Goal: Task Accomplishment & Management: Manage account settings

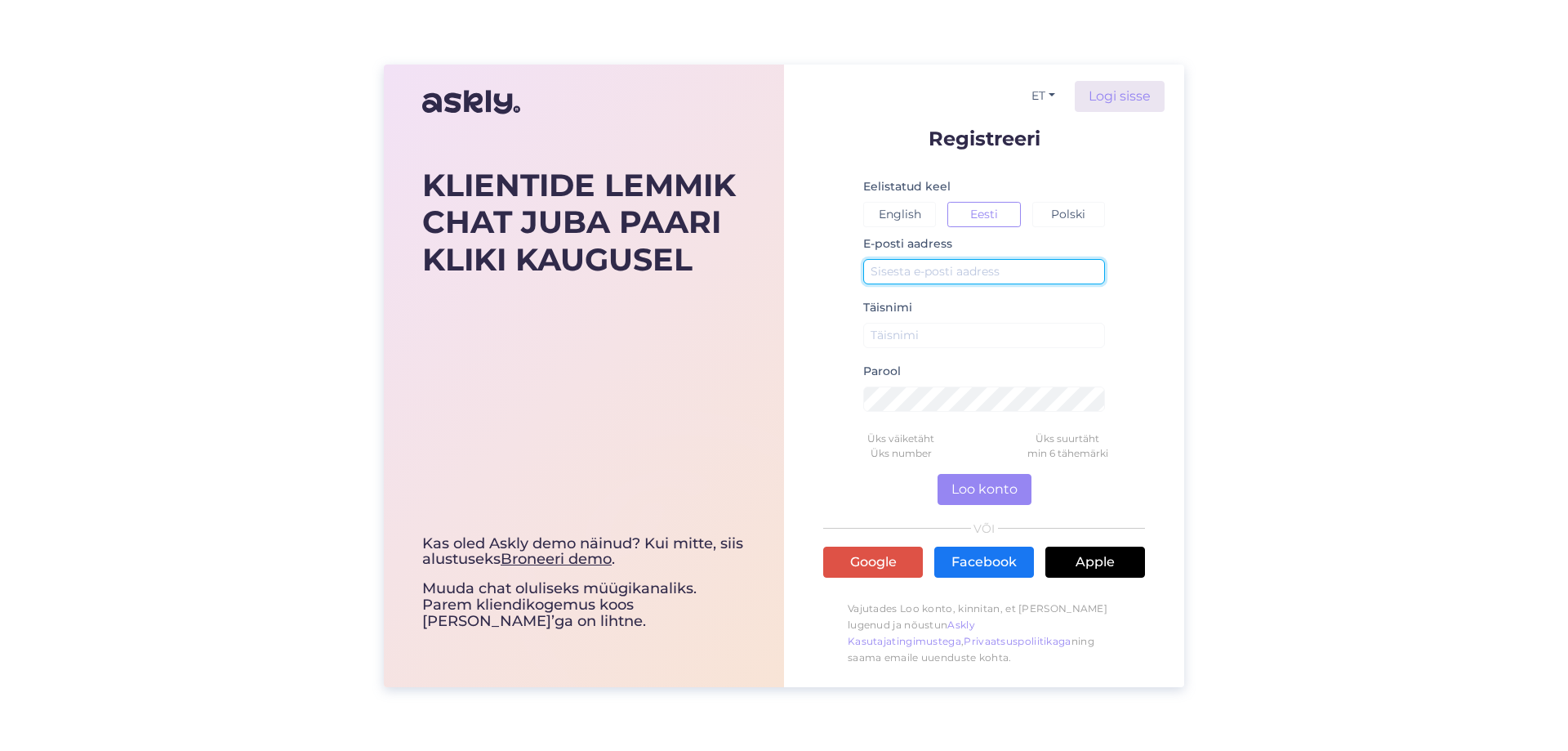
click at [985, 264] on input "text" at bounding box center [984, 271] width 241 height 25
drag, startPoint x: 985, startPoint y: 264, endPoint x: 912, endPoint y: 257, distance: 73.3
click at [912, 257] on div "E-posti aadress" at bounding box center [984, 265] width 241 height 64
click at [913, 267] on input "text" at bounding box center [984, 271] width 241 height 25
type input "info@pollultkoju.ee"
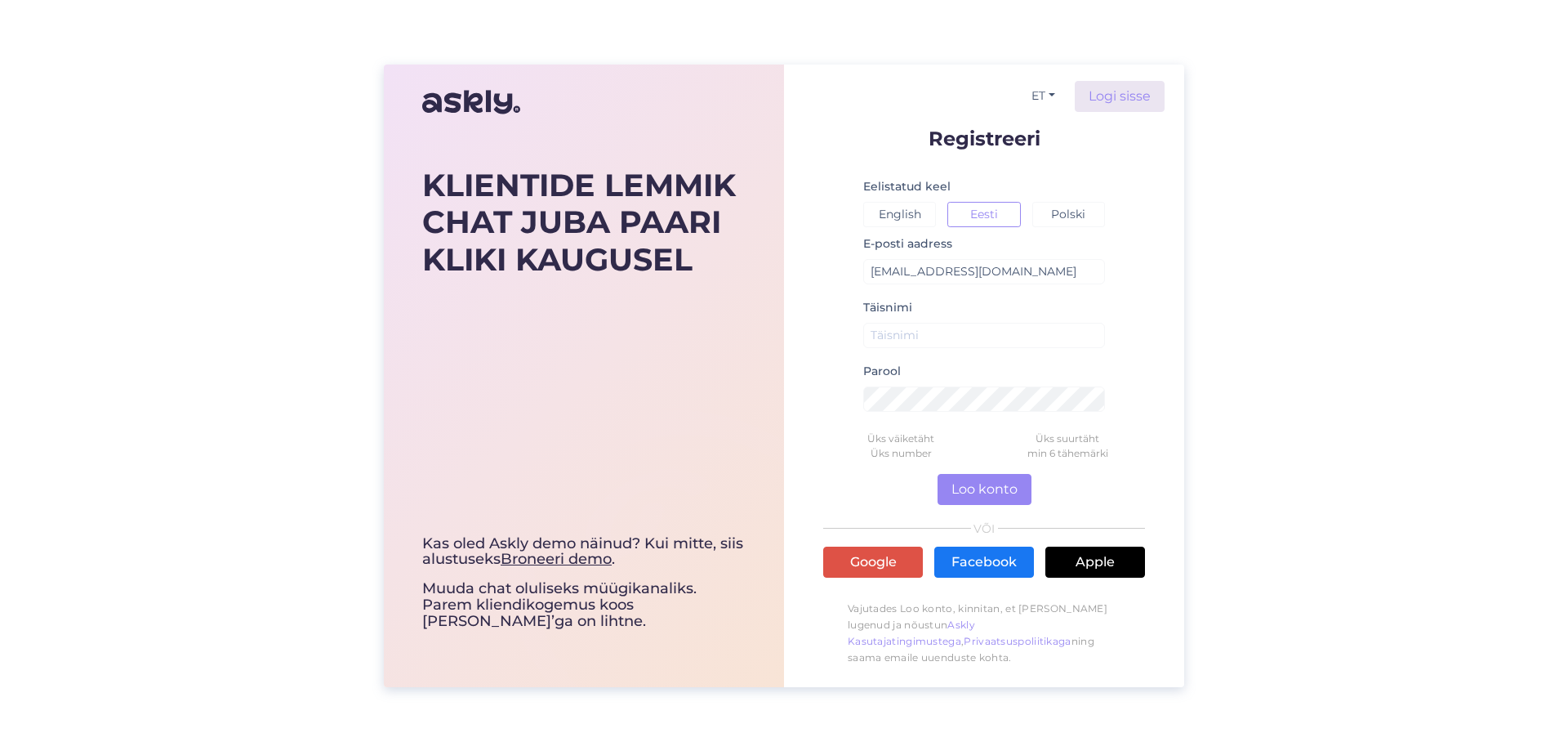
click at [963, 321] on div "Täisnimi" at bounding box center [984, 329] width 241 height 64
click at [965, 332] on input "text" at bounding box center [984, 334] width 241 height 25
click at [973, 344] on input "Siim" at bounding box center [984, 334] width 241 height 25
type input "Siim Võõbus"
click at [883, 566] on link "Google" at bounding box center [873, 562] width 99 height 31
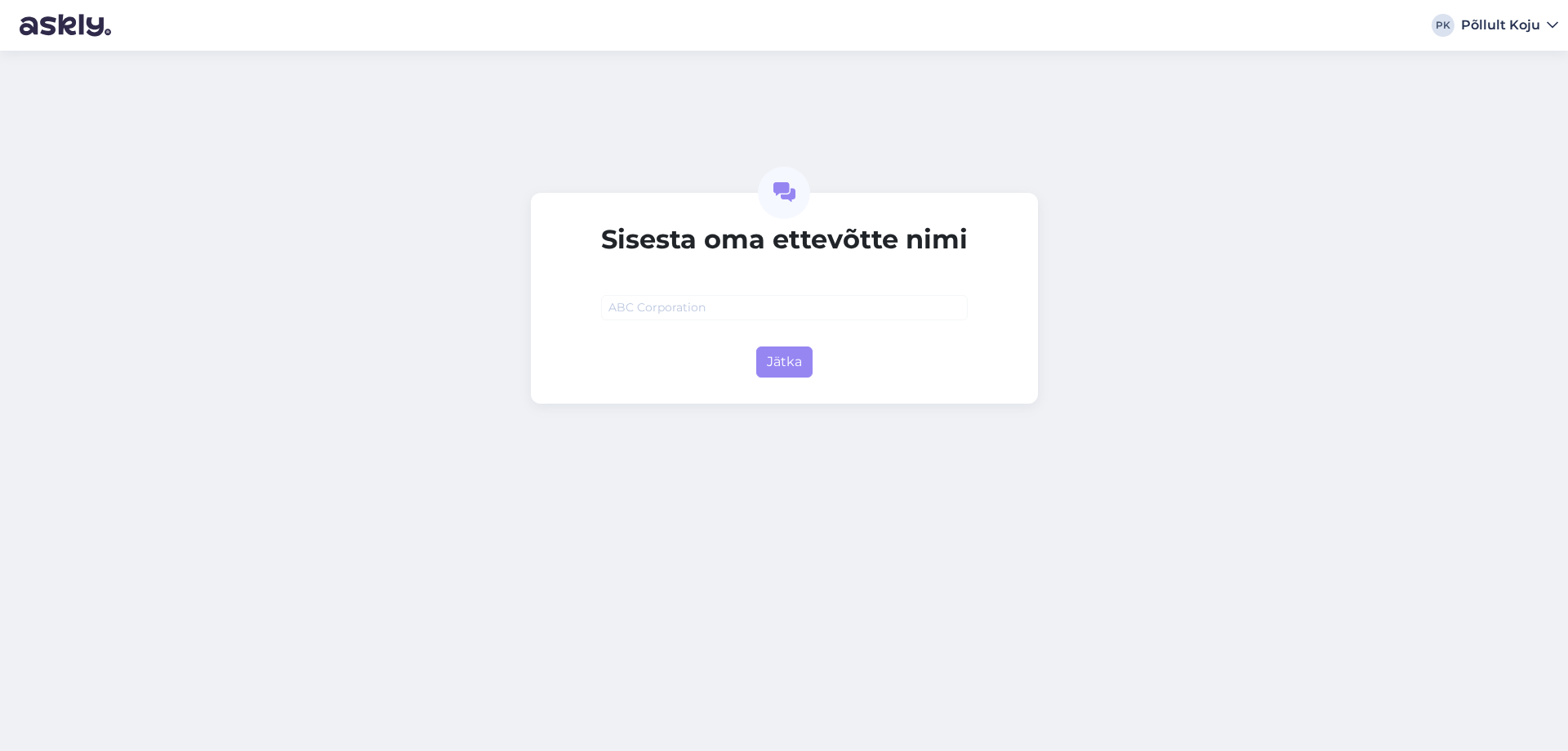
click at [726, 307] on input "text" at bounding box center [785, 307] width 367 height 25
type input "Siim Siitsamast OÜ"
click at [774, 362] on button "Jätka" at bounding box center [784, 362] width 56 height 31
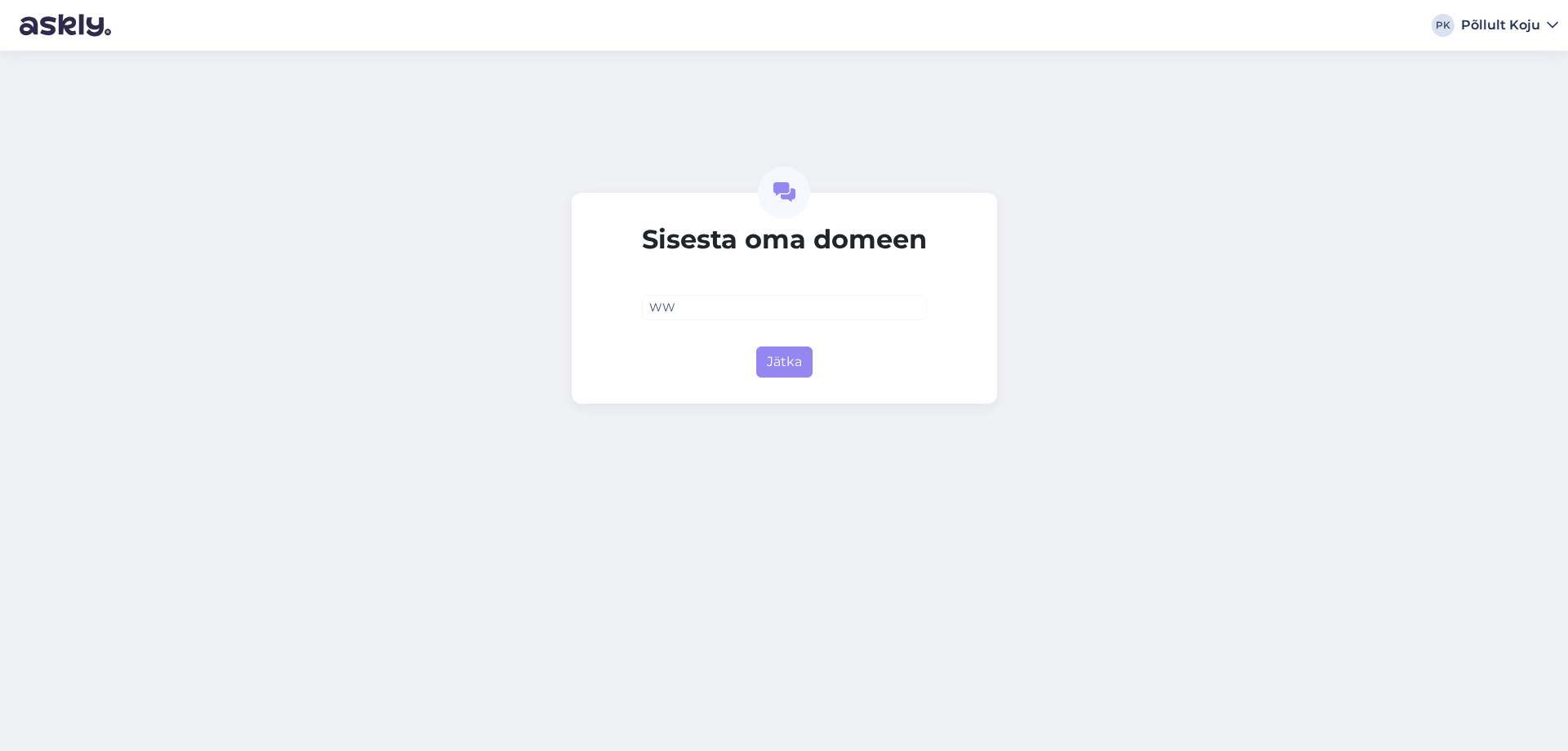
type input "W"
click at [797, 370] on button "Jätka" at bounding box center [784, 362] width 56 height 31
click at [693, 304] on input "www.põllultkoju.ee" at bounding box center [784, 307] width 285 height 25
click at [780, 370] on button "Jätka" at bounding box center [784, 362] width 56 height 31
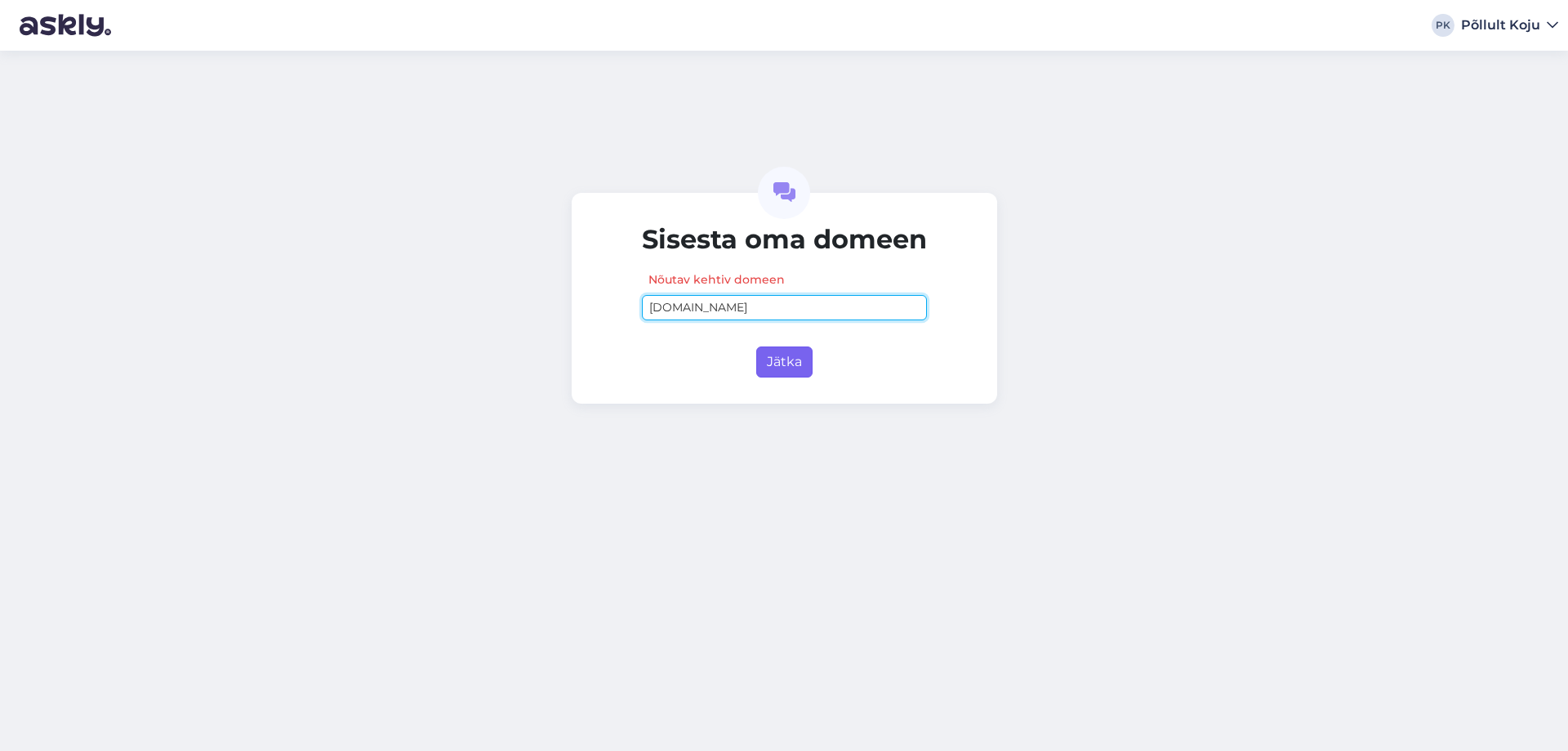
type input "pollultkoju.ee"
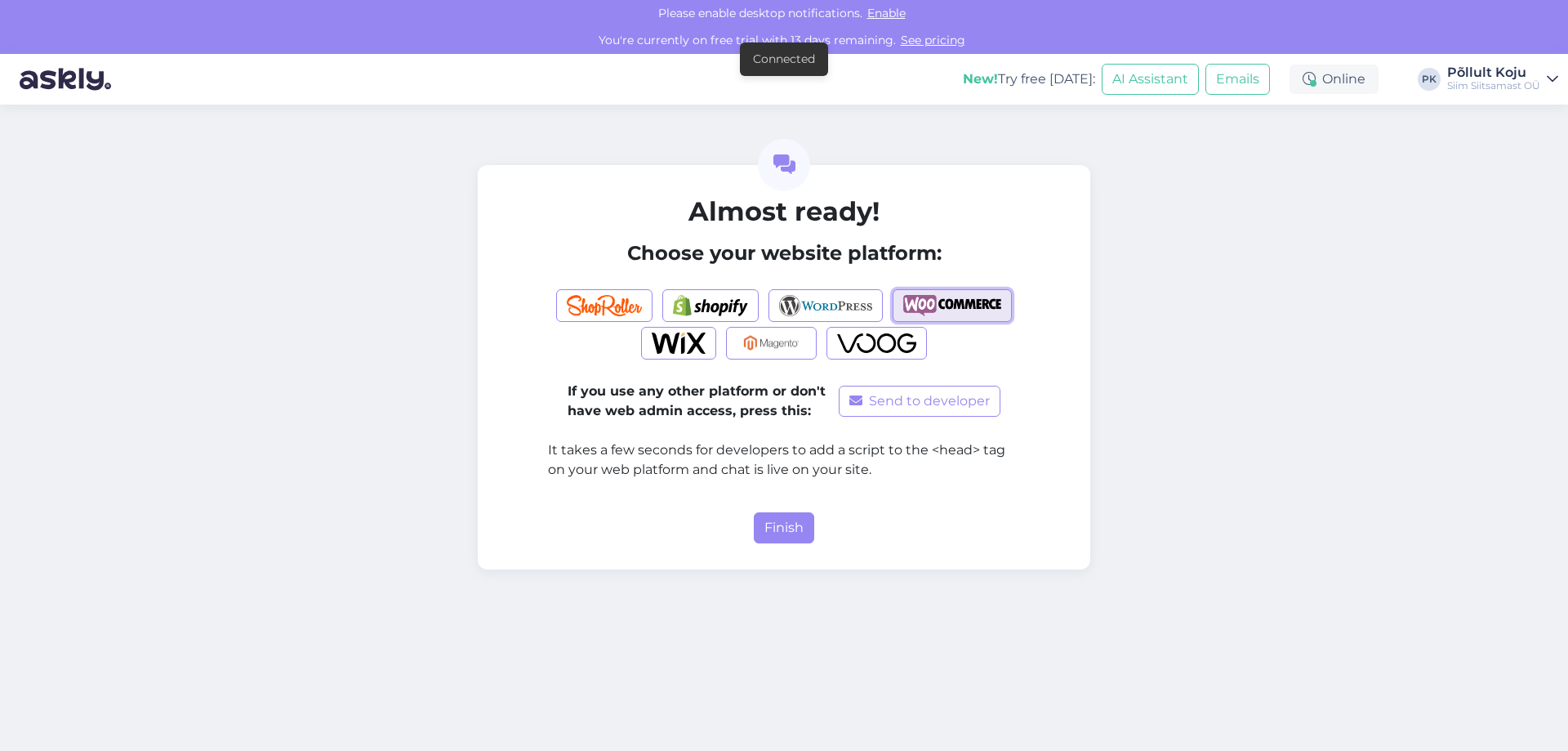
click at [996, 295] on img "button" at bounding box center [953, 305] width 98 height 21
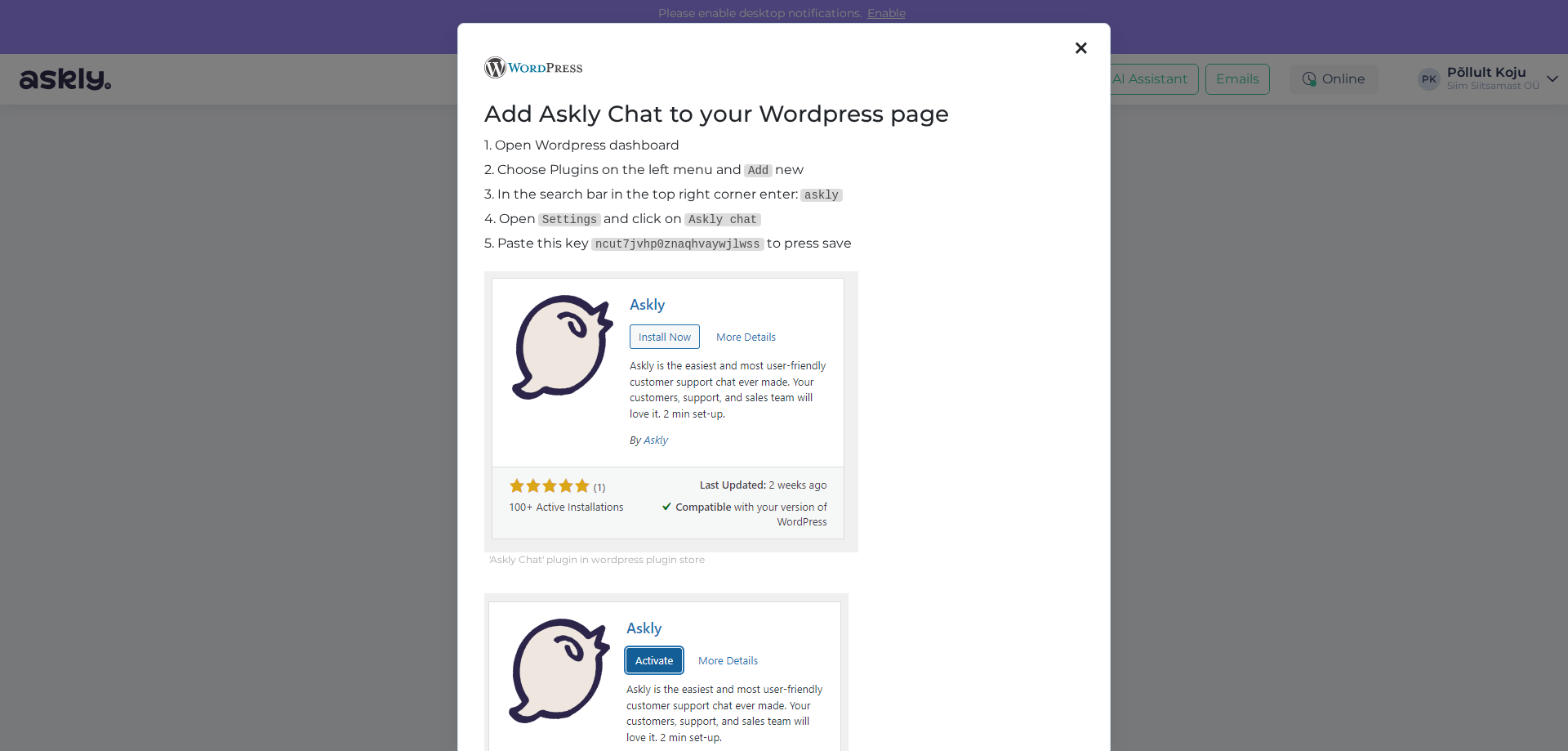
click at [1079, 44] on icon at bounding box center [1082, 49] width 11 height 18
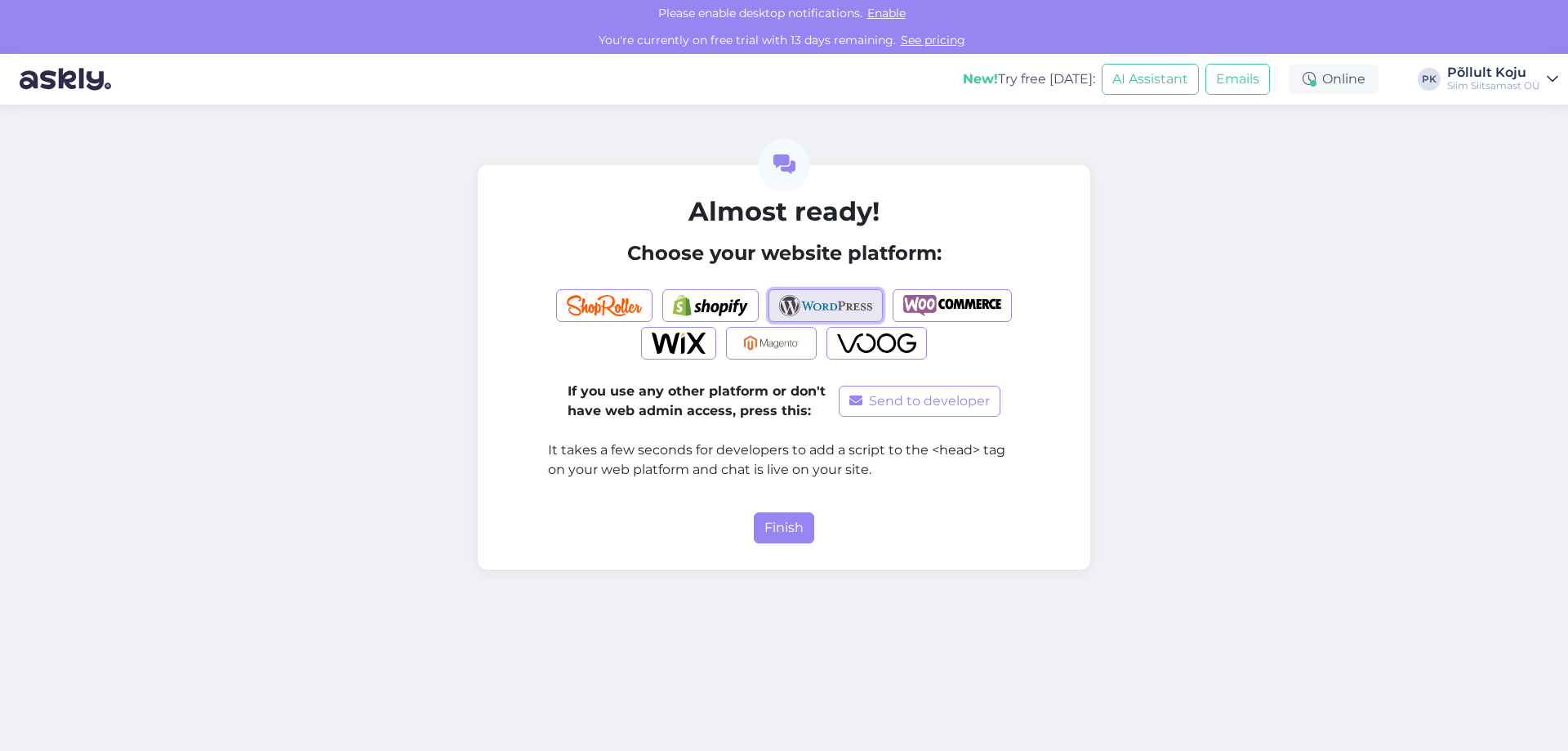
click at [839, 297] on img "button" at bounding box center [826, 305] width 94 height 21
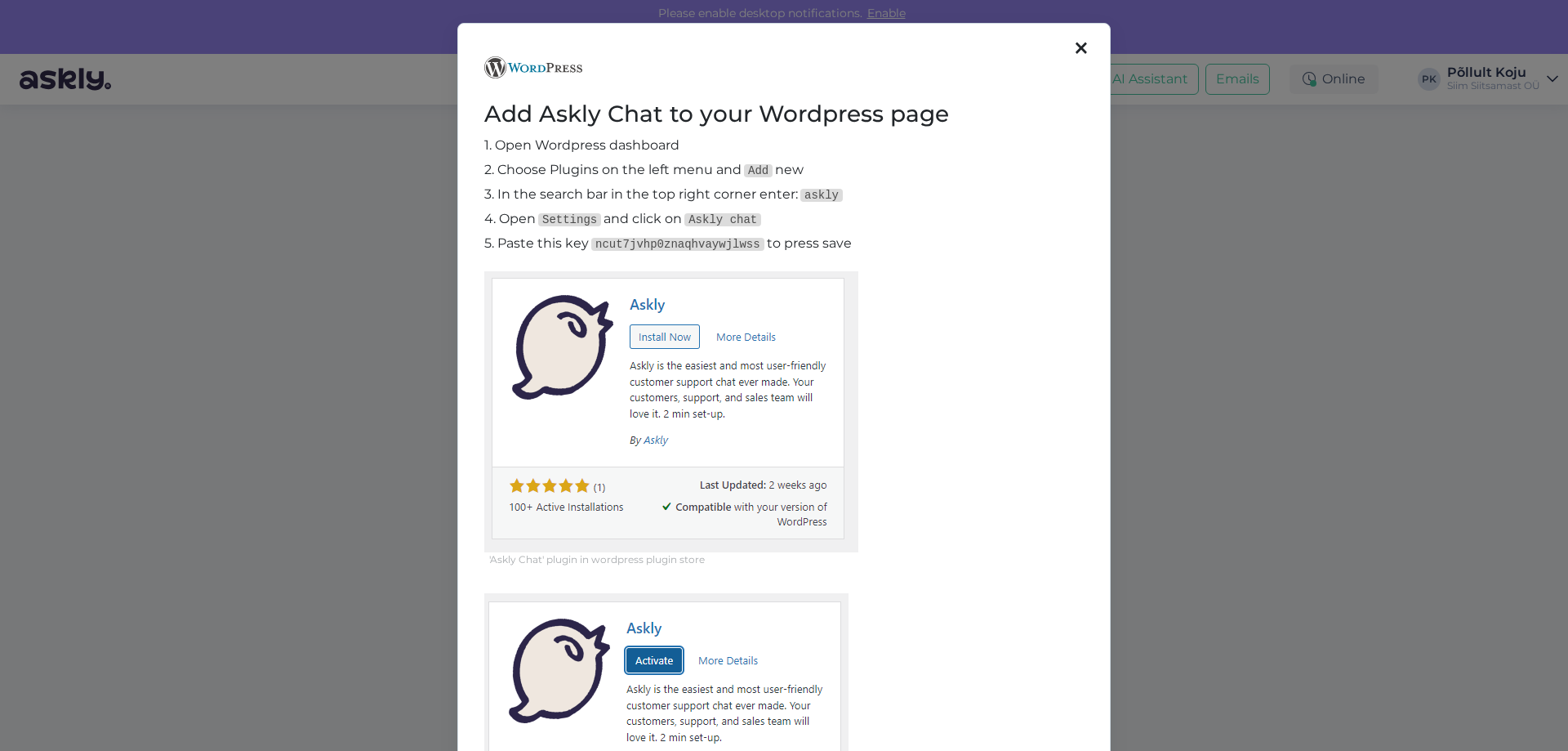
click at [1059, 40] on div "Add Askly Chat to your Wordpress page 1. Open Wordpress dashboard 2. Choose Plu…" at bounding box center [784, 759] width 653 height 1473
click at [1071, 43] on div at bounding box center [1081, 48] width 21 height 27
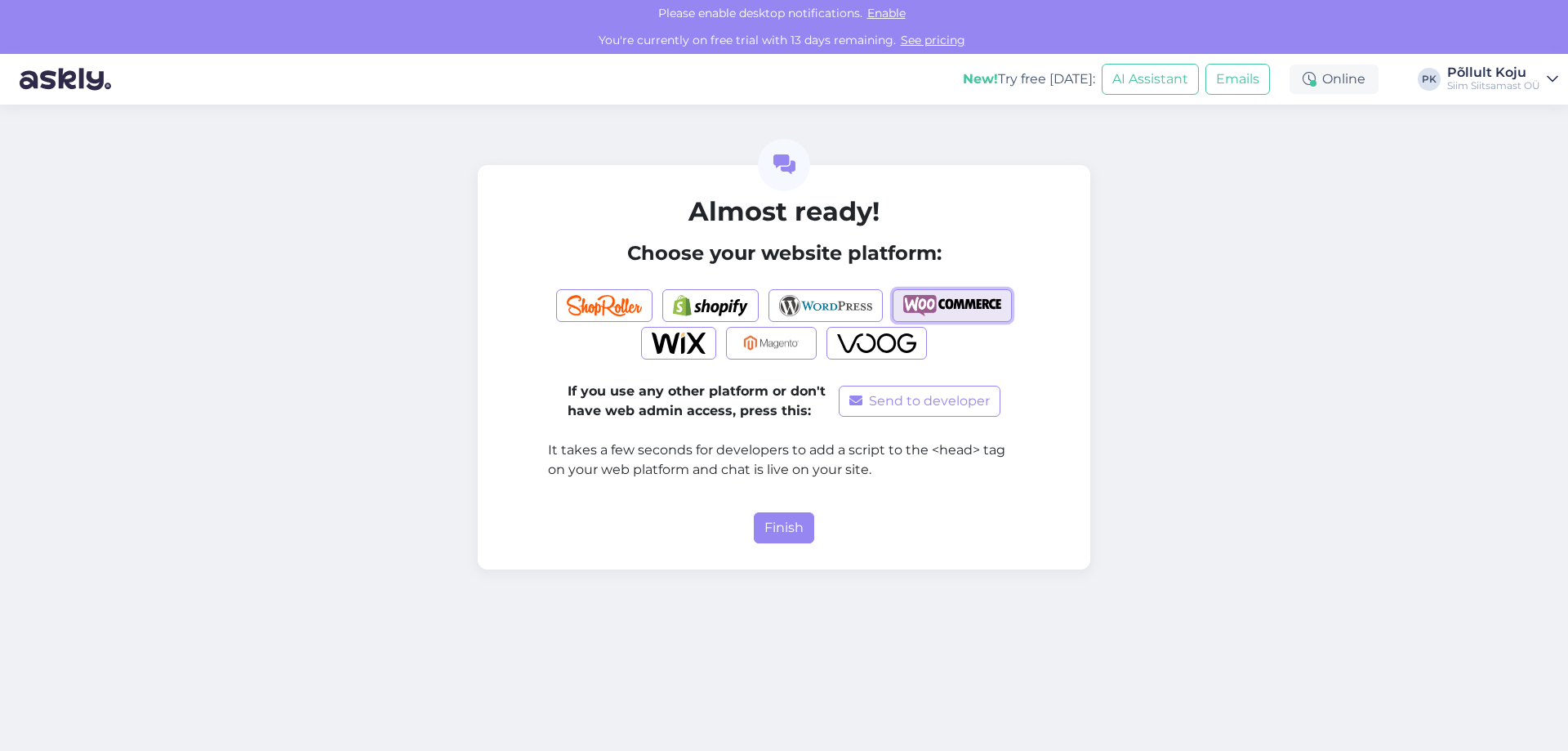
click at [980, 300] on img "button" at bounding box center [953, 305] width 98 height 21
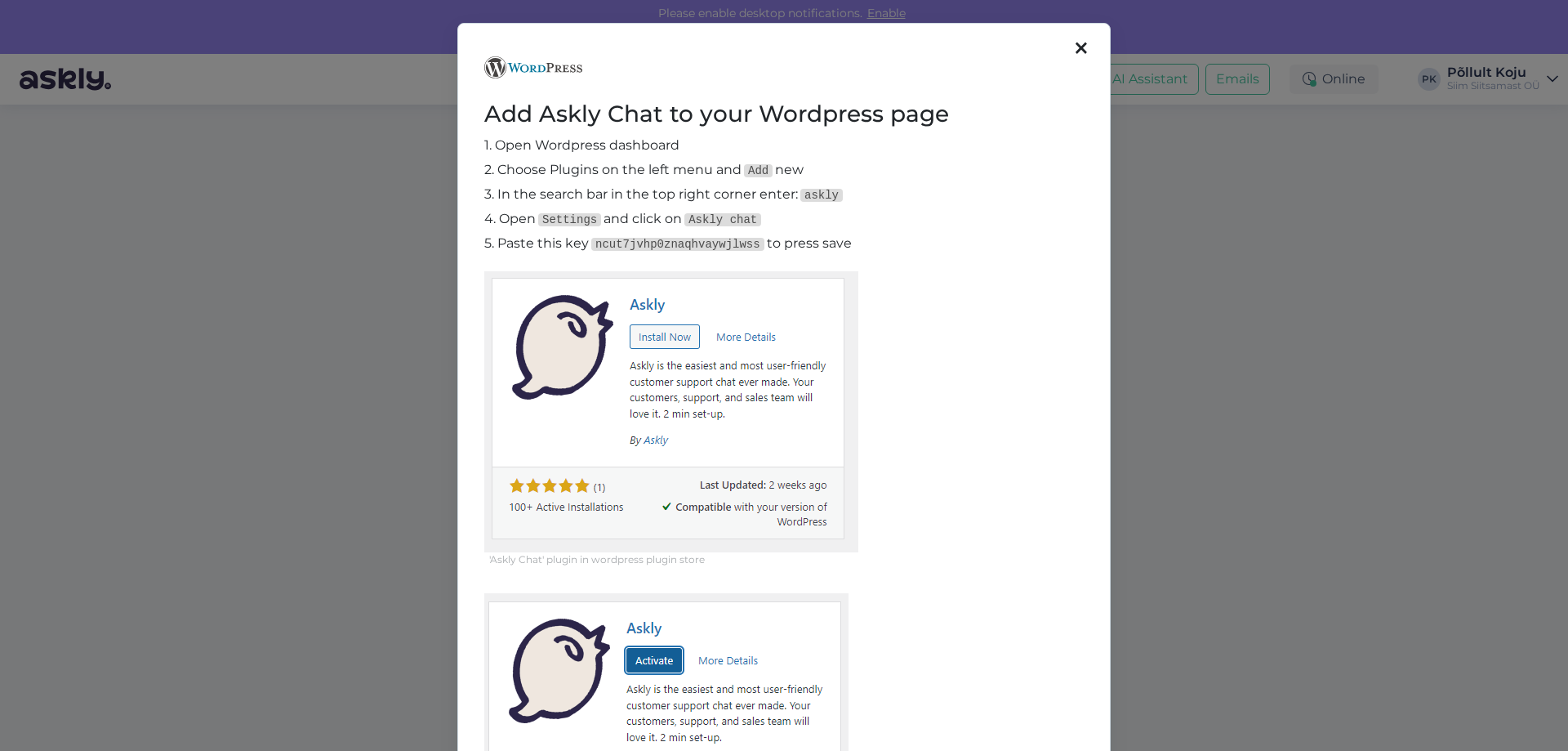
click at [1076, 48] on icon at bounding box center [1082, 49] width 11 height 18
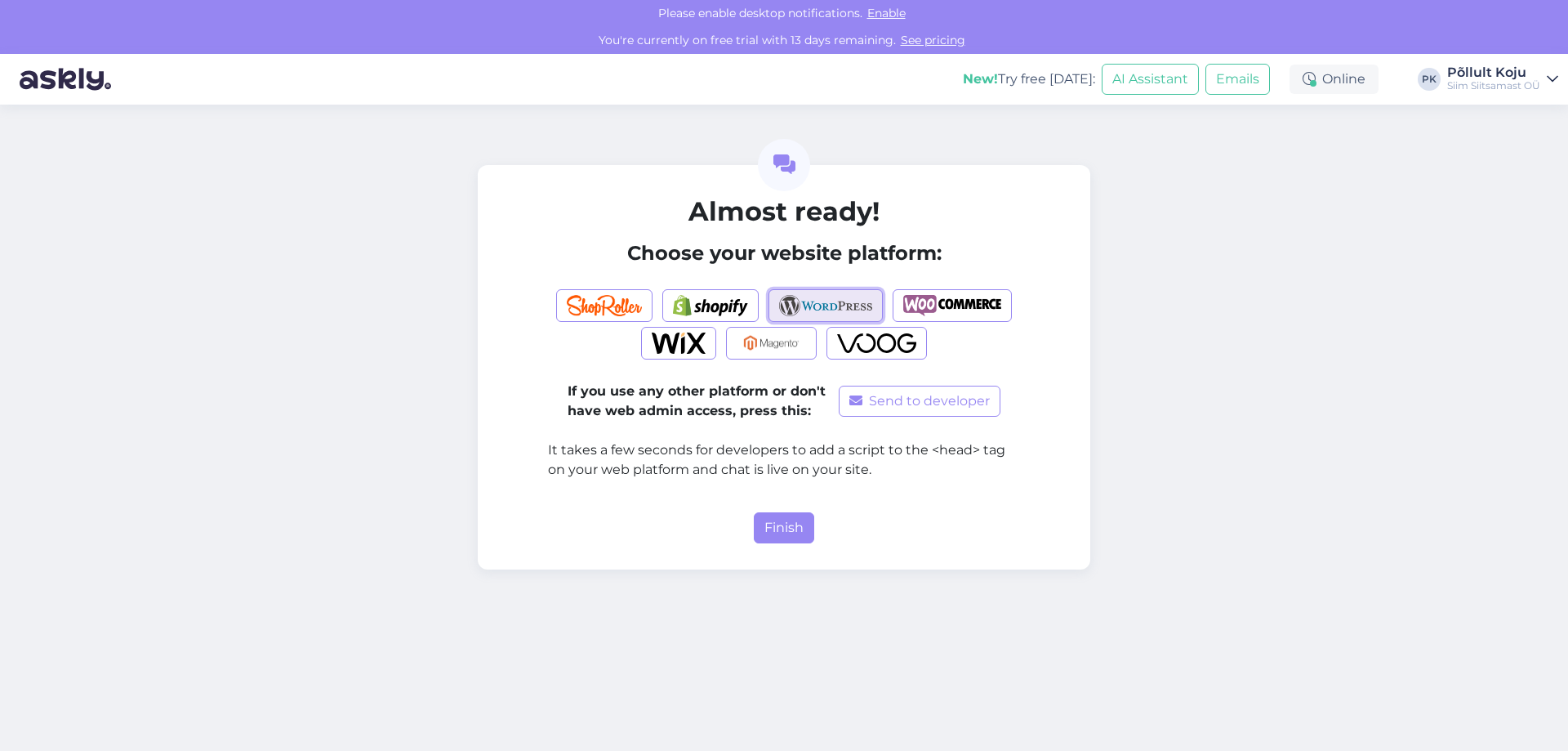
click at [856, 298] on img "button" at bounding box center [826, 305] width 94 height 21
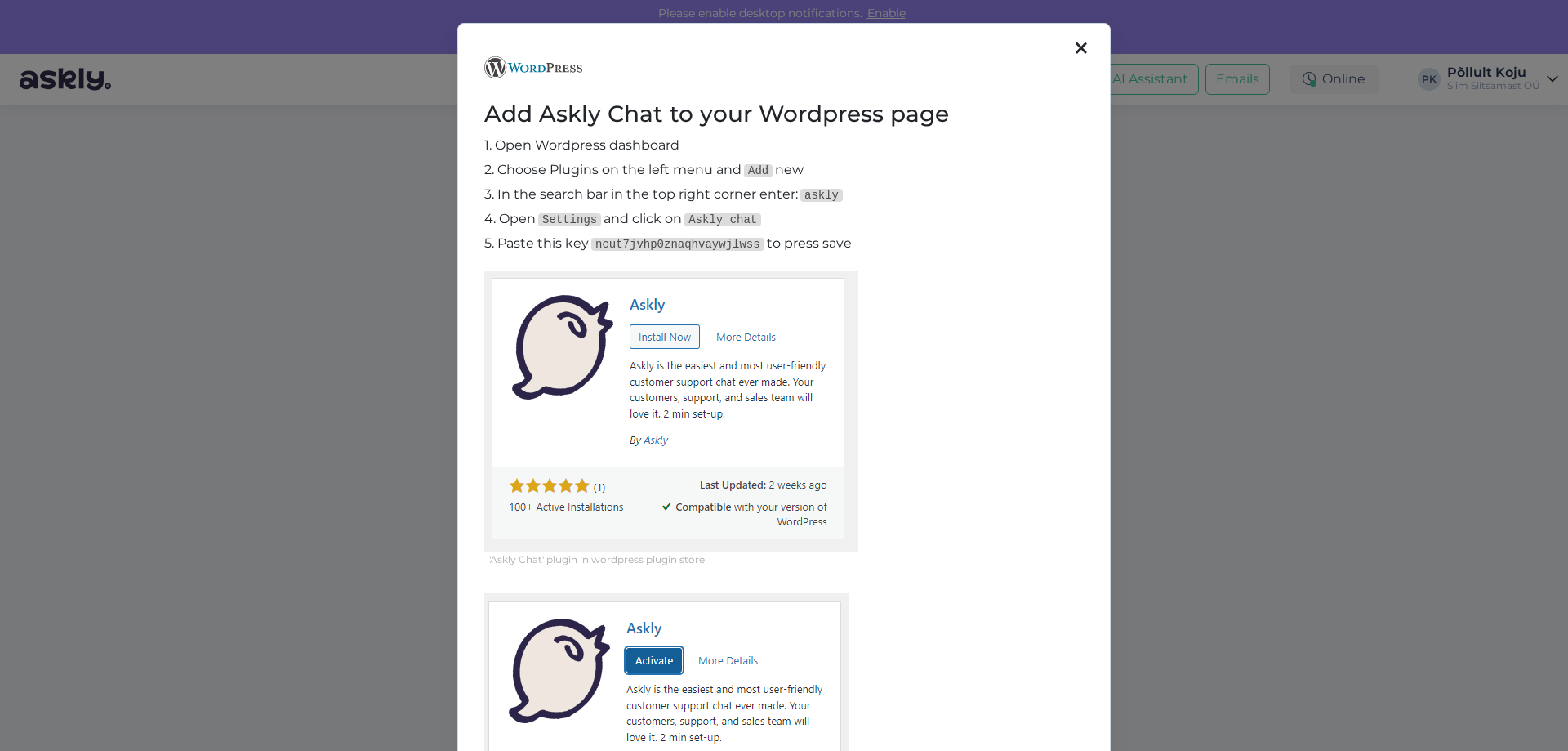
click at [1085, 47] on div at bounding box center [1081, 48] width 21 height 27
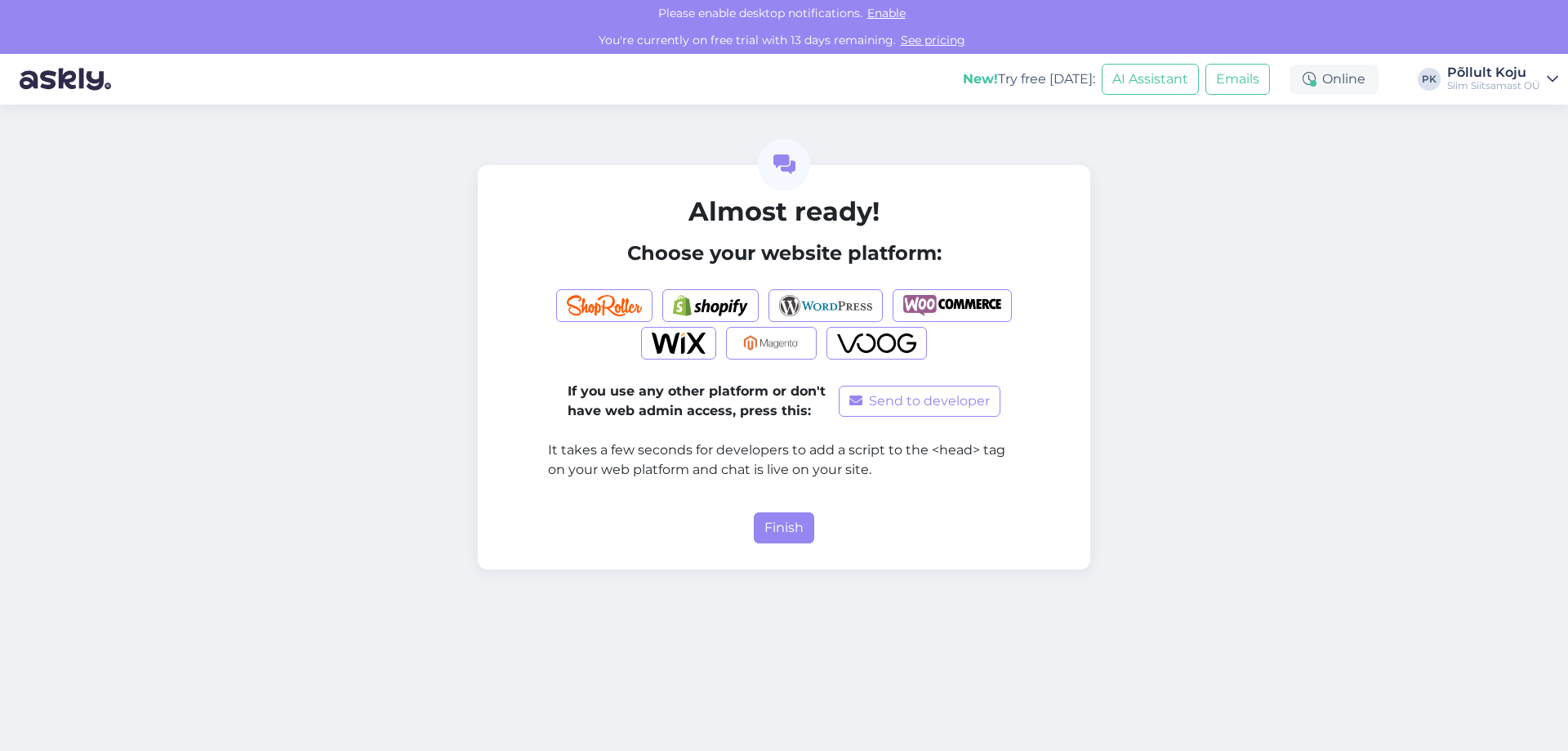
click at [962, 287] on div at bounding box center [784, 324] width 473 height 76
click at [964, 295] on img "button" at bounding box center [953, 305] width 98 height 21
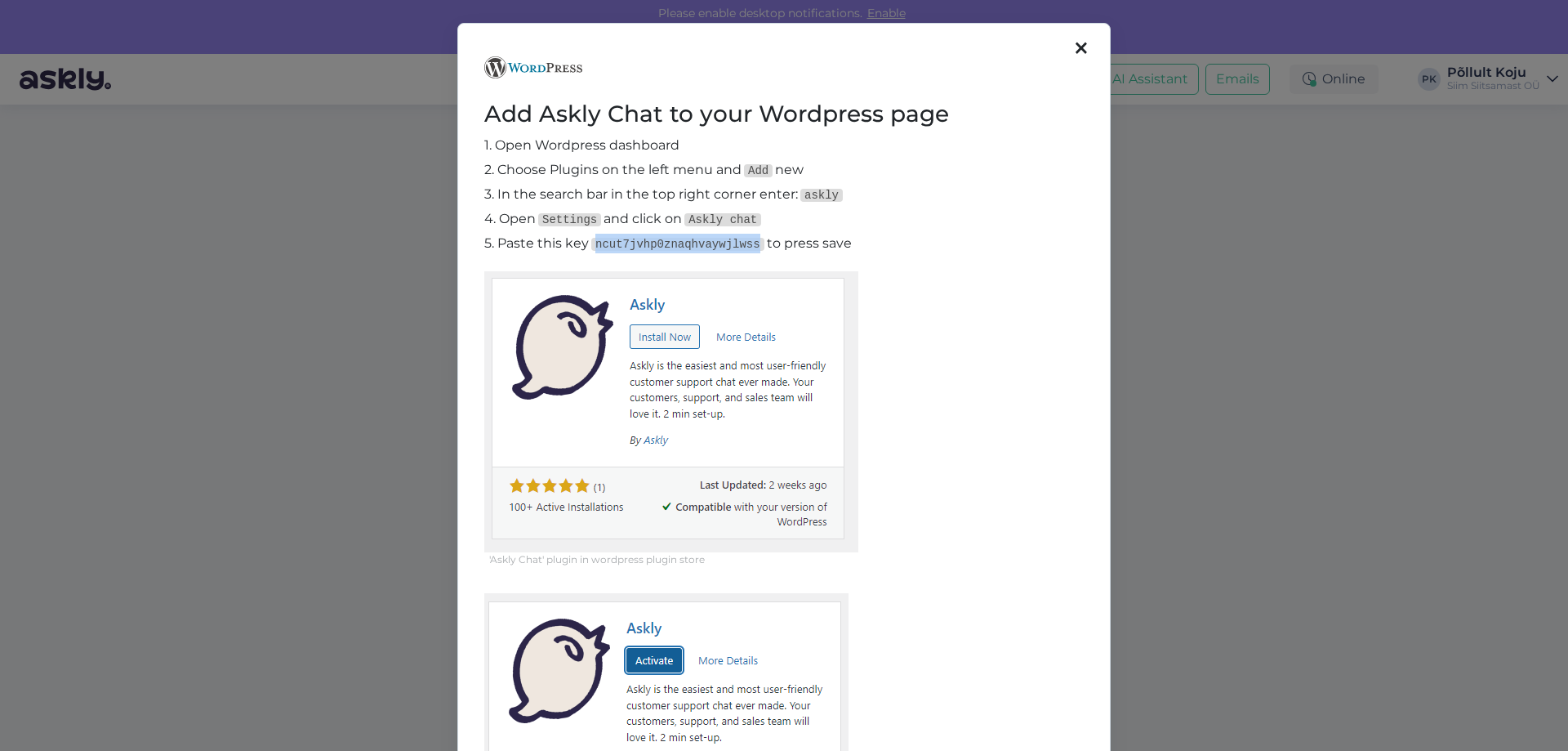
drag, startPoint x: 591, startPoint y: 240, endPoint x: 746, endPoint y: 241, distance: 155.0
click at [746, 241] on code "ncut7jvhp0znaqhvaywjlwss" at bounding box center [678, 244] width 173 height 13
copy code "ncut7jvhp0znaqhvaywjlwss"
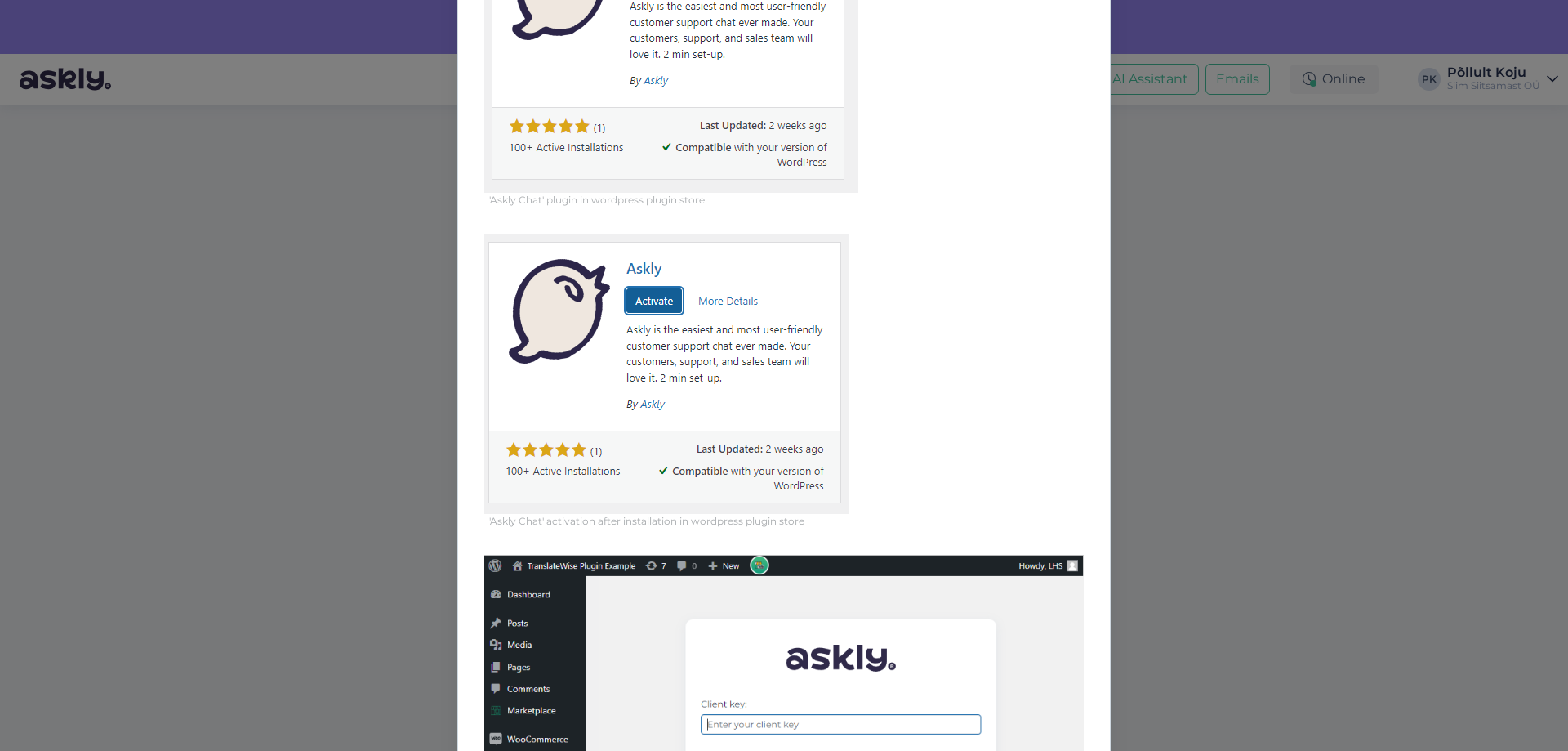
scroll to position [768, 0]
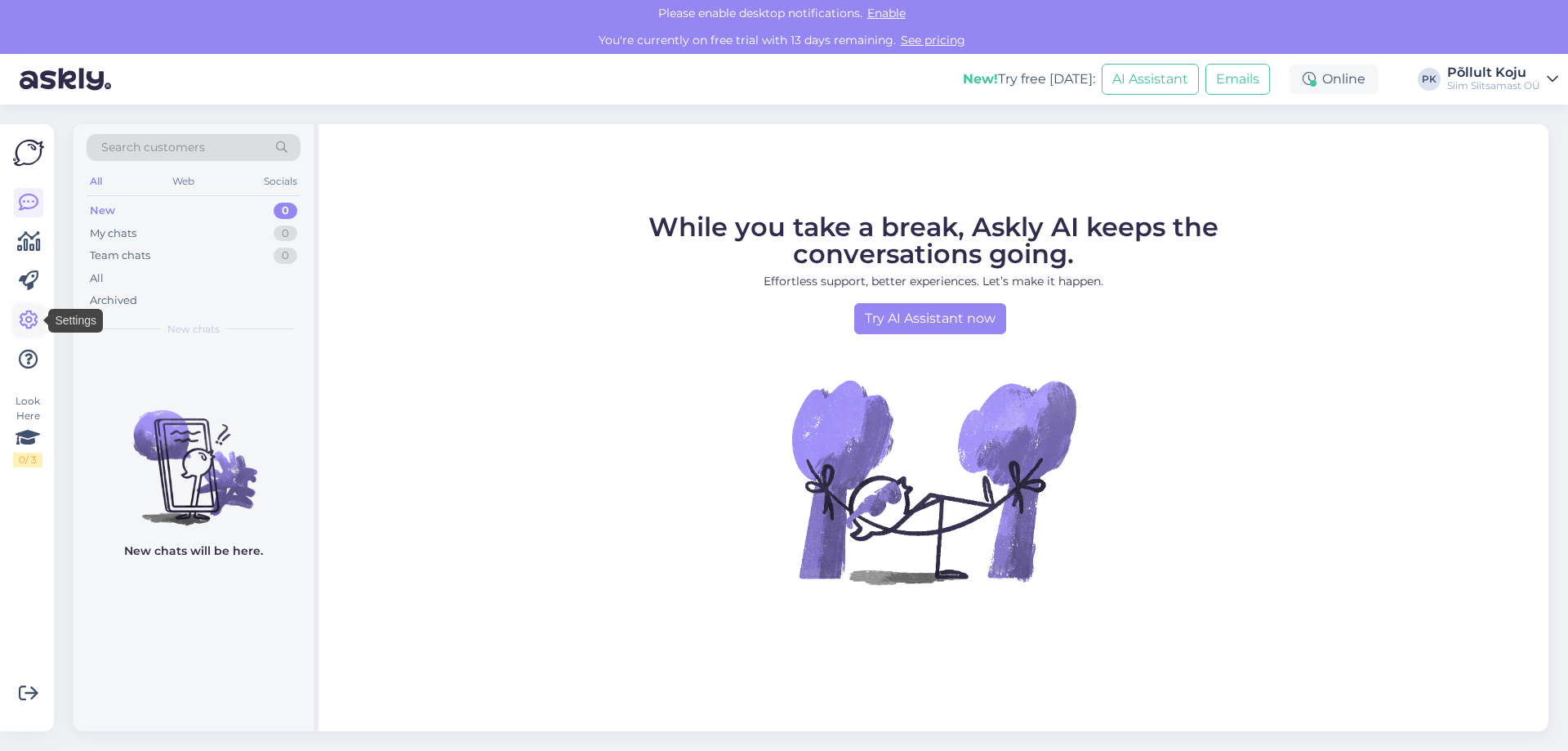
click at [24, 321] on icon at bounding box center [28, 320] width 19 height 19
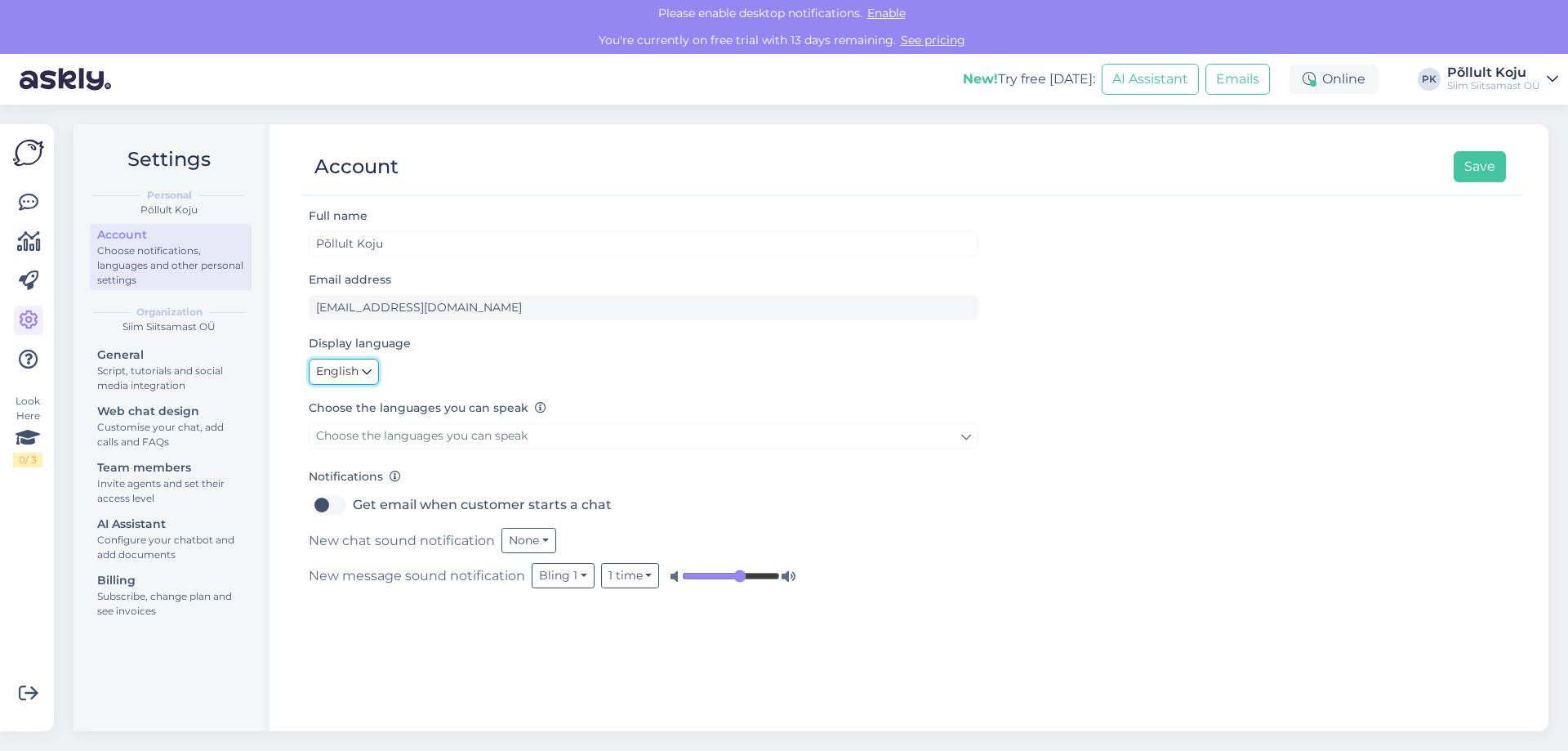
click at [372, 379] on link "English" at bounding box center [344, 371] width 70 height 26
click at [359, 400] on link "Eesti" at bounding box center [347, 406] width 77 height 26
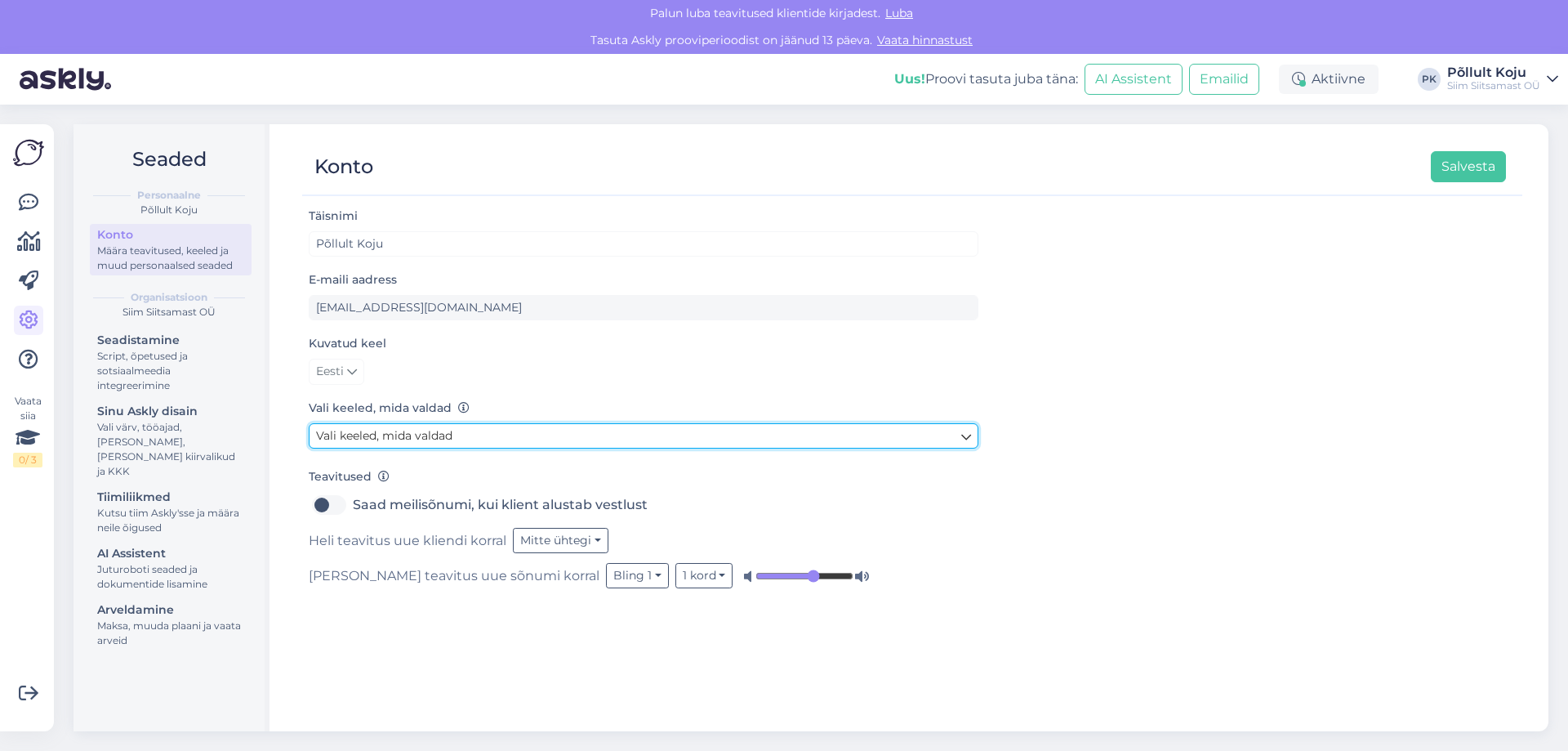
click at [497, 433] on link "Vali keeled, mida valdad" at bounding box center [643, 435] width 670 height 25
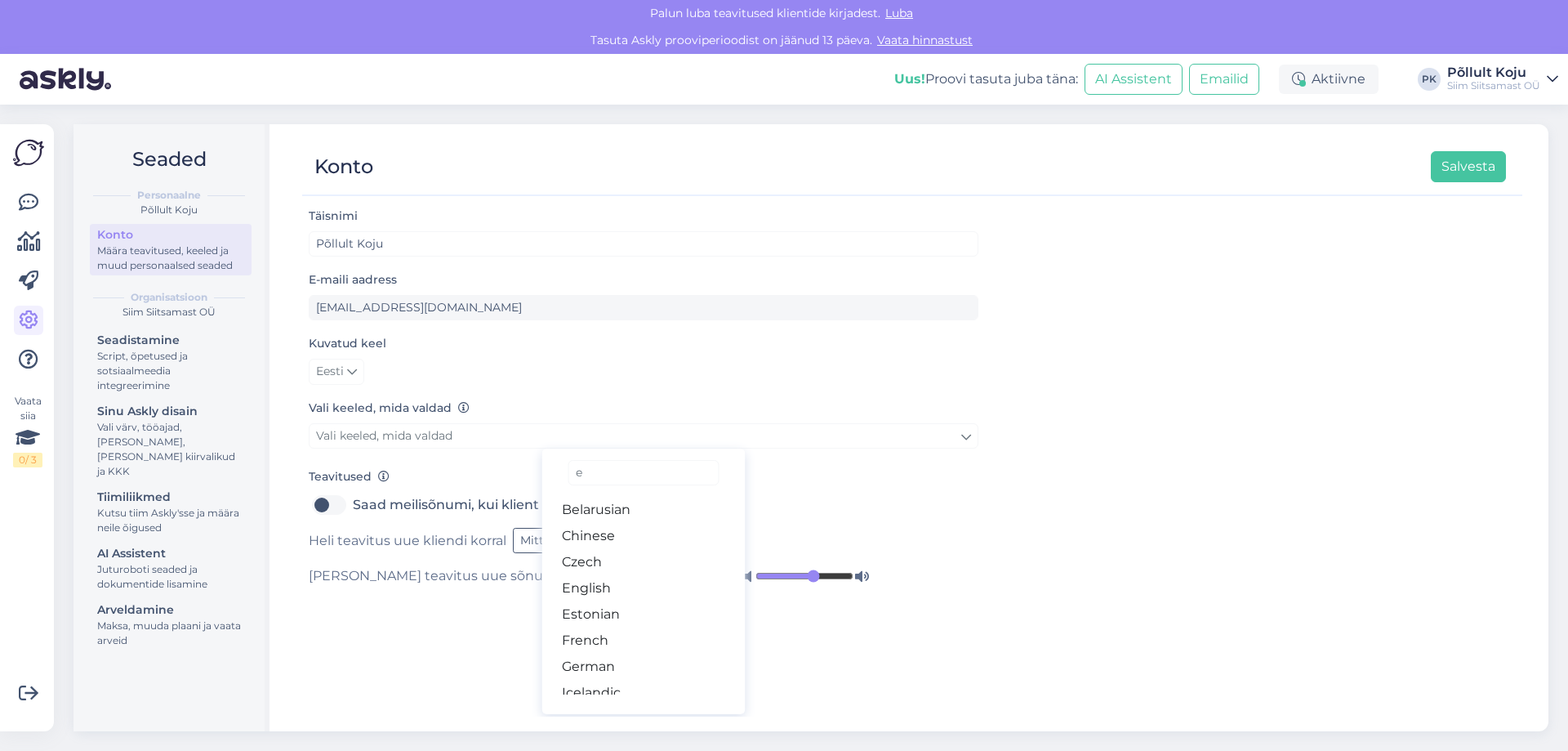
type input "e"
click at [597, 610] on link "Estonian" at bounding box center [644, 615] width 204 height 26
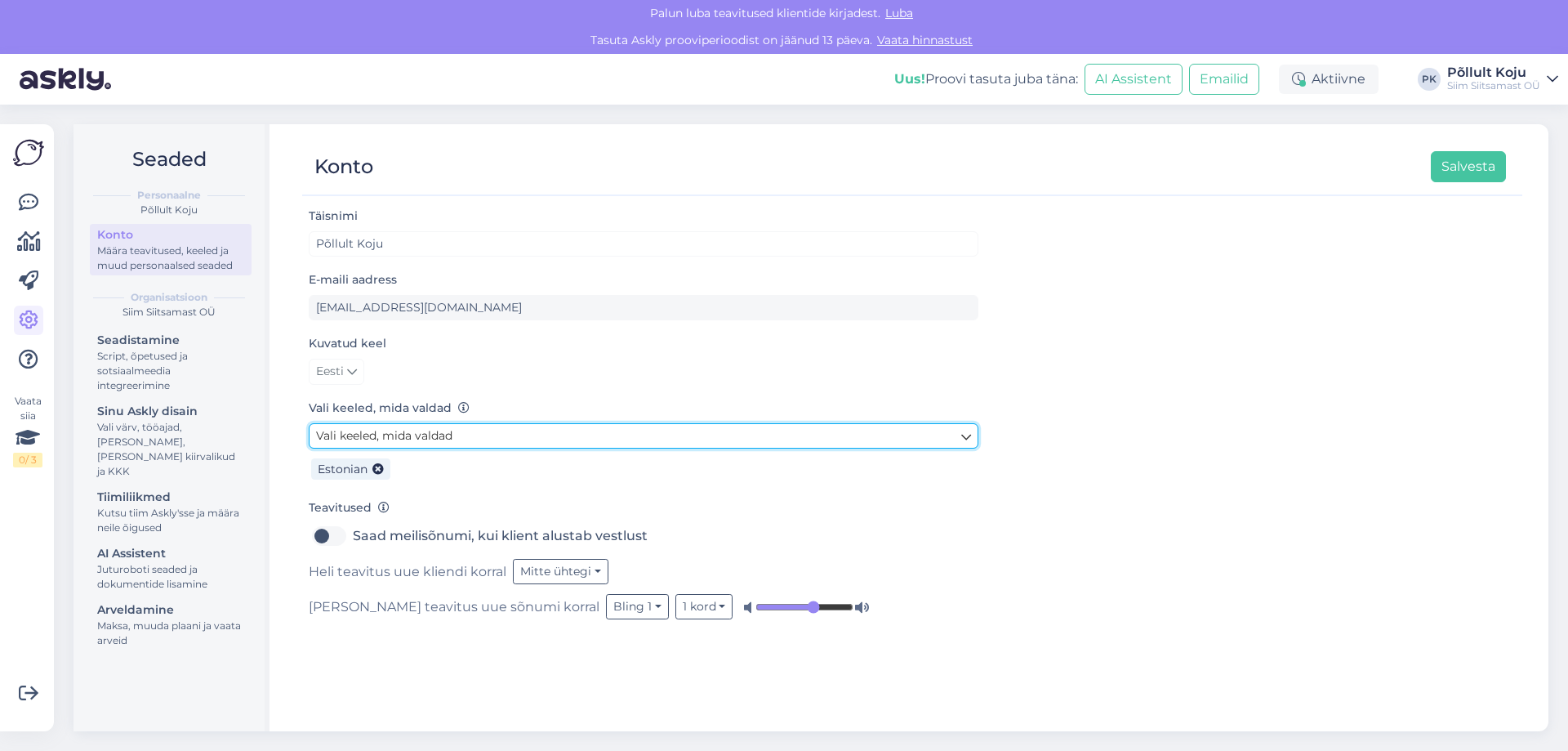
click at [467, 439] on link "Vali keeled, mida valdad" at bounding box center [643, 435] width 670 height 25
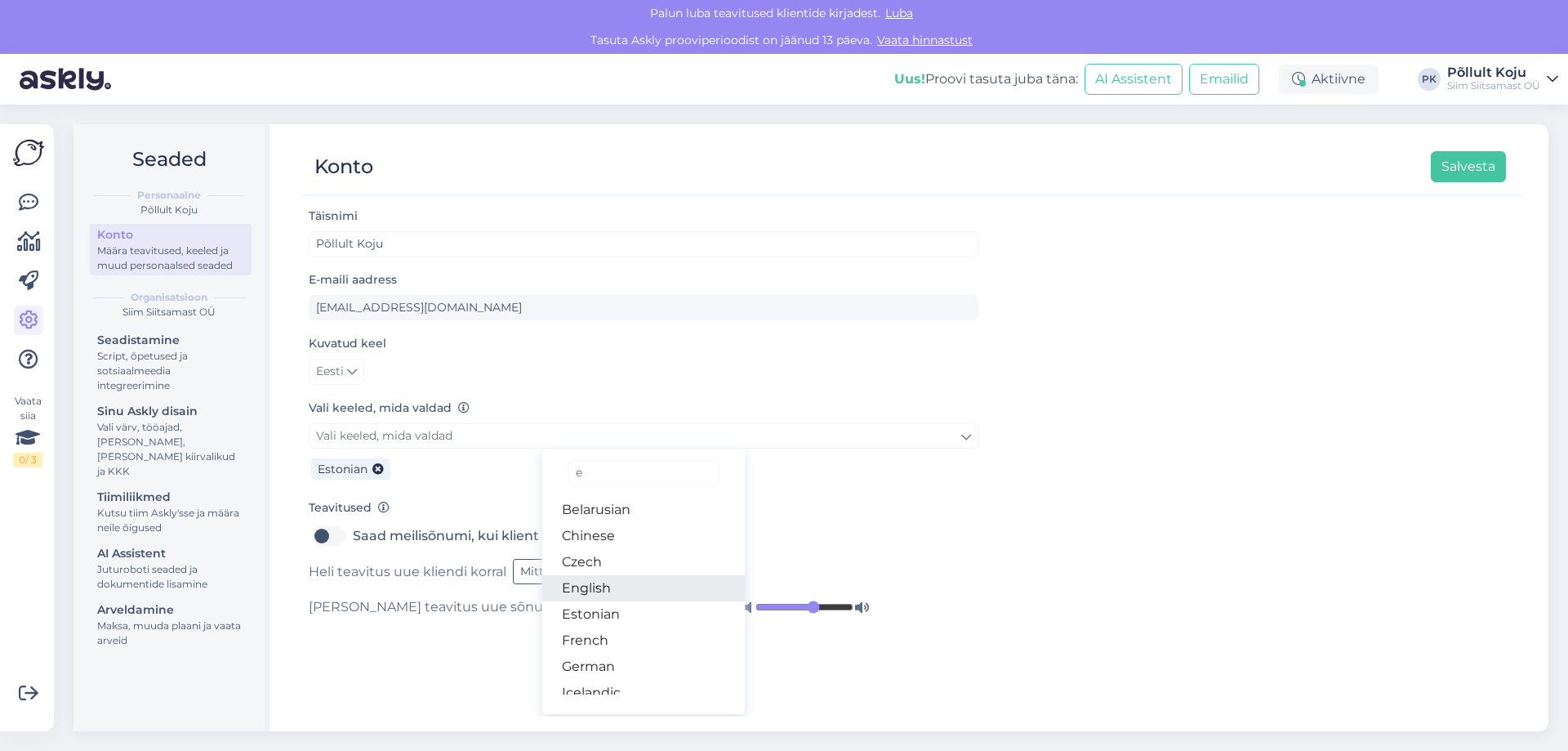
click at [614, 586] on link "English" at bounding box center [644, 588] width 204 height 26
click at [950, 517] on div "Teavitused Saad meilisõnumi, kui klient alustab vestlust Heli teavitus uue klie…" at bounding box center [643, 558] width 670 height 122
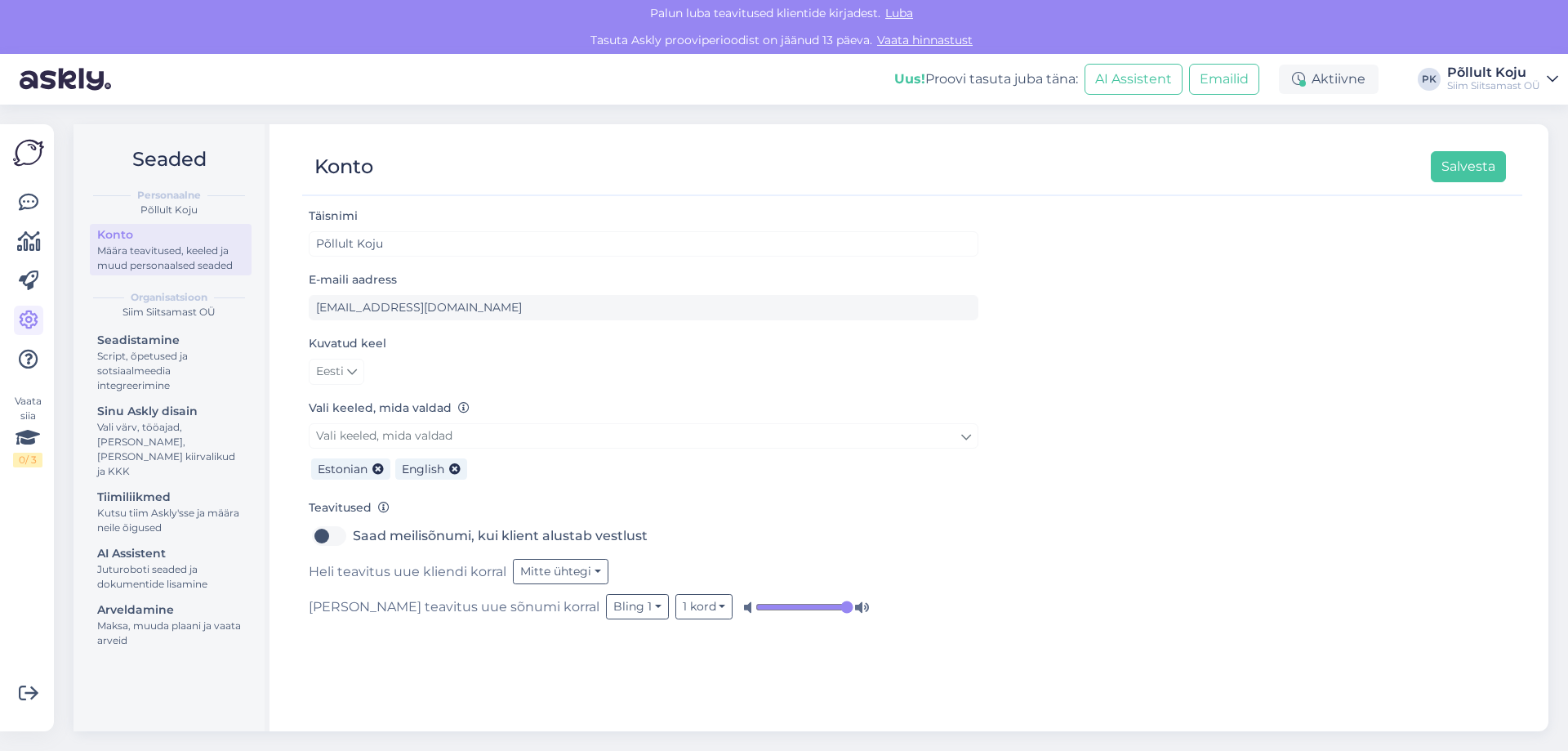
drag, startPoint x: 751, startPoint y: 607, endPoint x: 768, endPoint y: 608, distance: 17.0
click at [768, 608] on input "range" at bounding box center [804, 607] width 98 height 17
drag, startPoint x: 752, startPoint y: 605, endPoint x: 715, endPoint y: 604, distance: 37.0
click at [755, 604] on input "range" at bounding box center [804, 607] width 98 height 17
drag, startPoint x: 716, startPoint y: 603, endPoint x: 778, endPoint y: 604, distance: 62.0
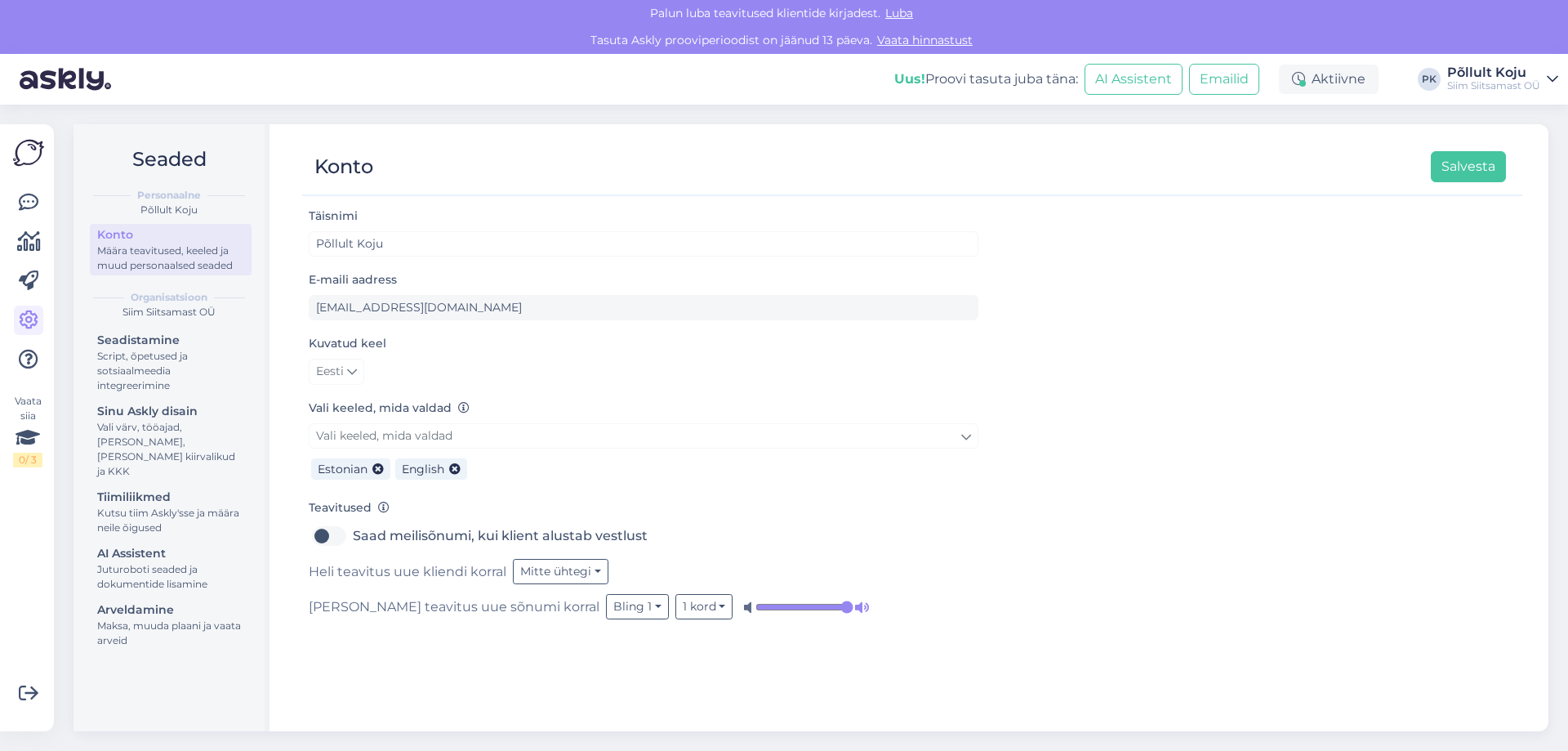
type input "1"
click at [777, 604] on input "range" at bounding box center [804, 607] width 98 height 17
click at [192, 357] on div "Script, õpetused ja sotsiaalmeedia integreerimine" at bounding box center [171, 371] width 147 height 44
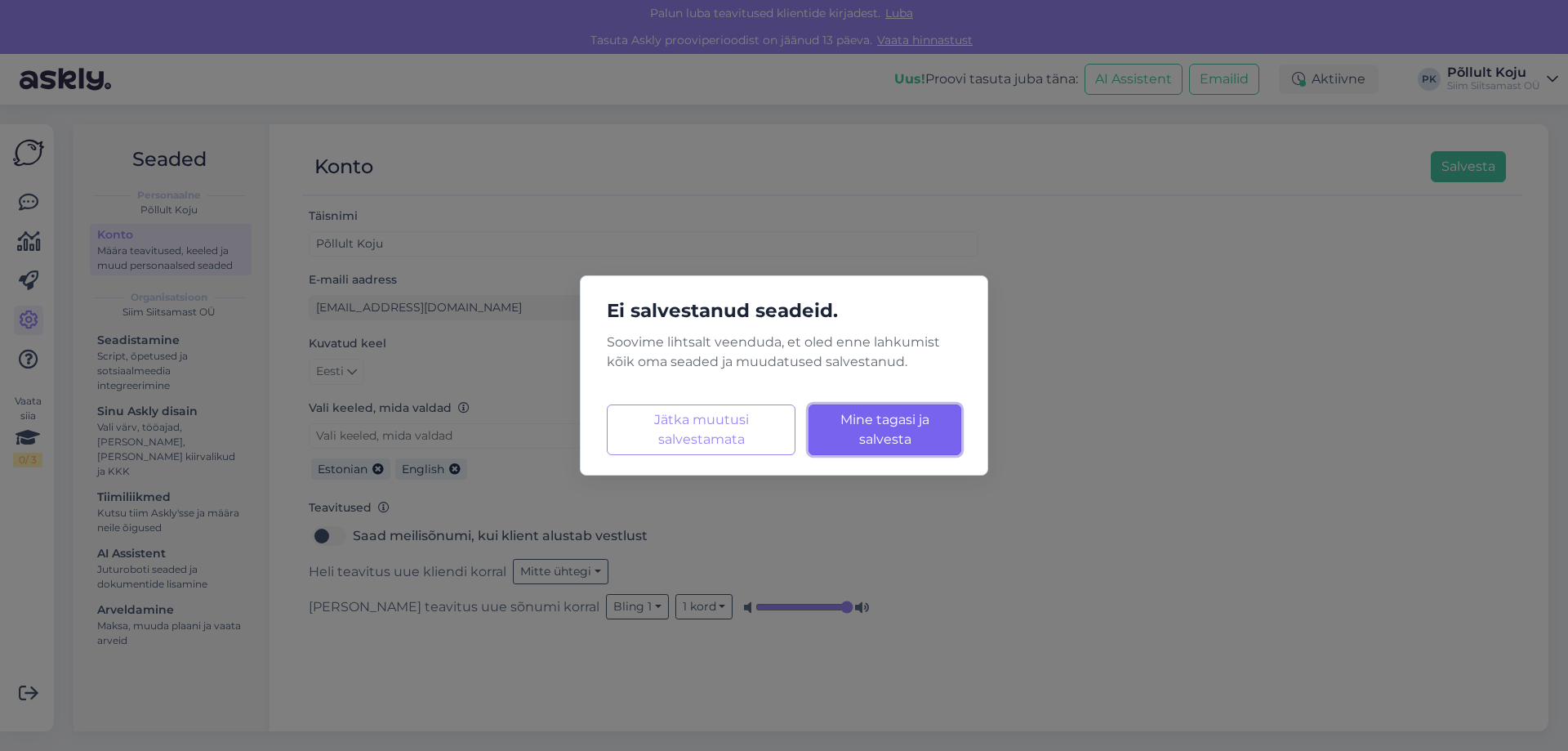
click at [930, 424] on span "Mine tagasi ja salvesta" at bounding box center [884, 429] width 89 height 35
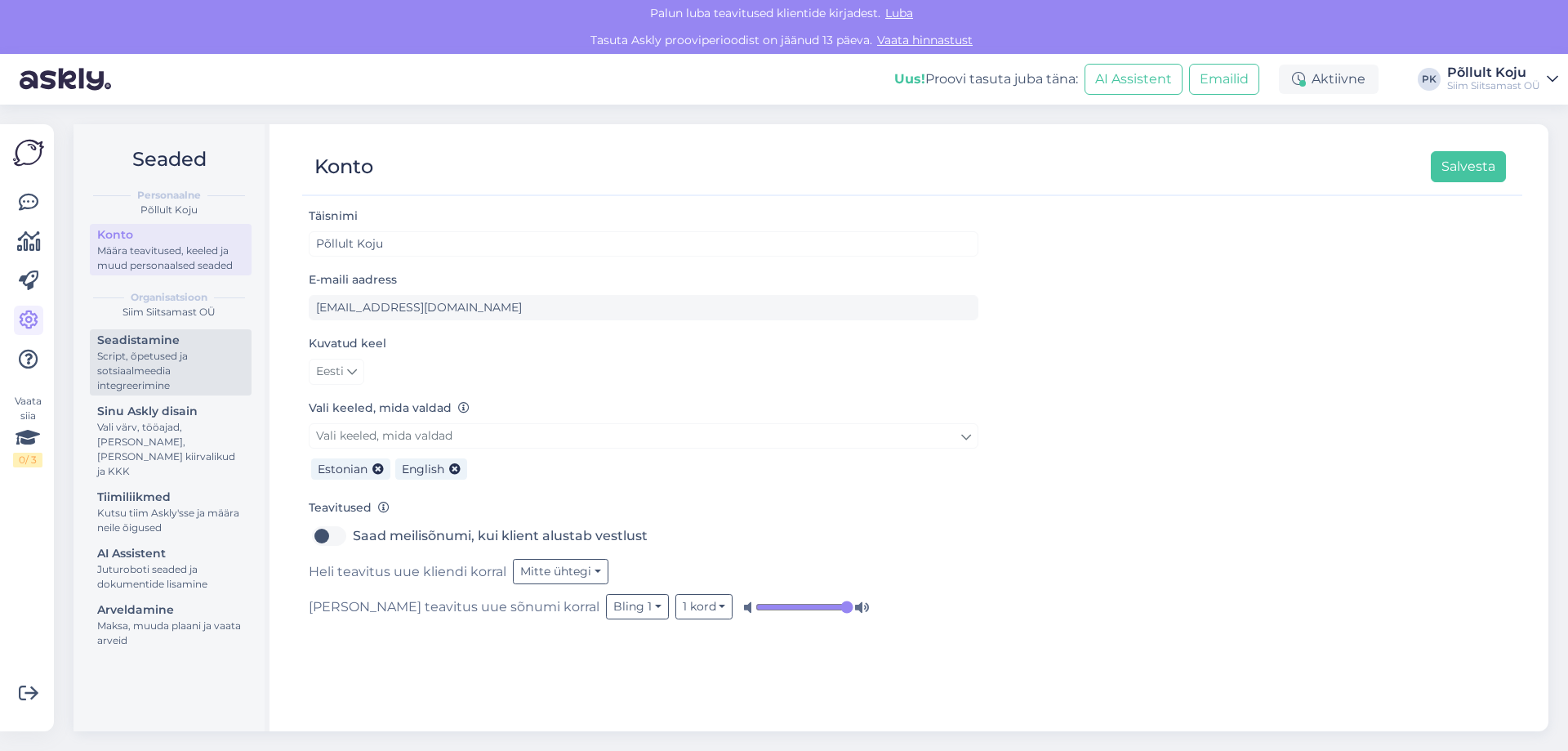
click at [160, 379] on div "Script, õpetused ja sotsiaalmeedia integreerimine" at bounding box center [171, 371] width 147 height 44
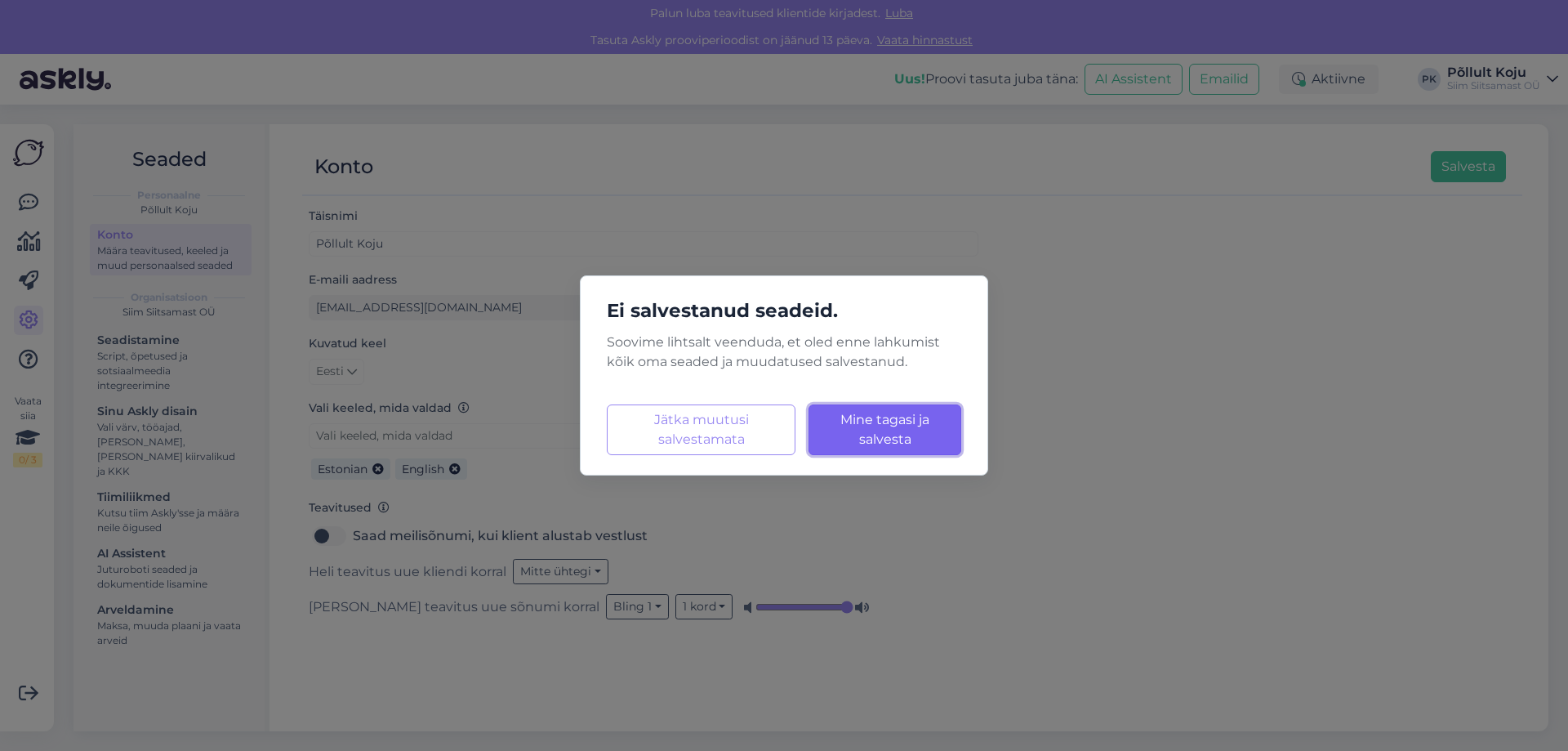
click at [900, 439] on span "Mine tagasi ja salvesta" at bounding box center [884, 429] width 89 height 35
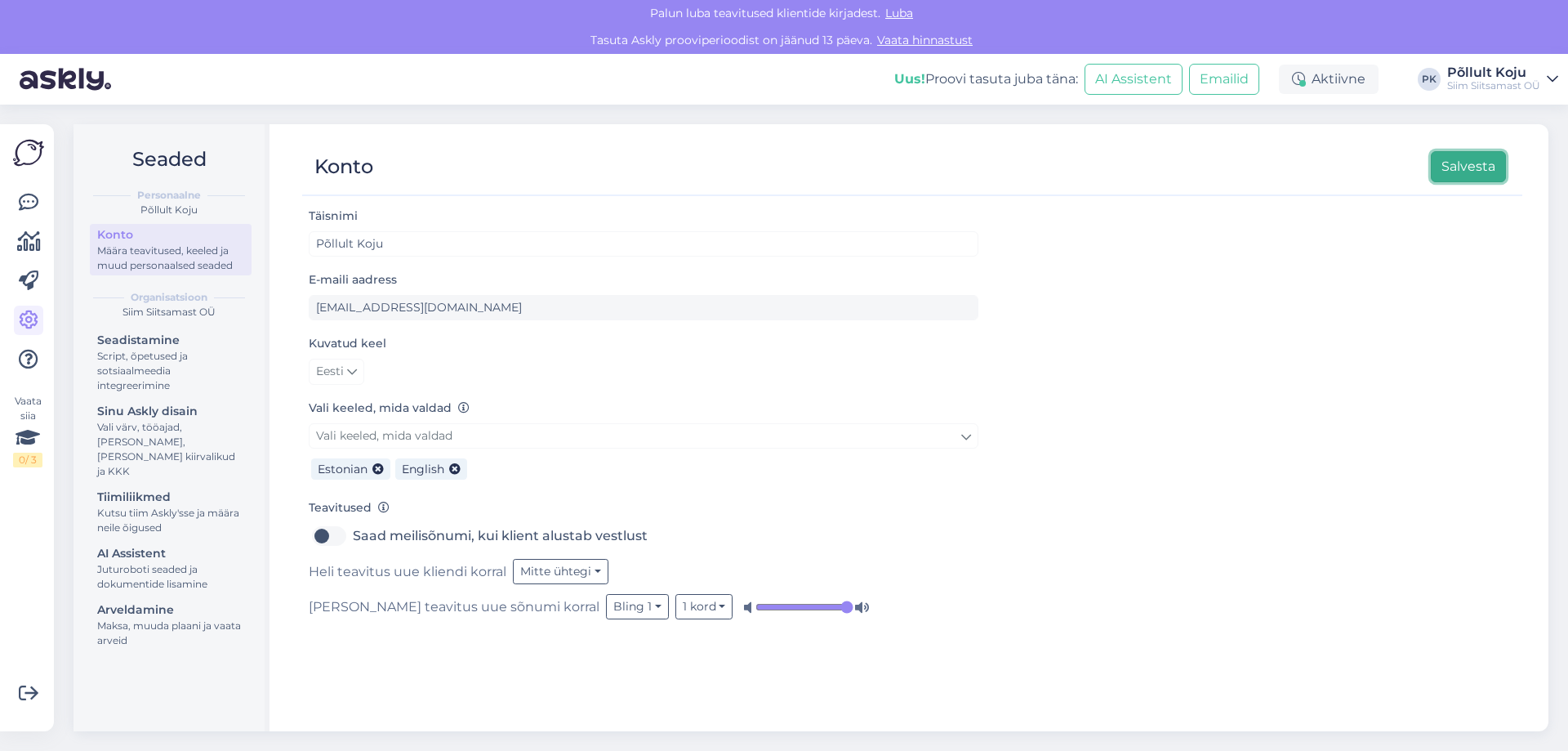
click at [1490, 161] on button "Salvesta" at bounding box center [1469, 167] width 76 height 31
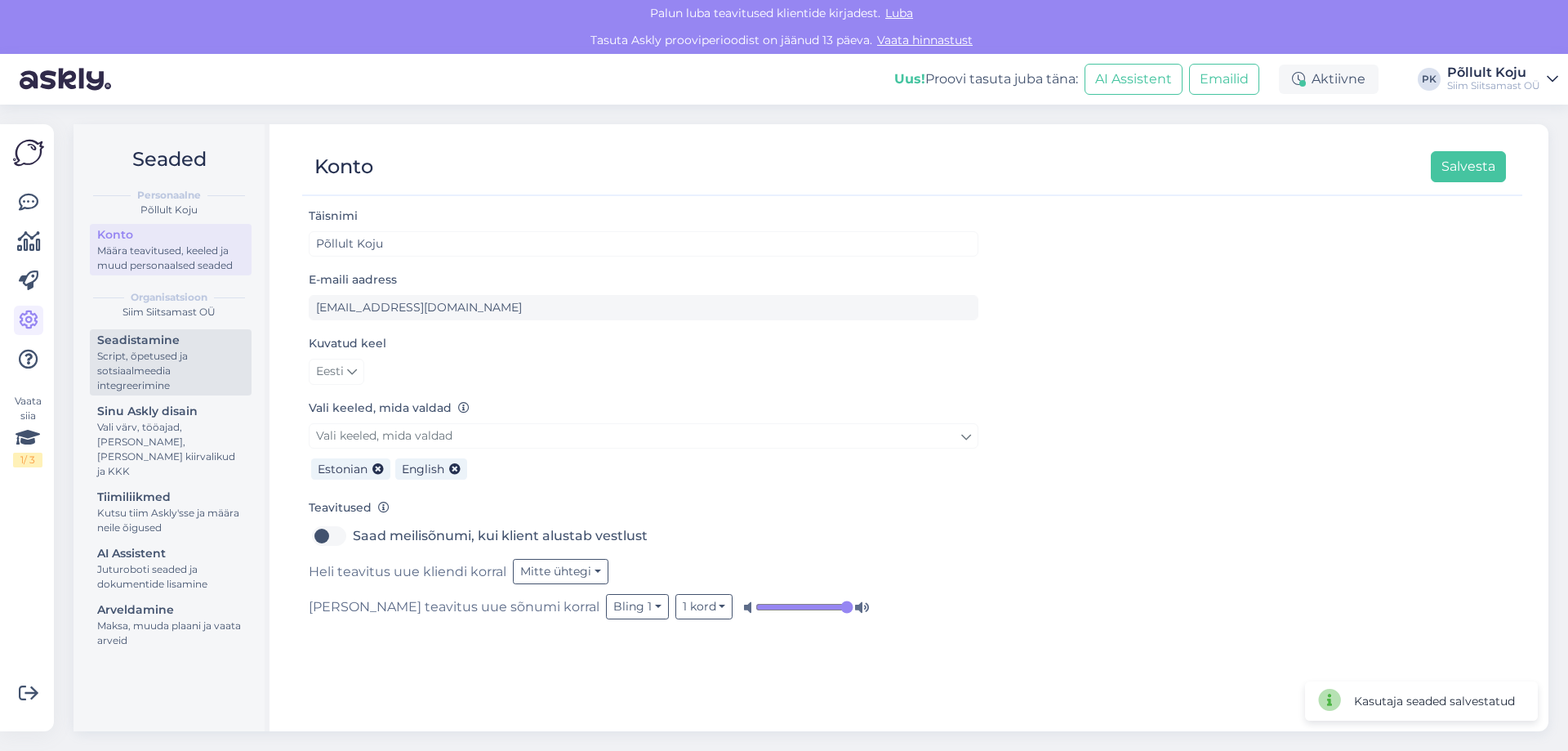
click at [202, 376] on div "Script, õpetused ja sotsiaalmeedia integreerimine" at bounding box center [171, 371] width 147 height 44
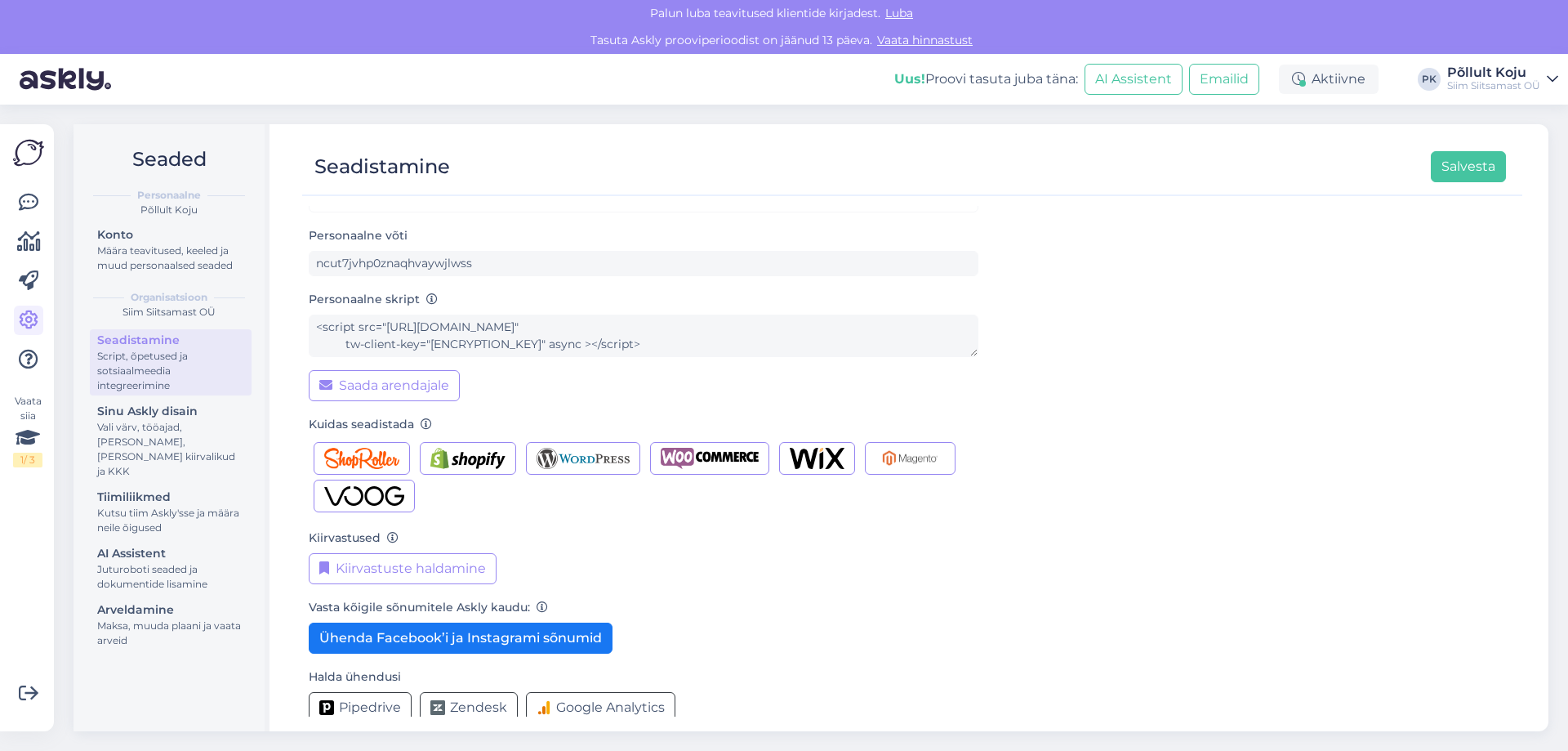
scroll to position [64, 0]
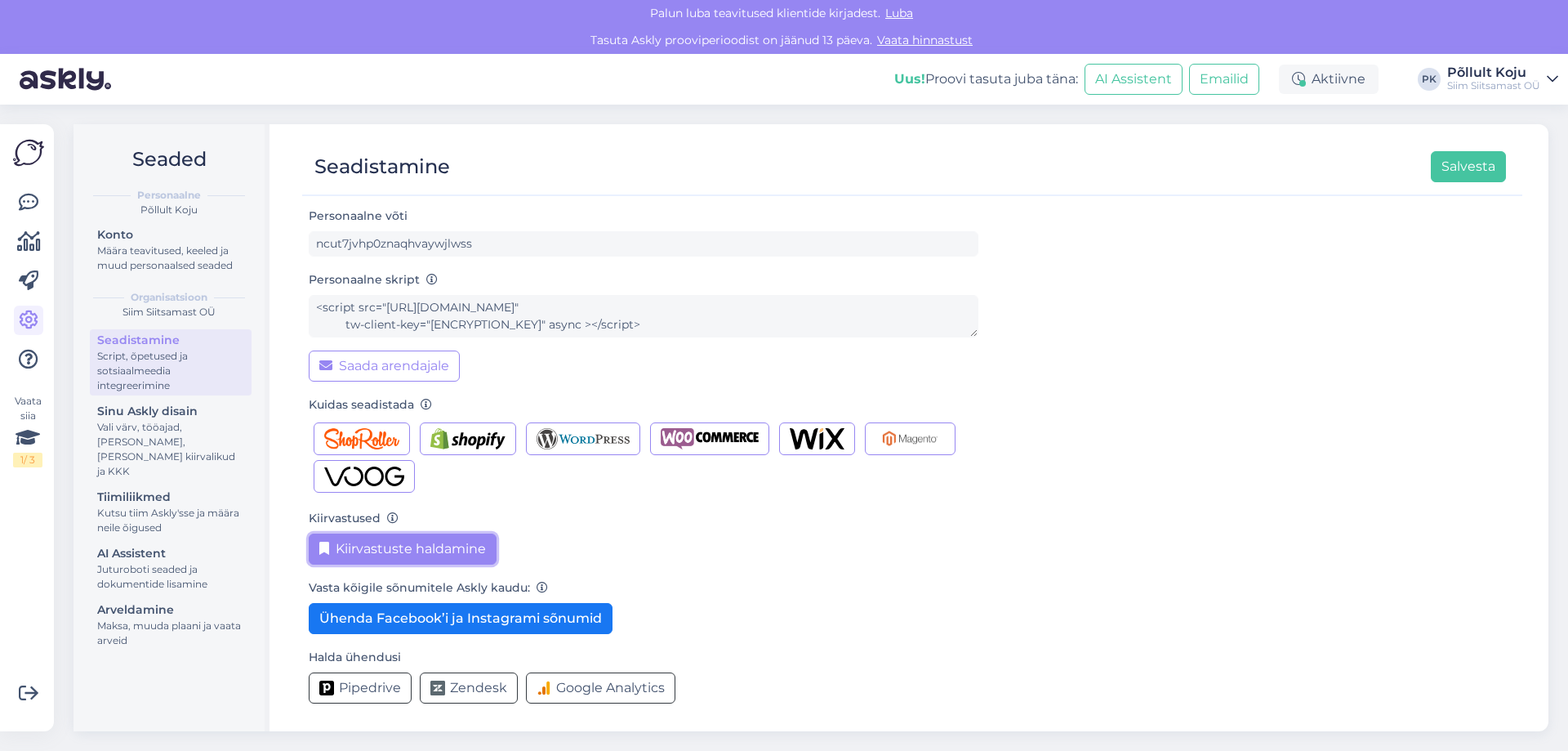
click at [432, 556] on button "Kiirvastuste haldamine" at bounding box center [403, 549] width 188 height 31
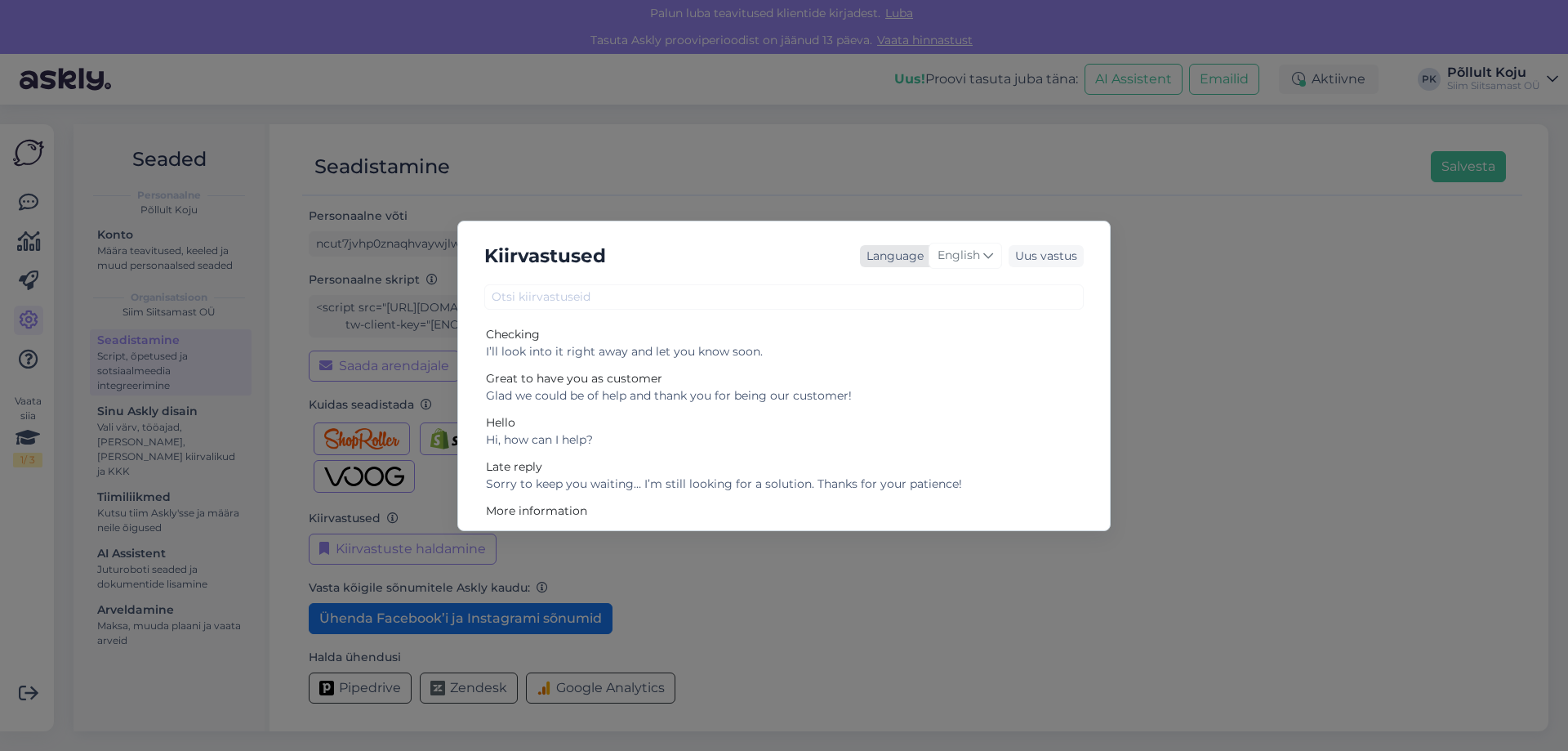
click at [966, 251] on span "English" at bounding box center [959, 256] width 42 height 18
type input "ees"
drag, startPoint x: 918, startPoint y: 299, endPoint x: 791, endPoint y: 295, distance: 127.1
click at [791, 296] on div "Kiirvastused Language English ees Vasteid pole Uus vastus Checking I’ll look in…" at bounding box center [784, 375] width 653 height 311
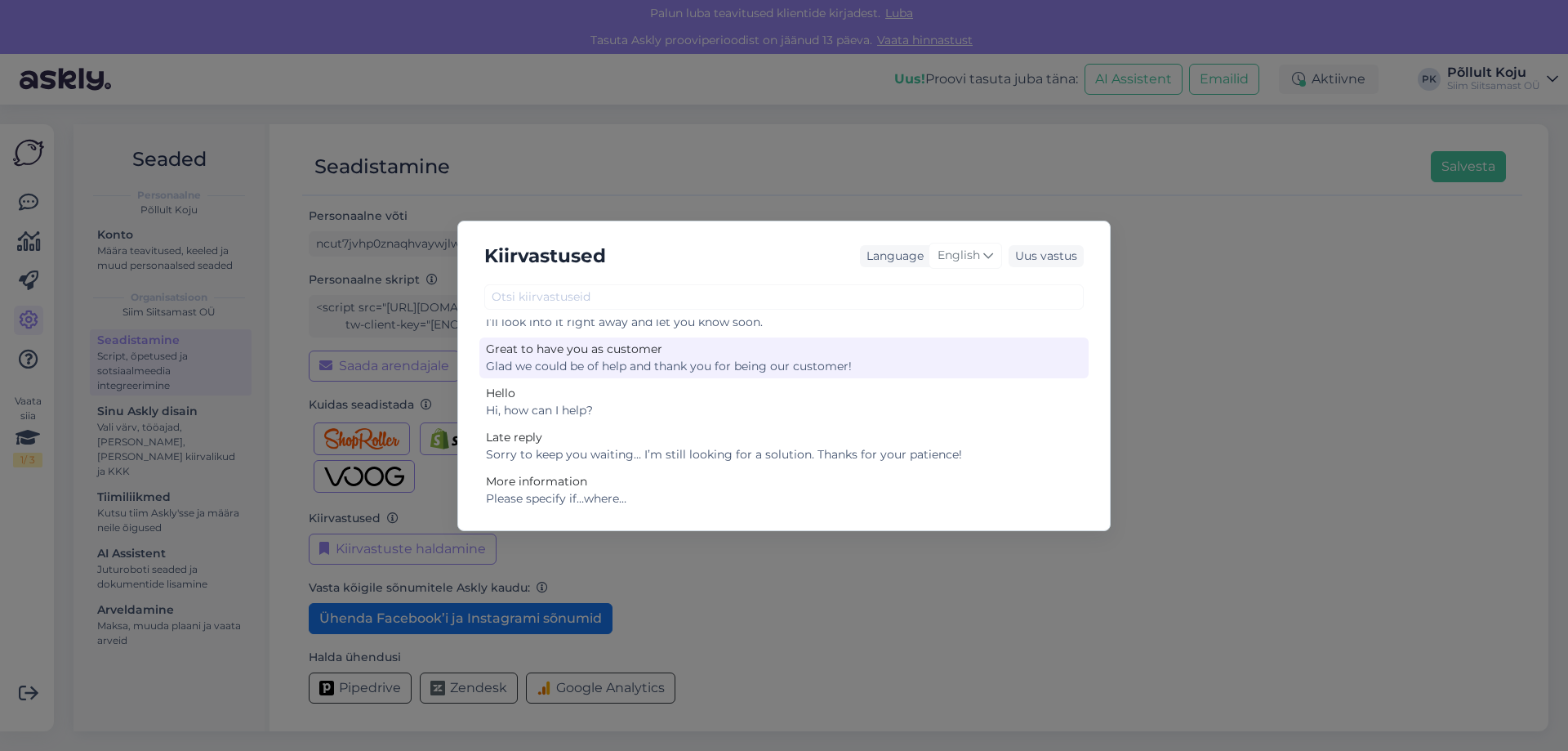
scroll to position [74, 0]
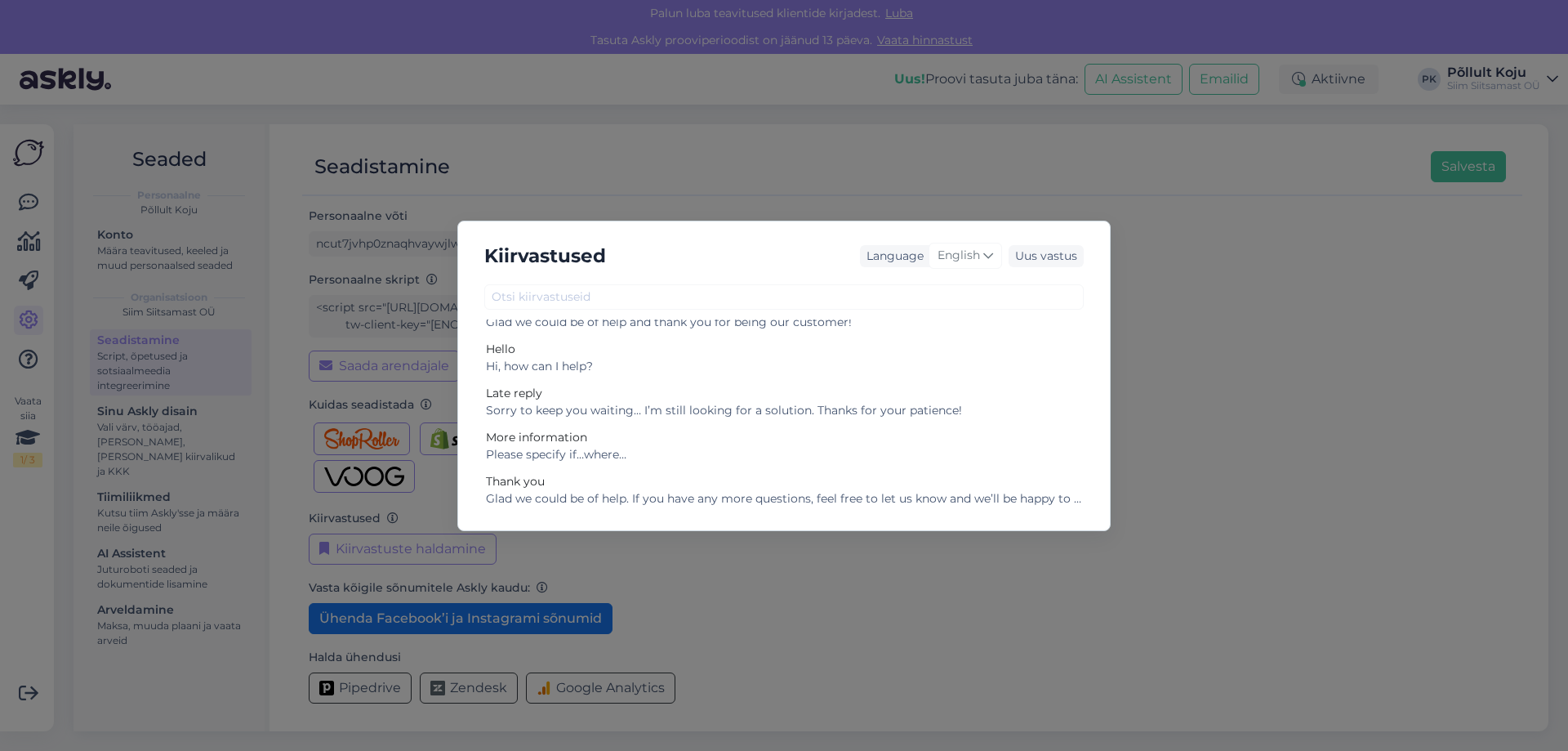
click at [1377, 356] on div "Kiirvastused Language English ees Vasteid pole Uus vastus Checking I’ll look in…" at bounding box center [784, 375] width 1568 height 751
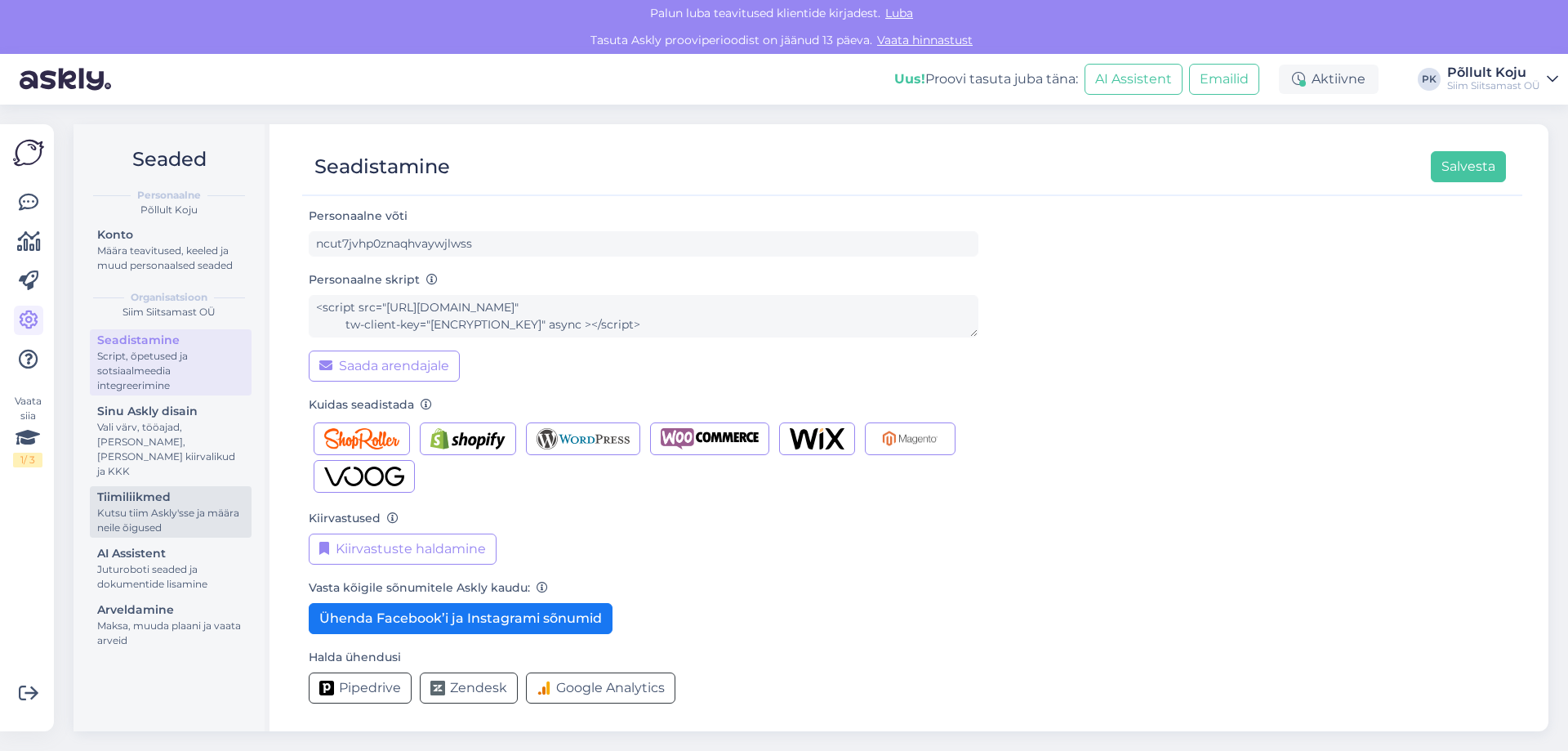
click at [186, 506] on div "Kutsu tiim Askly'sse ja määra neile õigused" at bounding box center [171, 521] width 147 height 29
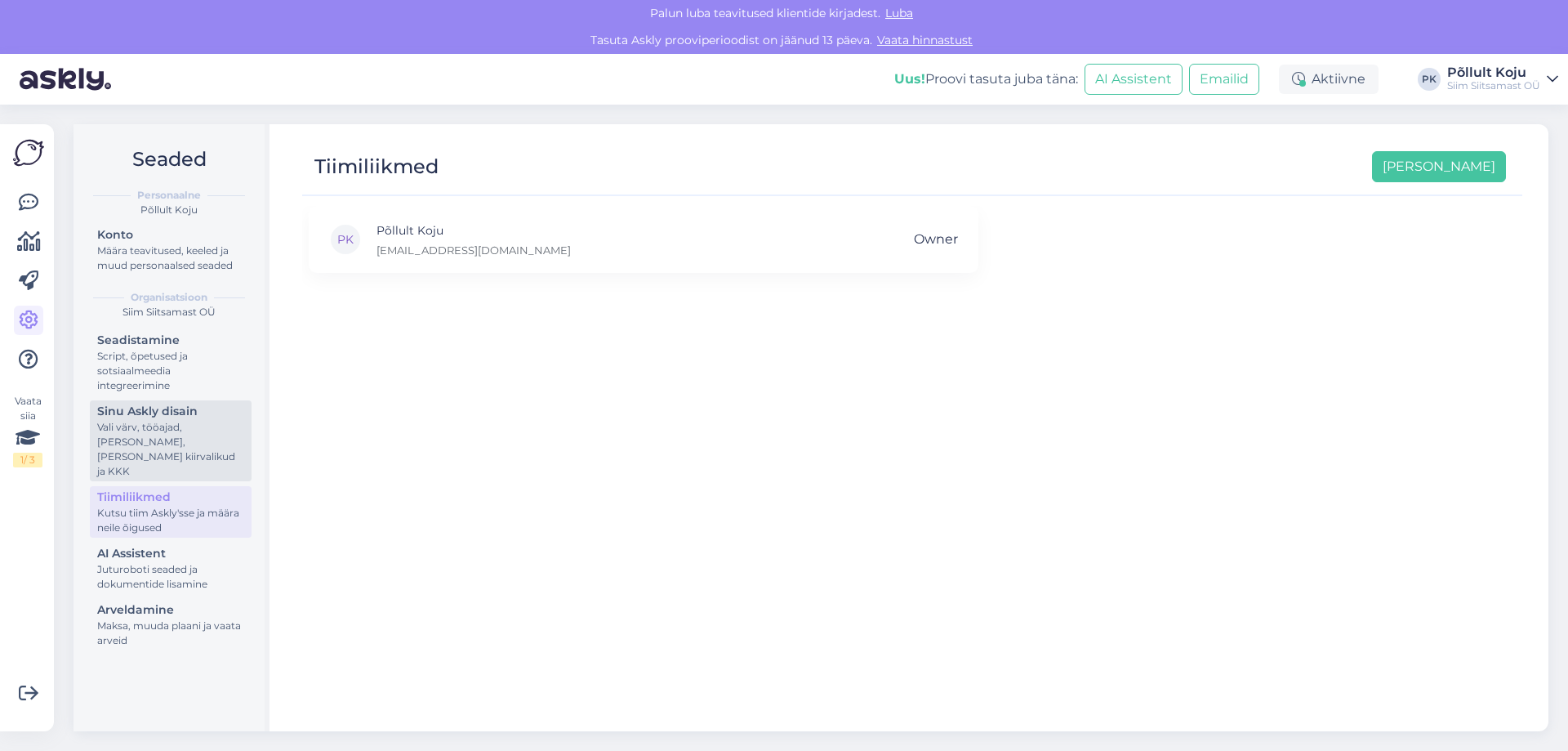
click at [179, 435] on div "Vali värv, tööajad, [PERSON_NAME], [PERSON_NAME] kiirvalikud ja KKK" at bounding box center [171, 450] width 147 height 59
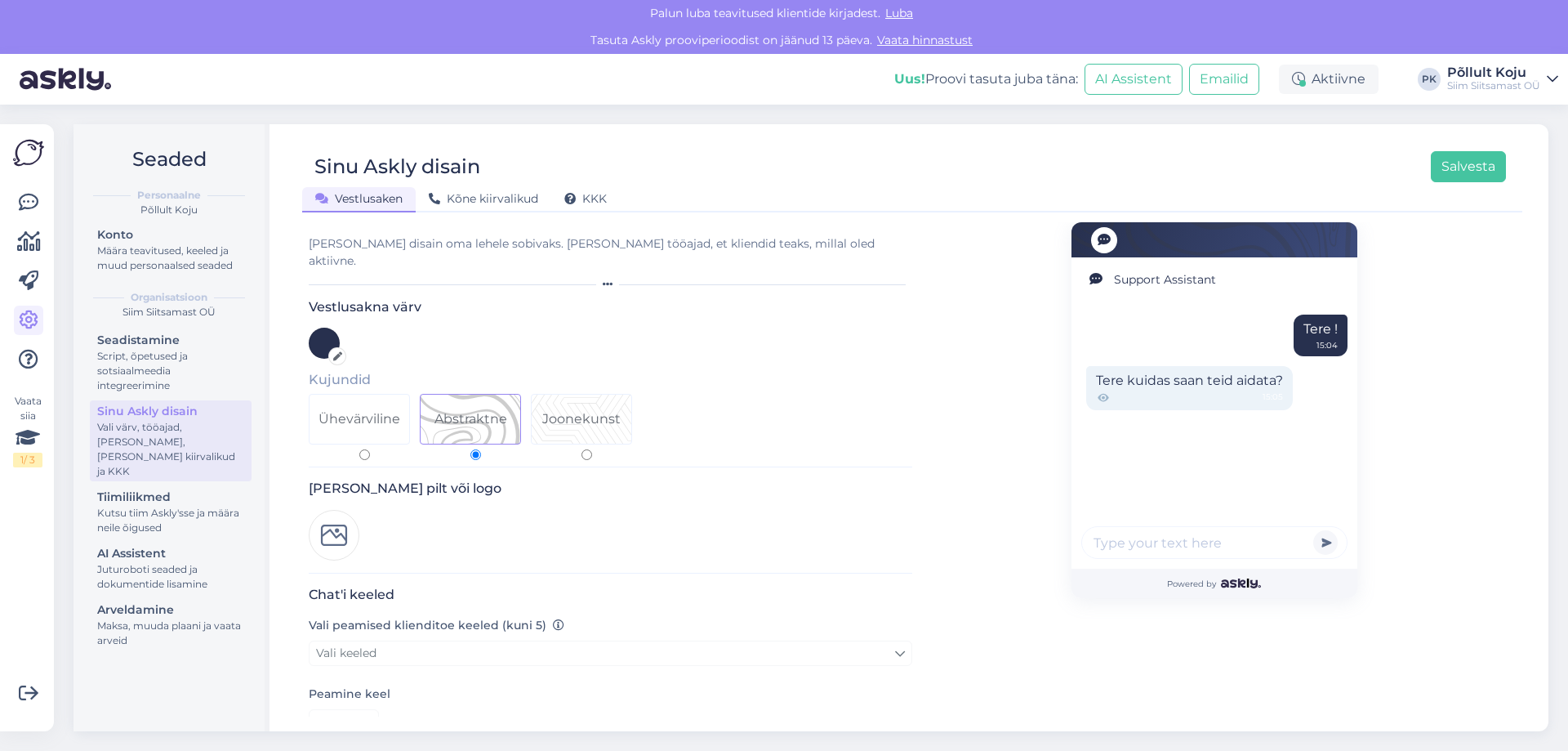
click at [340, 522] on img at bounding box center [333, 534] width 51 height 51
click at [345, 505] on div at bounding box center [354, 515] width 19 height 20
click at [349, 513] on img at bounding box center [333, 534] width 51 height 51
click at [865, 497] on div "Lisa pilt või logo" at bounding box center [610, 523] width 603 height 87
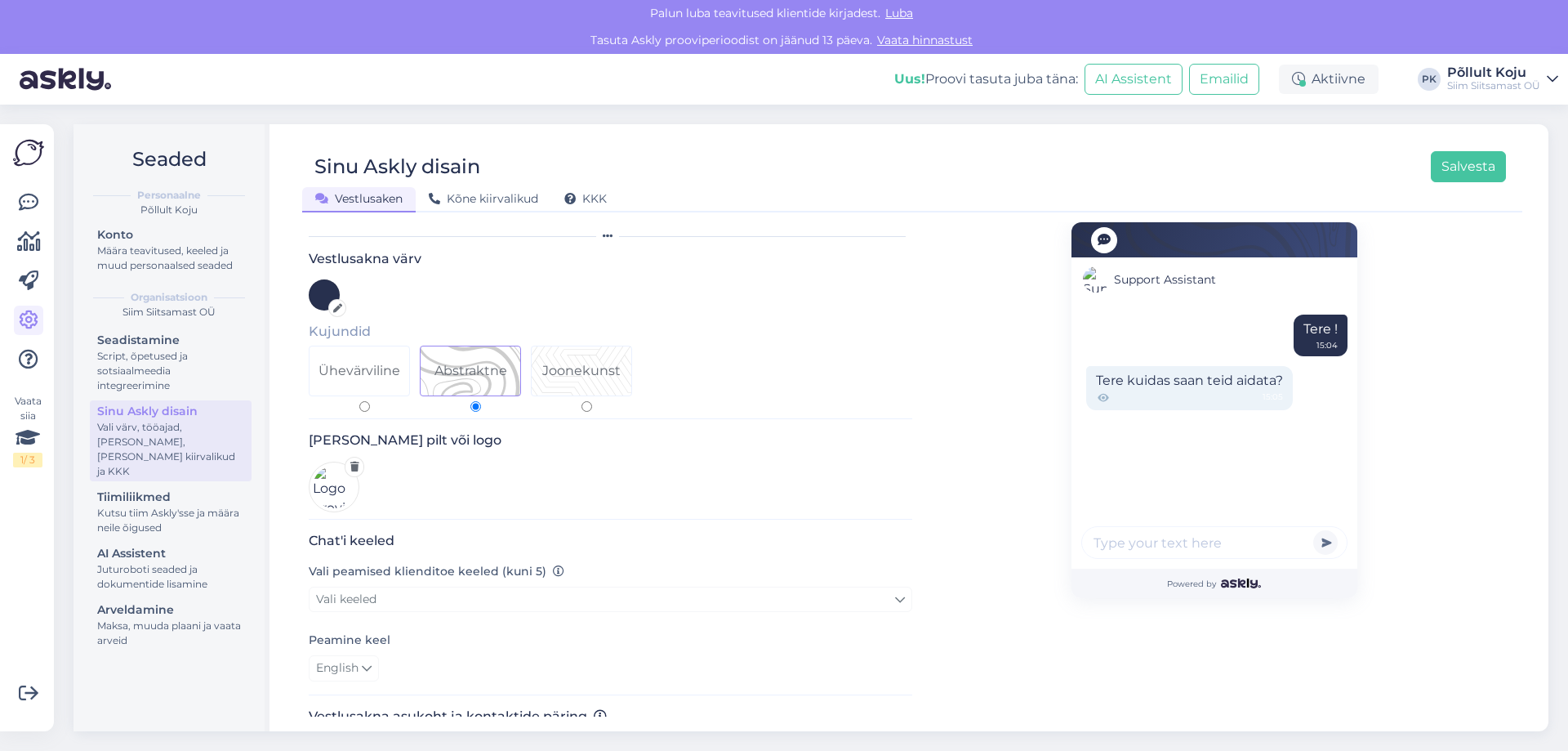
scroll to position [82, 0]
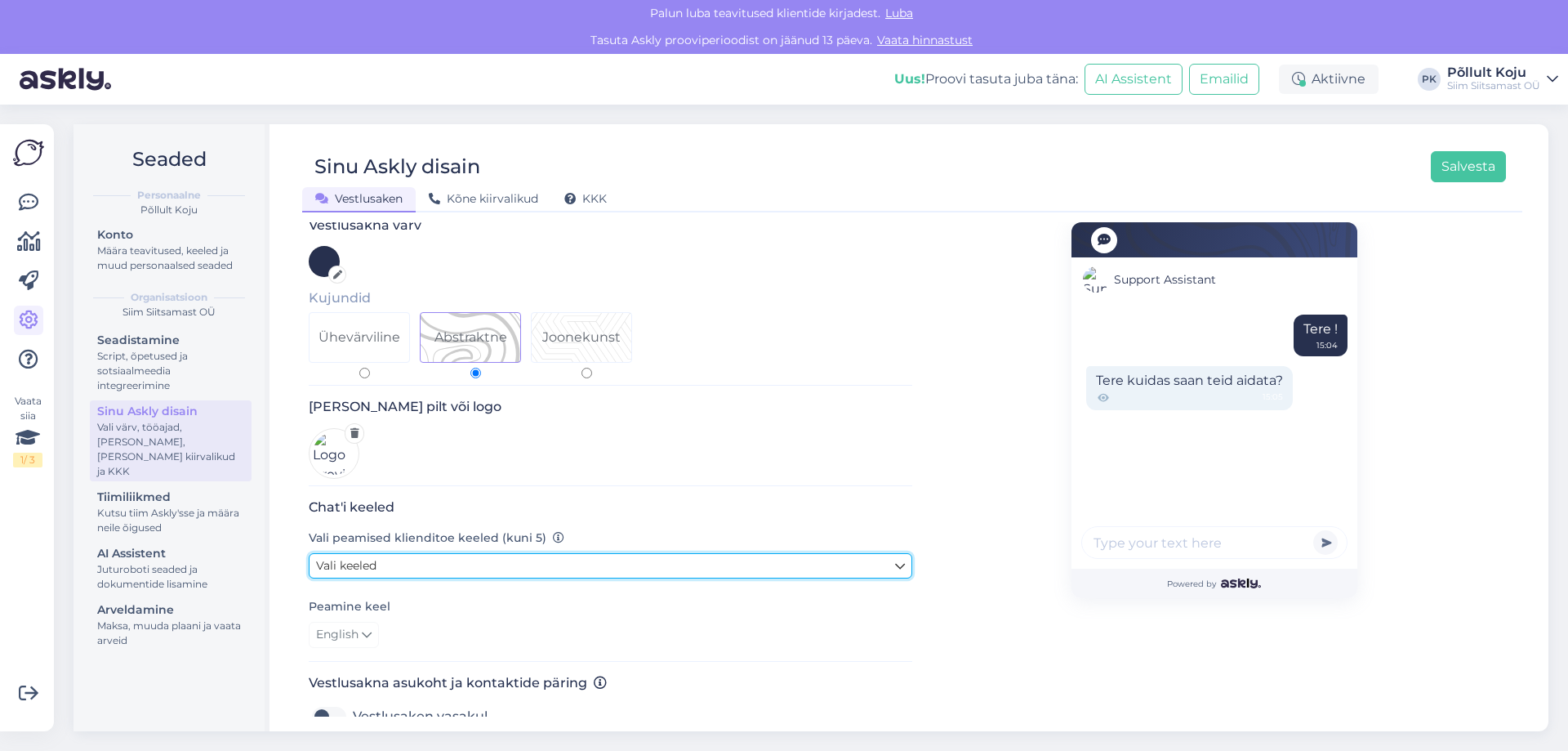
click at [525, 553] on link "Vali keeled" at bounding box center [610, 565] width 603 height 25
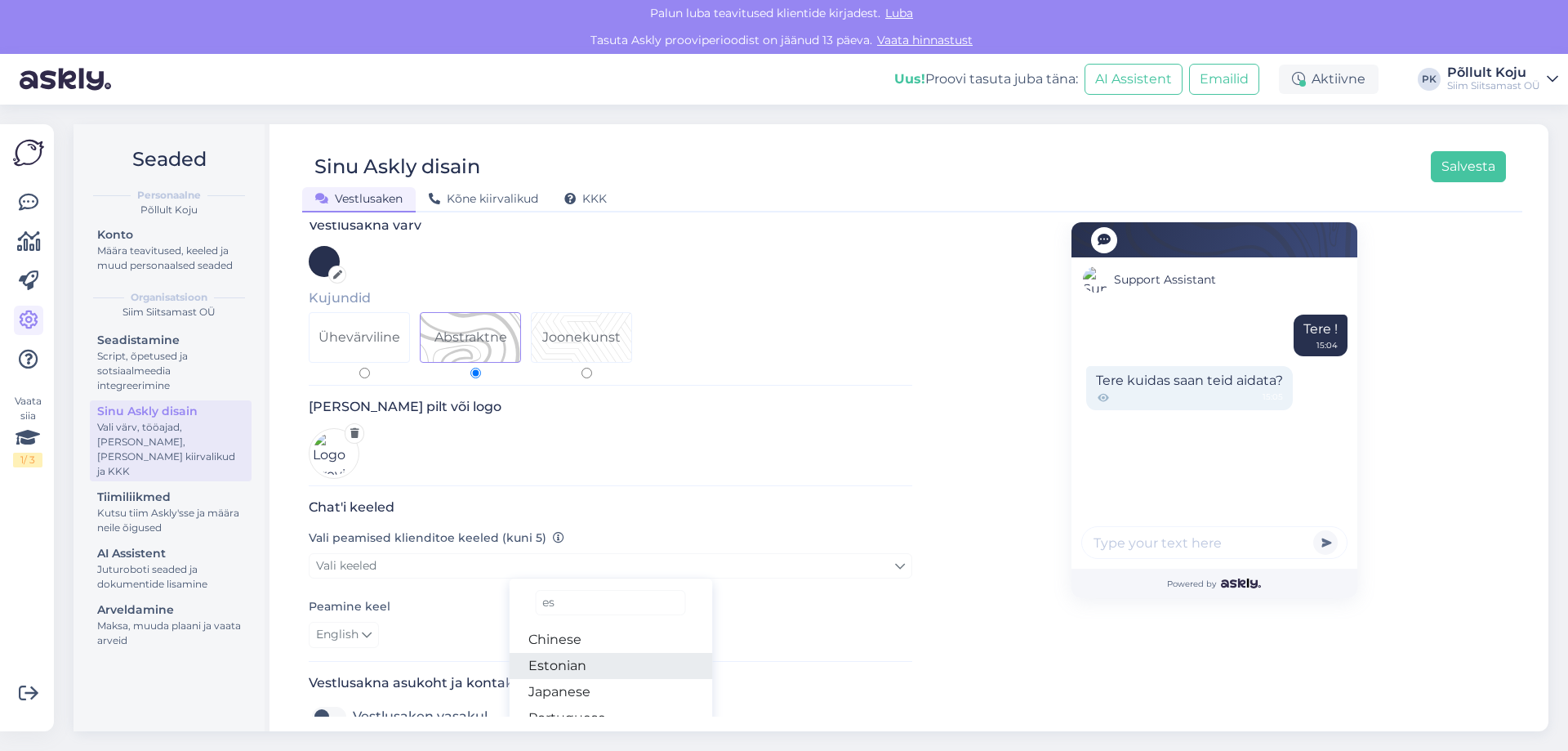
click at [616, 652] on link "Estonian" at bounding box center [610, 665] width 204 height 26
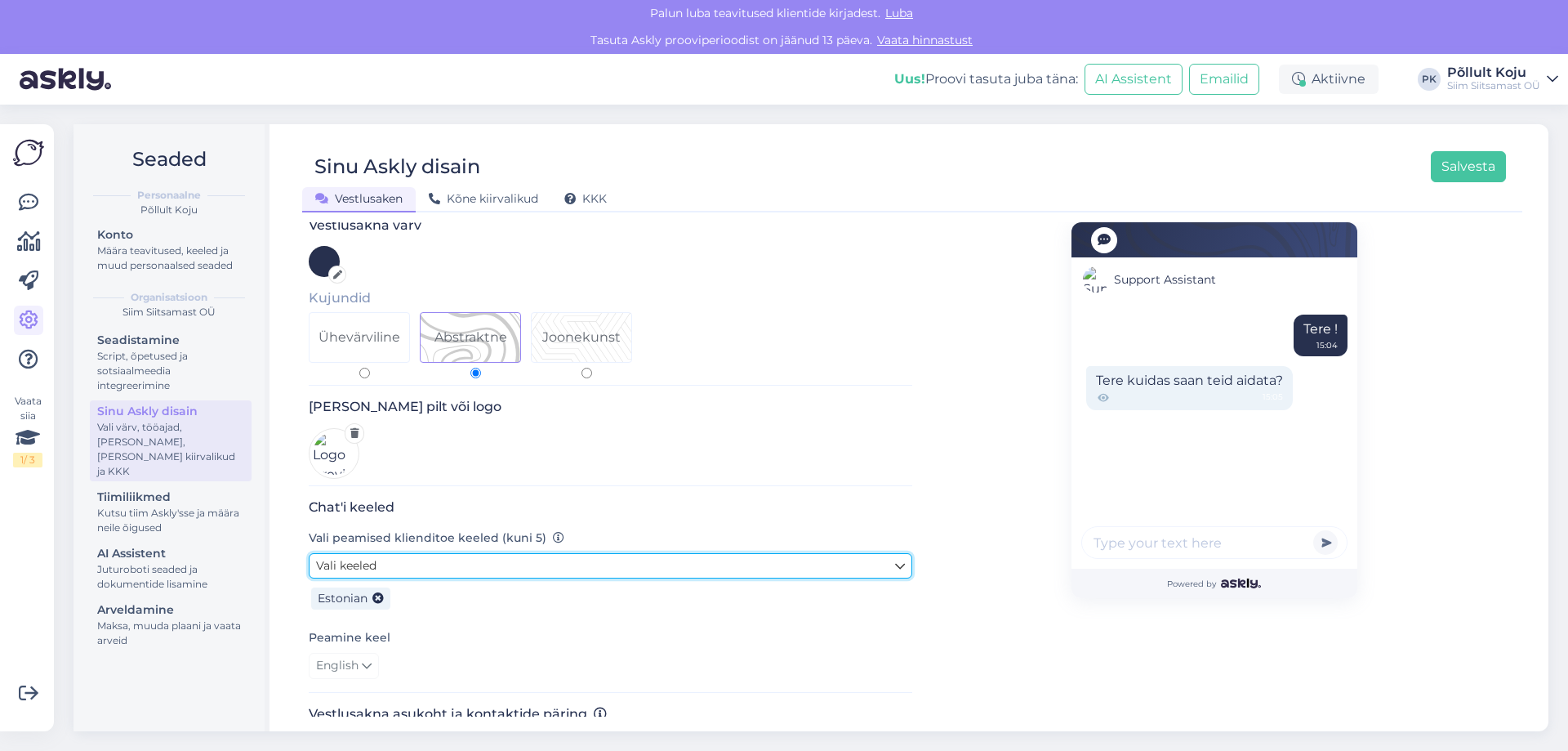
click at [441, 565] on link "Vali keeled" at bounding box center [610, 565] width 603 height 25
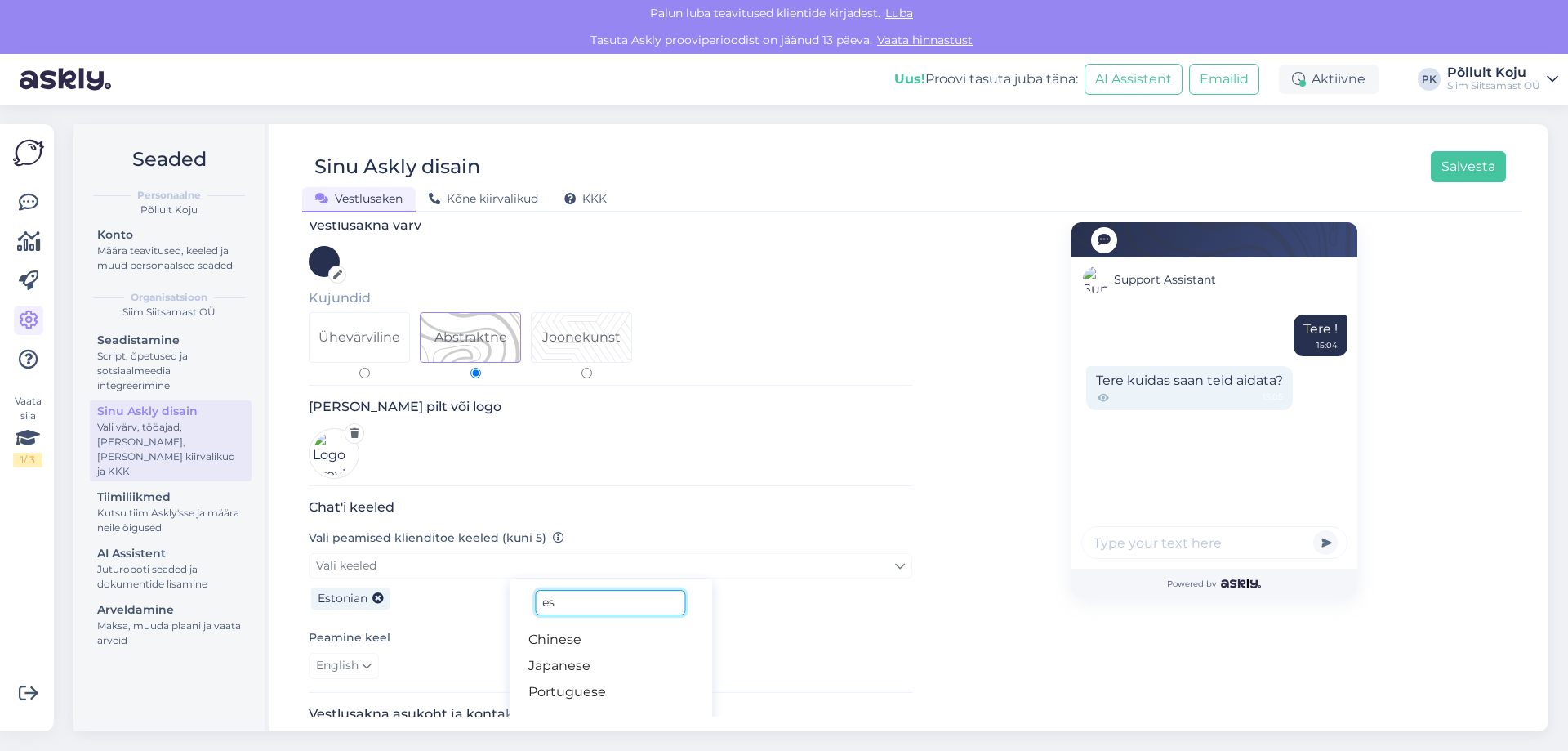
click at [613, 590] on input "es" at bounding box center [610, 602] width 150 height 25
type input "eng"
click at [602, 620] on ul "English" at bounding box center [610, 640] width 204 height 40
click at [602, 627] on link "English" at bounding box center [610, 640] width 204 height 26
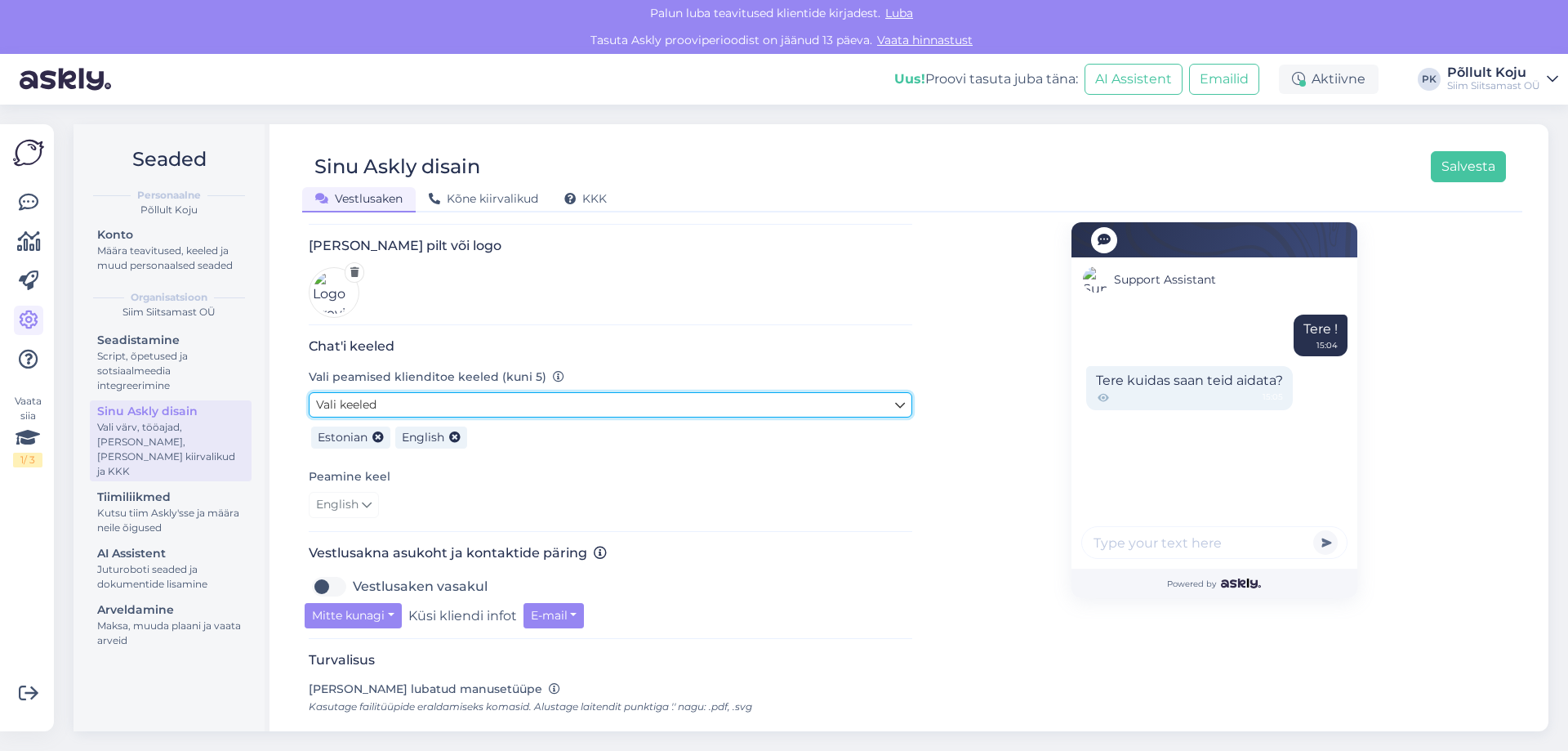
scroll to position [327, 0]
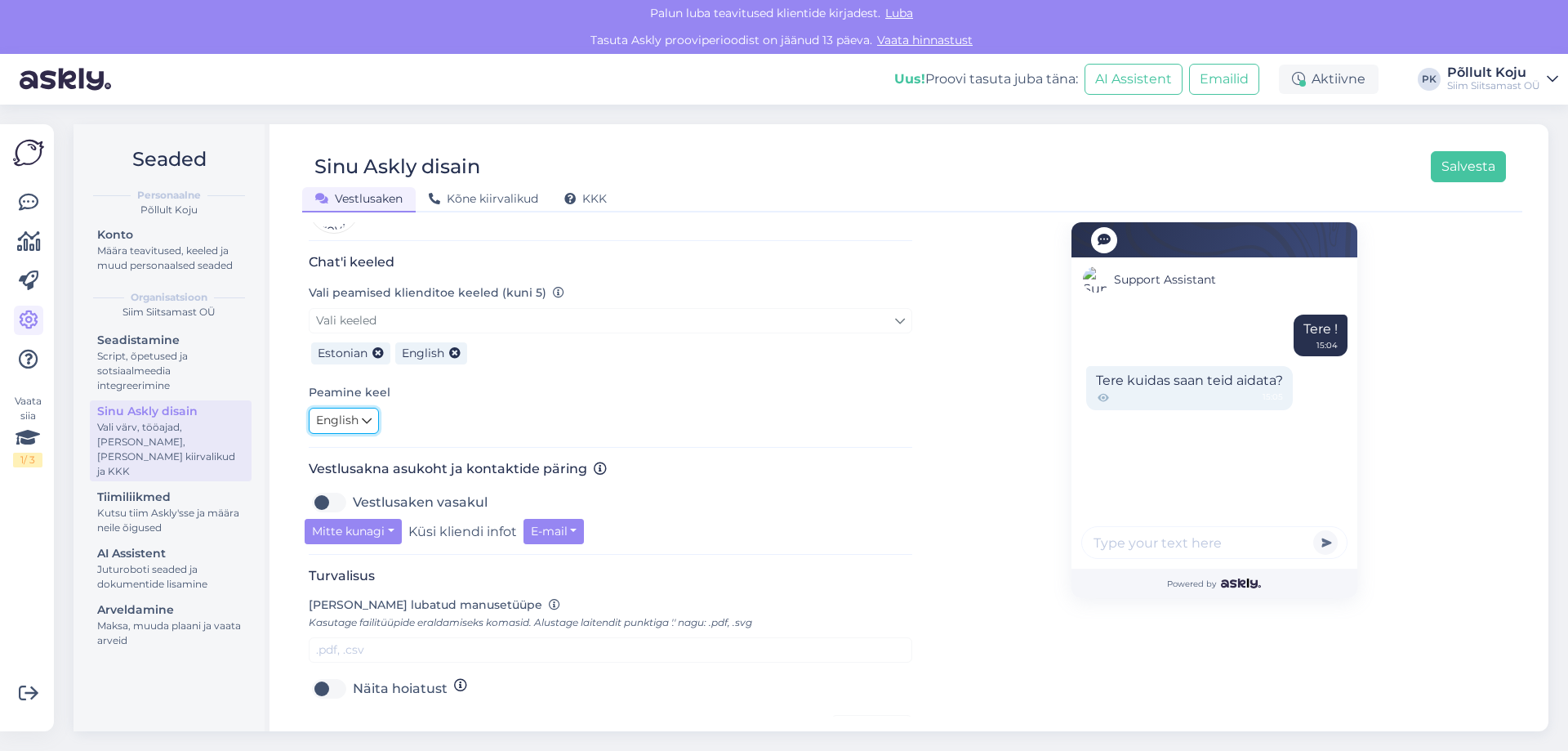
click at [357, 412] on span "English" at bounding box center [337, 421] width 42 height 18
type input "w"
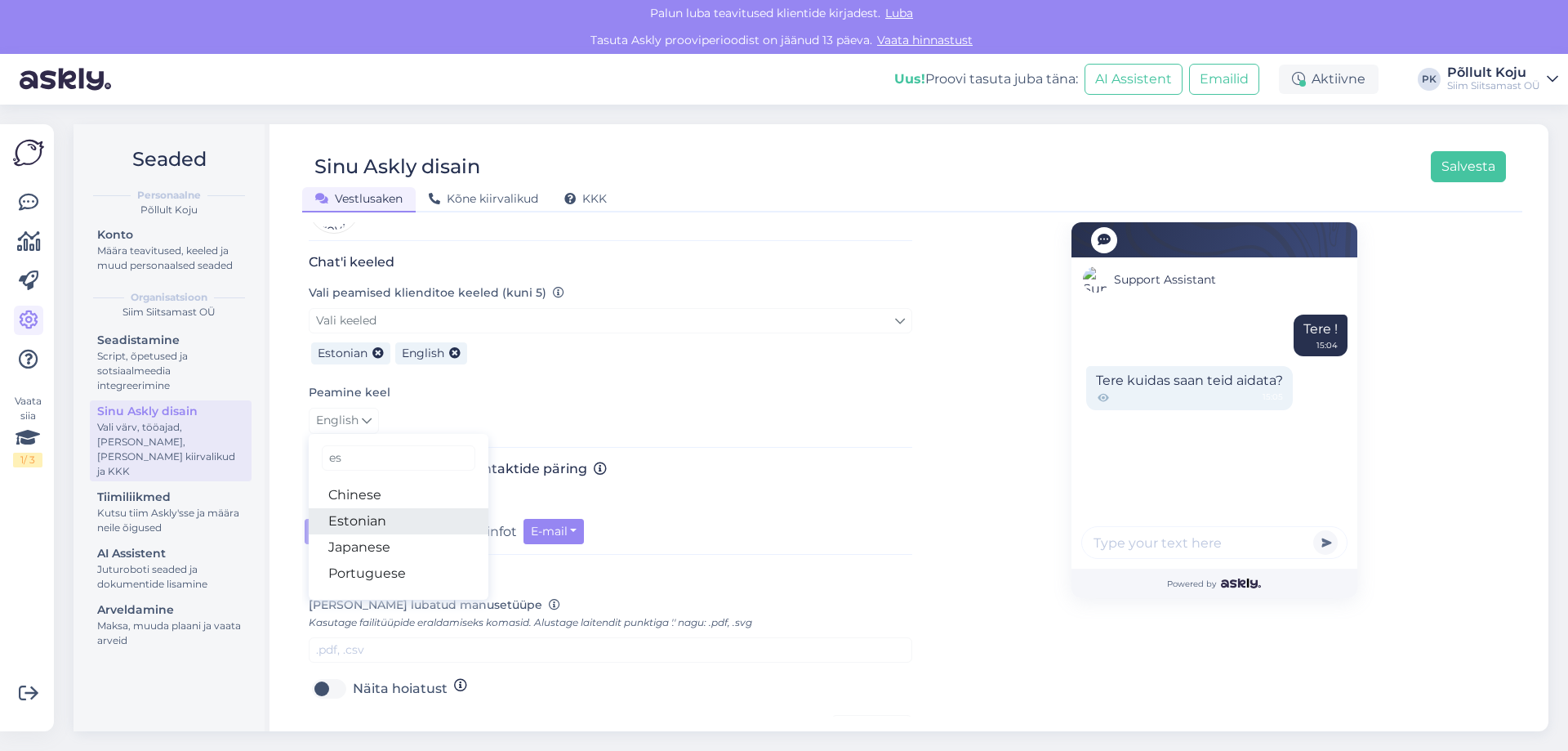
type input "es"
drag, startPoint x: 404, startPoint y: 499, endPoint x: 424, endPoint y: 495, distance: 20.4
click at [405, 509] on link "Estonian" at bounding box center [398, 522] width 180 height 26
click at [572, 528] on button "E-mail" at bounding box center [554, 531] width 62 height 25
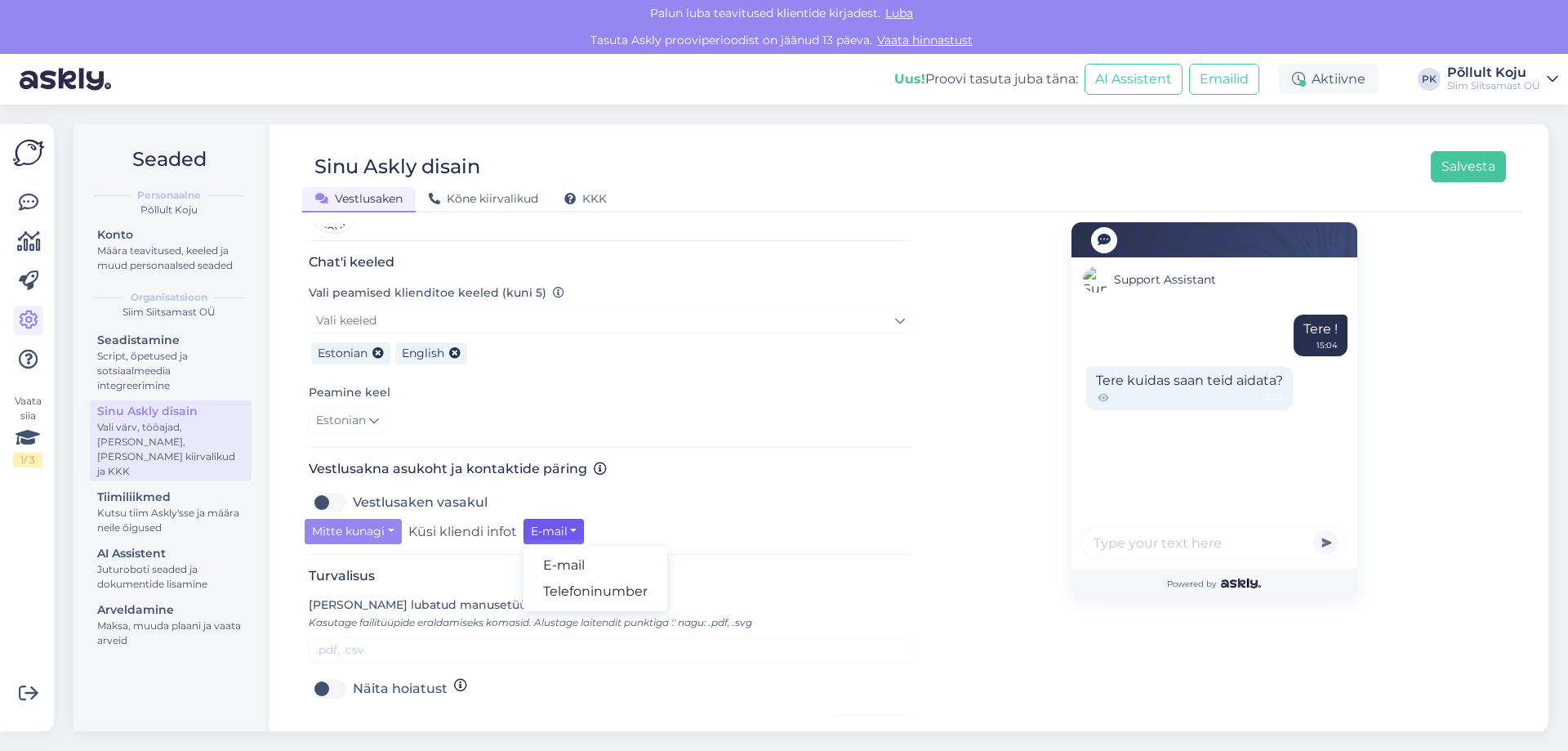
click at [769, 474] on div "Vestlusakna asukoht ja kontaktide päring Vestlusaken vasakul Mitte kunagi Küsi …" at bounding box center [610, 508] width 603 height 94
click at [577, 519] on button "E-mail" at bounding box center [554, 531] width 62 height 25
click at [623, 580] on link "Telefoninumber" at bounding box center [595, 592] width 144 height 26
click at [582, 522] on button "Telefoninumber" at bounding box center [580, 531] width 114 height 25
click at [596, 566] on link "E-mail" at bounding box center [595, 565] width 144 height 26
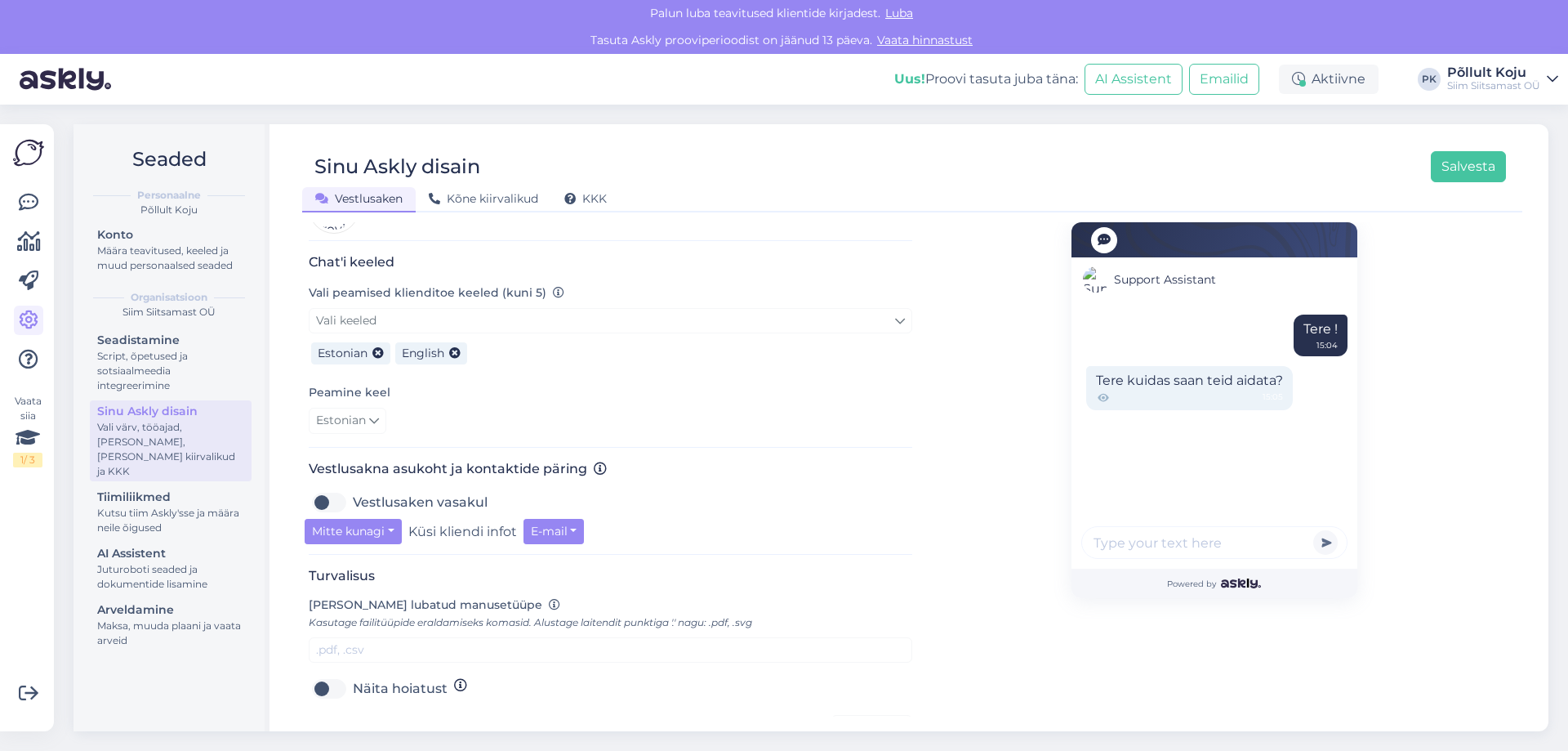
click at [830, 489] on div "Vestlusaken vasakul" at bounding box center [610, 502] width 603 height 26
click at [383, 519] on button "Mitte kunagi" at bounding box center [354, 531] width 98 height 25
click at [780, 411] on div "Estonian es Chinese Estonian Japanese Portuguese" at bounding box center [610, 420] width 603 height 26
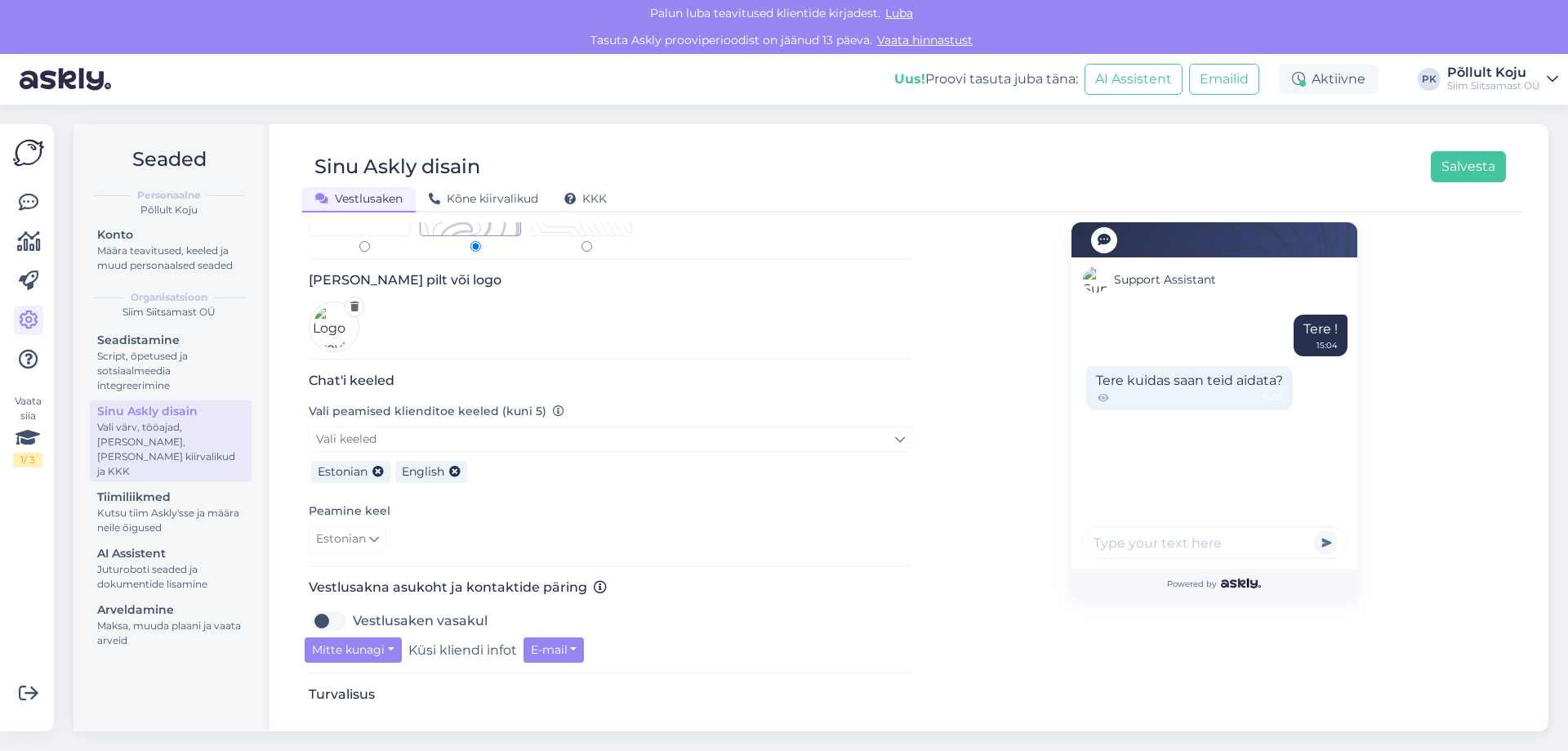
scroll to position [0, 0]
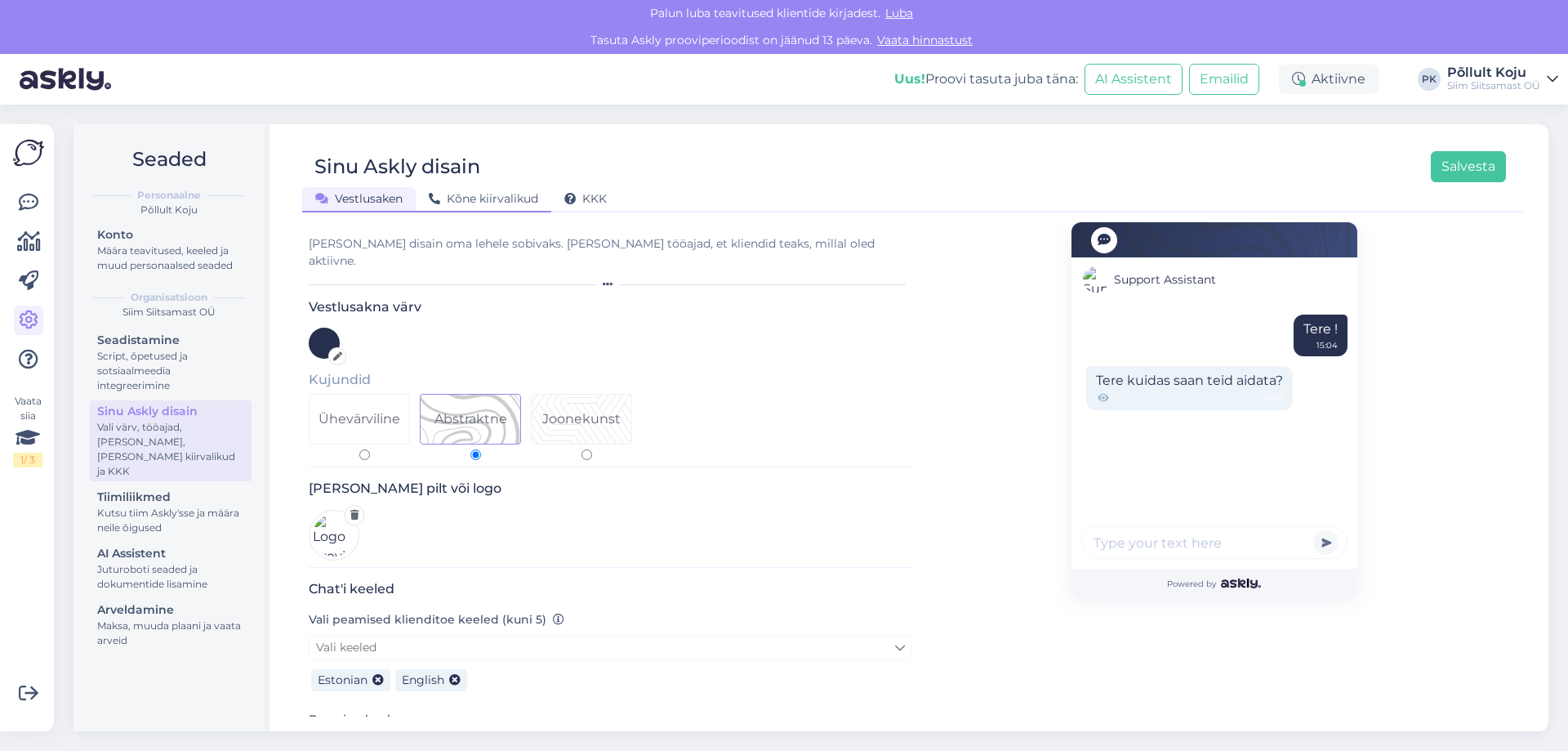
click at [451, 196] on span "Kõne kiirvalikud" at bounding box center [484, 198] width 110 height 15
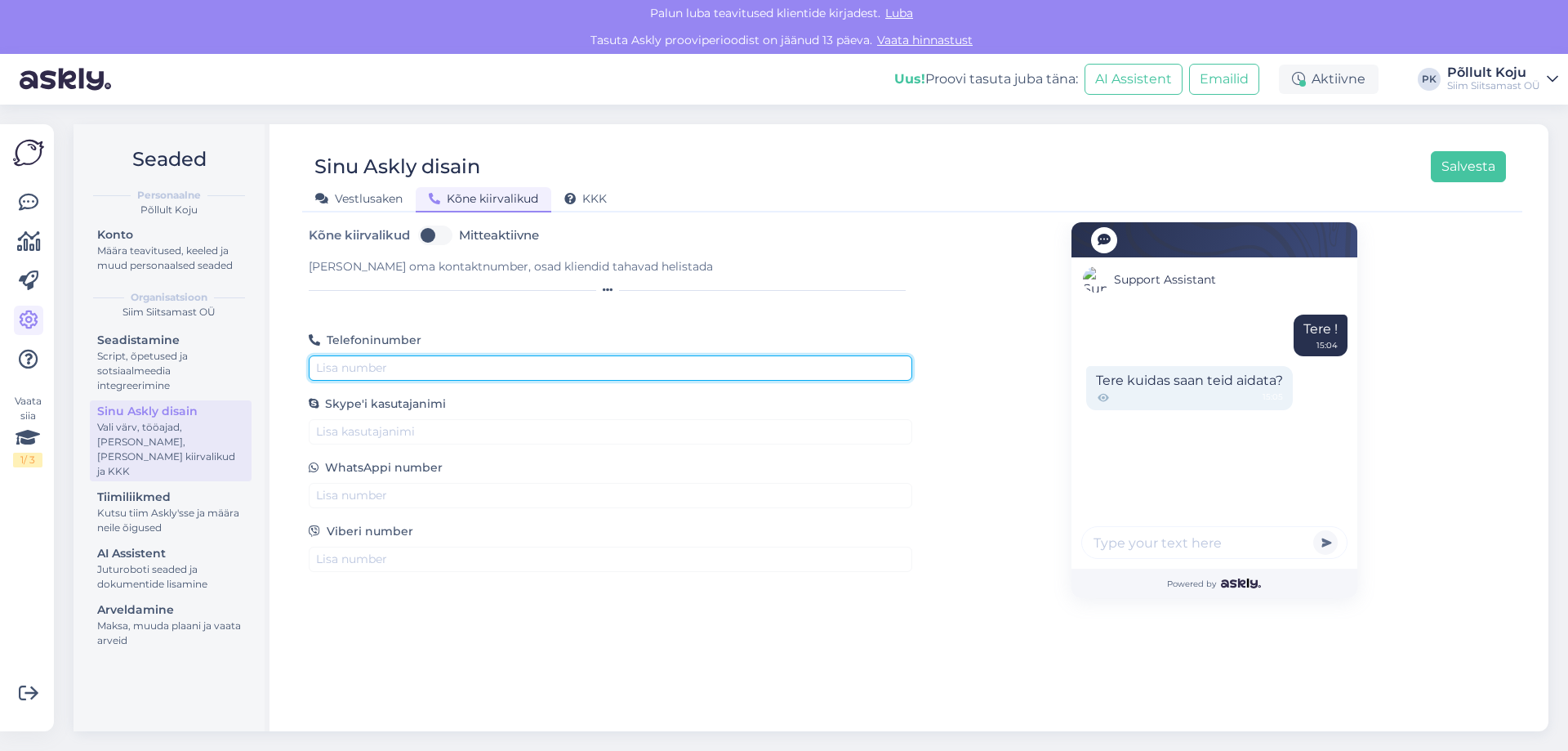
click at [452, 362] on input "text" at bounding box center [610, 368] width 603 height 25
type input "58873750"
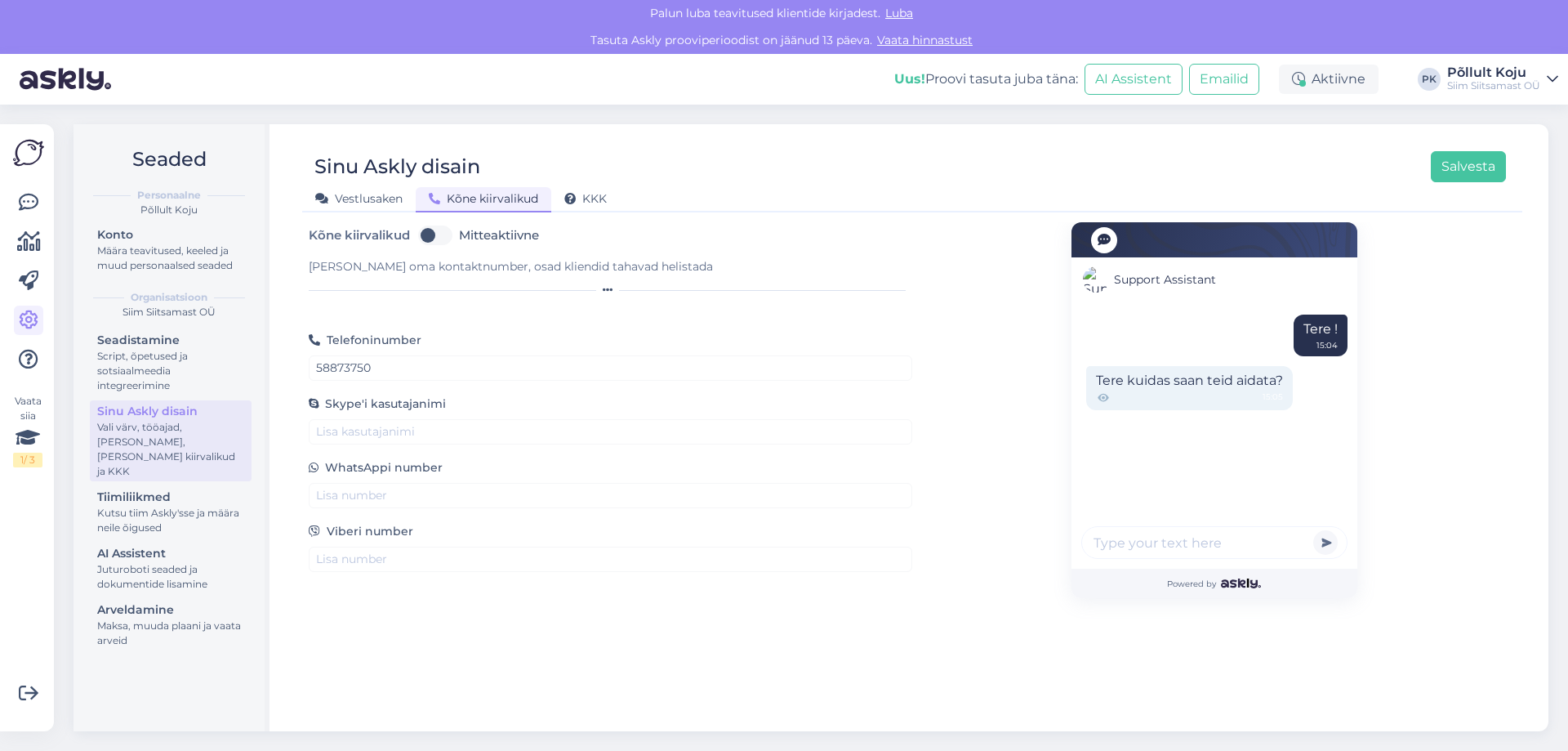
click at [459, 236] on label "Mitteaktiivne" at bounding box center [498, 235] width 80 height 26
click at [449, 236] on input "Mitteaktiivne" at bounding box center [435, 235] width 41 height 26
checkbox input "true"
click at [449, 287] on div at bounding box center [610, 289] width 603 height 10
click at [685, 291] on div at bounding box center [610, 289] width 603 height 10
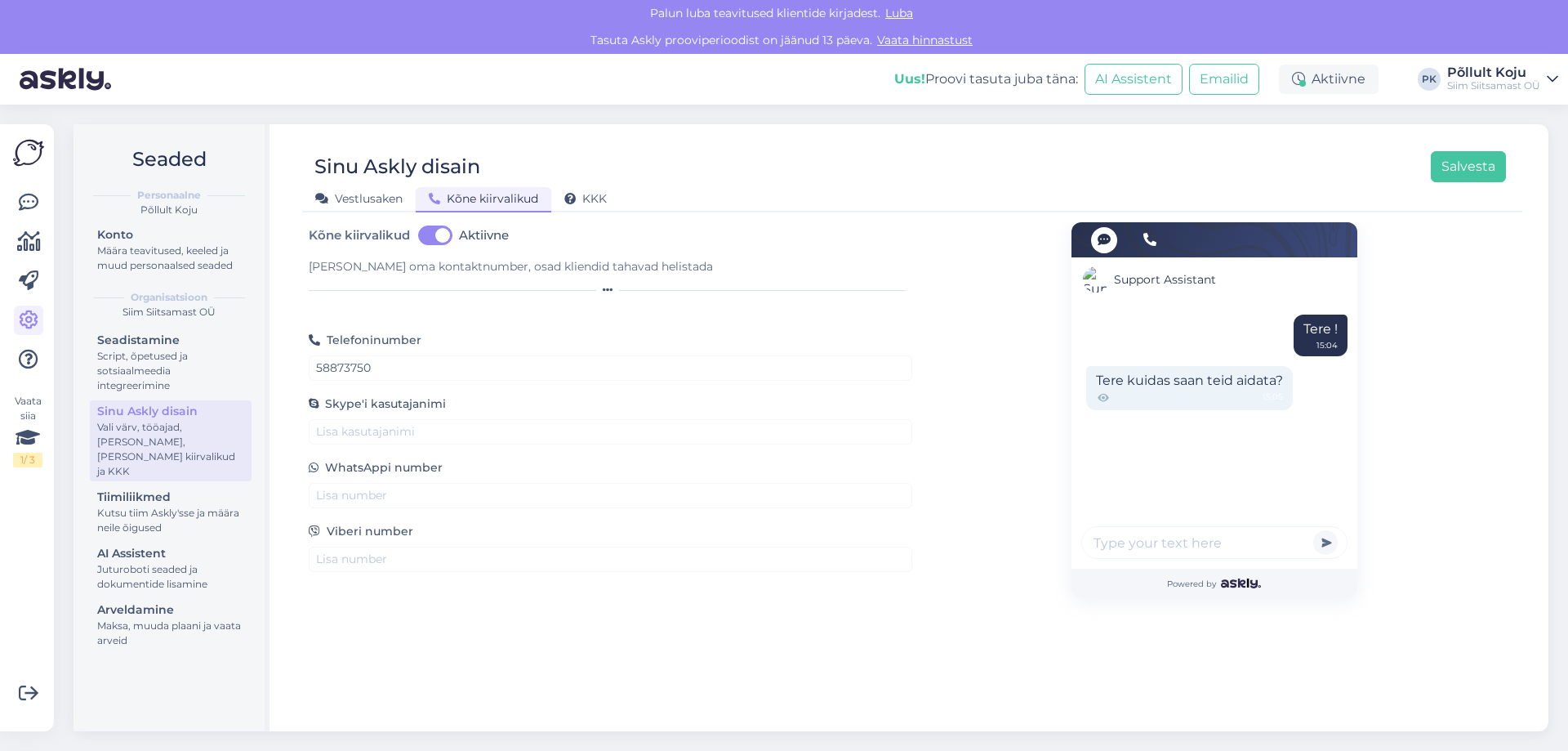
click at [609, 291] on icon at bounding box center [607, 289] width 10 height 10
click at [522, 287] on div at bounding box center [610, 289] width 603 height 10
click at [379, 300] on div "Kõne kiirvalikud Aktiivne Lisa oma kontaktnumber, osad kliendid tahavad helista…" at bounding box center [610, 397] width 603 height 350
click at [593, 206] on div "KKK" at bounding box center [586, 199] width 68 height 25
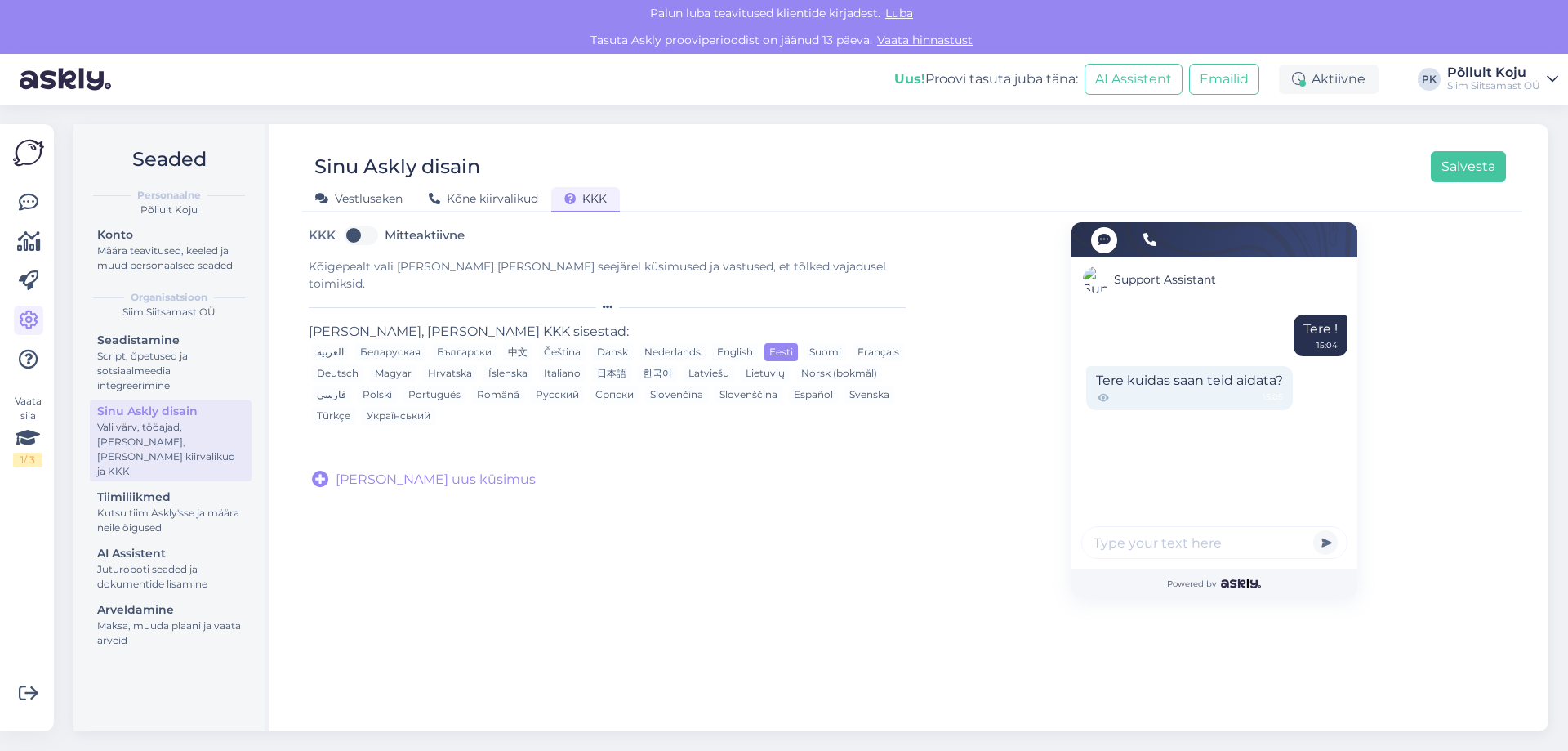
click at [357, 470] on span "Lisa uus küsimus" at bounding box center [435, 479] width 200 height 19
click at [415, 449] on input "text" at bounding box center [559, 459] width 480 height 21
type input "Kuhu kaupa tarnite?"
click at [510, 479] on textarea at bounding box center [610, 522] width 602 height 86
type textarea "K"
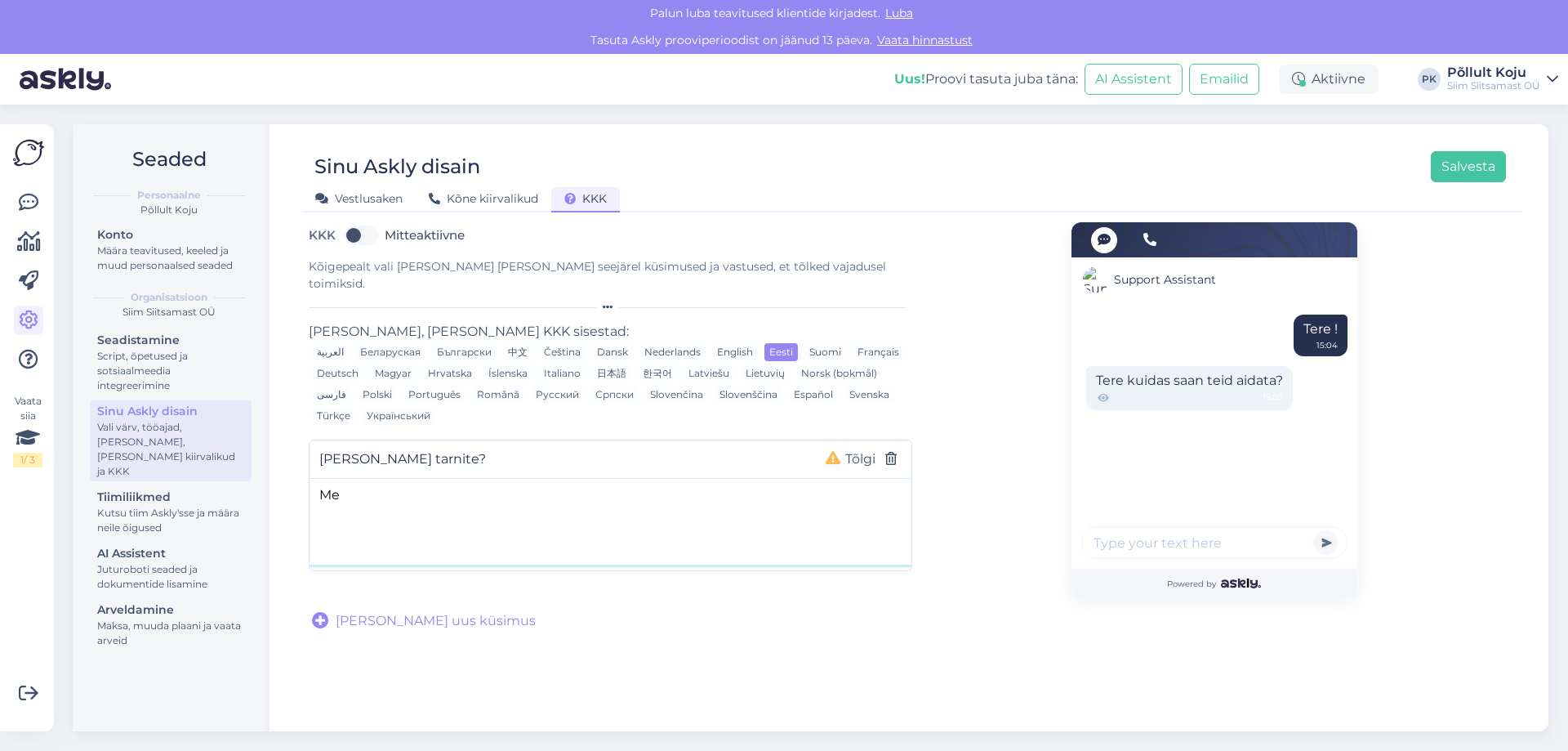
type textarea "M"
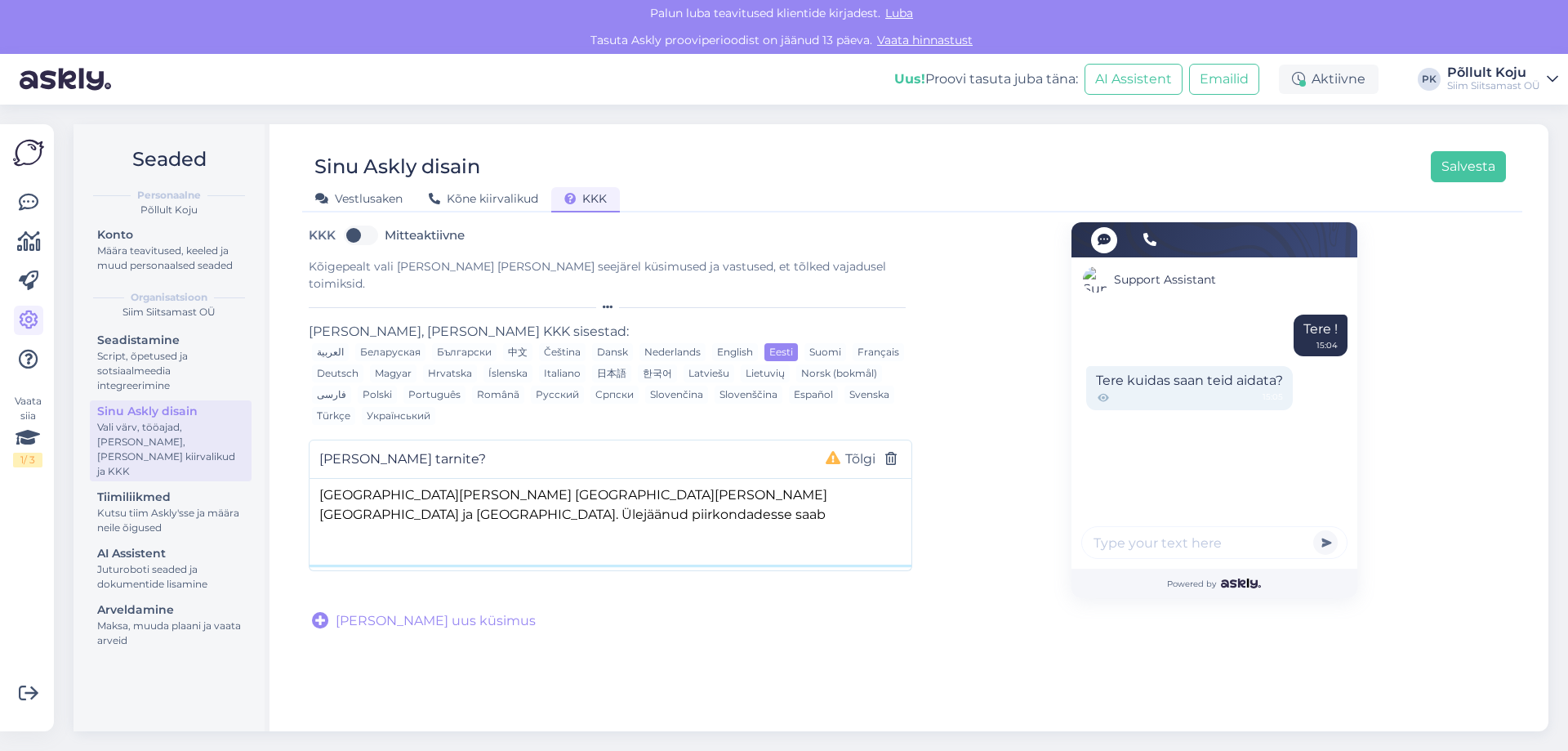
drag, startPoint x: 775, startPoint y: 480, endPoint x: 929, endPoint y: 505, distance: 156.0
click at [929, 505] on div "KKK Mitteaktiivne Kõigepealt vali keel ja lisa seejärel küsimused ja vastused, …" at bounding box center [912, 426] width 1208 height 408
click at [415, 611] on span "Lisa uus küsimus" at bounding box center [435, 620] width 200 height 19
drag, startPoint x: 654, startPoint y: 493, endPoint x: 299, endPoint y: 465, distance: 356.1
click at [299, 465] on div "Sinu Askly disain Salvesta Vestlusaken Kõne kiirvalikud KKK KKK Mitteaktiivne K…" at bounding box center [912, 428] width 1272 height 607
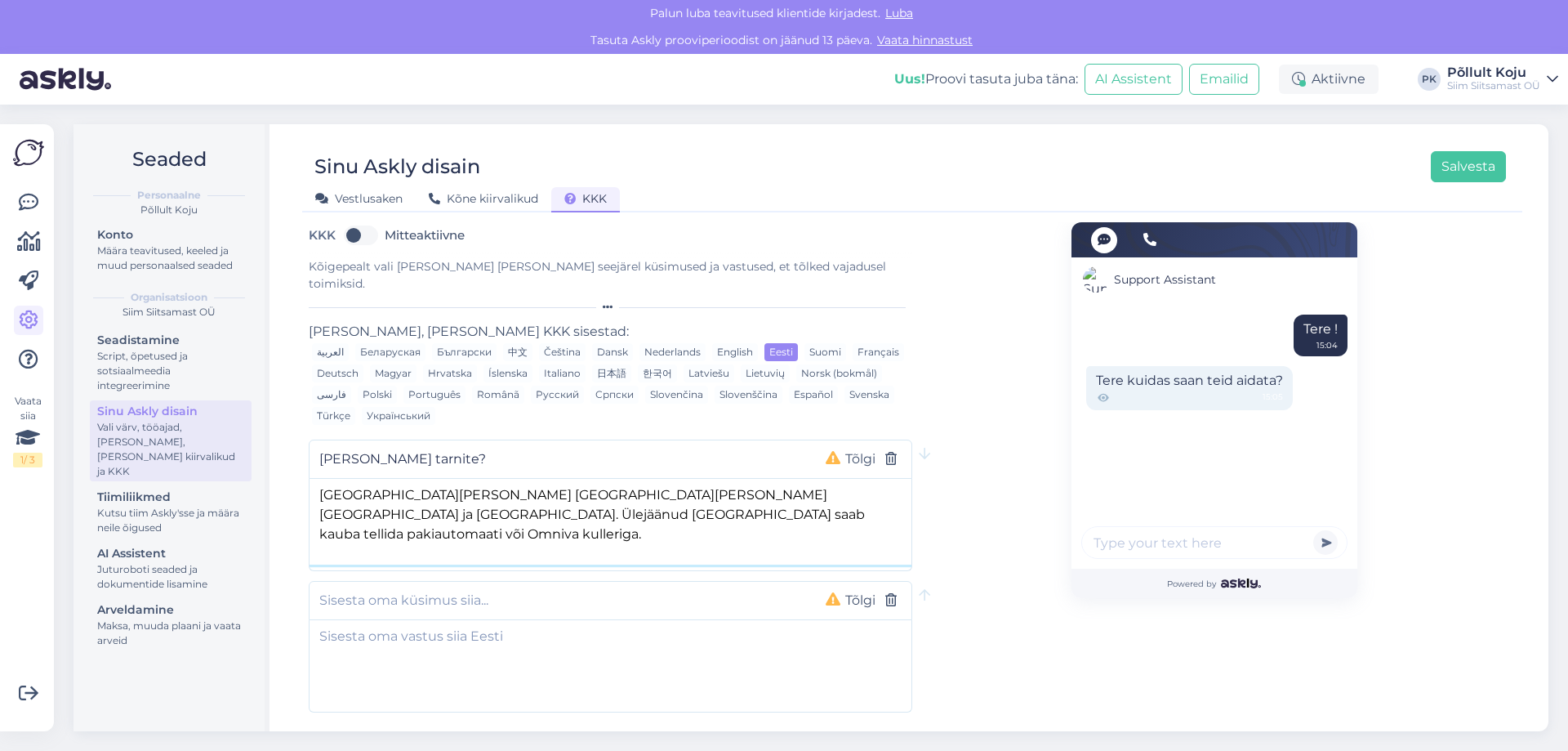
click at [346, 479] on textarea "Põllult Koju kuller tarnib kaupa Harjumaale ja Tartumaale. Ülejäänud Eestisse s…" at bounding box center [610, 522] width 602 height 86
click at [325, 479] on textarea "Põllult Koju kuller tarnib kaupa Harjumaale ja Tartumaale. Ülejäänud Eestisse s…" at bounding box center [610, 522] width 602 height 86
click at [321, 479] on textarea "Põllult Koju kuller tarnib kaupa Harjumaale ja Tartumaale. Ülejäänud Eestisse s…" at bounding box center [610, 522] width 602 height 86
paste textarea "Koju toome Sulle kauba Tallinnas ja Tartus ning ülejäänud Harju- ja Tartumaal. …"
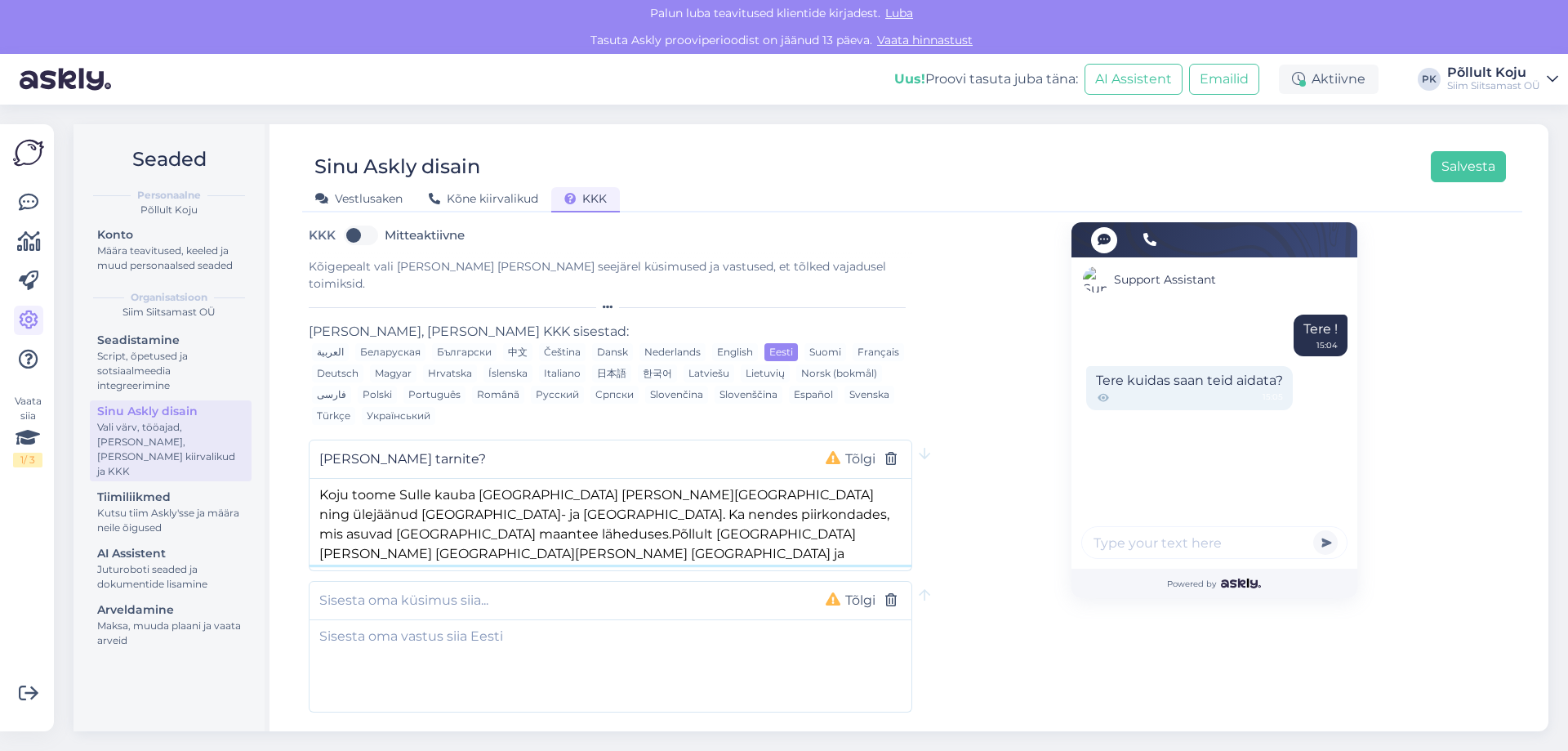
click at [404, 479] on textarea "Koju toome Sulle kauba Tallinnas ja Tartus ning ülejäänud Harju- ja Tartumaal. …" at bounding box center [610, 522] width 602 height 86
drag, startPoint x: 427, startPoint y: 477, endPoint x: 449, endPoint y: 479, distance: 22.1
click at [407, 479] on textarea "Koju toome Sulle kauba Tallinnas ja Tartus ning ülejäänud Harju- ja Tartumaal. …" at bounding box center [610, 522] width 602 height 86
click at [444, 479] on textarea "Koju toome Sulle kauba Tallinnas ja Tartus ning ülejäänud Harju- ja Tartumaal. …" at bounding box center [610, 522] width 602 height 86
drag, startPoint x: 431, startPoint y: 478, endPoint x: 400, endPoint y: 478, distance: 31.0
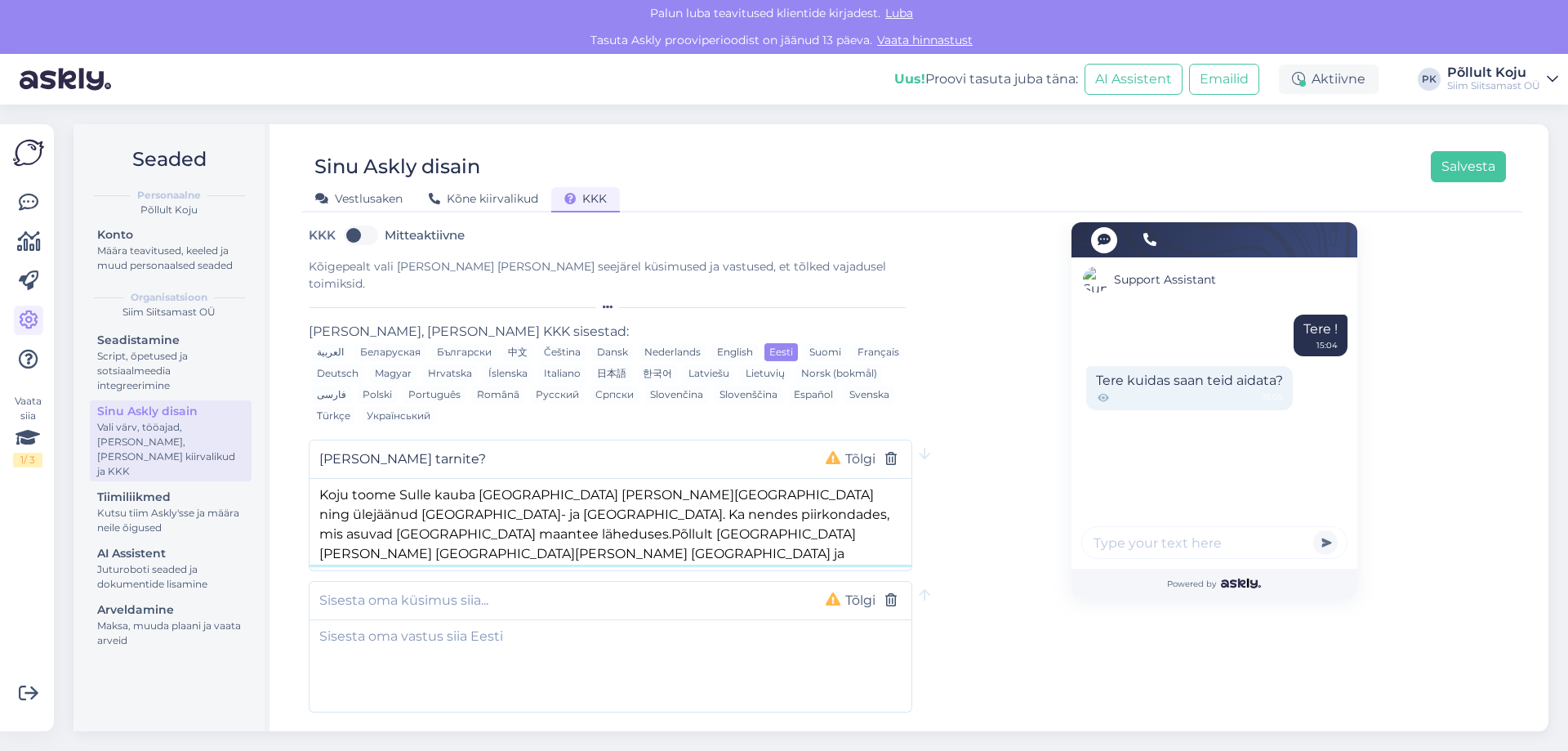
click at [400, 479] on textarea "Koju toome Sulle kauba Tallinnas ja Tartus ning ülejäänud Harju- ja Tartumaal. …" at bounding box center [610, 522] width 602 height 86
drag, startPoint x: 713, startPoint y: 496, endPoint x: 539, endPoint y: 517, distance: 175.3
click at [539, 517] on textarea "Koju toome kauba Tallinnas ja Tartus ning ülejäänud Harju- ja Tartumaal. Ka nen…" at bounding box center [610, 522] width 602 height 86
click at [710, 522] on textarea "Koju toome kauba Tallinnas ja Tartus ning ülejäänud Harju- ja Tartumaal. Ka nen…" at bounding box center [610, 522] width 602 height 86
paste textarea "[URL][DOMAIN_NAME]"
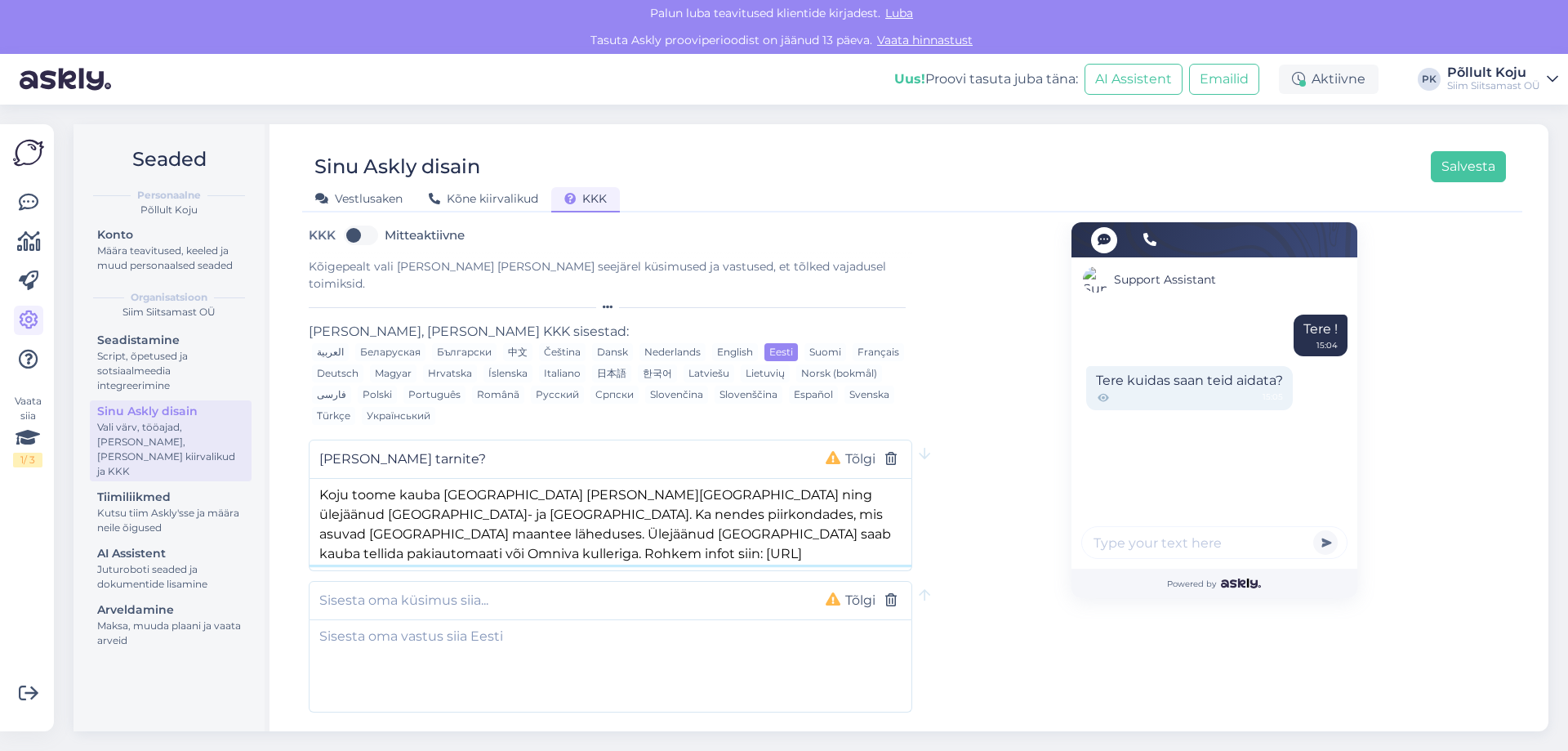
type textarea "Koju toome kauba [GEOGRAPHIC_DATA] [PERSON_NAME][GEOGRAPHIC_DATA] ning ülejäänu…"
click at [1114, 613] on div "Support Assistant Tere ! 15:04 Tere kuidas saan teid aidata? 15:05 Powered by" at bounding box center [1214, 497] width 286 height 550
click at [659, 590] on input "text" at bounding box center [559, 600] width 480 height 21
type input "P"
click at [605, 440] on div "Kuhu kaupa tarnite? Tõlgi" at bounding box center [610, 459] width 603 height 40
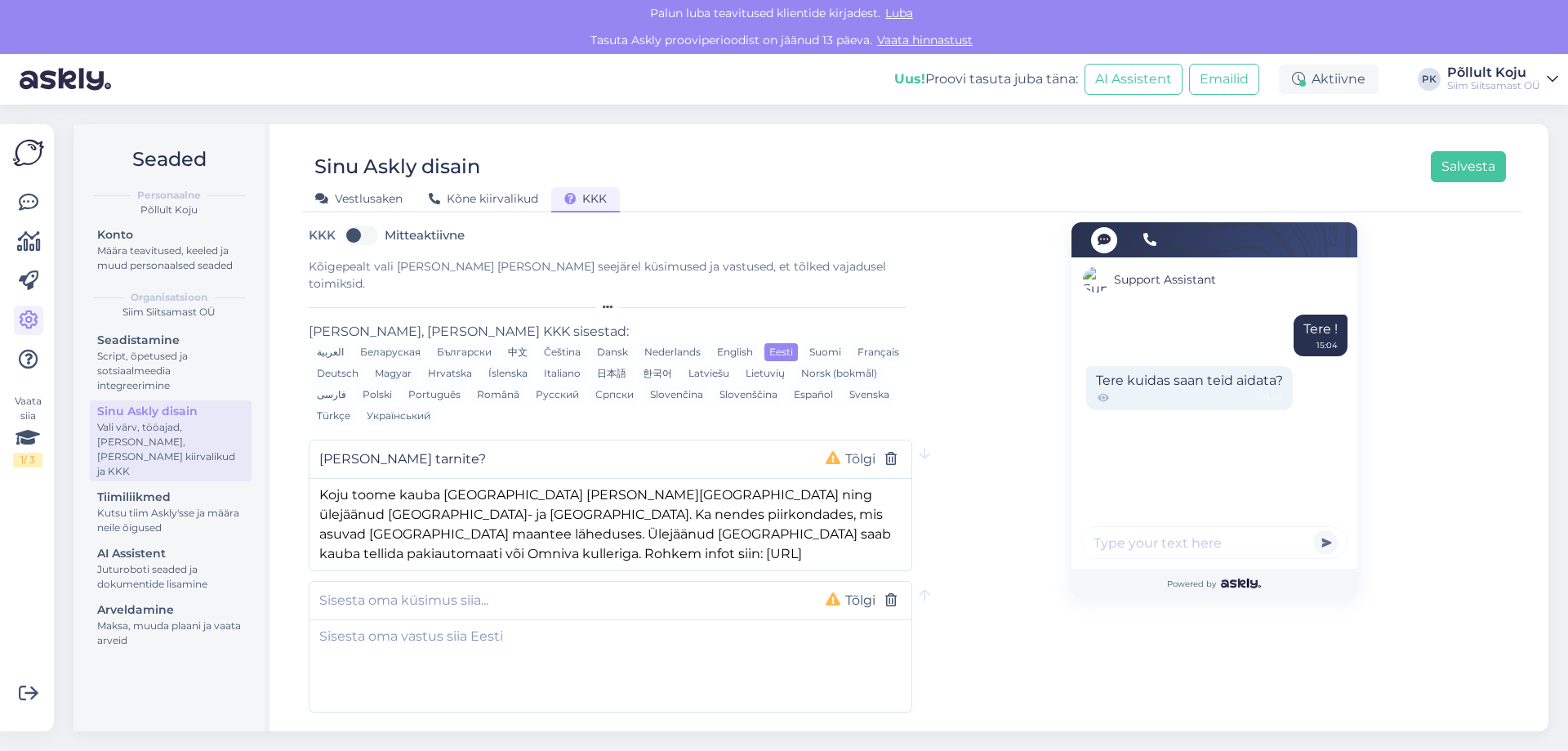
click at [601, 449] on input "[PERSON_NAME] tarnite?" at bounding box center [559, 459] width 480 height 21
click at [615, 590] on input "text" at bounding box center [559, 600] width 480 height 21
drag, startPoint x: 454, startPoint y: 443, endPoint x: 598, endPoint y: 434, distance: 144.3
click at [598, 449] on input "Kuhu kaupa tarnite? Palju tarne maksab?" at bounding box center [559, 459] width 480 height 21
type input "[PERSON_NAME] tarnite?"
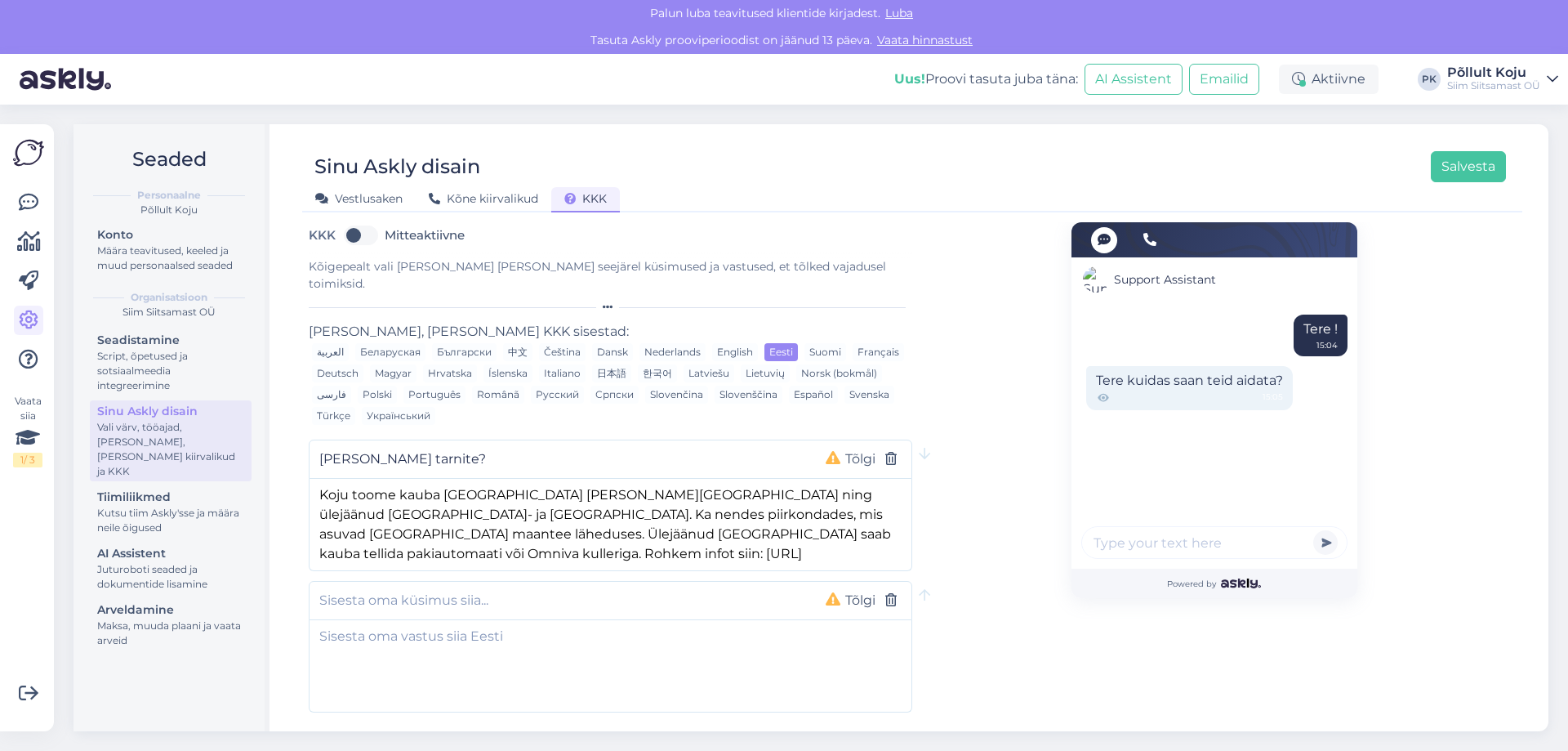
click at [496, 581] on div "Tõlgi" at bounding box center [610, 600] width 603 height 40
click at [499, 590] on input "text" at bounding box center [559, 600] width 480 height 21
paste input "Palju tarne maksab?"
type input "Palju tarne maksab?"
click at [509, 628] on textarea at bounding box center [610, 663] width 602 height 86
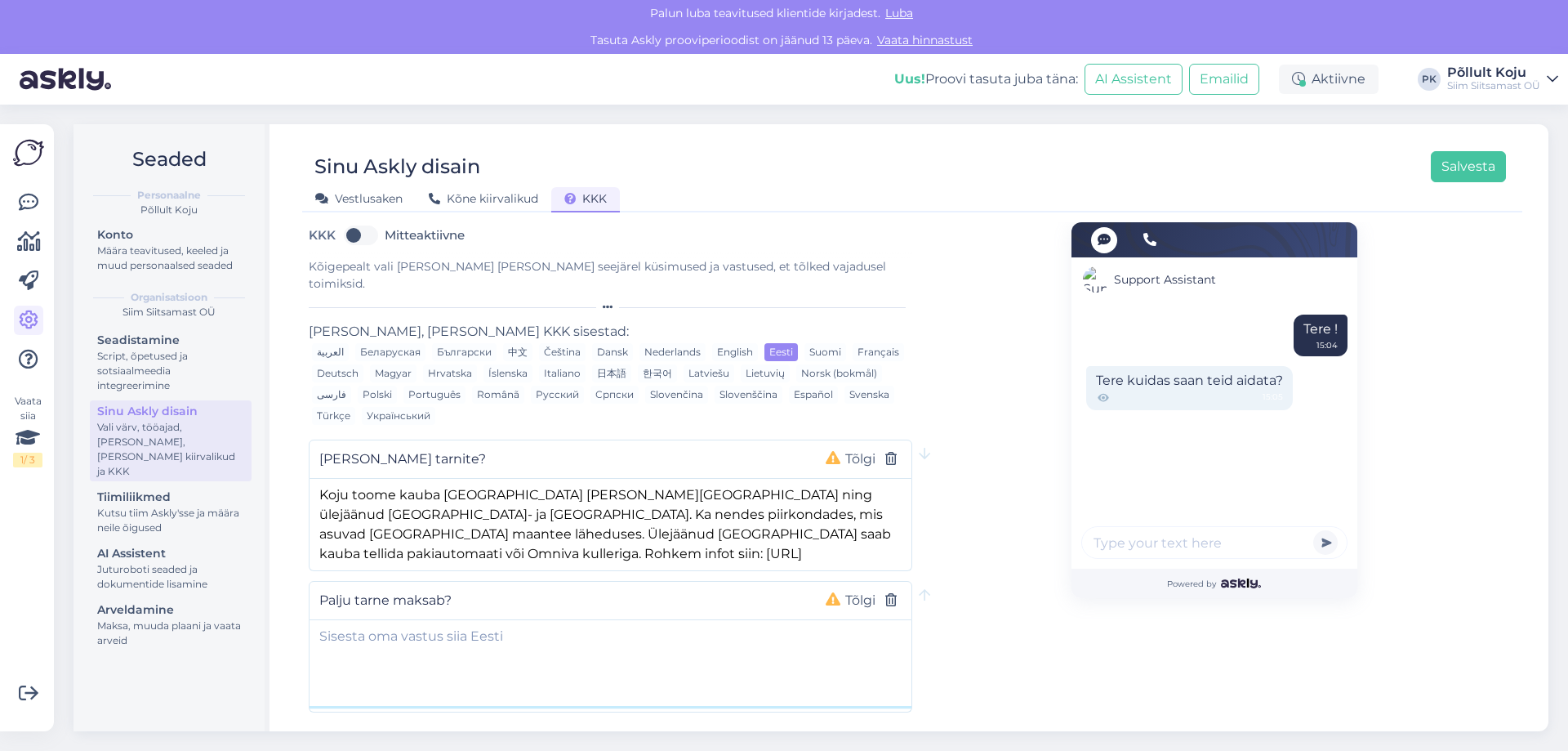
paste textarea "Piirkond Tarne hind Tasuta tarne al. Tallinn, Tartu ja lähiümbrus 4 € 18 € Tall…"
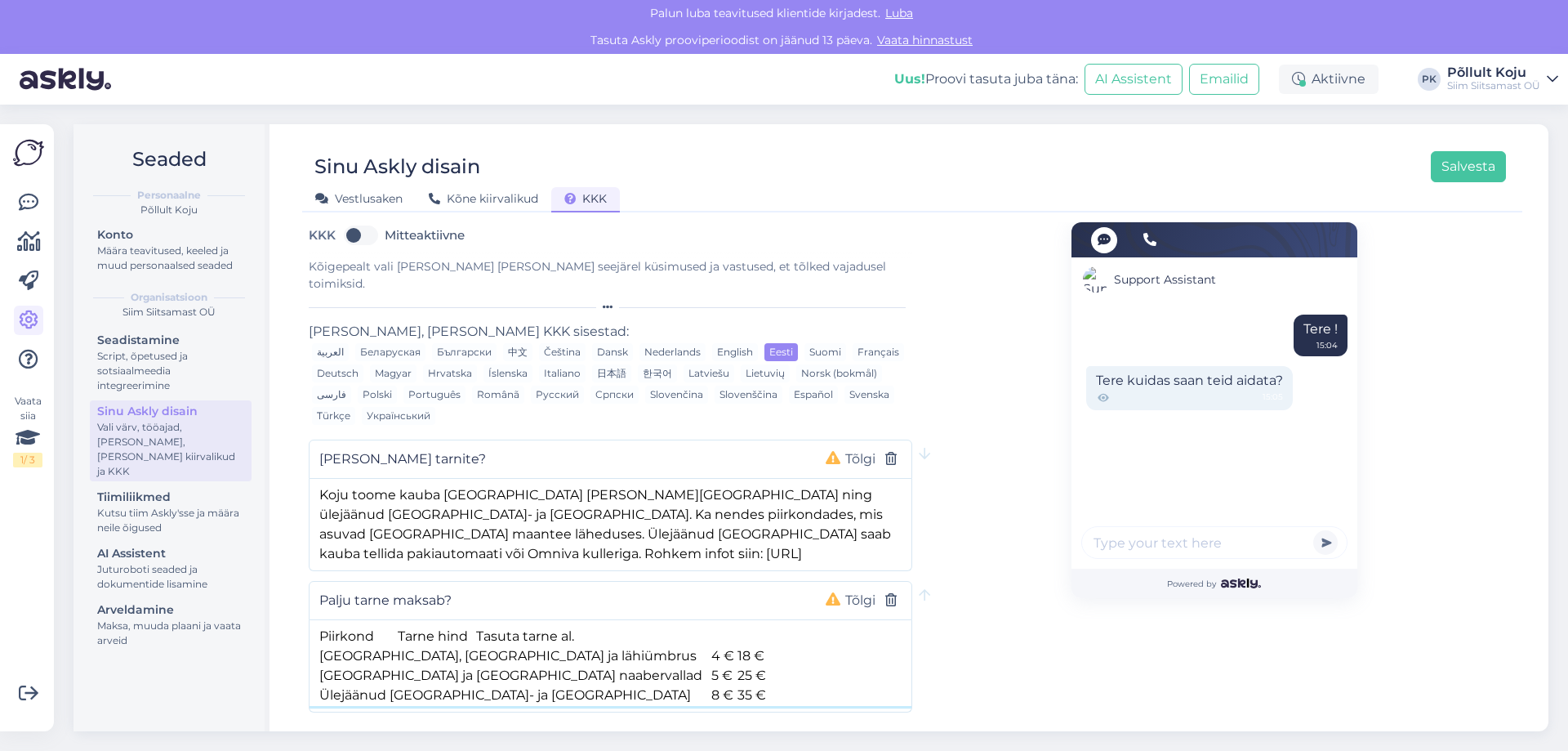
drag, startPoint x: 314, startPoint y: 612, endPoint x: 671, endPoint y: 596, distance: 357.4
click at [671, 596] on div "Palju tarne maksab? Tõlgi Piirkond Tarne hind Tasuta tarne al. Tallinn, Tartu j…" at bounding box center [610, 646] width 603 height 132
click at [643, 623] on textarea "Piirkond Tarne hind Tasuta tarne al. Tallinn, Tartu ja lähiümbrus 4 € 18 € Tall…" at bounding box center [610, 663] width 602 height 86
drag, startPoint x: 405, startPoint y: 612, endPoint x: 476, endPoint y: 612, distance: 71.0
click at [476, 620] on textarea "Piirkond Tarne hind Tasuta tarne al. Tallinn, Tartu ja lähiümbrus 4 € 18 € Tall…" at bounding box center [610, 663] width 602 height 86
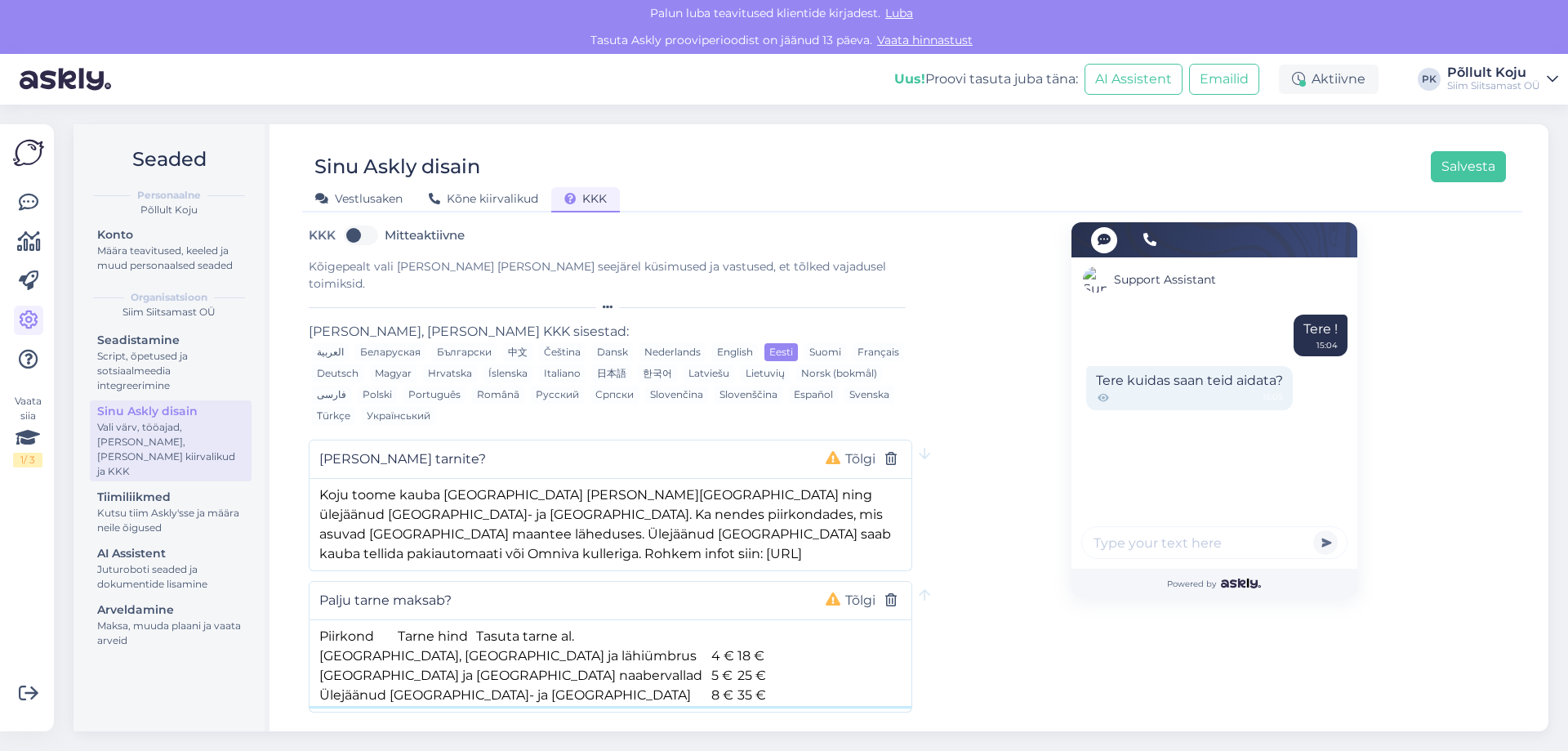
click at [476, 620] on textarea "Piirkond Tarne hind Tasuta tarne al. Tallinn, Tartu ja lähiümbrus 4 € 18 € Tall…" at bounding box center [610, 663] width 602 height 86
drag, startPoint x: 319, startPoint y: 620, endPoint x: 617, endPoint y: 612, distance: 298.1
click at [617, 620] on textarea "Piirkond Tarne hind Tasuta tarne al. Tallinn, Tartu ja lähiümbrus 4 € 18 € Tall…" at bounding box center [610, 663] width 602 height 86
click at [315, 638] on textarea "Tallinn, Tartu ja lähiümbrus 4 € 18 € Tallinna ja Tartu naabervallad 5 € 25 € Ü…" at bounding box center [610, 663] width 602 height 86
drag, startPoint x: 514, startPoint y: 616, endPoint x: 614, endPoint y: 615, distance: 100.0
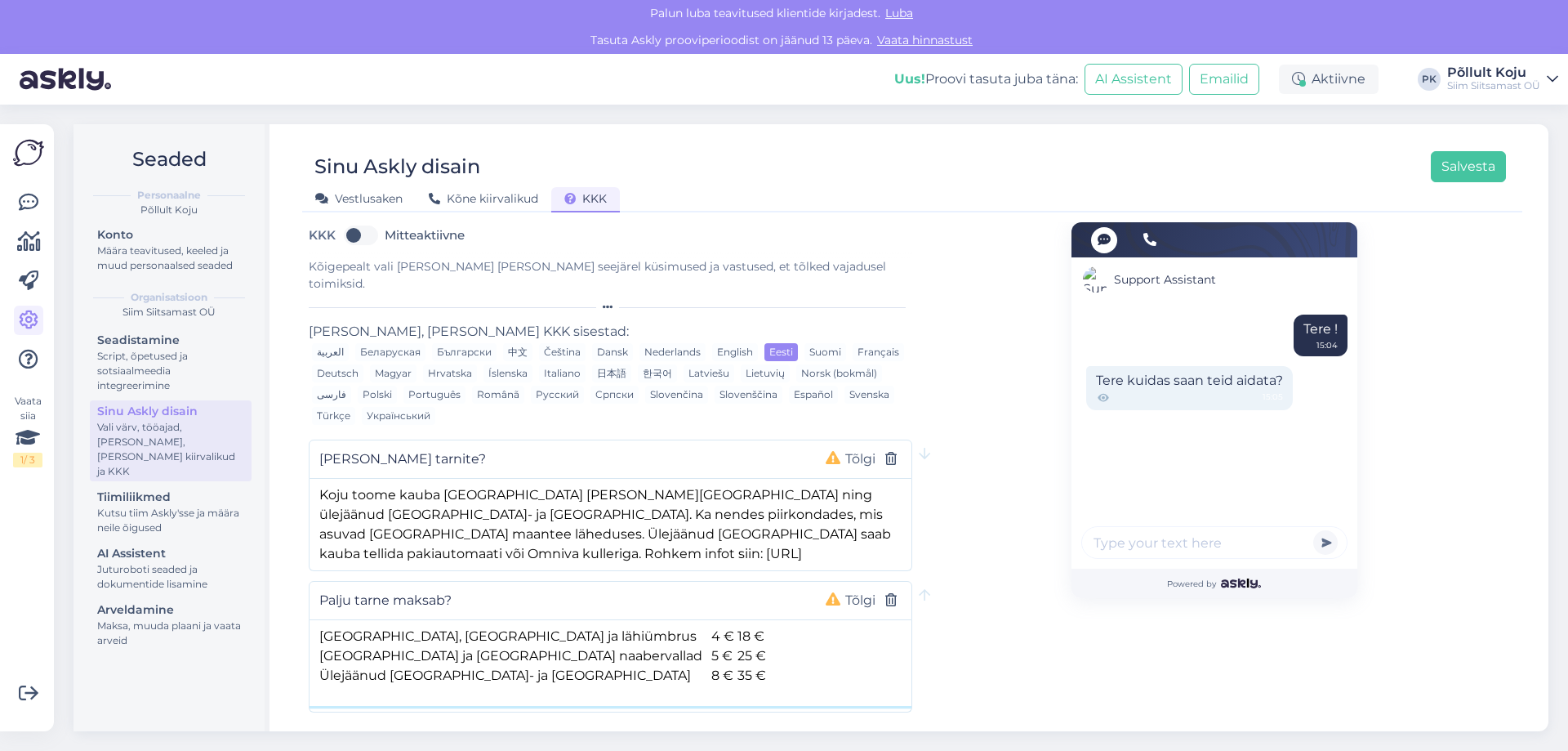
click at [614, 620] on textarea "Tallinn, Tartu ja lähiümbrus 4 € 18 € Tallinna ja Tartu naabervallad 5 € 25 € Ü…" at bounding box center [610, 663] width 602 height 86
click at [638, 620] on textarea "Tallinn, Tartu ja lähiümbrus 4 € 18 € Tallinna ja Tartu naabervallad 5 € 25 € Ü…" at bounding box center [610, 663] width 602 height 86
click at [501, 623] on textarea "Tallinn, Tartu ja lähiümbrus 4 € 18 € Tallinna ja Tartu naabervallad 5 € 25 € Ü…" at bounding box center [610, 663] width 602 height 86
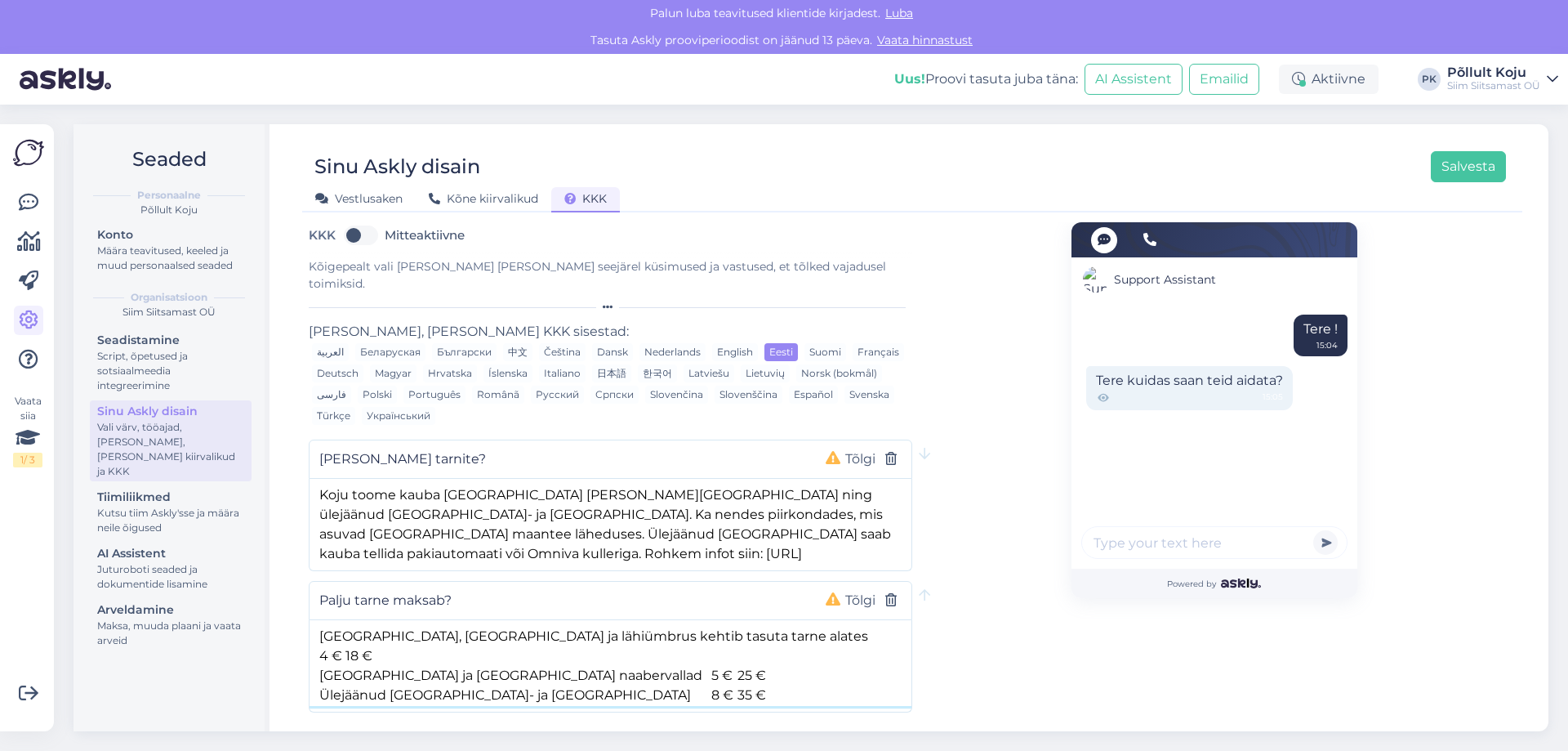
drag, startPoint x: 674, startPoint y: 617, endPoint x: 698, endPoint y: 621, distance: 24.3
click at [698, 621] on textarea "Tallinn, Tartu ja lähiümbrus kehtib tasuta tarne alates 4 € 18 € Tallinna ja Ta…" at bounding box center [610, 663] width 602 height 86
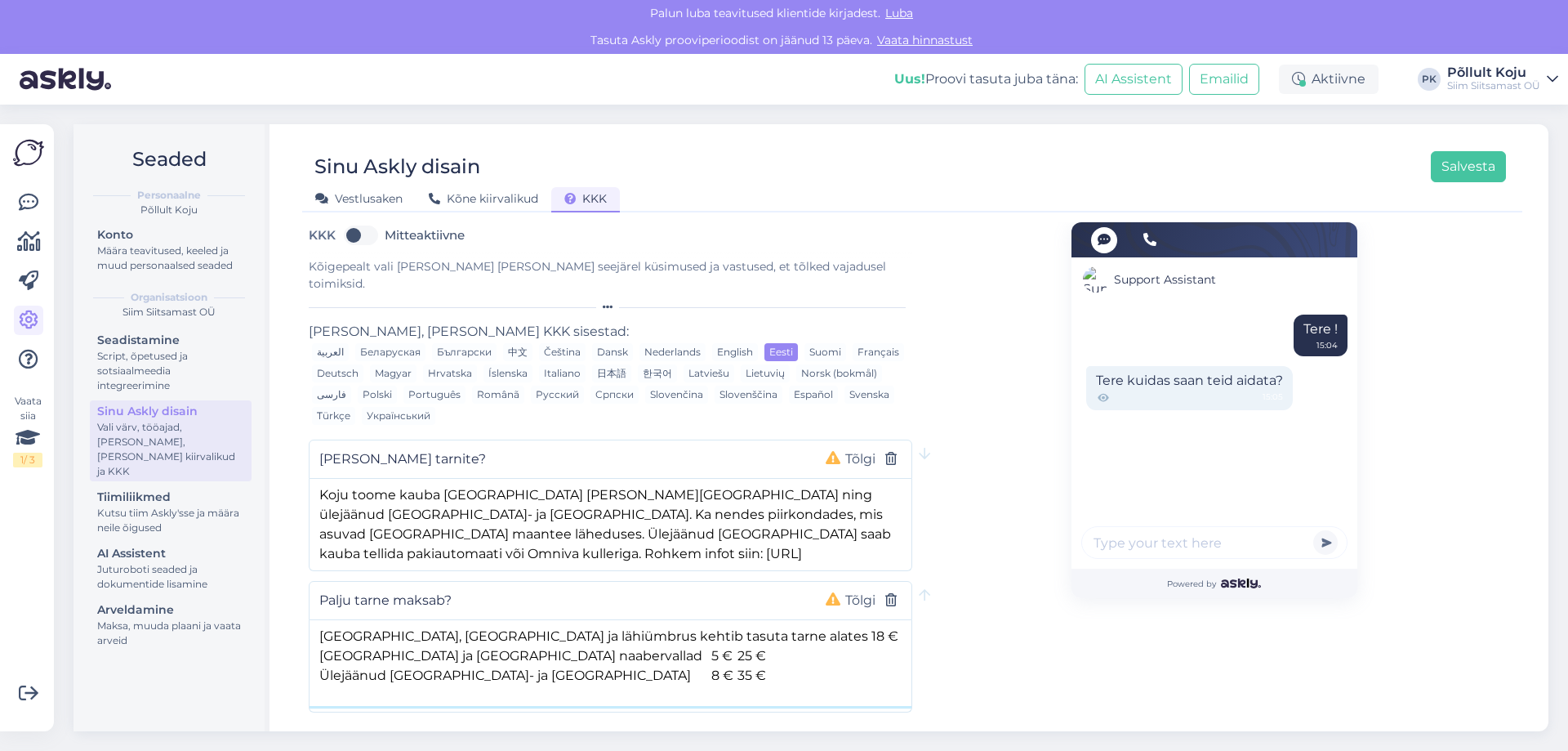
click at [715, 620] on textarea "Tallinn, Tartu ja lähiümbrus kehtib tasuta tarne alates 18 € Tallinna ja Tartu …" at bounding box center [610, 663] width 602 height 86
paste textarea "4 €"
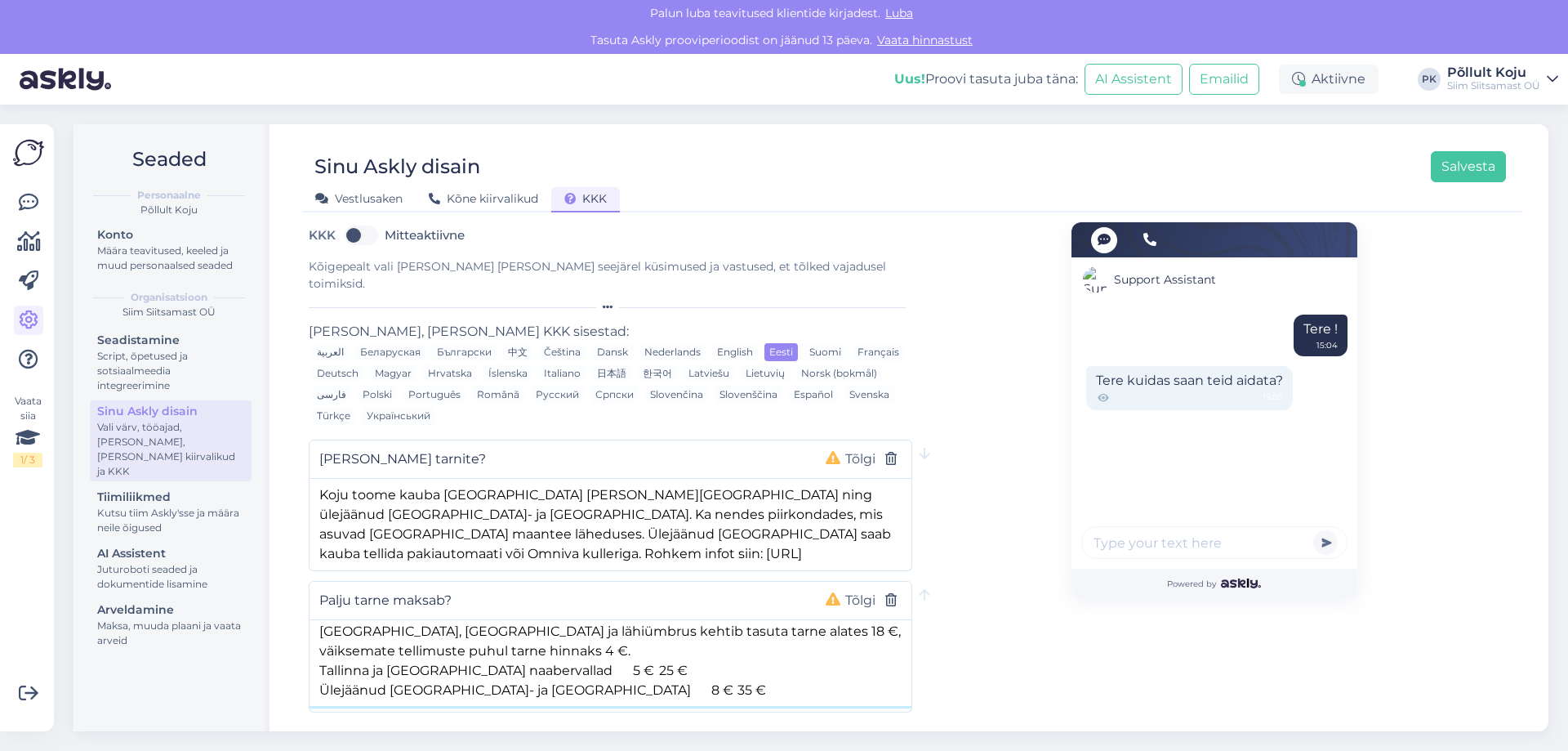
scroll to position [6, 0]
click at [361, 620] on textarea "Tallinn, Tartu ja lähiümbrus kehtib tasuta tarne alates 18 €, väiksemate tellim…" at bounding box center [610, 663] width 602 height 86
click at [415, 620] on textarea "Tallinnas, Tartu ja lähiümbrus kehtib tasuta tarne alates 18 €, väiksemate tell…" at bounding box center [610, 663] width 602 height 86
click at [519, 620] on textarea "Tallinnas, Tartus ja lähiümbrus kehtib tasuta tarne alates 18 €, väiksemate tel…" at bounding box center [610, 663] width 602 height 86
click at [731, 620] on textarea "Tallinnas, Tartus ja lähiümbruses kehtib tasuta tarne alates 18 €, väiksemate t…" at bounding box center [610, 663] width 602 height 86
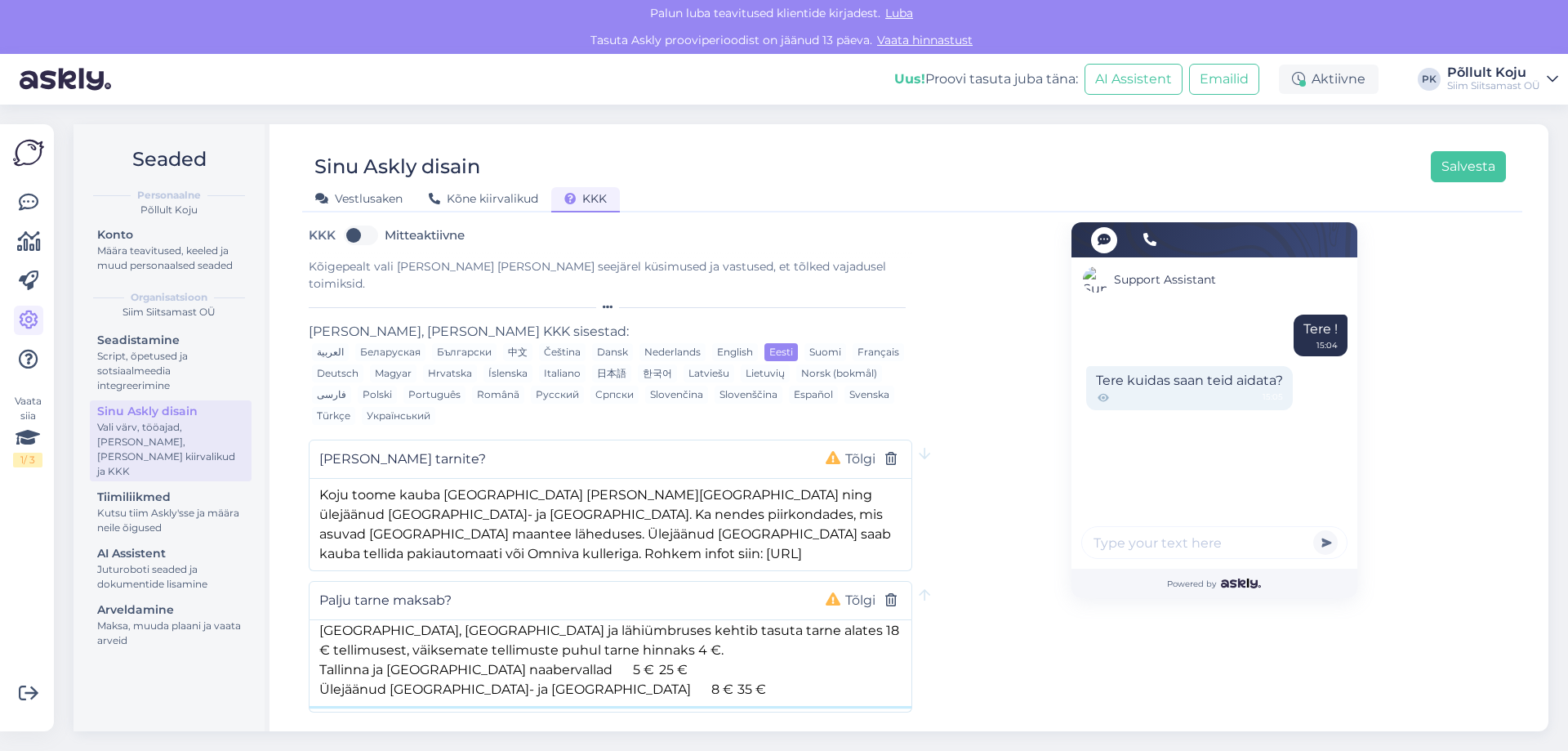
scroll to position [0, 0]
drag, startPoint x: 646, startPoint y: 635, endPoint x: 282, endPoint y: 612, distance: 364.7
click at [282, 612] on div "Sinu Askly disain Salvesta Vestlusaken Kõne kiirvalikud KKK KKK Mitteaktiivne K…" at bounding box center [912, 428] width 1272 height 607
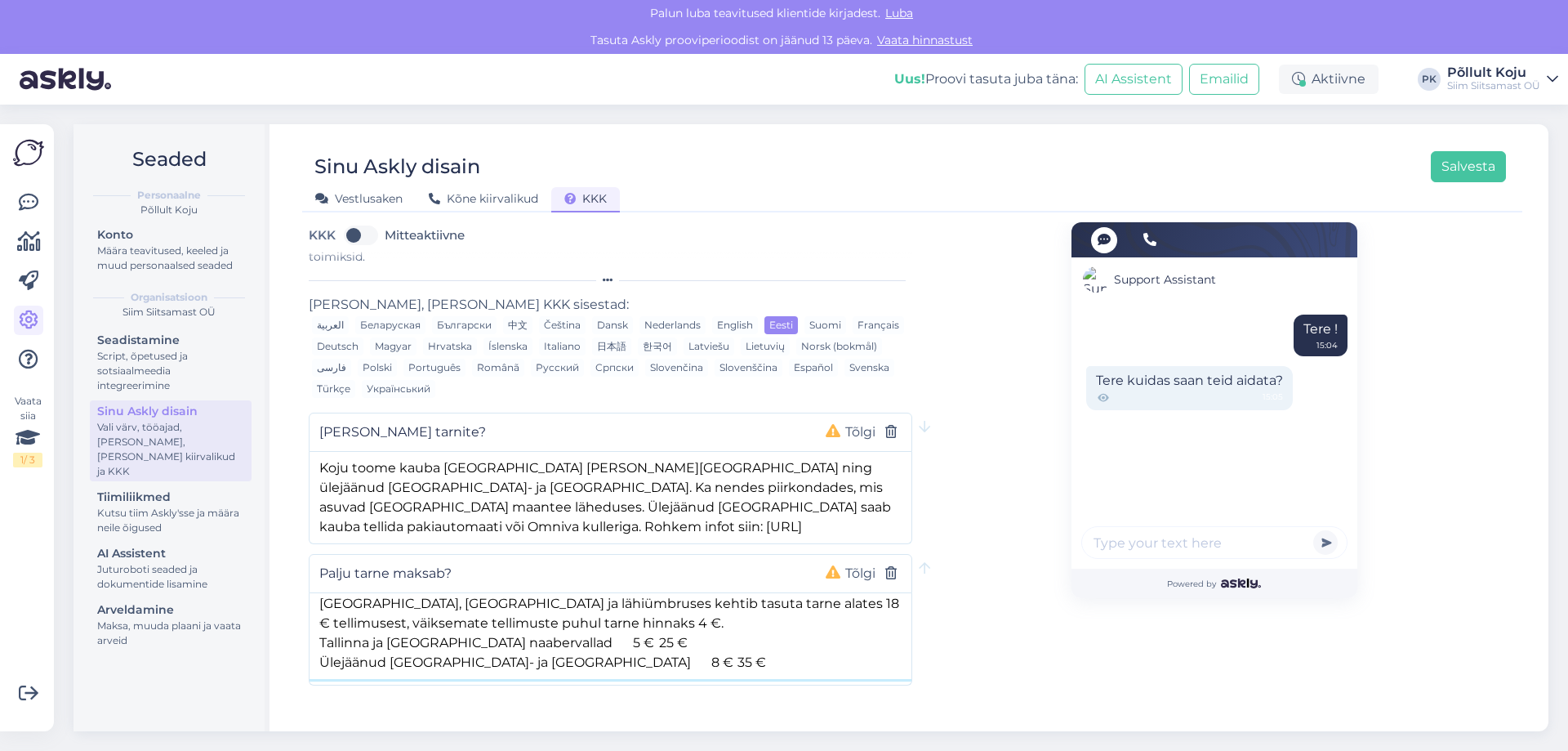
scroll to position [39, 0]
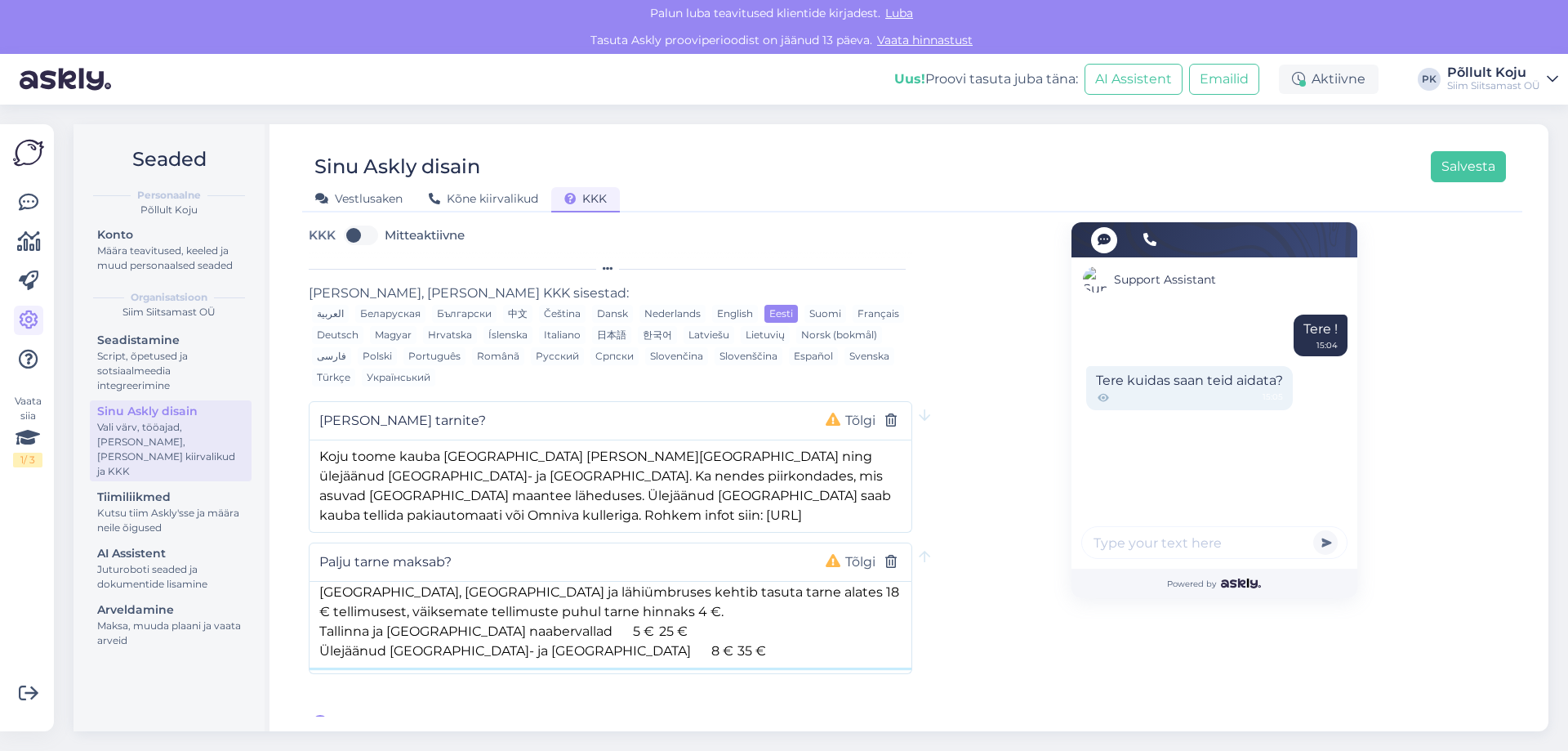
click at [371, 613] on textarea "Tallinnas, Tartus ja lähiümbruses kehtib tasuta tarne alates 18 € tellimusest, …" at bounding box center [610, 624] width 602 height 86
click at [516, 612] on textarea "Tallinnas, Tartus ja lähiümbruses kehtib tasuta tarne alates 18 € tellimusest, …" at bounding box center [610, 624] width 602 height 86
drag, startPoint x: 540, startPoint y: 611, endPoint x: 602, endPoint y: 610, distance: 62.0
click at [602, 610] on textarea "Tallinnas, Tartus ja lähiümbruses kehtib tasuta tarne alates 18 € tellimusest, …" at bounding box center [610, 624] width 602 height 86
paste textarea "Tallinnas, Tartus ja lähiümbruses kehtib tasuta tarne alates 18 € tellimusest, …"
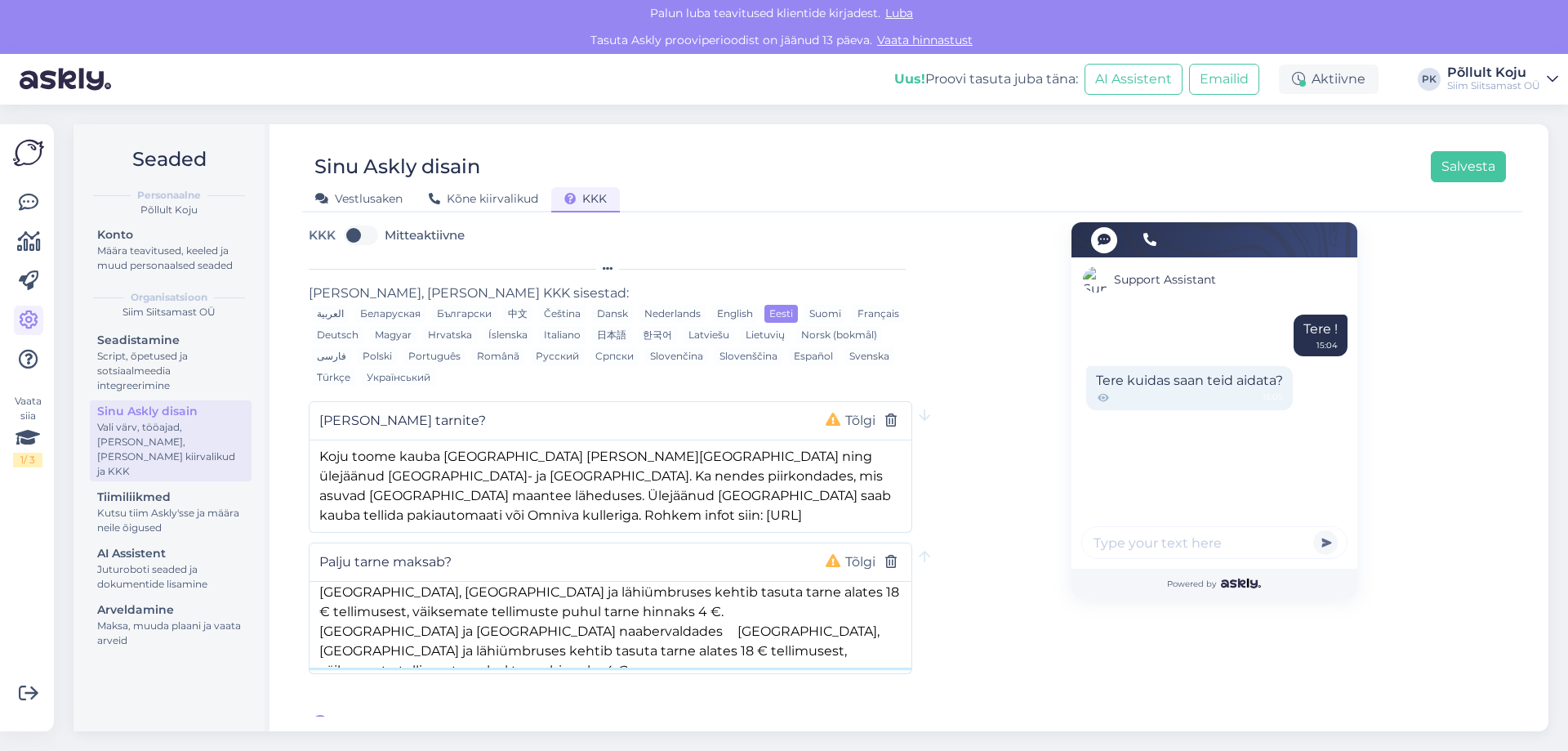
drag, startPoint x: 539, startPoint y: 616, endPoint x: 752, endPoint y: 605, distance: 213.3
click at [752, 605] on textarea "Tallinnas, Tartus ja lähiümbruses kehtib tasuta tarne alates 18 € tellimusest, …" at bounding box center [610, 624] width 602 height 86
click at [716, 616] on textarea "Tallinnas, Tartus ja lähiümbruses kehtib tasuta tarne alates 18 € tellimusest, …" at bounding box center [610, 624] width 602 height 86
click at [606, 624] on textarea "Tallinnas, Tartus ja lähiümbruses kehtib tasuta tarne alates 18 € tellimusest, …" at bounding box center [610, 624] width 602 height 86
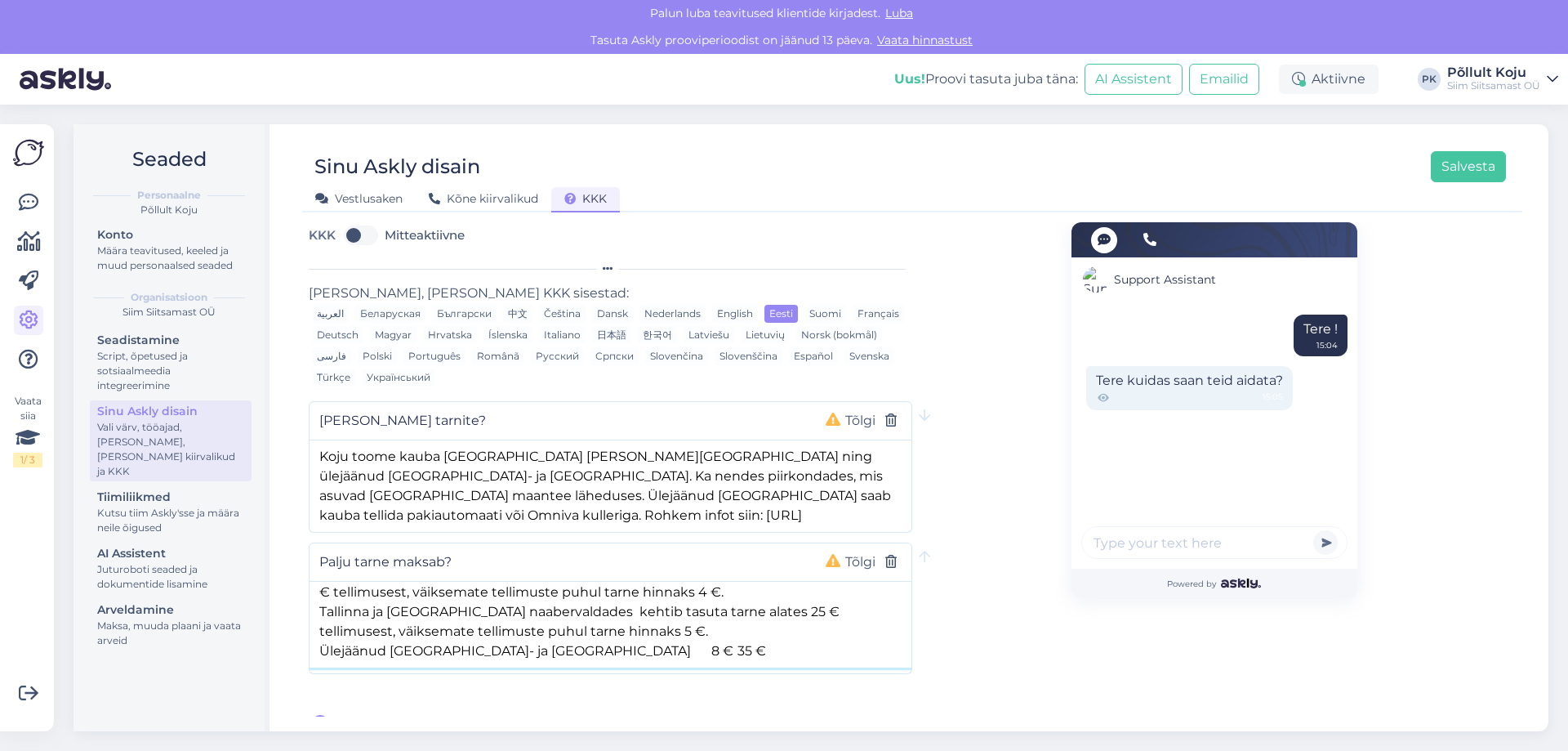
drag, startPoint x: 626, startPoint y: 634, endPoint x: 299, endPoint y: 635, distance: 327.0
click at [299, 635] on div "Sinu Askly disain Salvesta Vestlusaken Kõne kiirvalikud KKK KKK Mitteaktiivne K…" at bounding box center [912, 428] width 1272 height 607
click at [580, 617] on textarea "Tallinnas, Tartus ja lähiümbruses kehtib tasuta tarne alates 18 € tellimusest, …" at bounding box center [610, 624] width 602 height 86
click at [512, 633] on textarea "Tallinnas, Tartus ja lähiümbruses kehtib tasuta tarne alates 18 € tellimusest, …" at bounding box center [610, 624] width 602 height 86
click at [515, 632] on textarea "Tallinnas, Tartus ja lähiümbruses kehtib tasuta tarne alates 18 € tellimusest, …" at bounding box center [610, 624] width 602 height 86
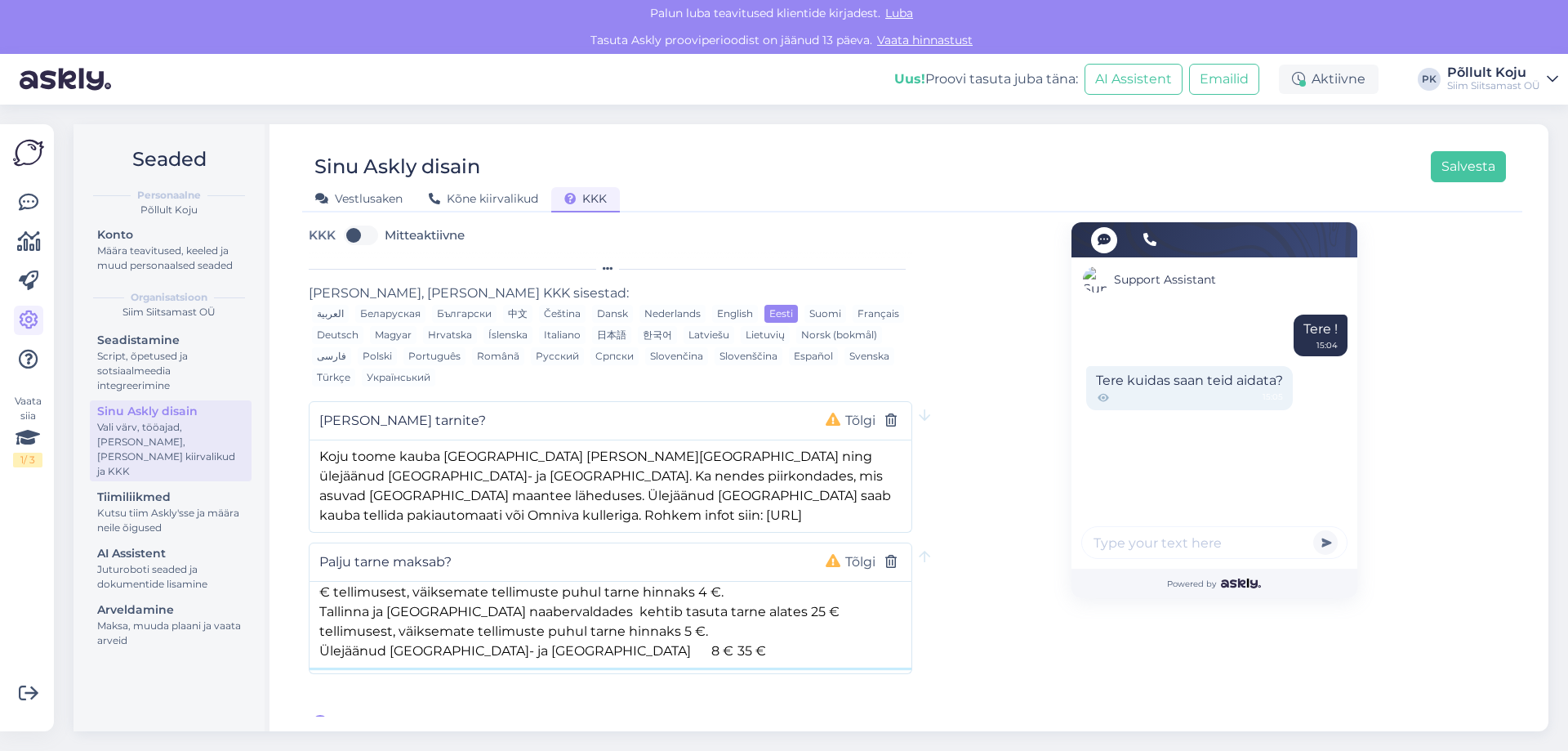
click at [522, 632] on textarea "Tallinnas, Tartus ja lähiümbruses kehtib tasuta tarne alates 18 € tellimusest, …" at bounding box center [610, 624] width 602 height 86
click at [525, 632] on textarea "Tallinnas, Tartus ja lähiümbruses kehtib tasuta tarne alates 18 € tellimusest, …" at bounding box center [610, 624] width 602 height 86
click at [522, 635] on textarea "Tallinnas, Tartus ja lähiümbruses kehtib tasuta tarne alates 18 € tellimusest, …" at bounding box center [610, 624] width 602 height 86
paste textarea "Tallinnas, Tartus ja lähiümbruses kehtib tasuta tarne alates 18 € tellimusest, …"
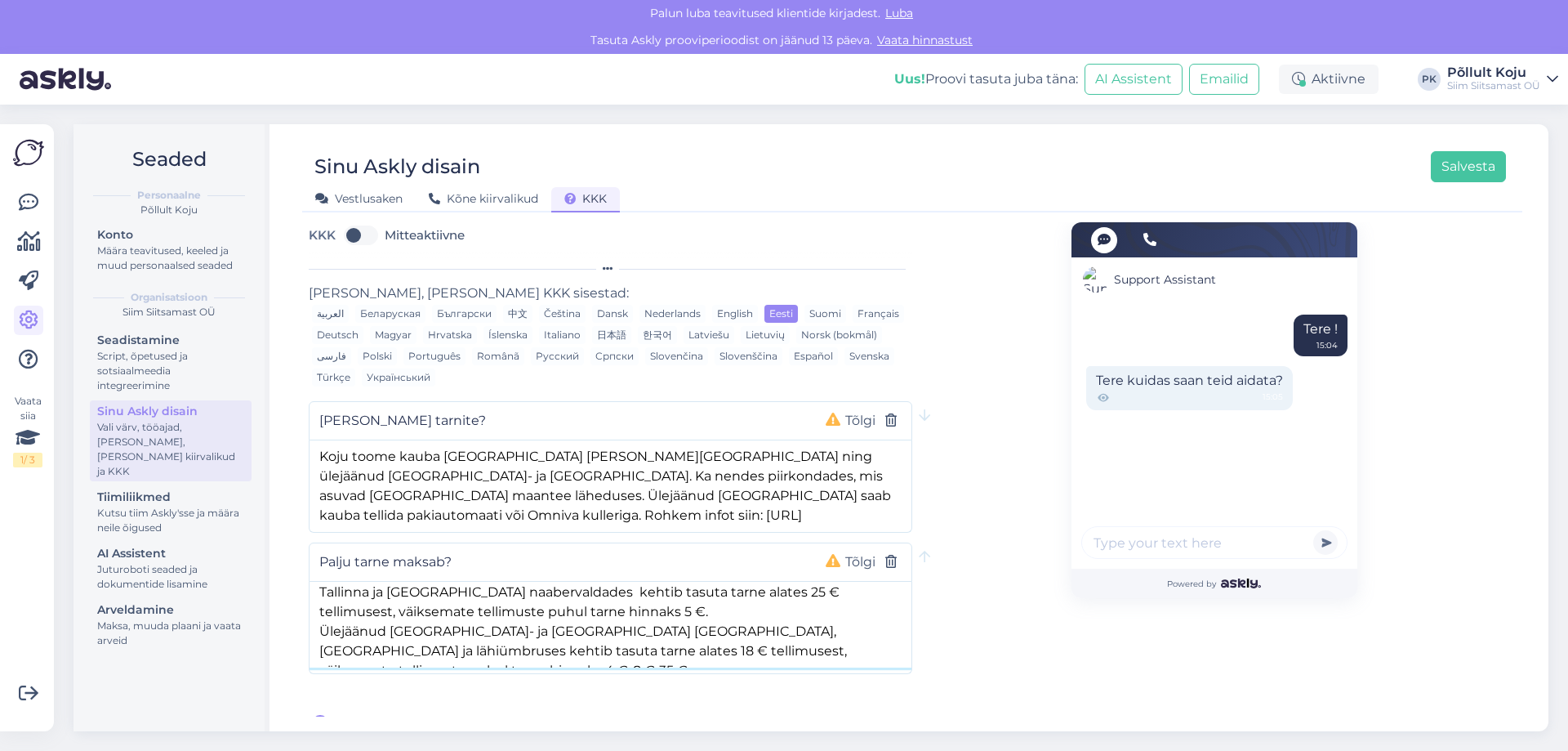
click at [512, 616] on textarea "Tallinnas, Tartus ja lähiümbruses kehtib tasuta tarne alates 18 € tellimusest, …" at bounding box center [610, 624] width 602 height 86
drag, startPoint x: 521, startPoint y: 612, endPoint x: 731, endPoint y: 604, distance: 210.2
click at [731, 604] on textarea "Tallinnas, Tartus ja lähiümbruses kehtib tasuta tarne alates 18 € tellimusest, …" at bounding box center [610, 624] width 602 height 86
click at [697, 615] on textarea "Tallinnas, Tartus ja lähiümbruses kehtib tasuta tarne alates 18 € tellimusest, …" at bounding box center [610, 624] width 602 height 86
drag, startPoint x: 703, startPoint y: 614, endPoint x: 688, endPoint y: 615, distance: 15.0
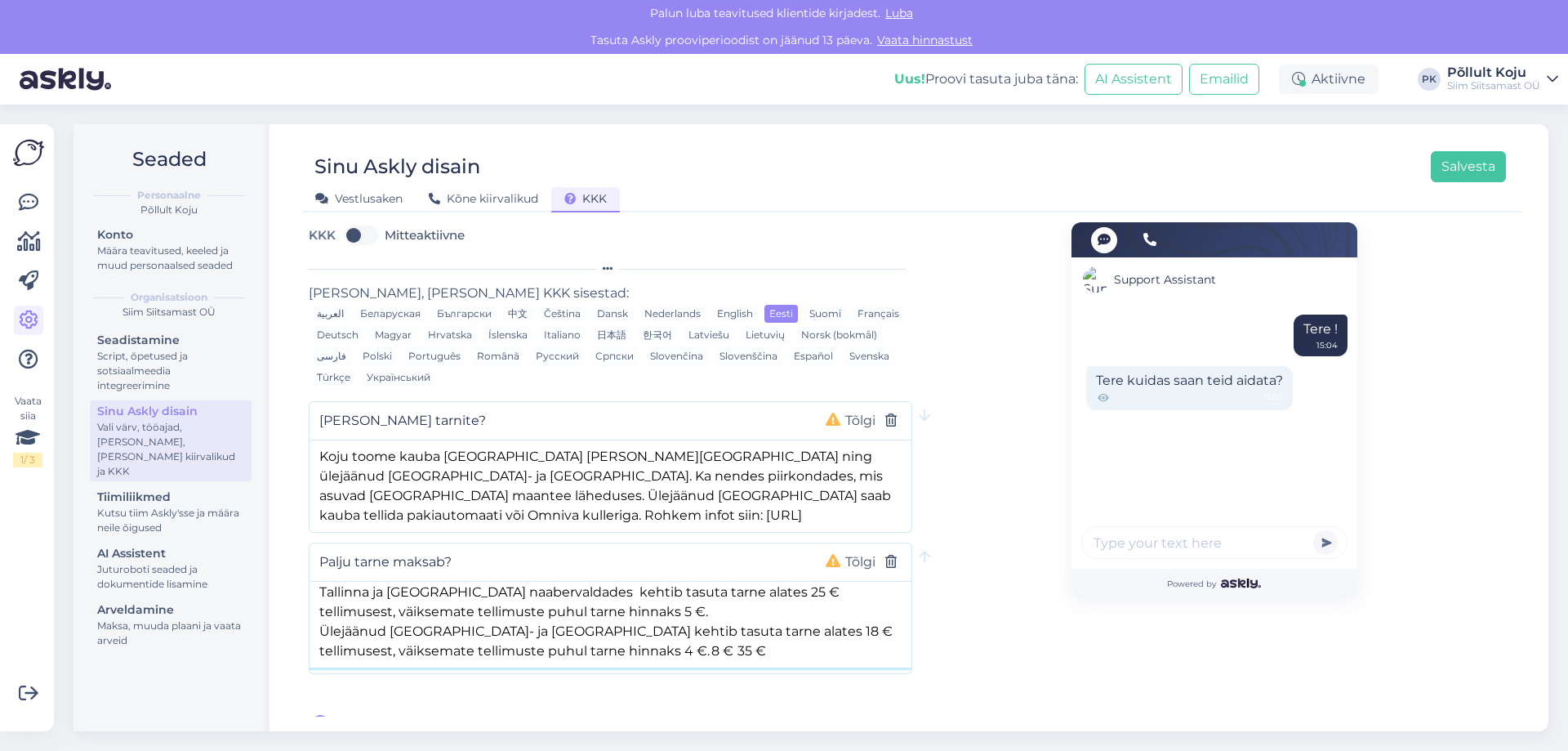
click at [688, 615] on textarea "Tallinnas, Tartus ja lähiümbruses kehtib tasuta tarne alates 18 € tellimusest, …" at bounding box center [610, 624] width 602 height 86
drag, startPoint x: 612, startPoint y: 633, endPoint x: 525, endPoint y: 641, distance: 87.4
click at [525, 641] on textarea "Tallinnas, Tartus ja lähiümbruses kehtib tasuta tarne alates 18 € tellimusest, …" at bounding box center [610, 624] width 602 height 86
click at [717, 616] on textarea "Tallinnas, Tartus ja lähiümbruses kehtib tasuta tarne alates 18 € tellimusest, …" at bounding box center [610, 624] width 602 height 86
click at [561, 627] on textarea "Tallinnas, Tartus ja lähiümbruses kehtib tasuta tarne alates 18 € tellimusest, …" at bounding box center [610, 624] width 602 height 86
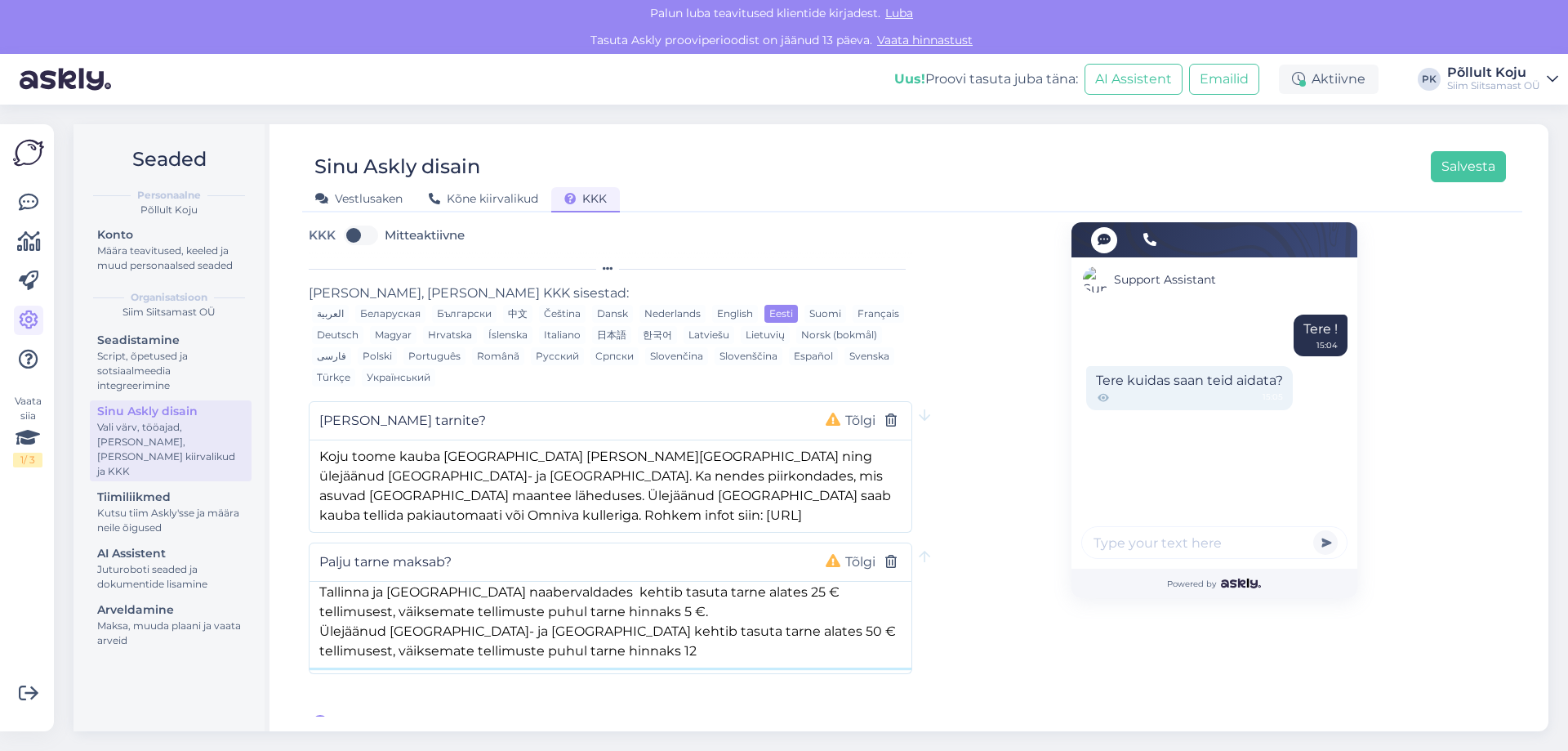
paste textarea "€"
type textarea "[GEOGRAPHIC_DATA], [GEOGRAPHIC_DATA] ja lähiümbruses kehtib tasuta tarne alates…"
click at [350, 714] on span "[PERSON_NAME] uus küsimus" at bounding box center [435, 723] width 200 height 19
click at [504, 693] on input "text" at bounding box center [559, 703] width 480 height 21
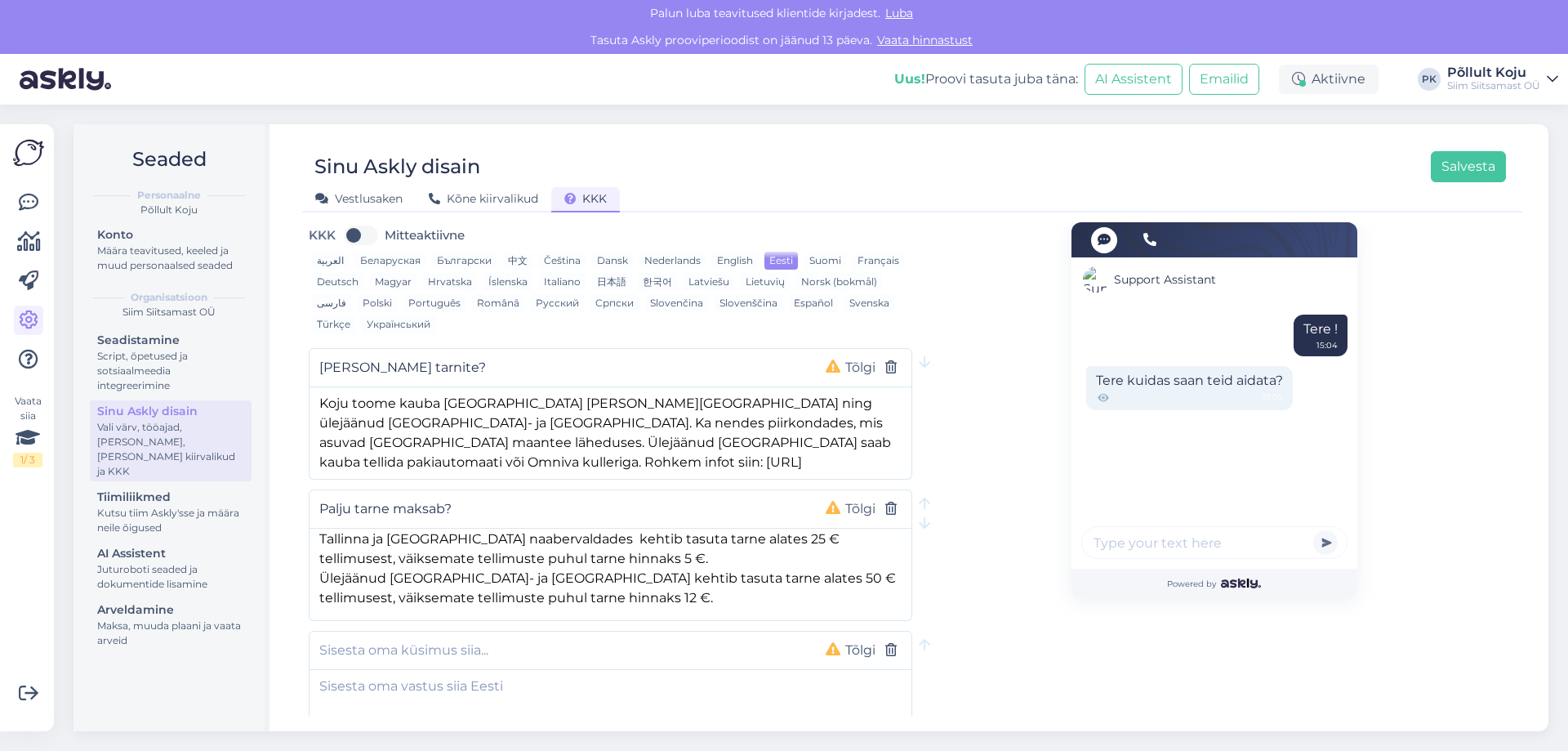
scroll to position [120, 0]
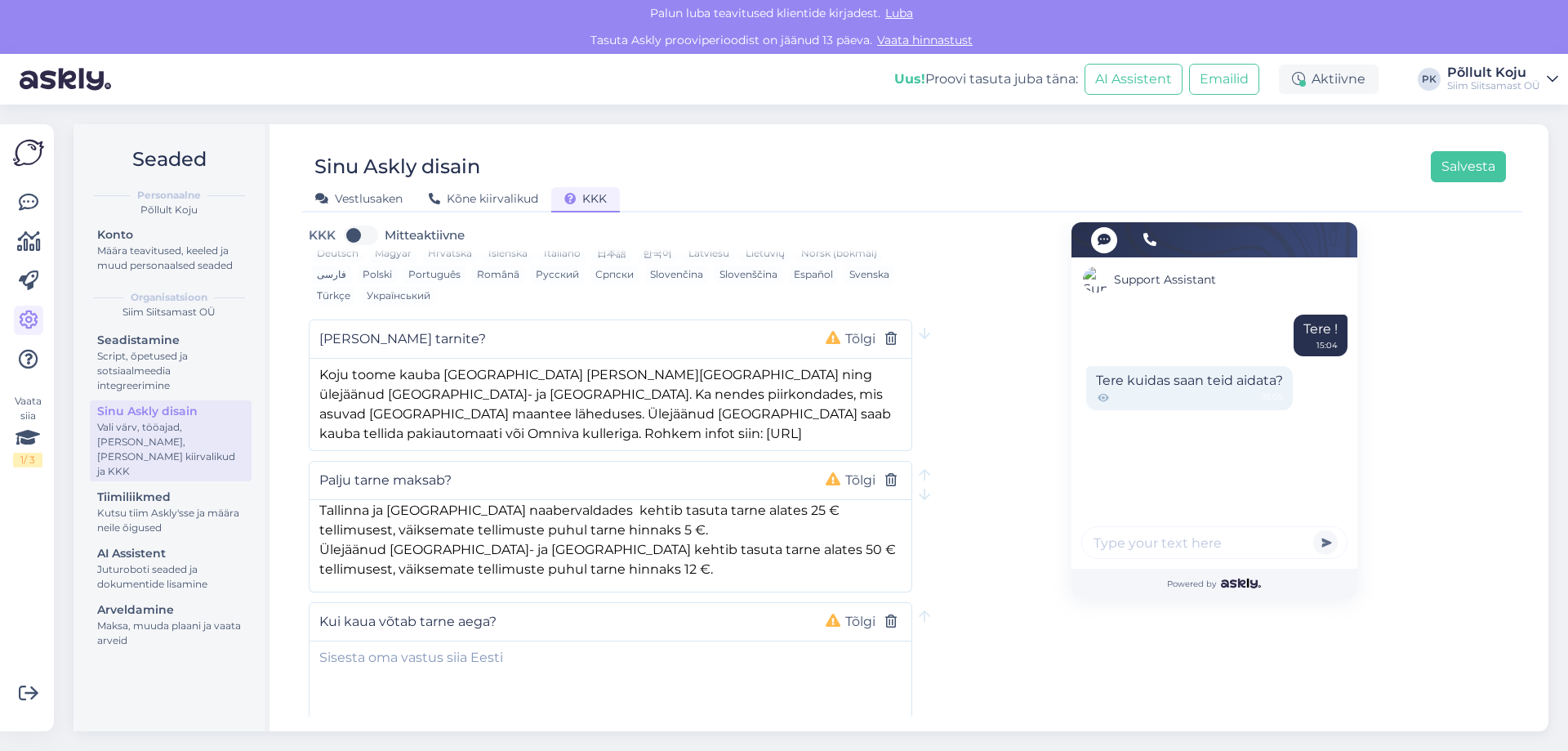
type input "Kui kaua võtab tarne aega?"
click at [515, 679] on textarea at bounding box center [610, 684] width 602 height 86
click at [853, 328] on button "Tõlgi" at bounding box center [860, 338] width 40 height 21
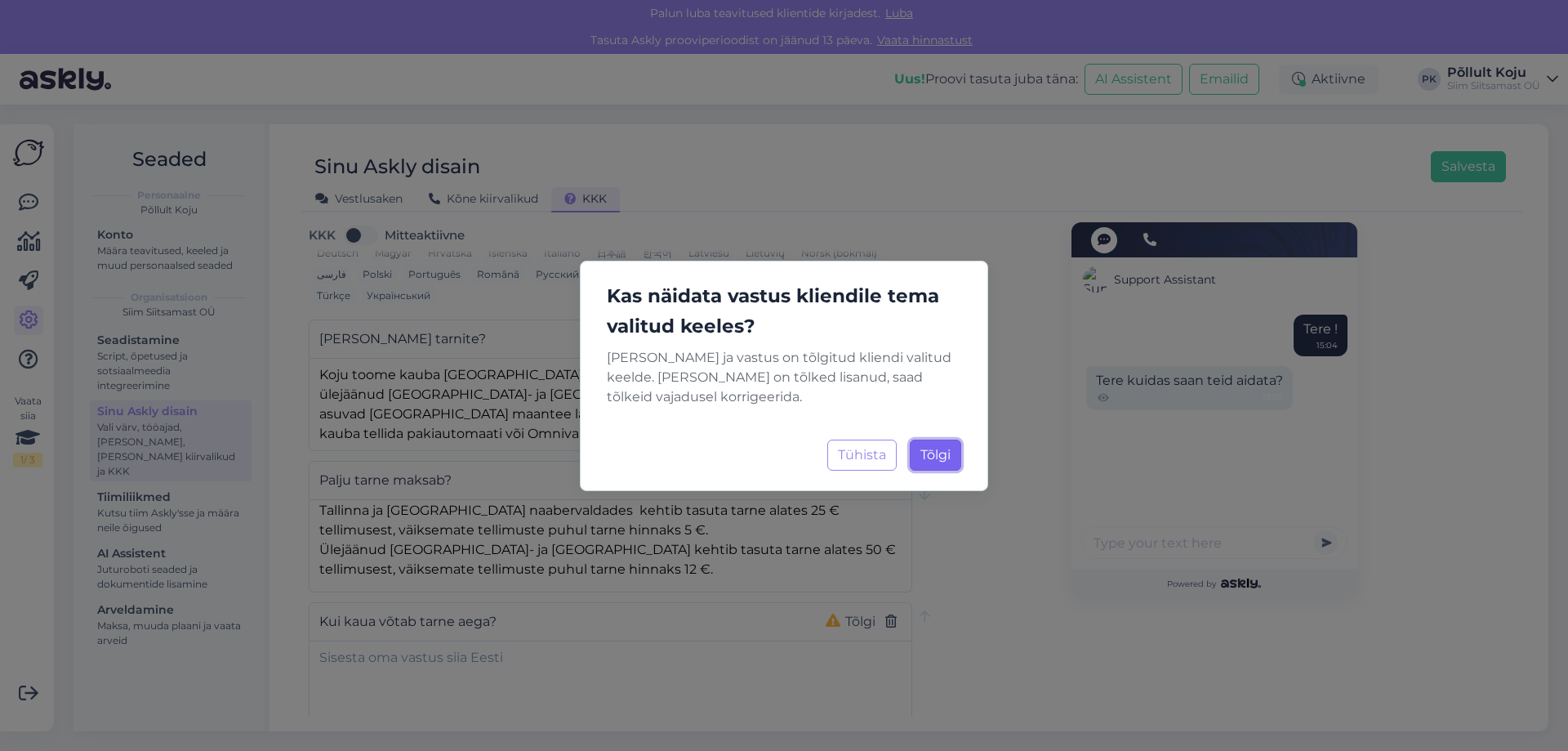
click at [937, 448] on span "Tõlgi" at bounding box center [935, 454] width 30 height 16
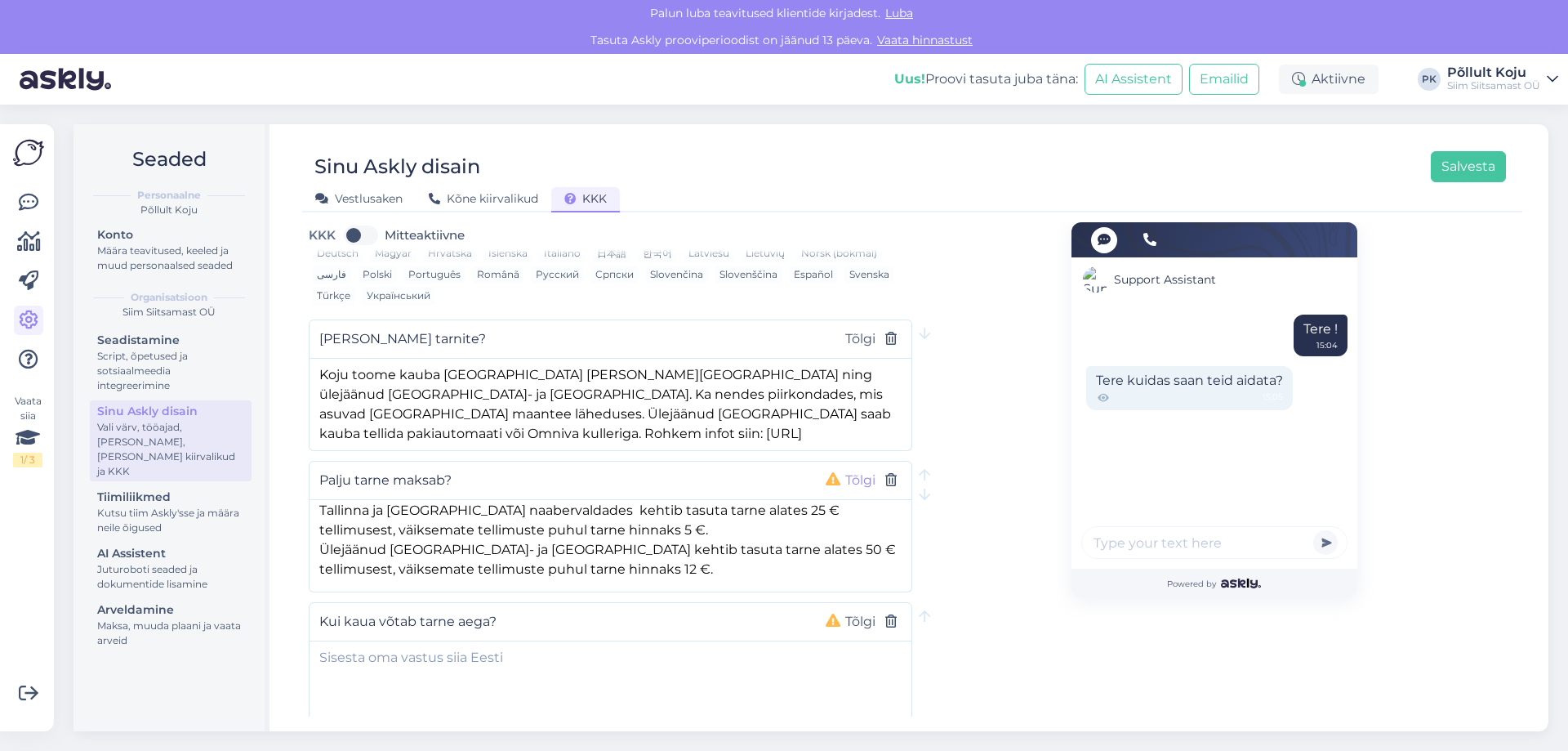
click at [848, 470] on button "Tõlgi" at bounding box center [860, 480] width 40 height 21
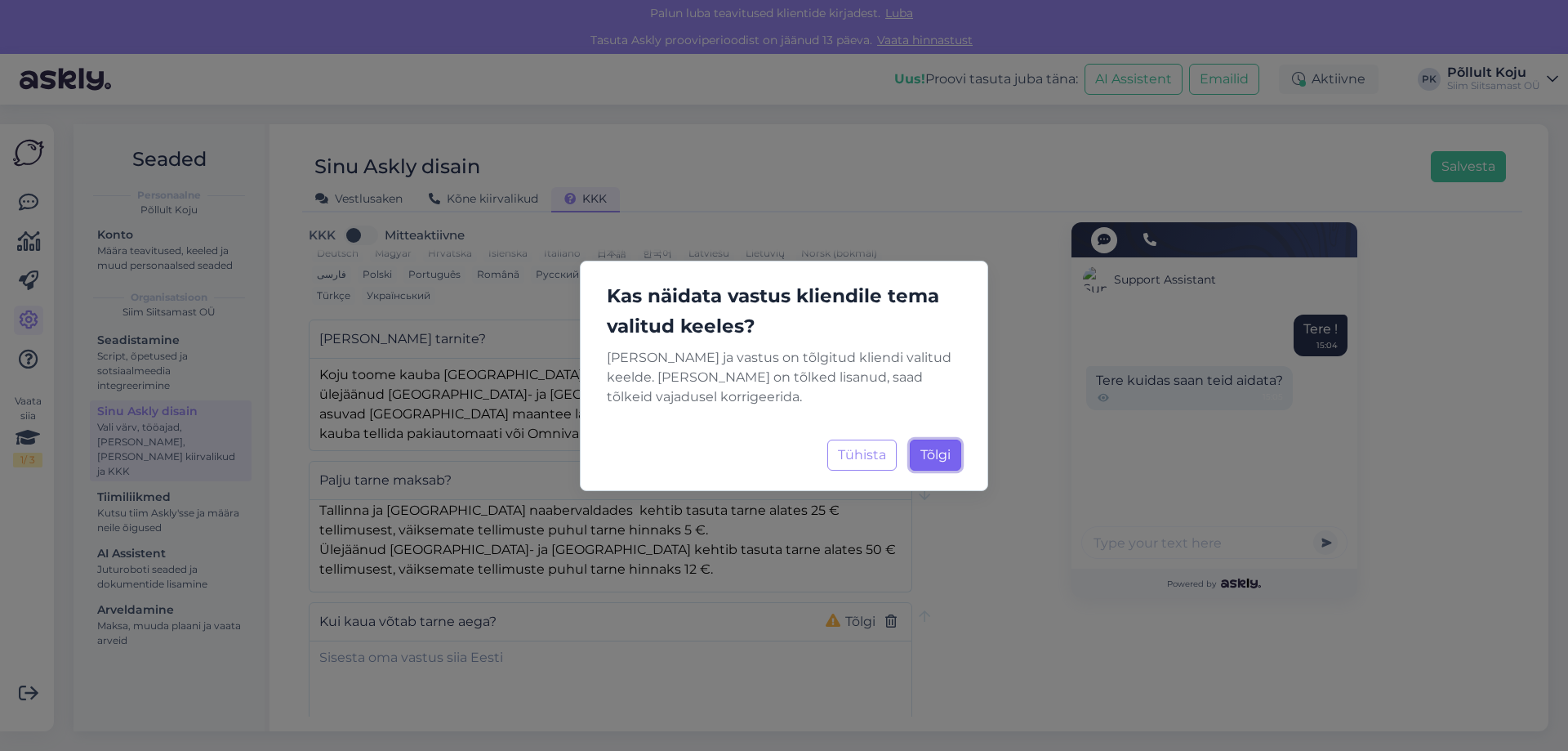
click at [928, 447] on span "Tõlgi" at bounding box center [935, 454] width 30 height 16
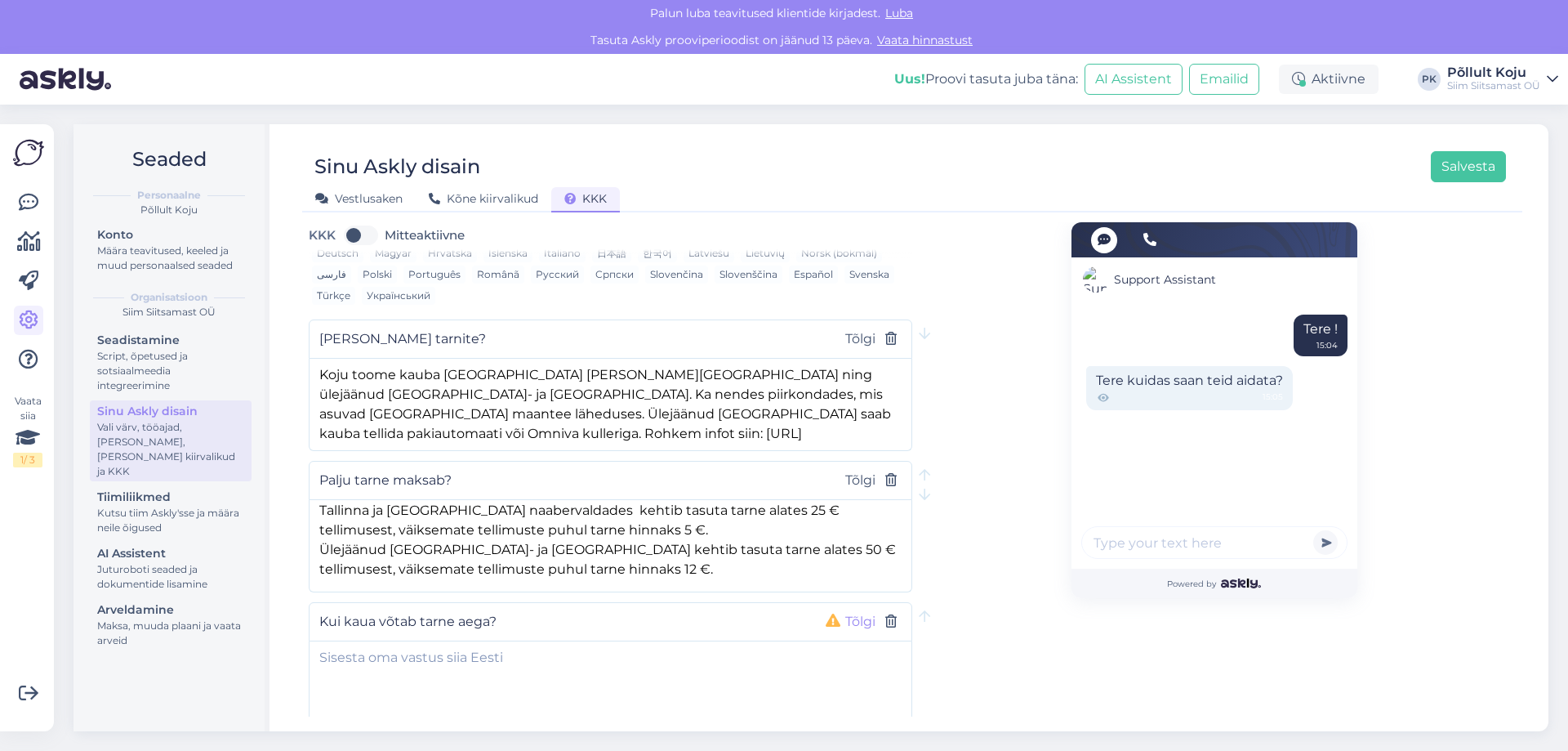
click at [848, 611] on button "Tõlgi" at bounding box center [860, 621] width 40 height 21
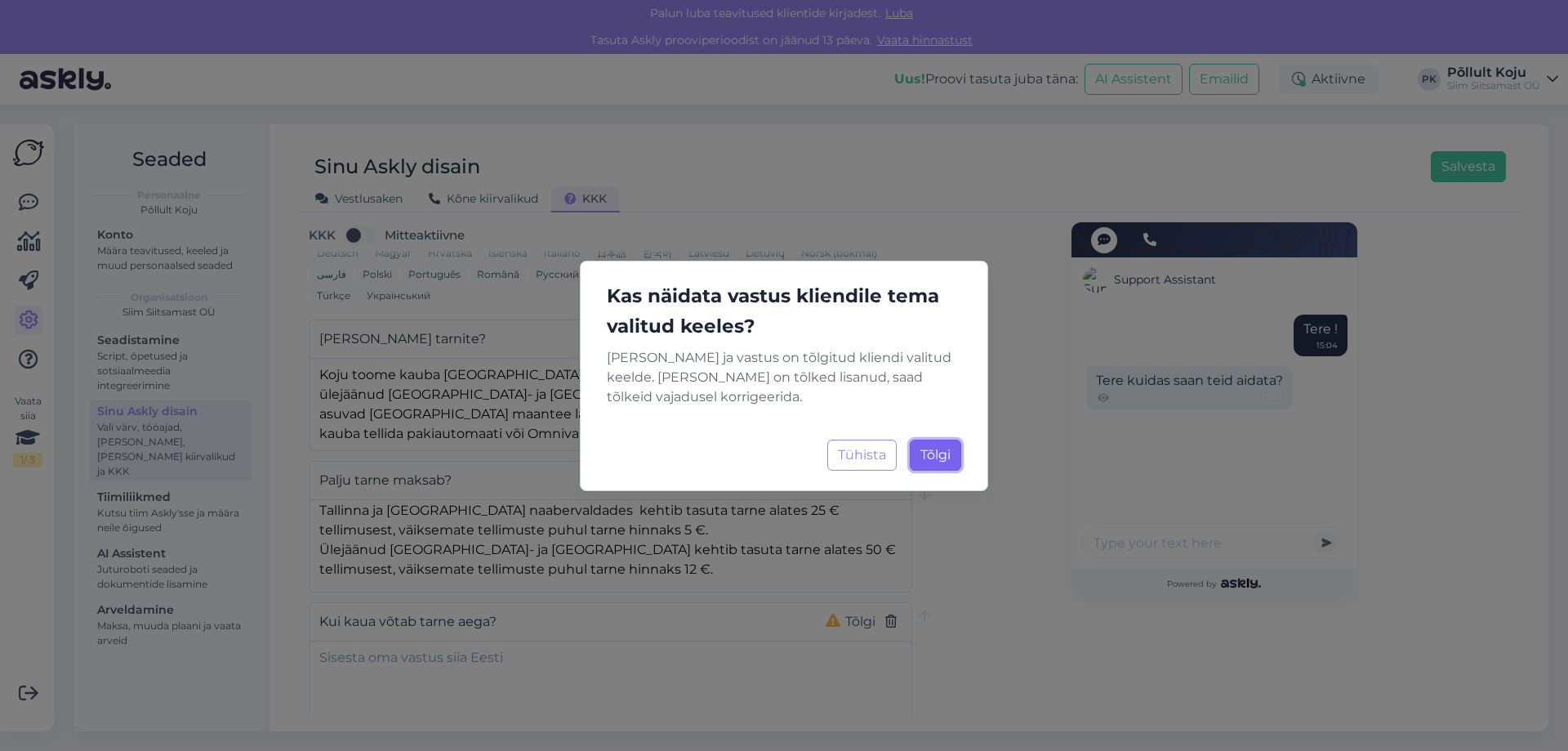
click at [937, 456] on span "Tõlgi" at bounding box center [935, 454] width 30 height 16
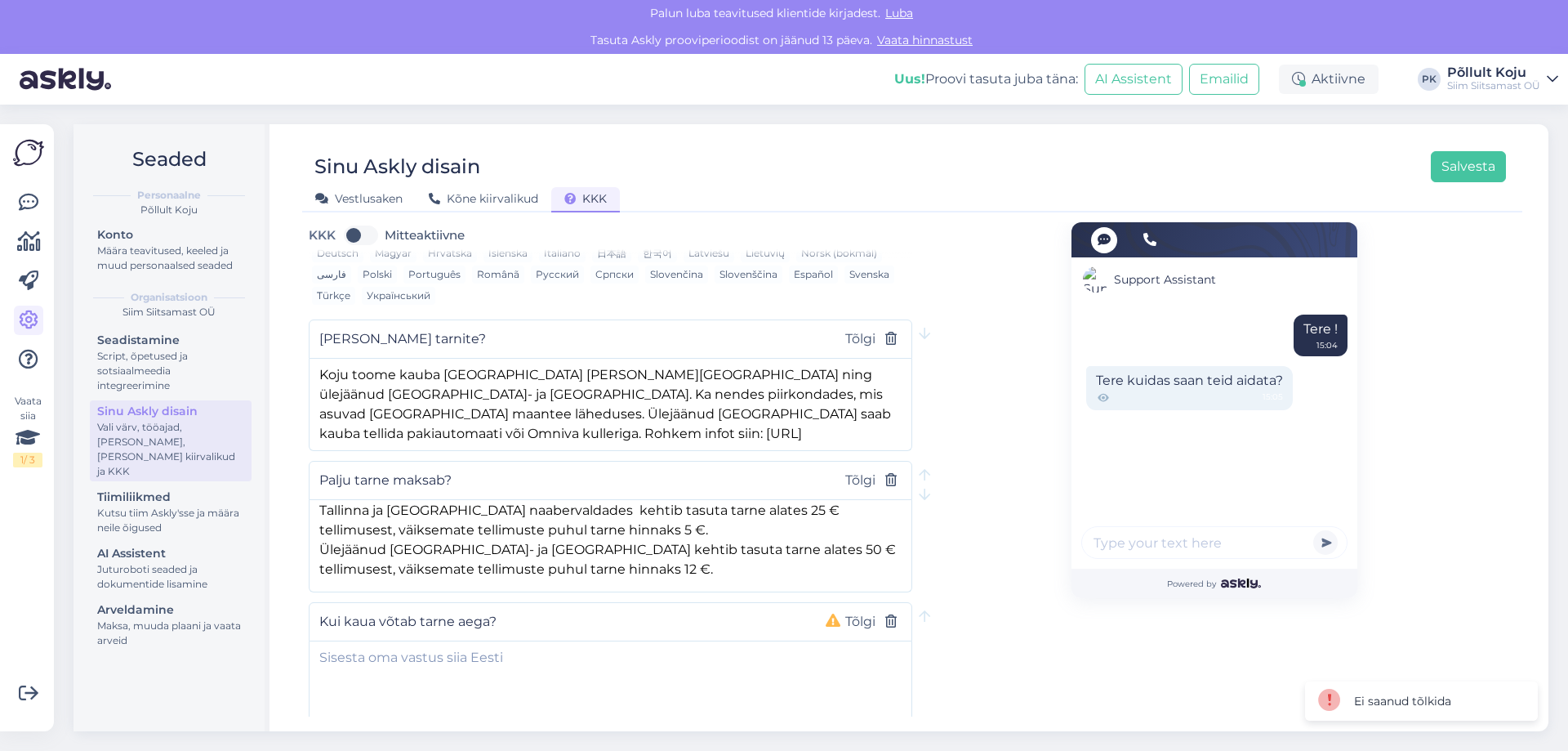
click at [537, 602] on div "Kui kaua võtab tarne aega? Tõlgi" at bounding box center [610, 621] width 603 height 40
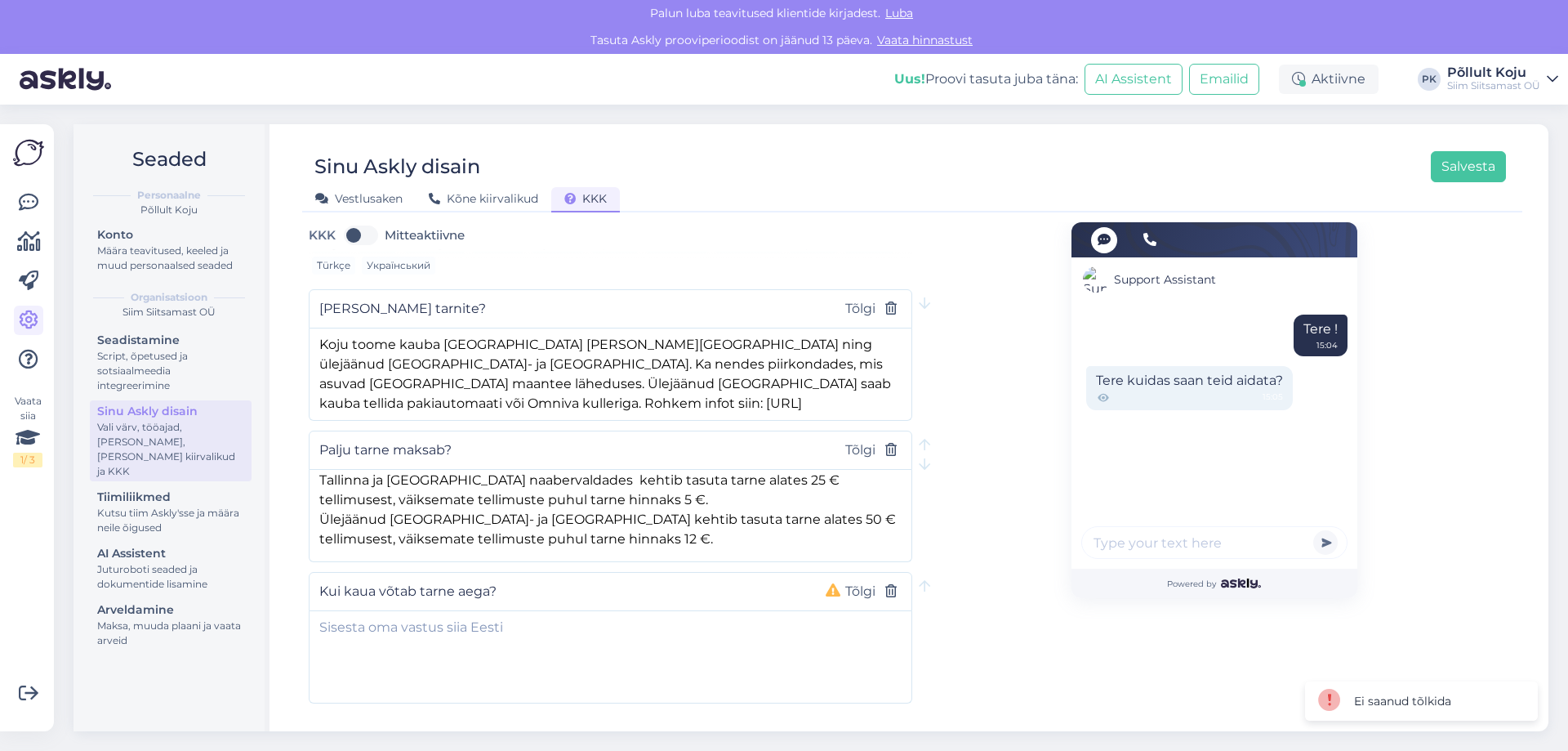
scroll to position [180, 0]
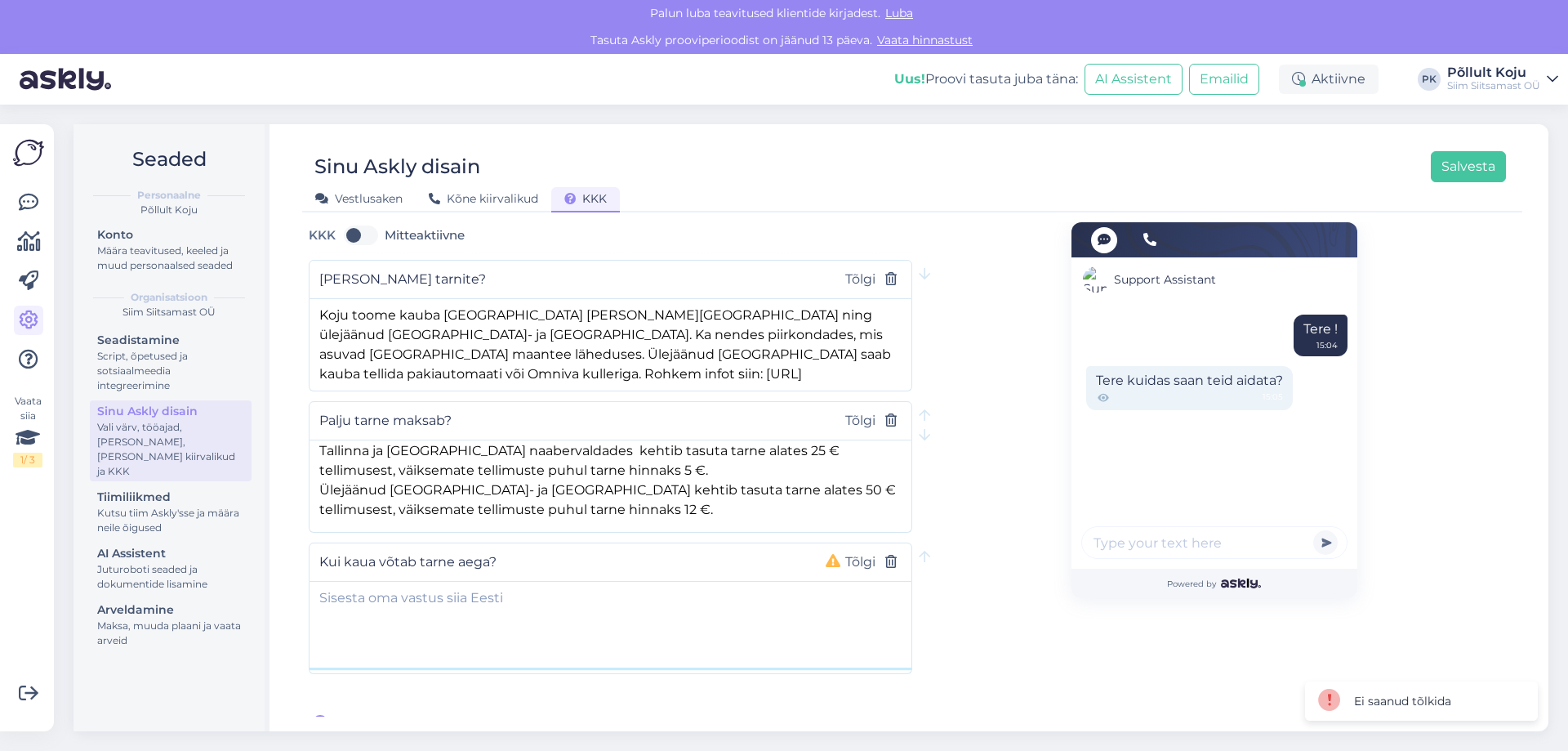
click at [540, 585] on textarea at bounding box center [610, 624] width 602 height 86
type textarea "Maksimaalselt 10 päeva."
click at [850, 552] on button "Tõlgi" at bounding box center [860, 562] width 40 height 21
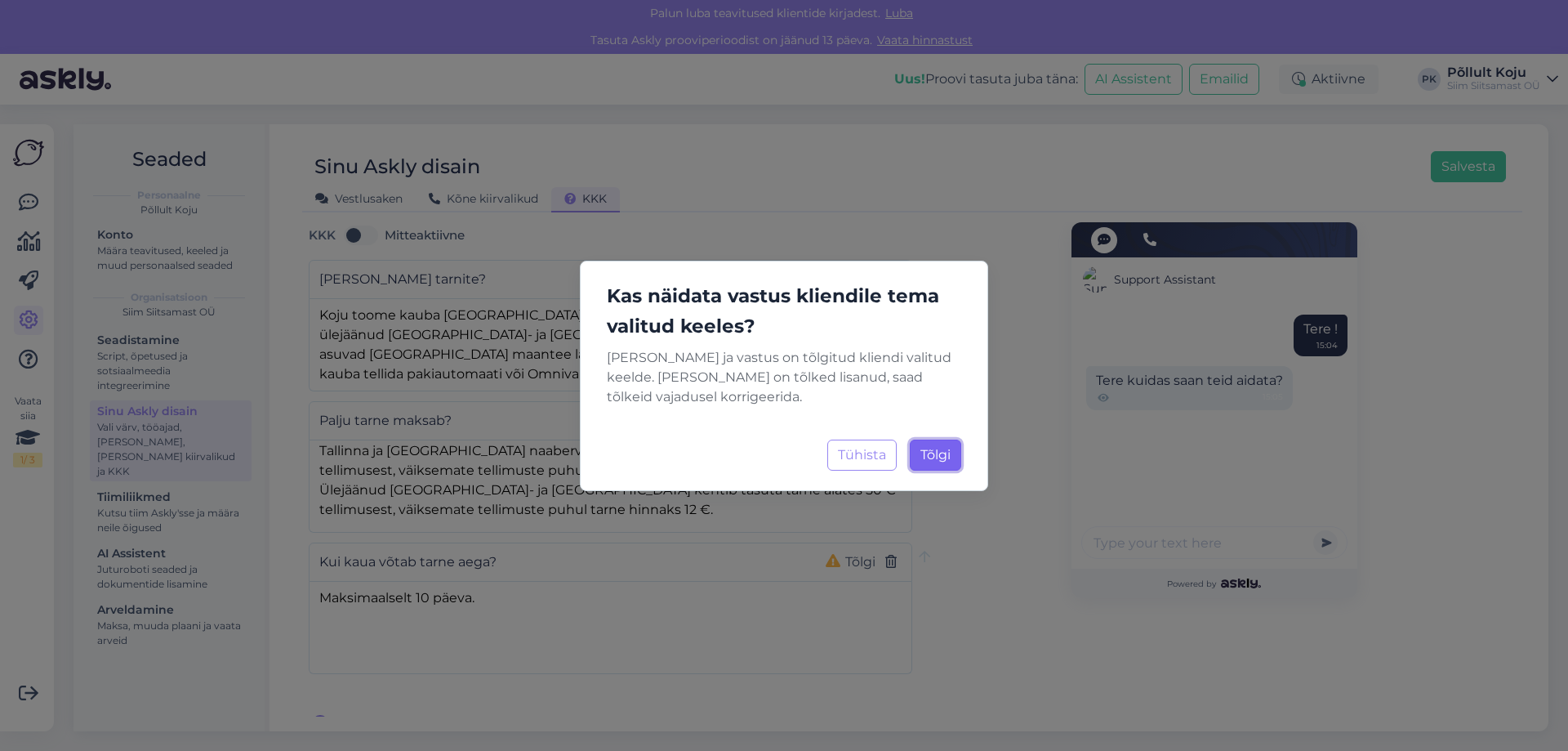
click at [941, 451] on span "Tõlgi" at bounding box center [935, 454] width 30 height 16
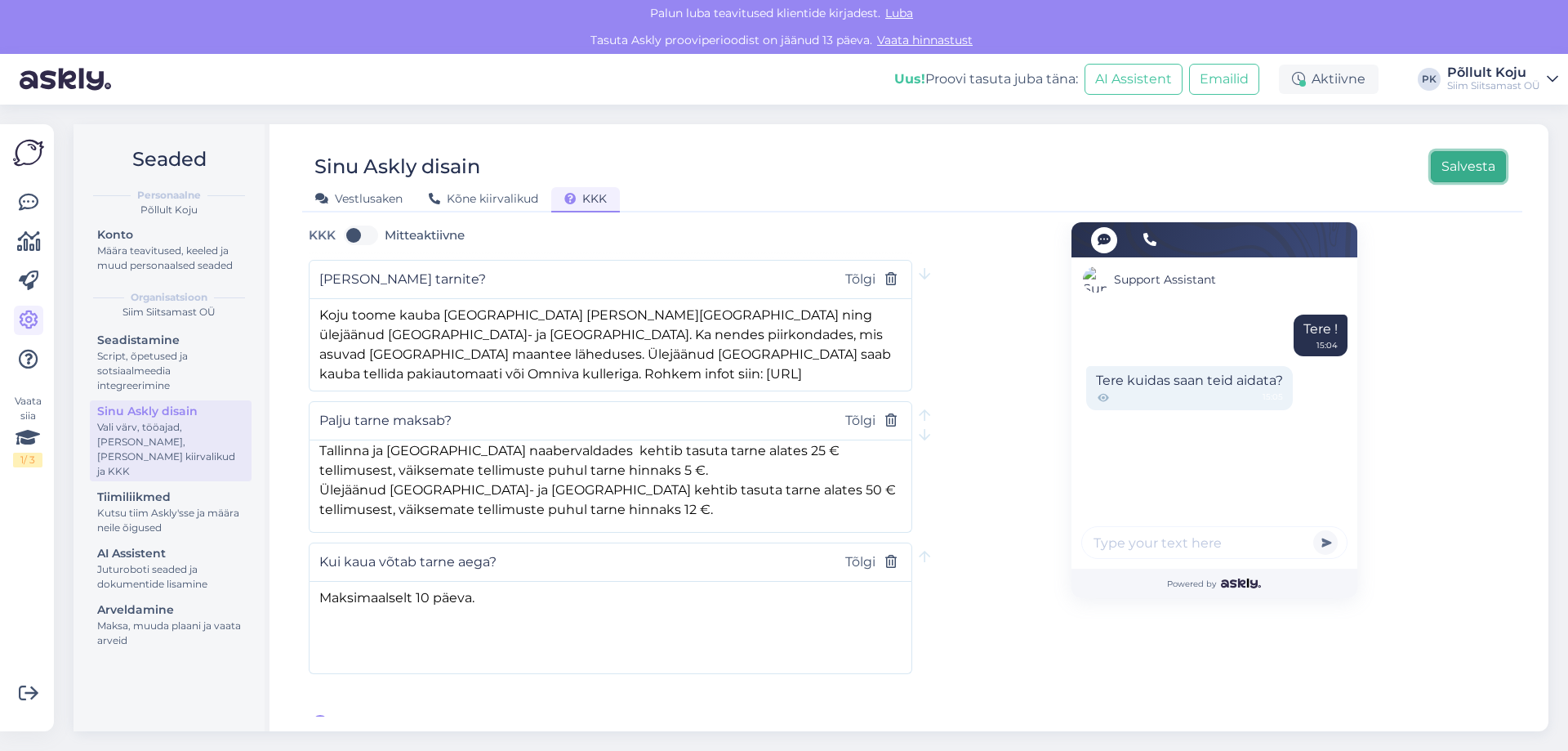
click at [1472, 164] on button "Salvesta" at bounding box center [1469, 167] width 76 height 31
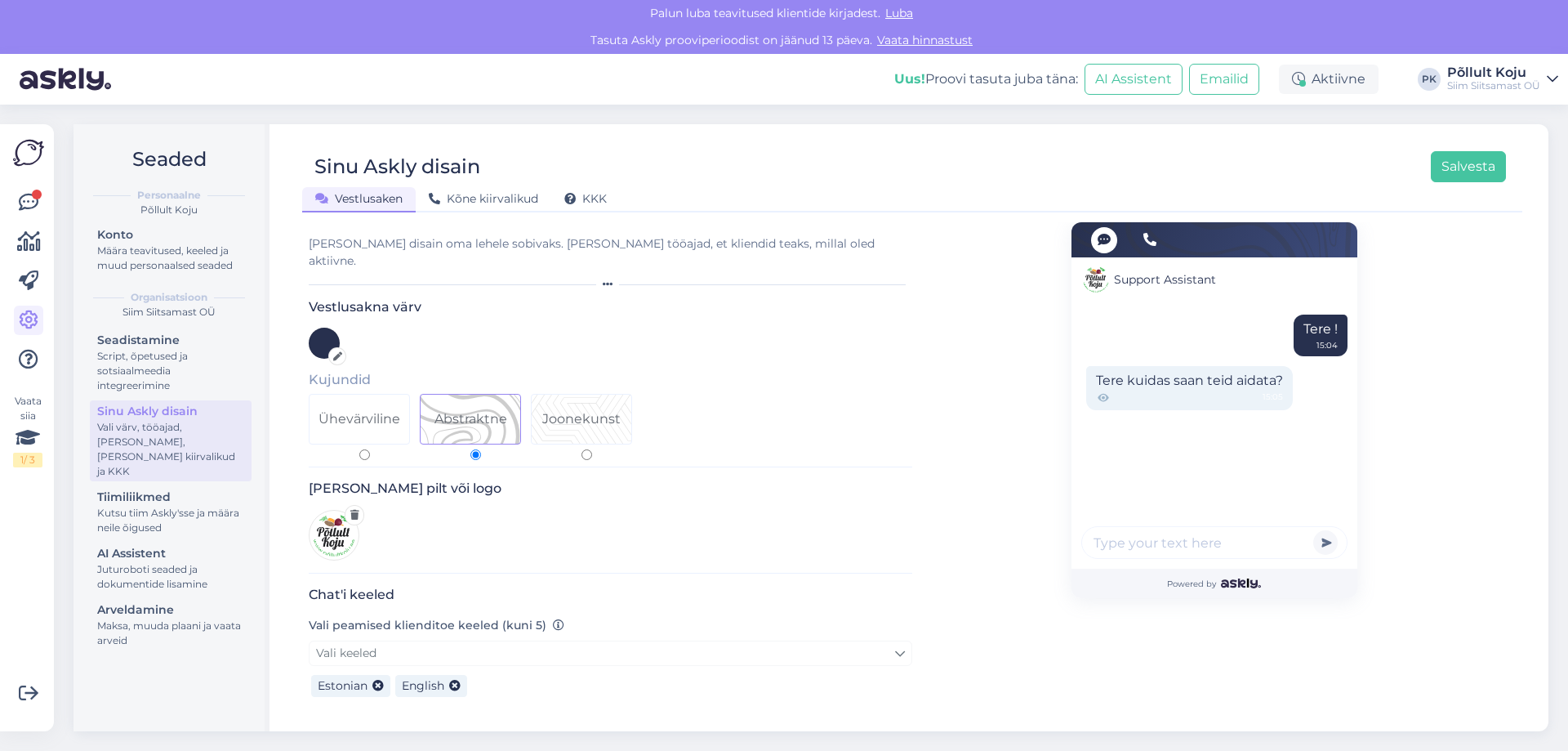
scroll to position [327, 0]
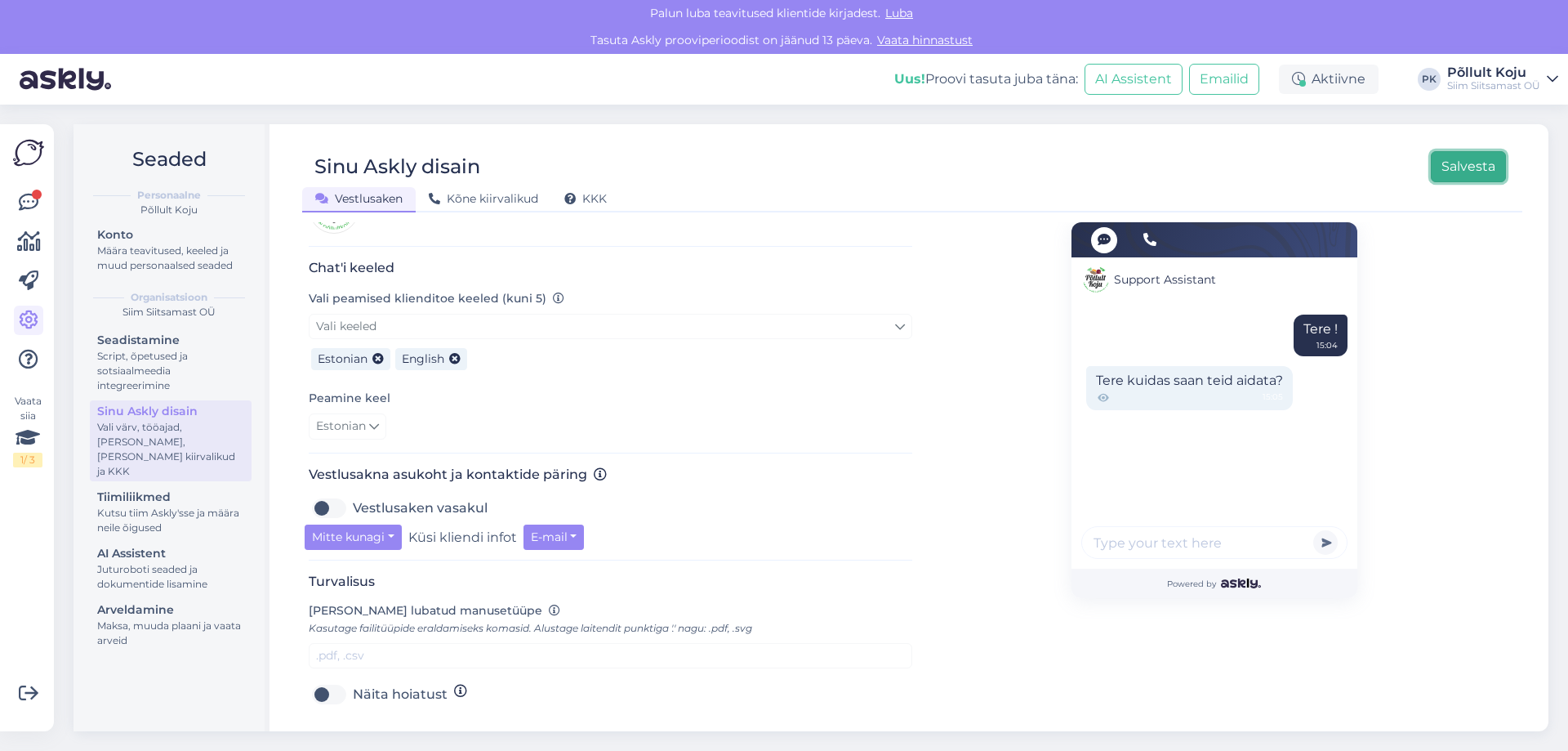
click at [1469, 182] on button "Salvesta" at bounding box center [1469, 167] width 76 height 31
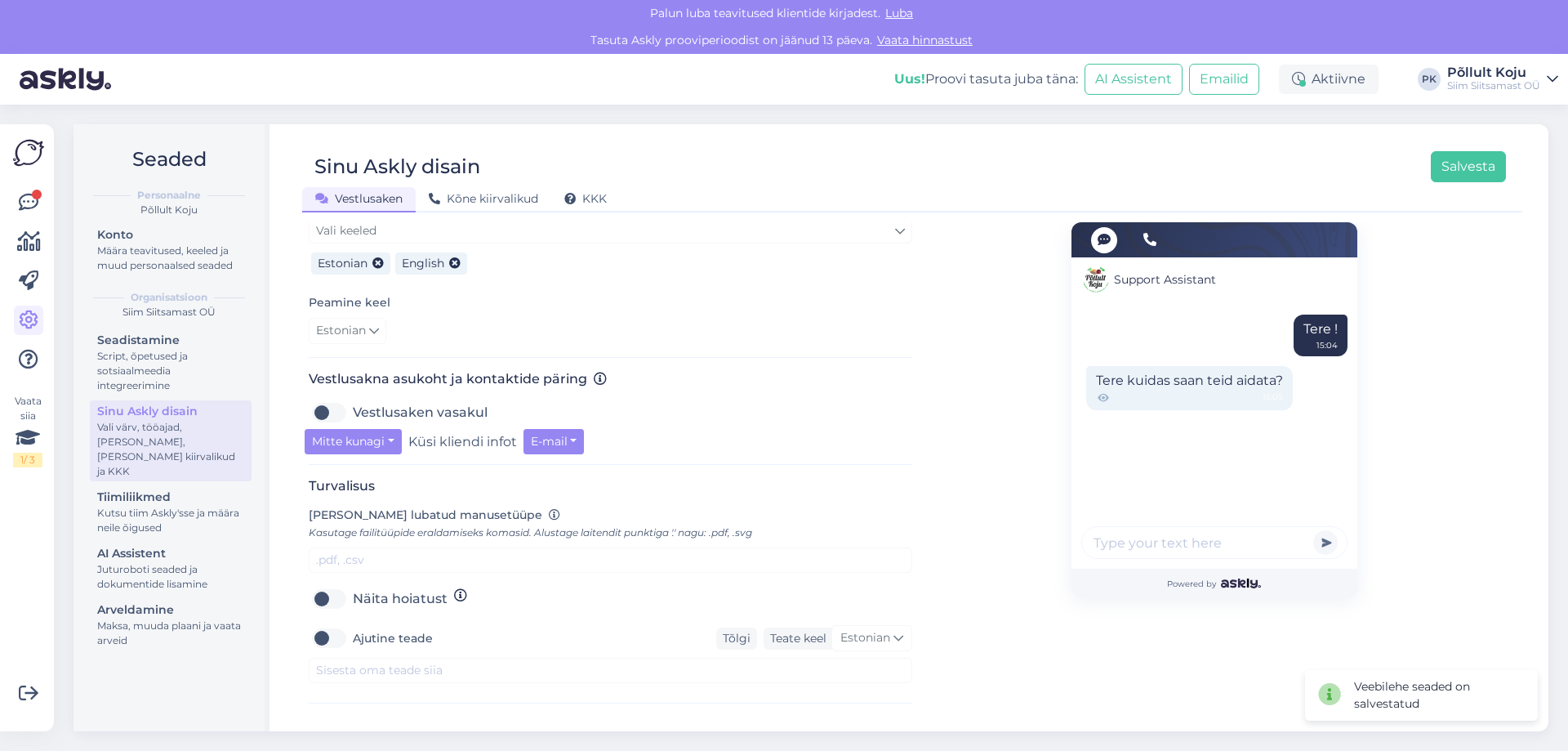
scroll to position [453, 0]
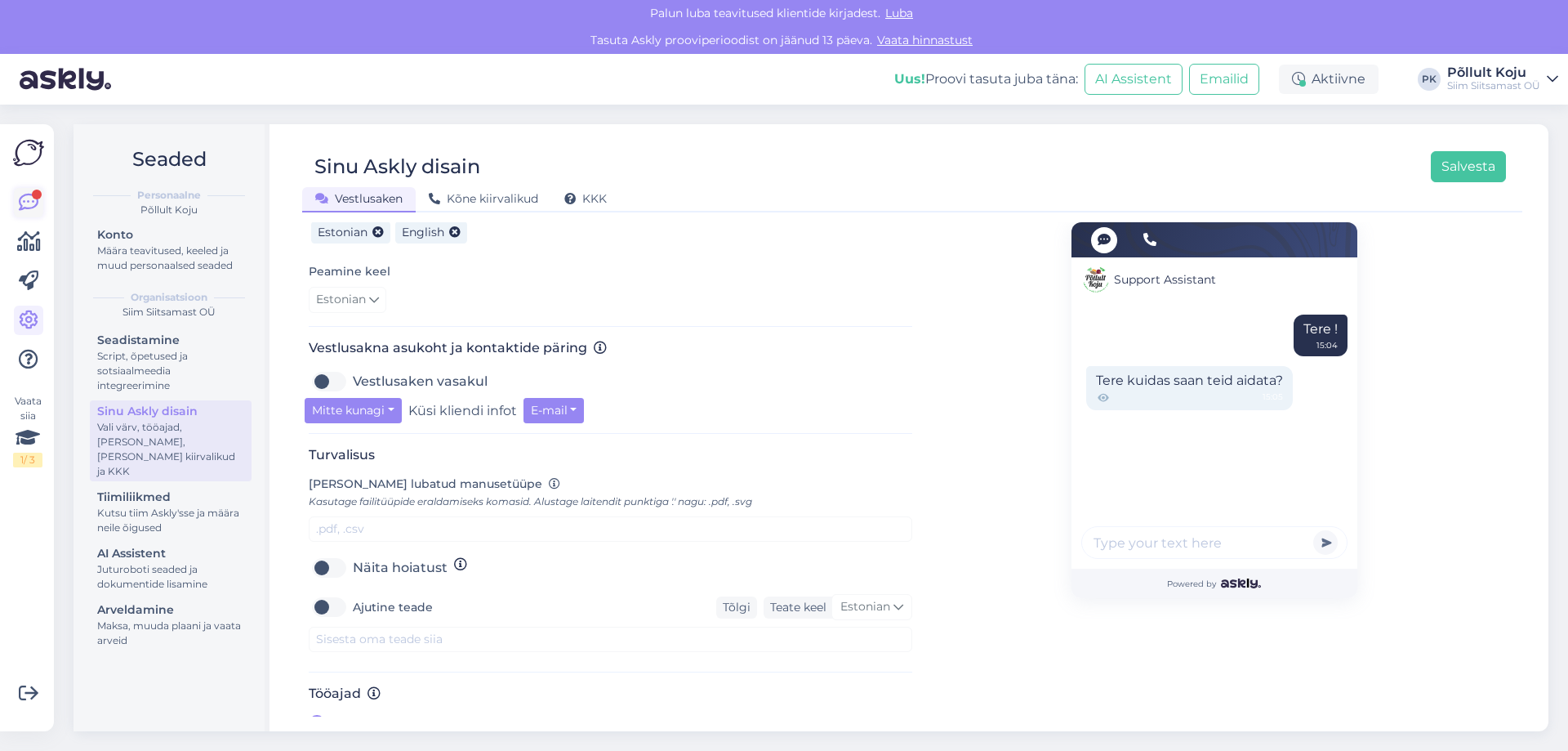
click at [26, 199] on icon at bounding box center [28, 202] width 19 height 19
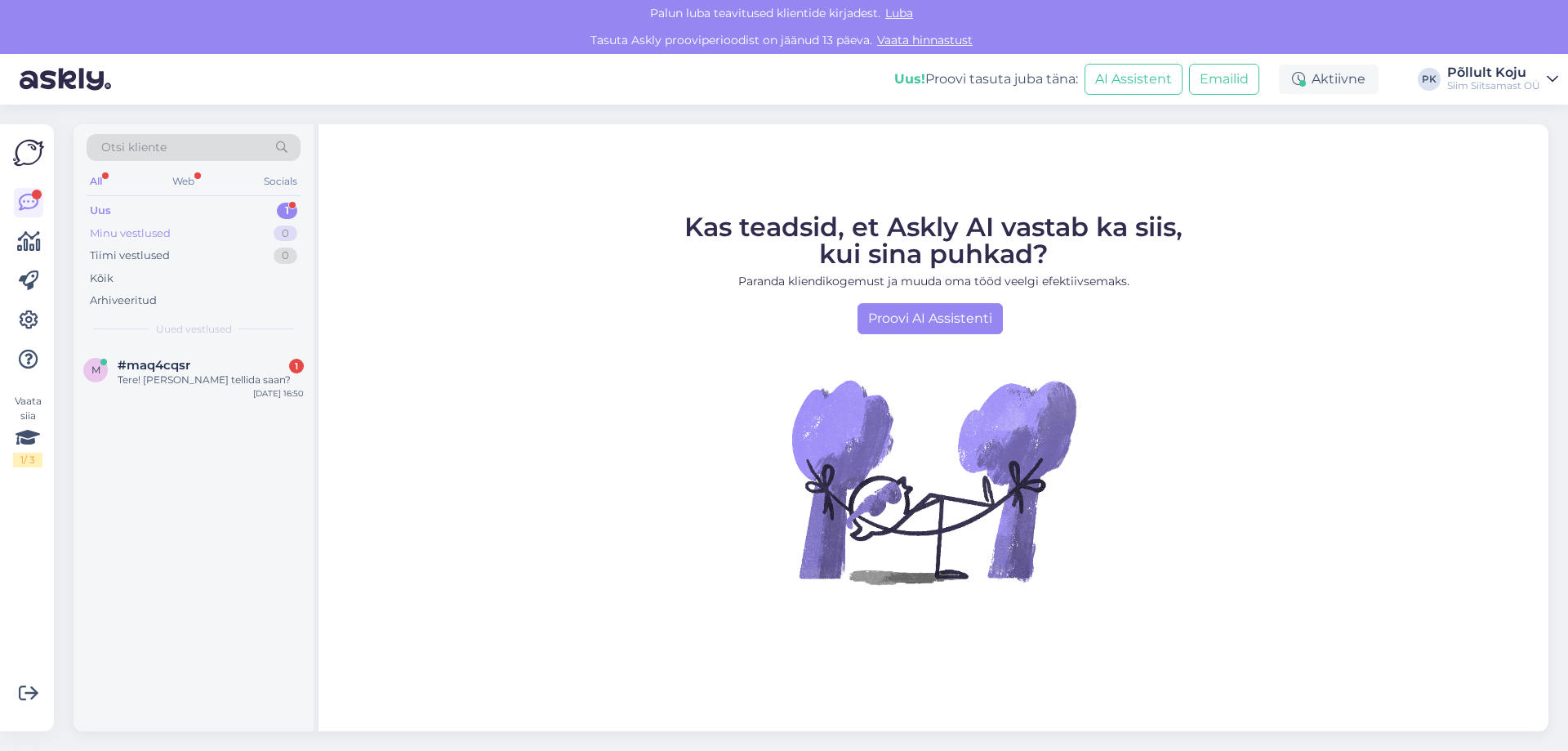
click at [181, 228] on div "Minu vestlused 0" at bounding box center [193, 233] width 214 height 23
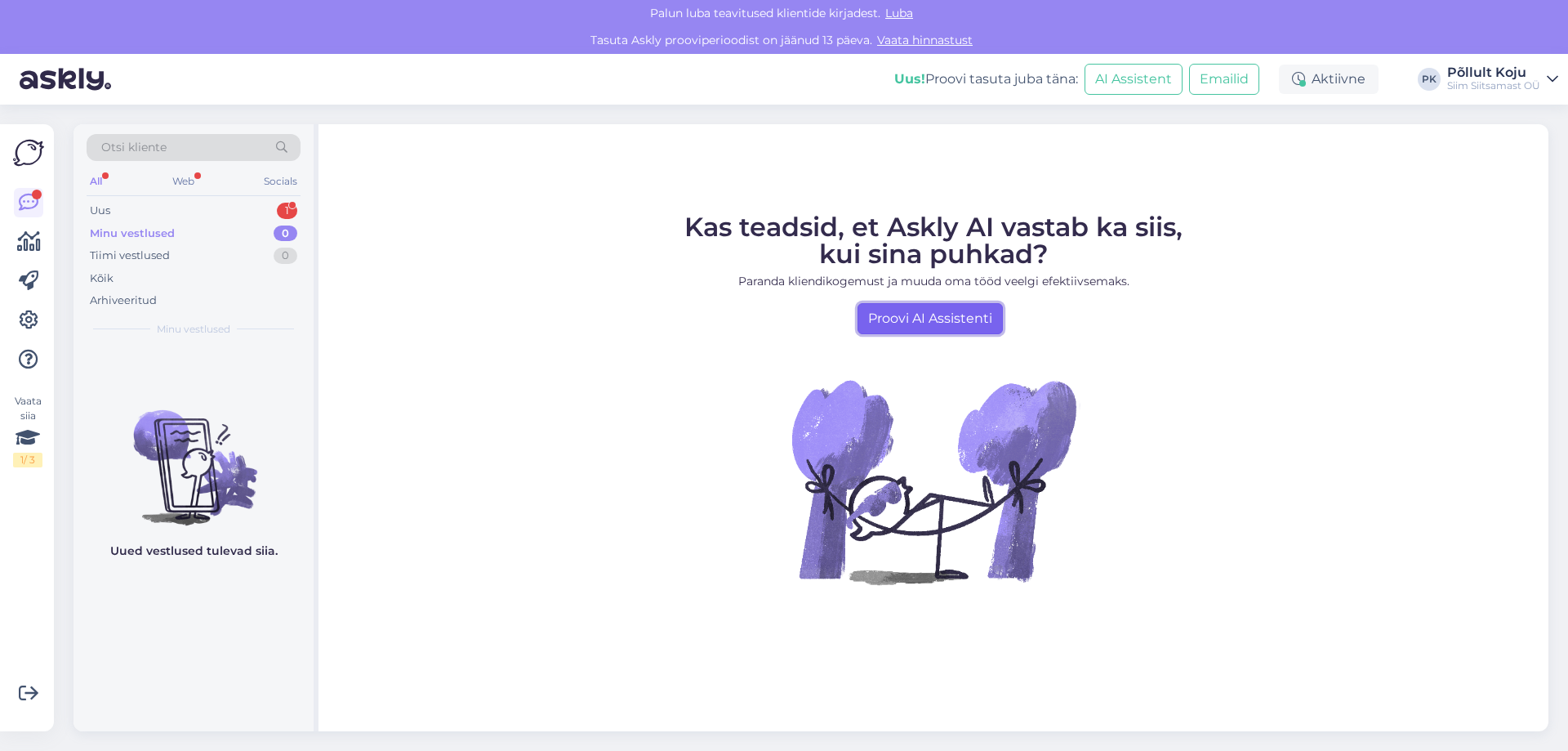
click at [948, 314] on link "Proovi AI Assistenti" at bounding box center [930, 319] width 146 height 31
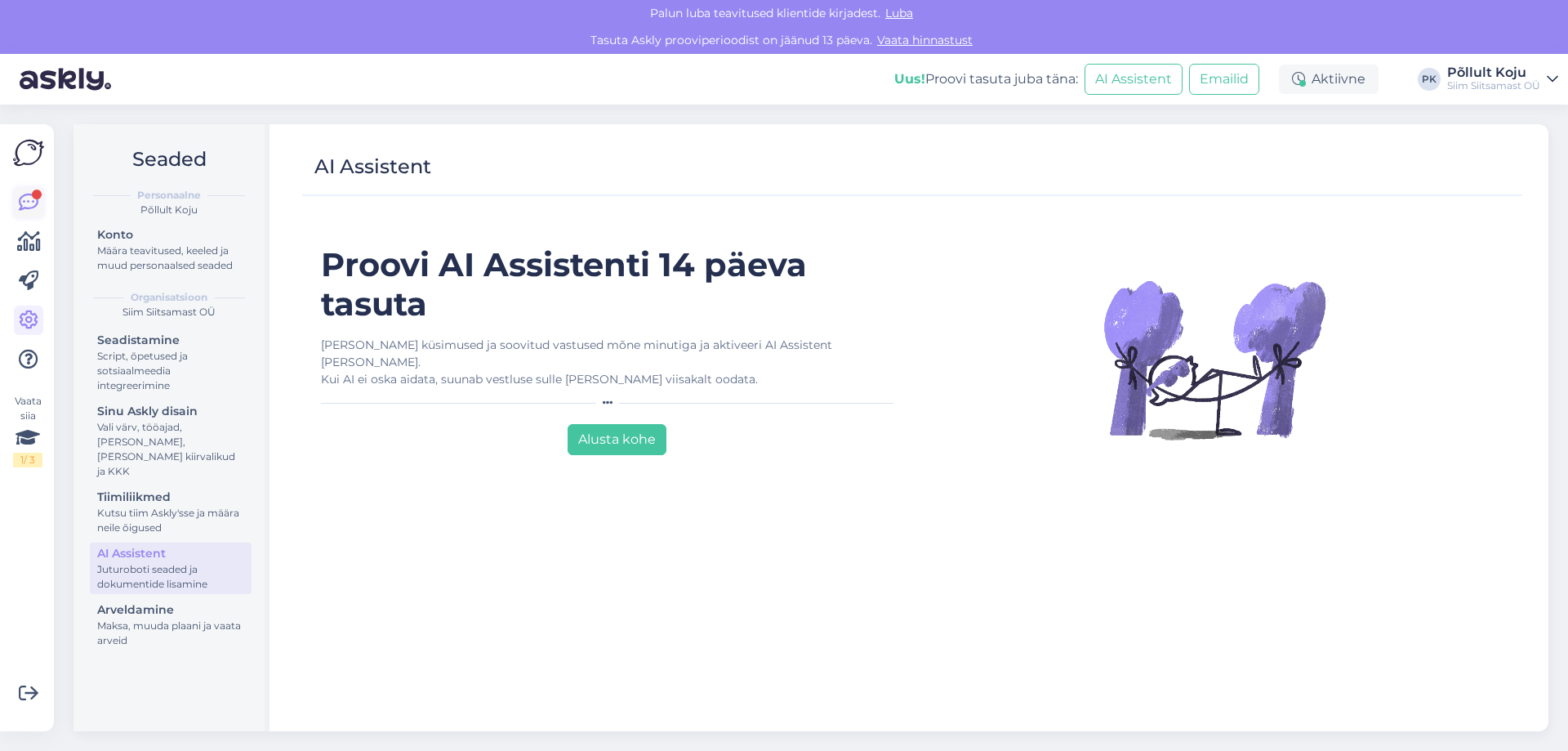
click at [25, 198] on icon at bounding box center [28, 202] width 19 height 19
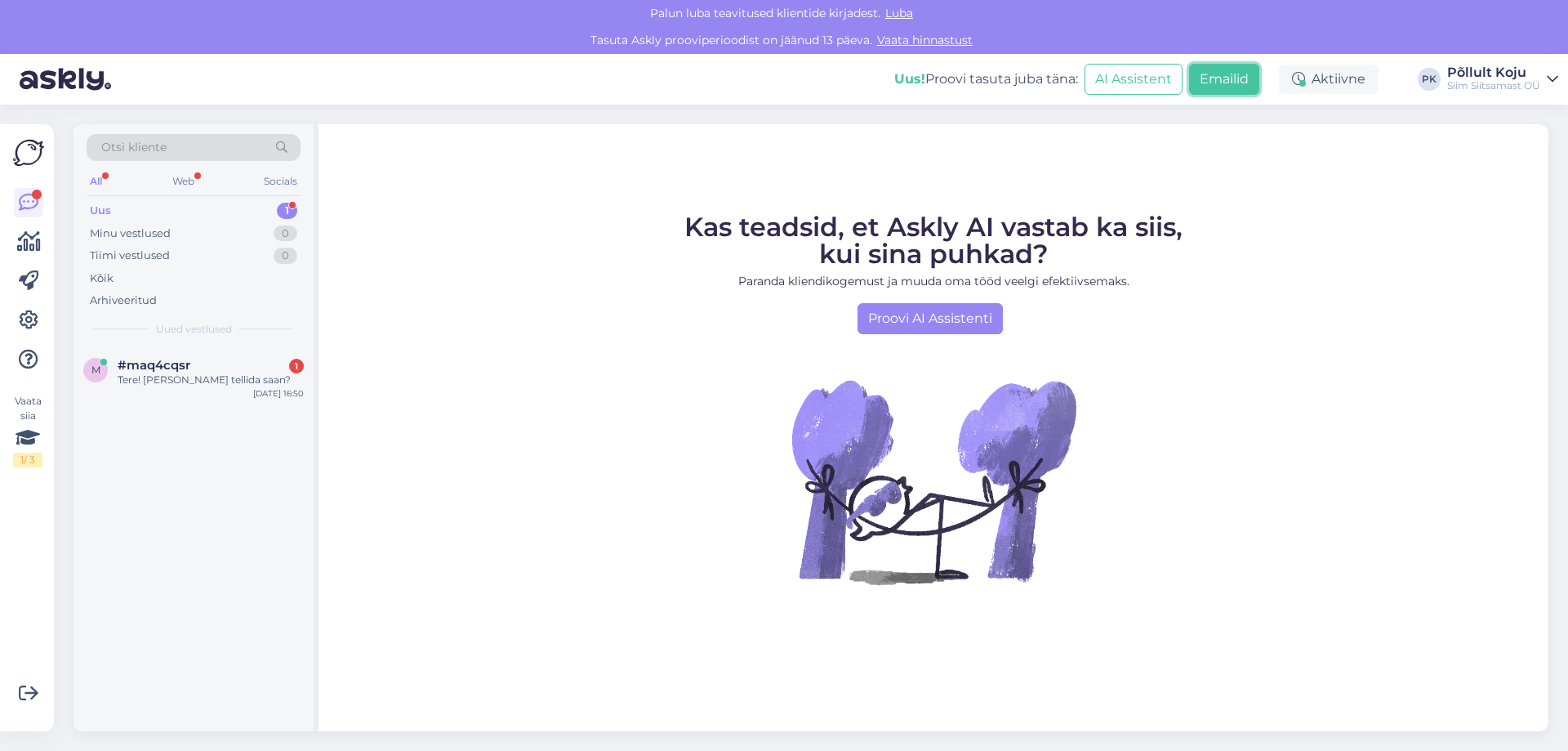
click at [1229, 75] on button "Emailid" at bounding box center [1224, 79] width 70 height 31
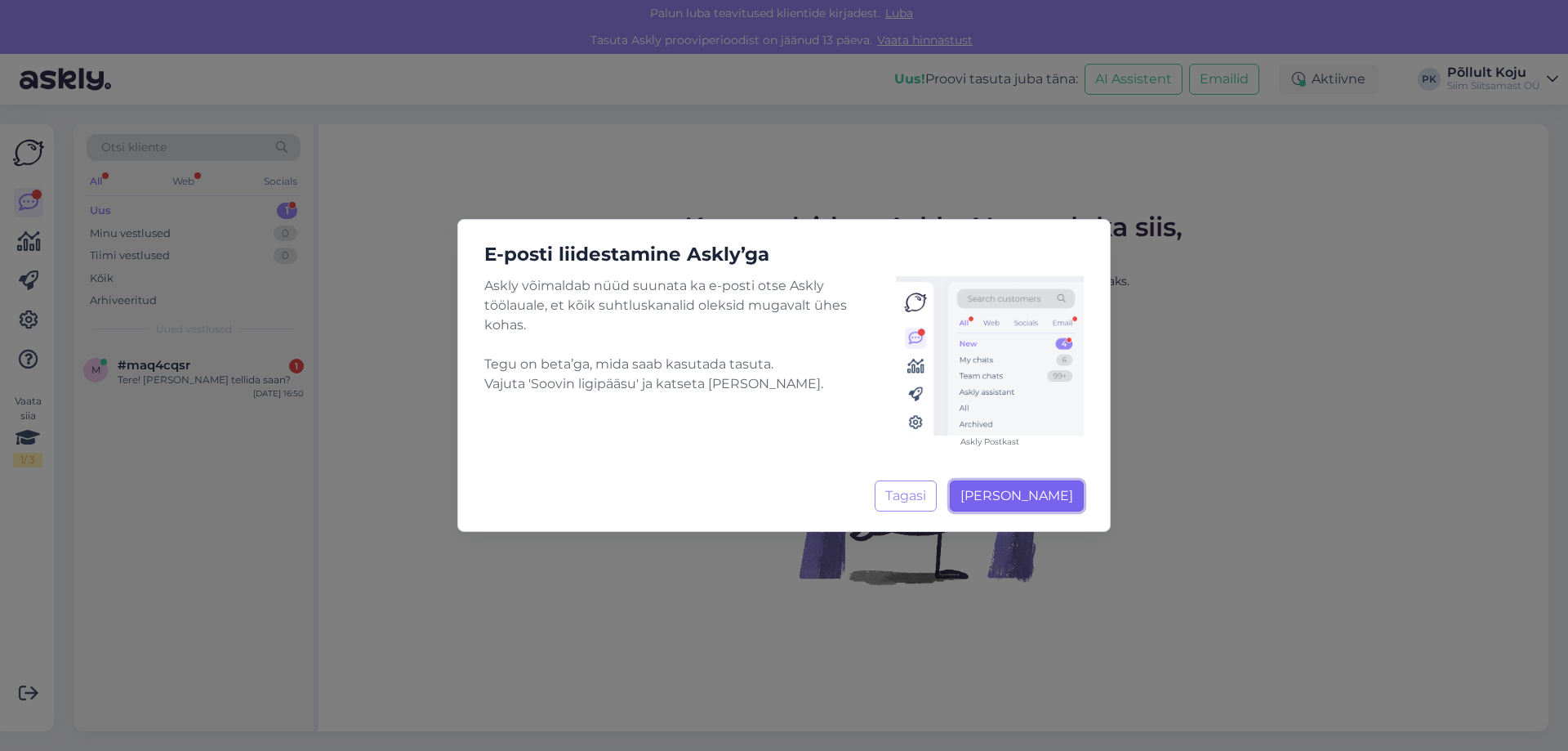
click at [1033, 500] on span "Soovin ligipääsu" at bounding box center [1017, 495] width 112 height 16
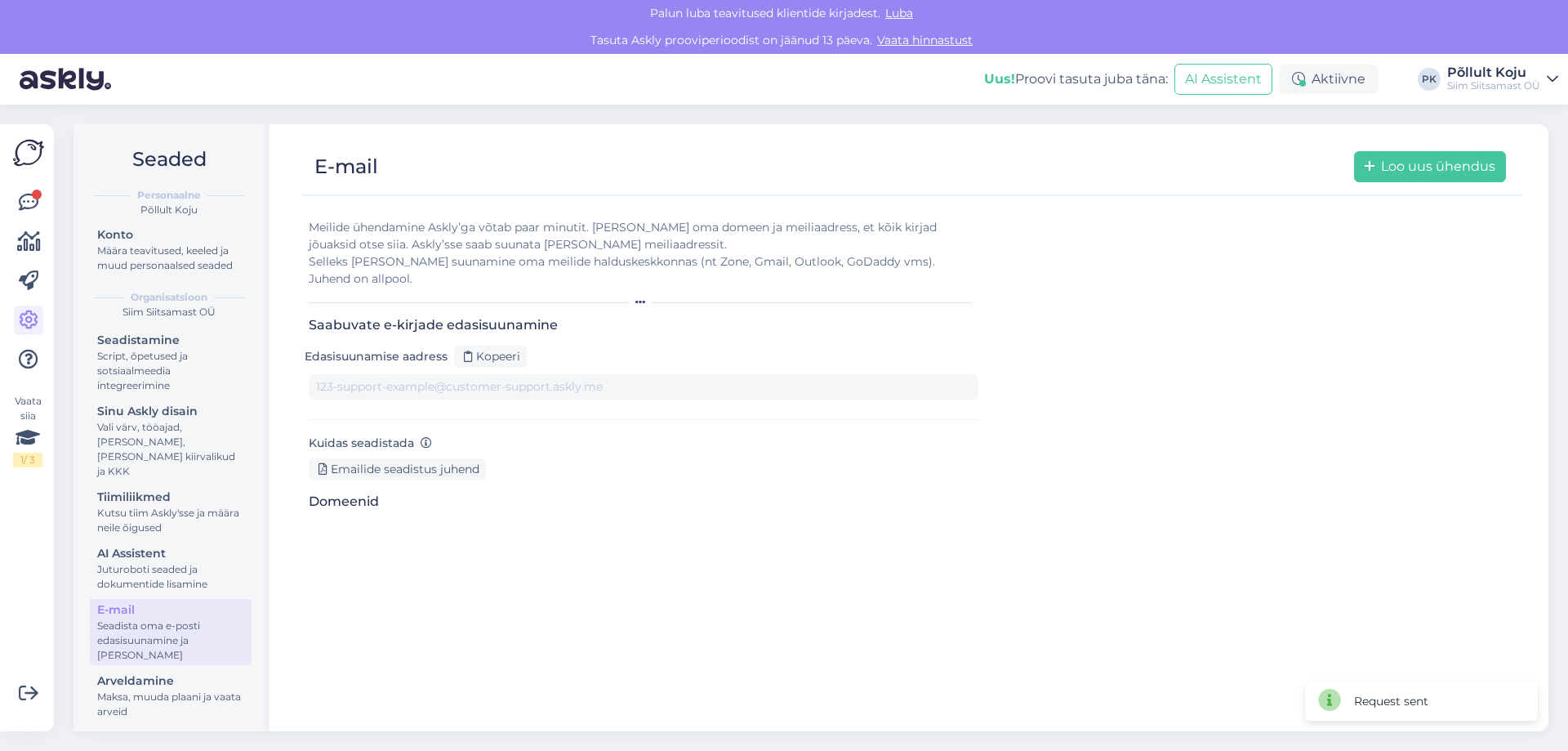
type input "[DOMAIN_NAME][EMAIL_ADDRESS][DOMAIN_NAME]"
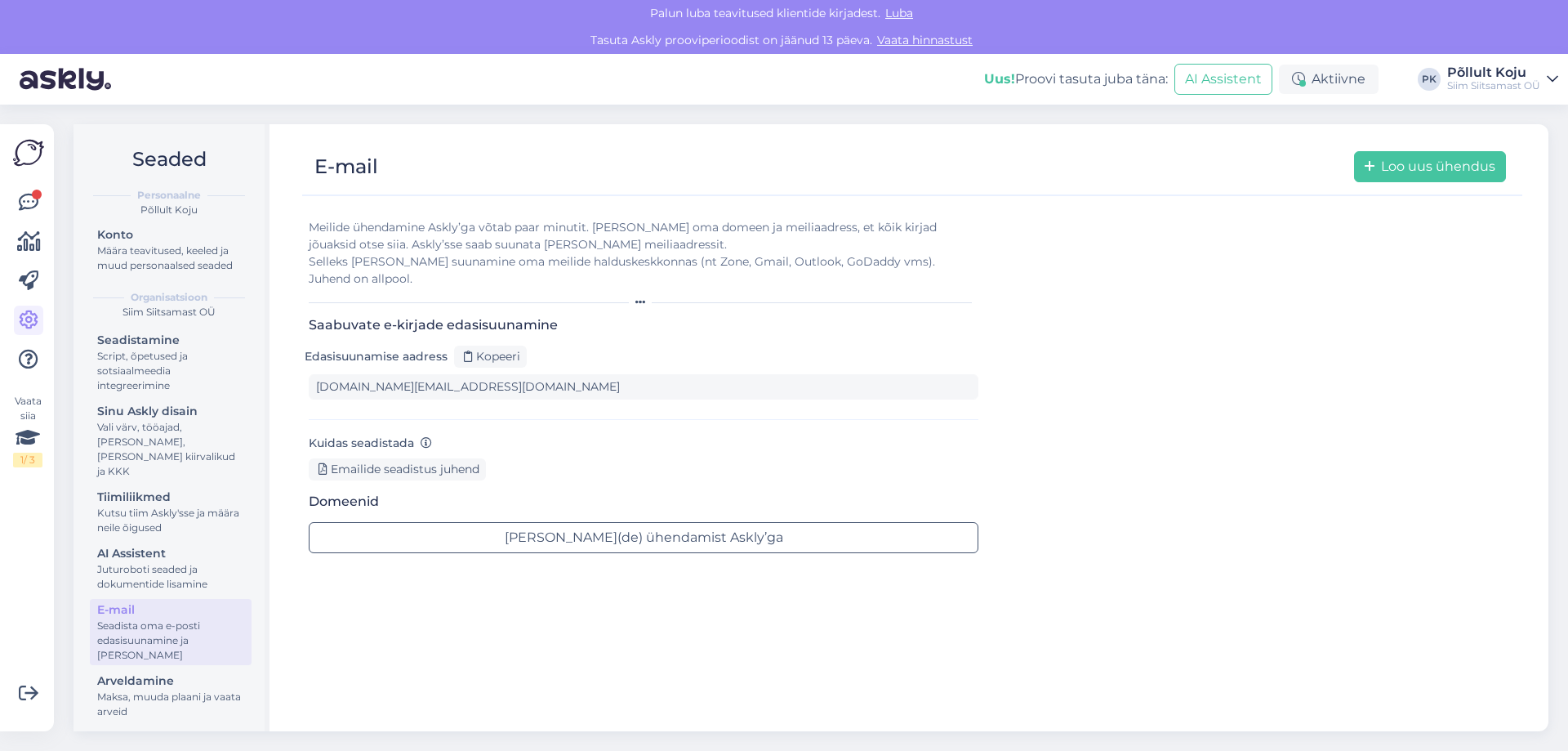
click at [23, 187] on div "Vaata siia 1 / 3" at bounding box center [29, 428] width 31 height 581
click at [27, 193] on icon at bounding box center [28, 202] width 19 height 19
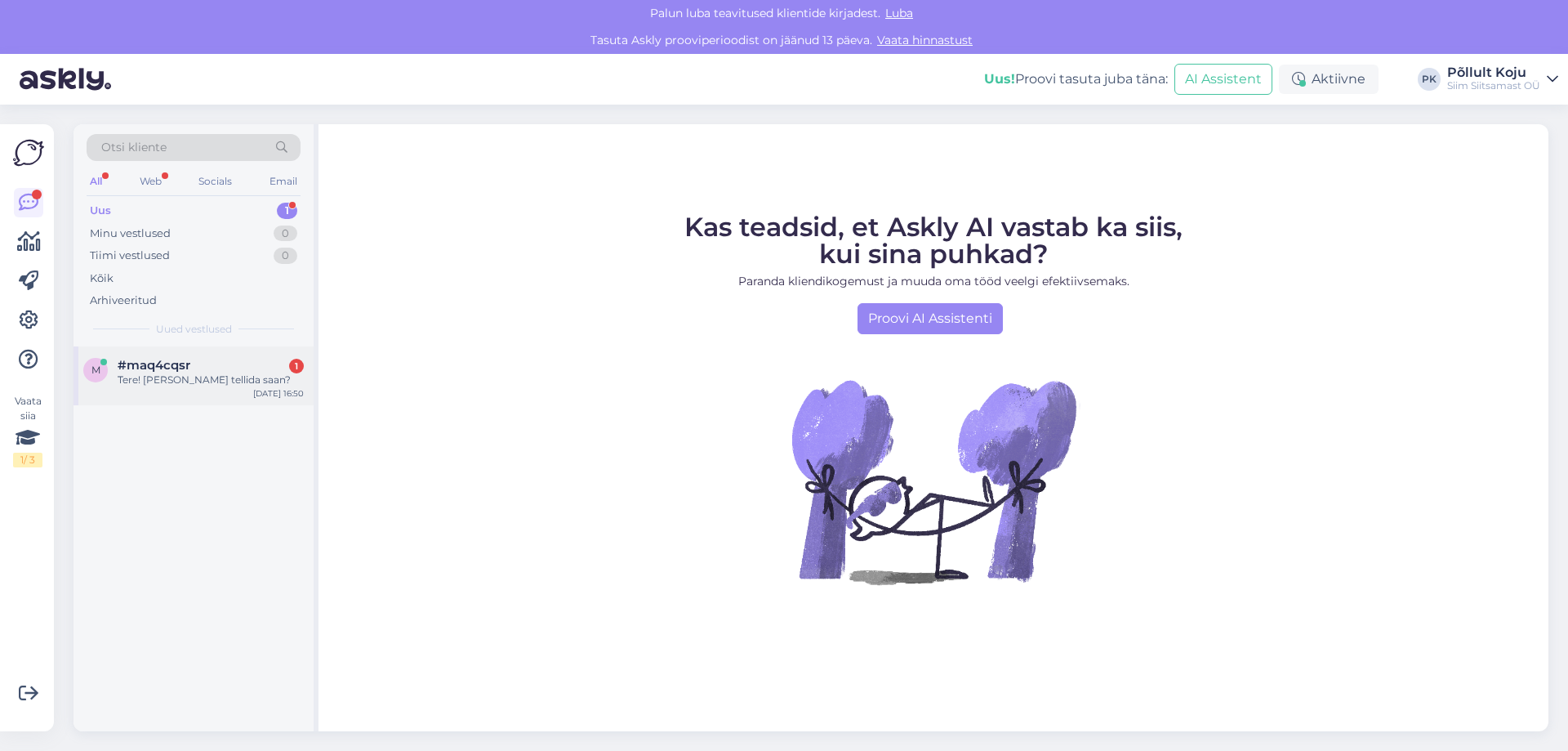
click at [208, 379] on div "Tere! [PERSON_NAME] tellida saan?" at bounding box center [211, 380] width 186 height 15
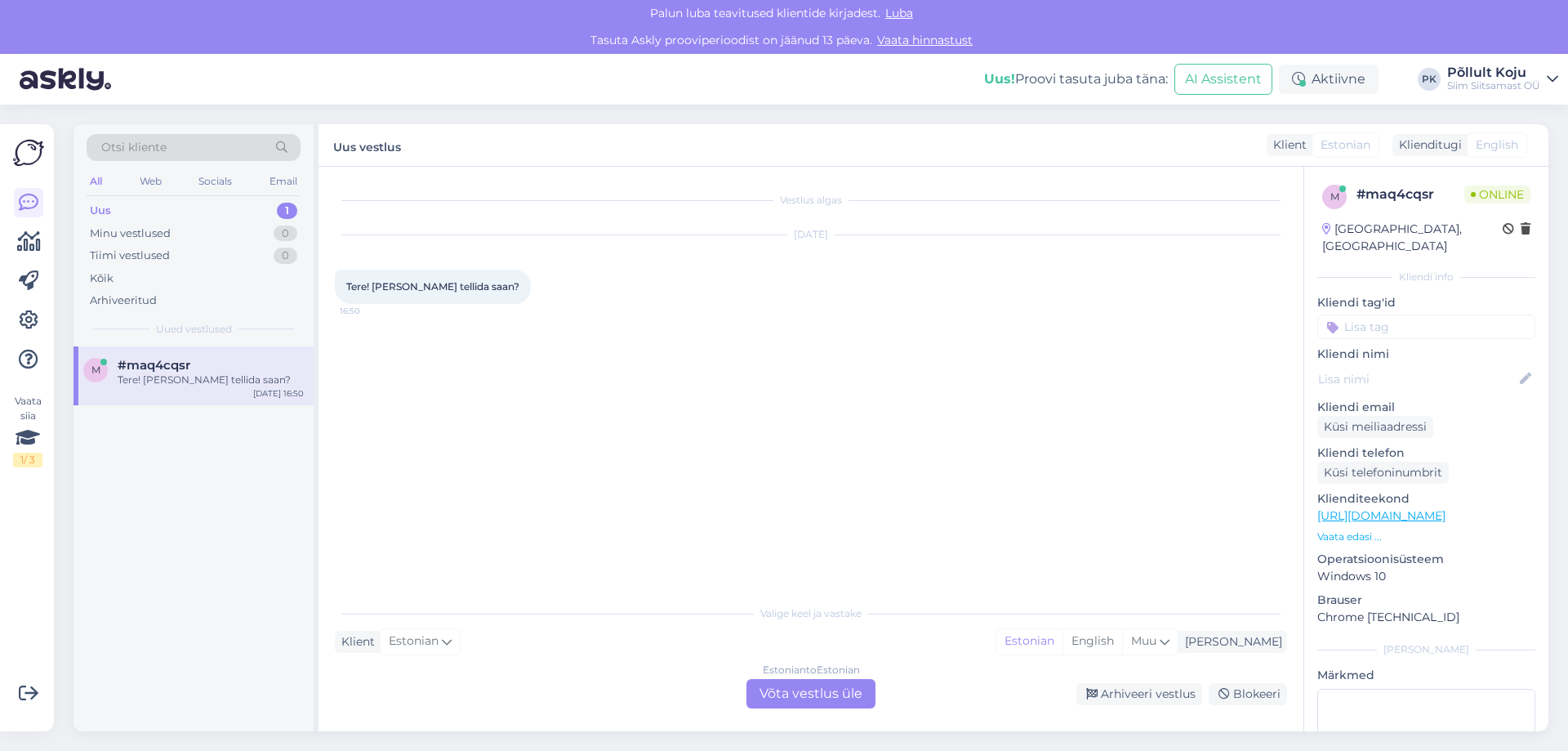
click at [848, 692] on div "Estonian to Estonian Võta vestlus üle" at bounding box center [811, 694] width 129 height 29
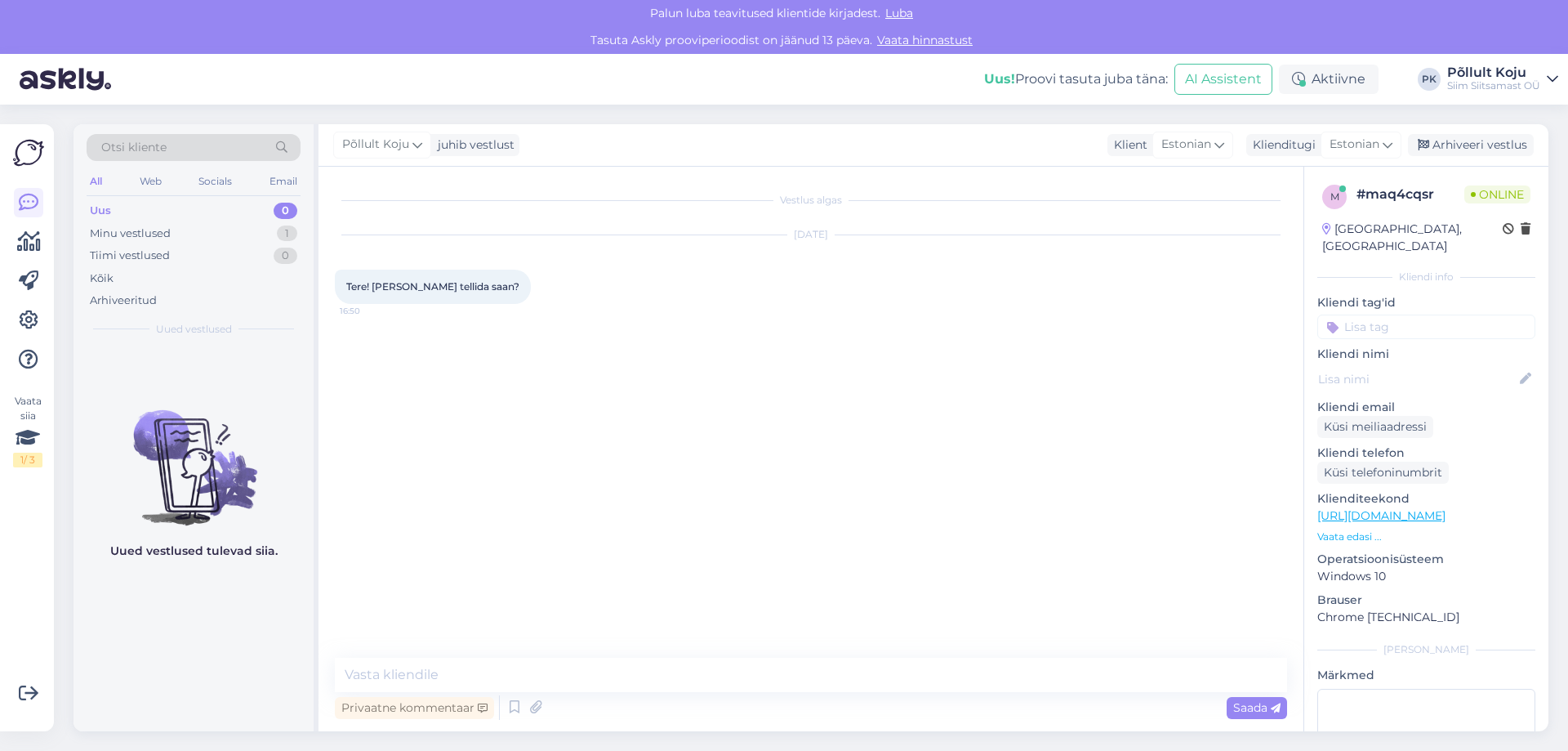
click at [626, 710] on div "Privaatne kommentaar Saada" at bounding box center [812, 708] width 953 height 31
click at [484, 709] on icon at bounding box center [483, 708] width 10 height 10
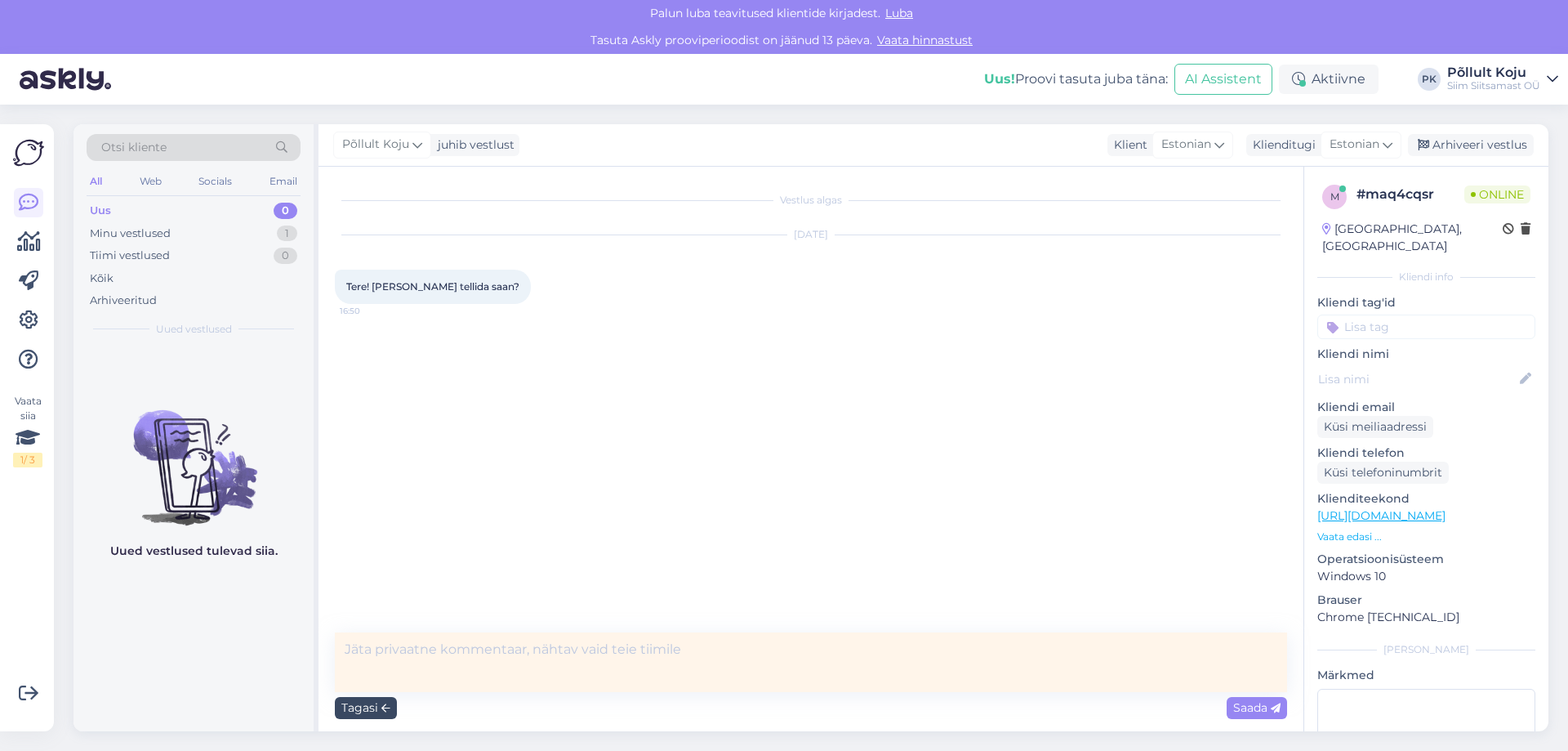
click at [371, 708] on div "Tagasi" at bounding box center [366, 708] width 62 height 22
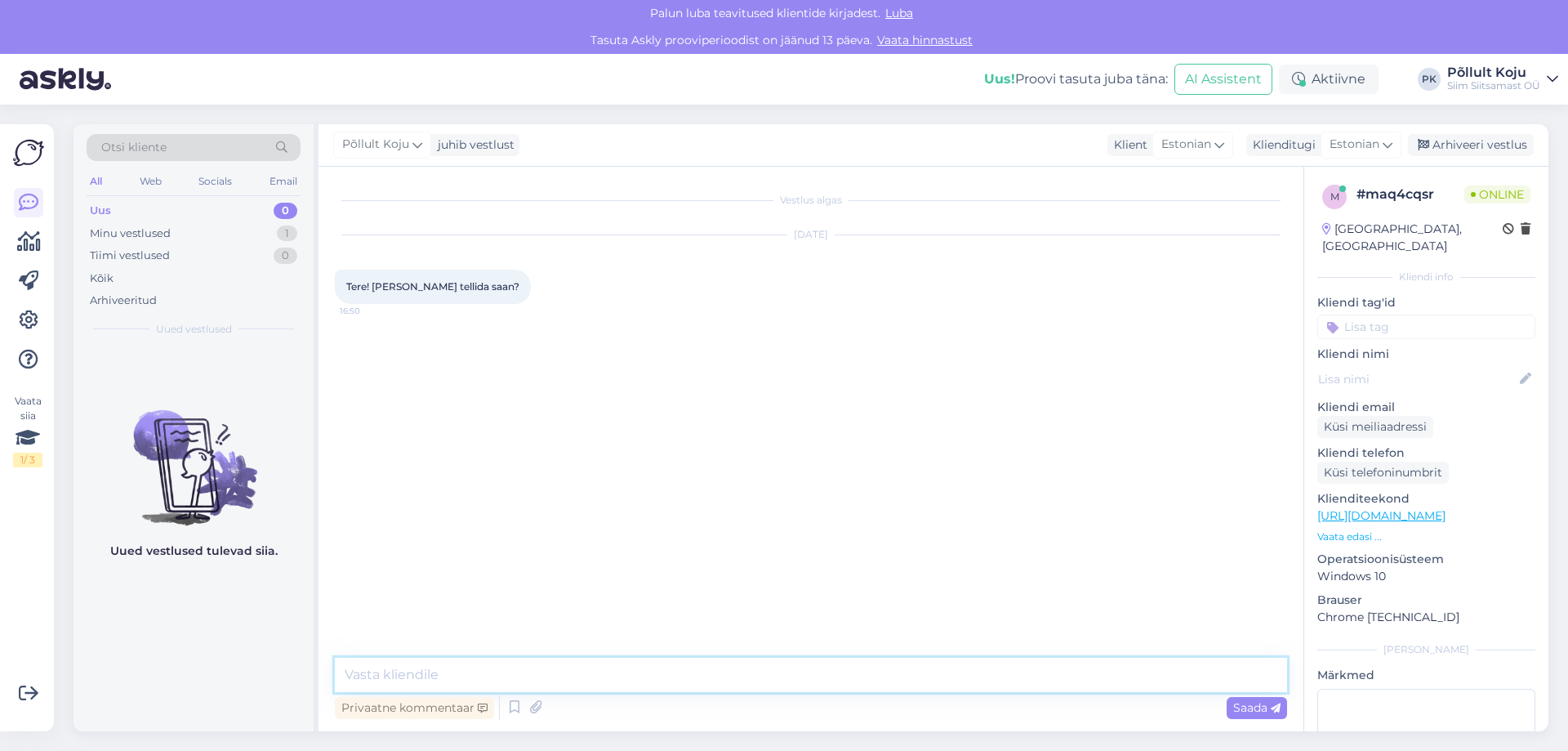
click at [617, 683] on textarea at bounding box center [812, 675] width 953 height 34
type textarea "Tere! Kaupa saate tellida"
click at [903, 18] on span "Luba" at bounding box center [899, 13] width 38 height 15
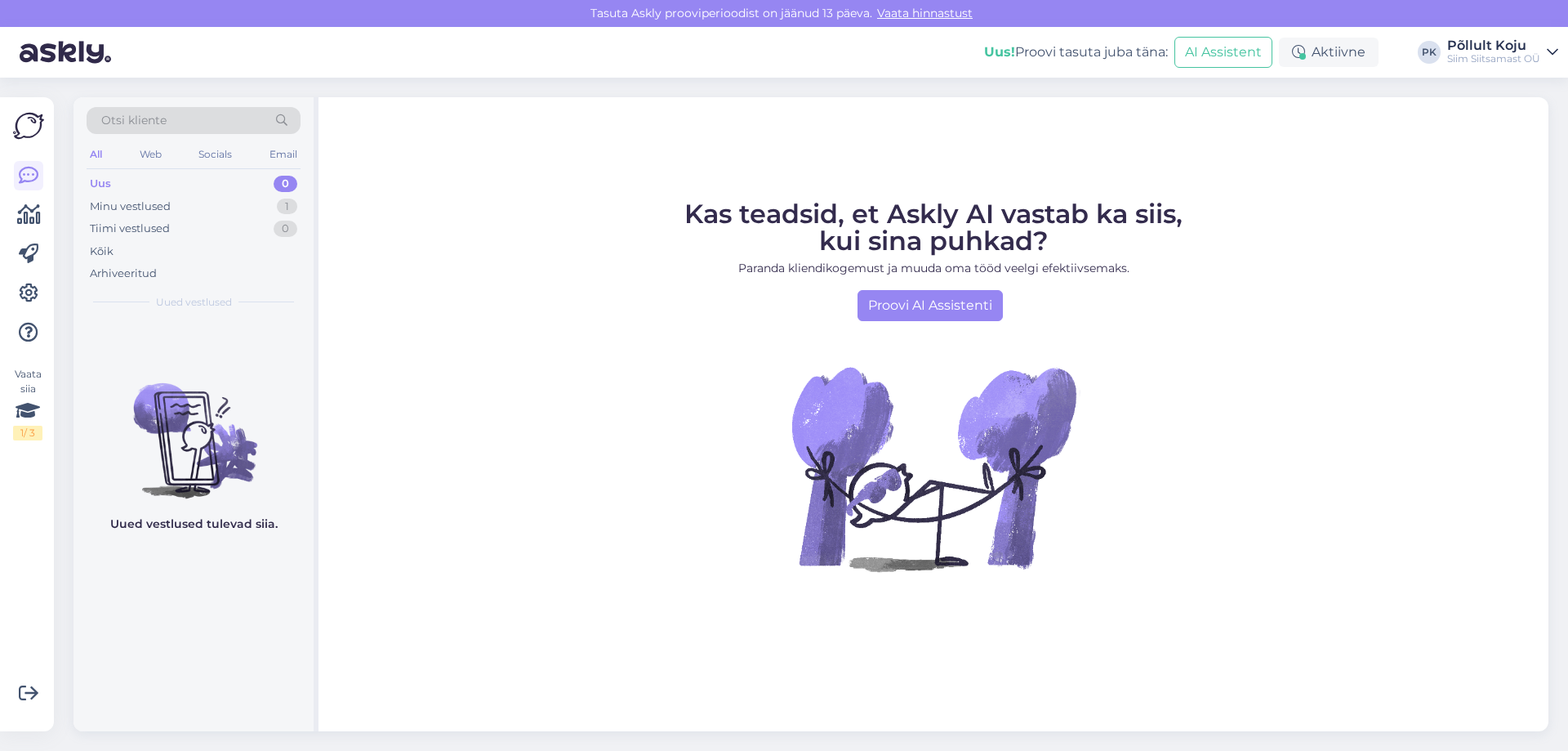
click at [582, 672] on div "Kas teadsid, et Askly AI vastab ka siis, kui sina puhkad? Paranda kliendikogemu…" at bounding box center [933, 415] width 1230 height 634
click at [240, 217] on div "Minu vestlused 1" at bounding box center [193, 206] width 214 height 23
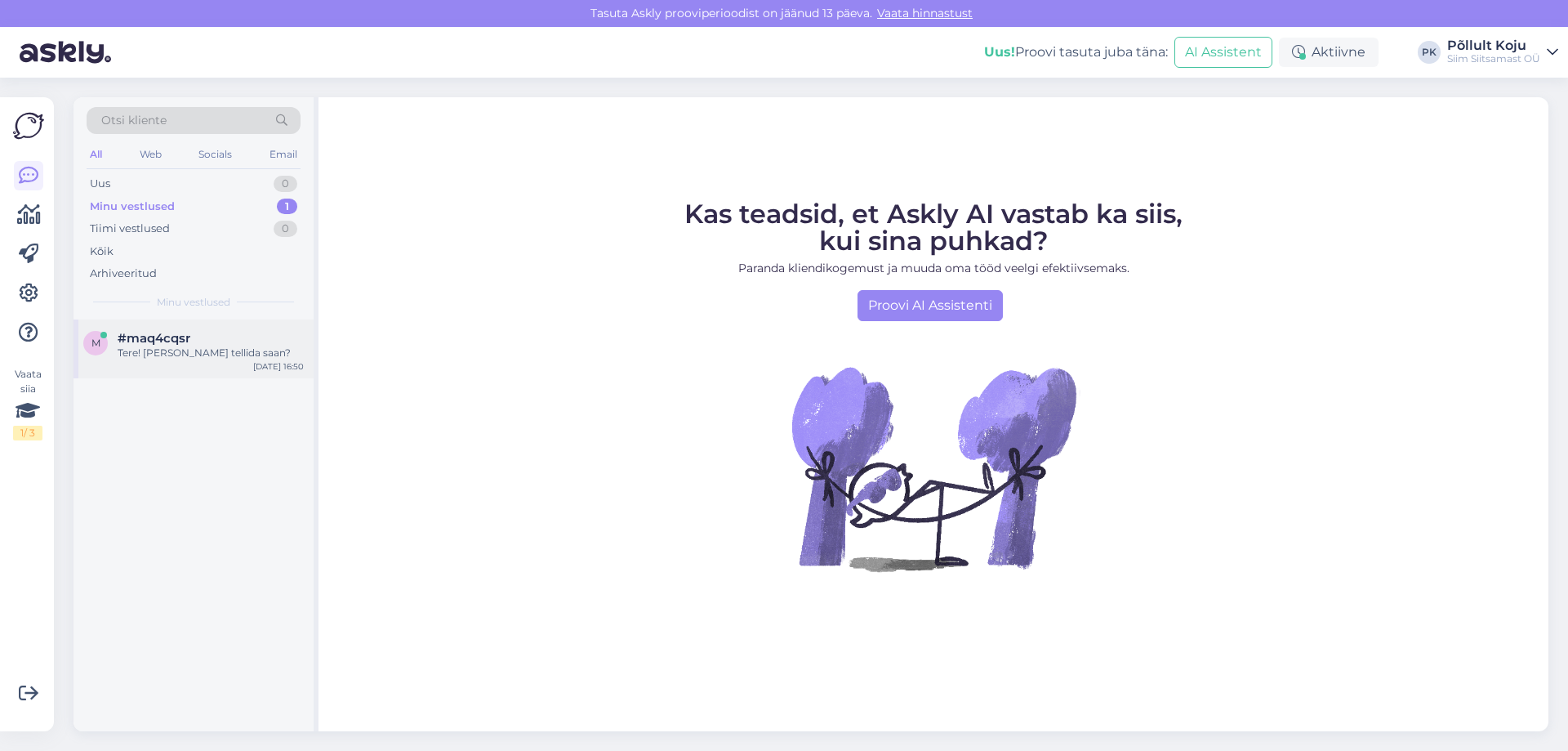
click at [190, 347] on div "Tere! [PERSON_NAME] tellida saan?" at bounding box center [211, 353] width 186 height 15
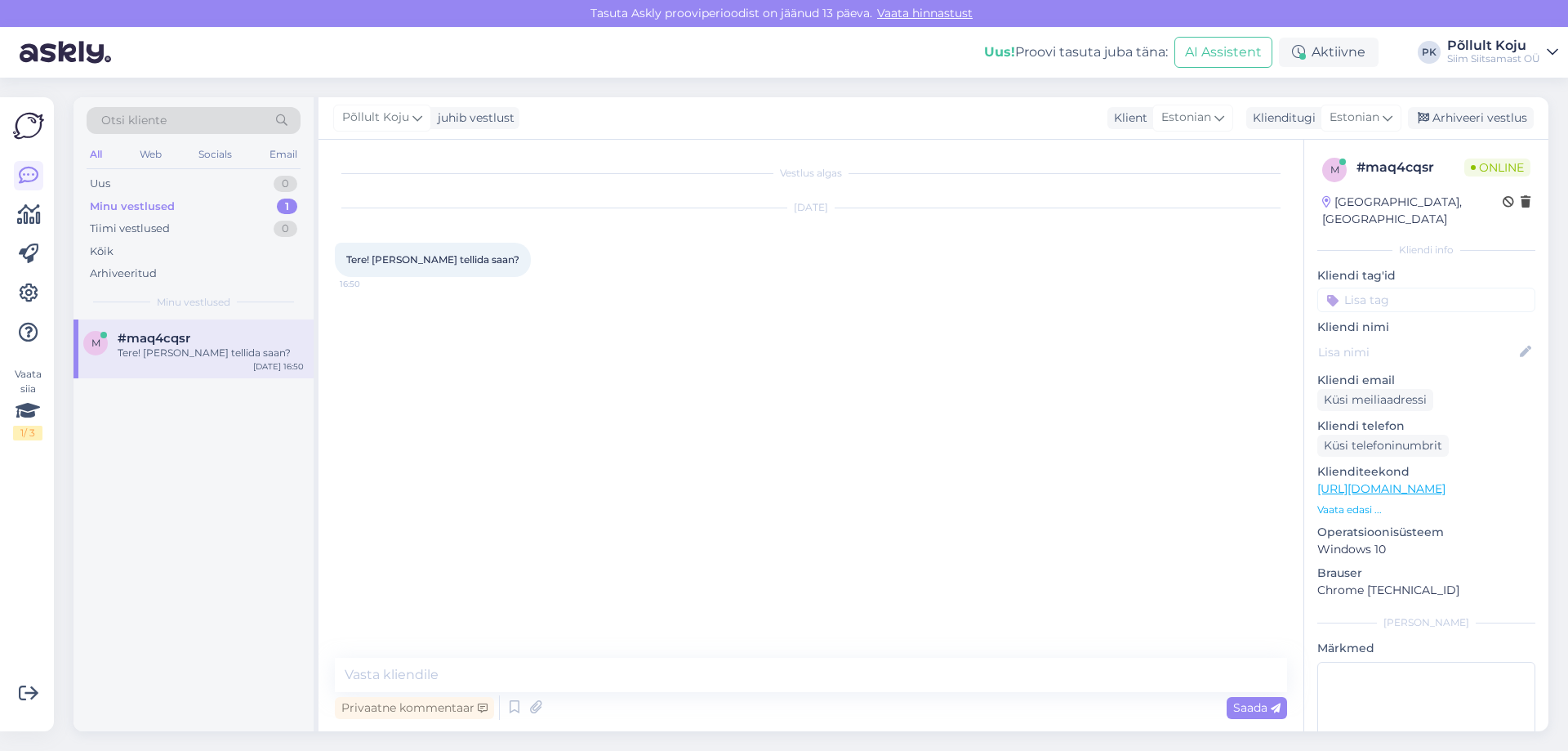
drag, startPoint x: 649, startPoint y: 706, endPoint x: 624, endPoint y: 664, distance: 48.9
click at [647, 704] on div "Privaatne kommentaar Saada" at bounding box center [812, 708] width 953 height 31
click at [624, 663] on textarea at bounding box center [812, 675] width 953 height 34
click at [1362, 502] on p "Vaata edasi ..." at bounding box center [1426, 510] width 218 height 15
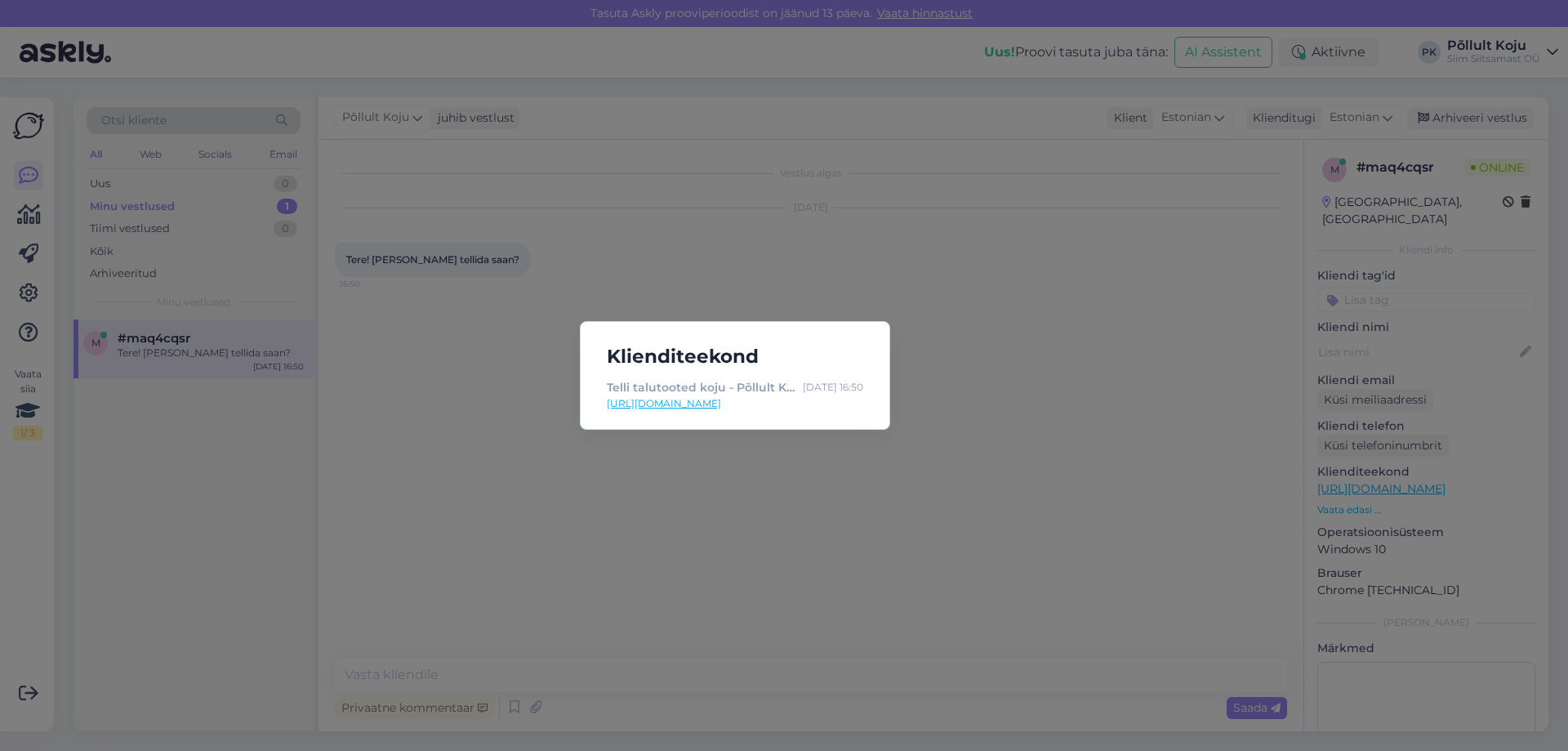
click at [992, 441] on div "Klienditeekond Telli talutooted koju - Põllult Koju [DATE] 16:50 [URL][DOMAIN_N…" at bounding box center [784, 375] width 1568 height 751
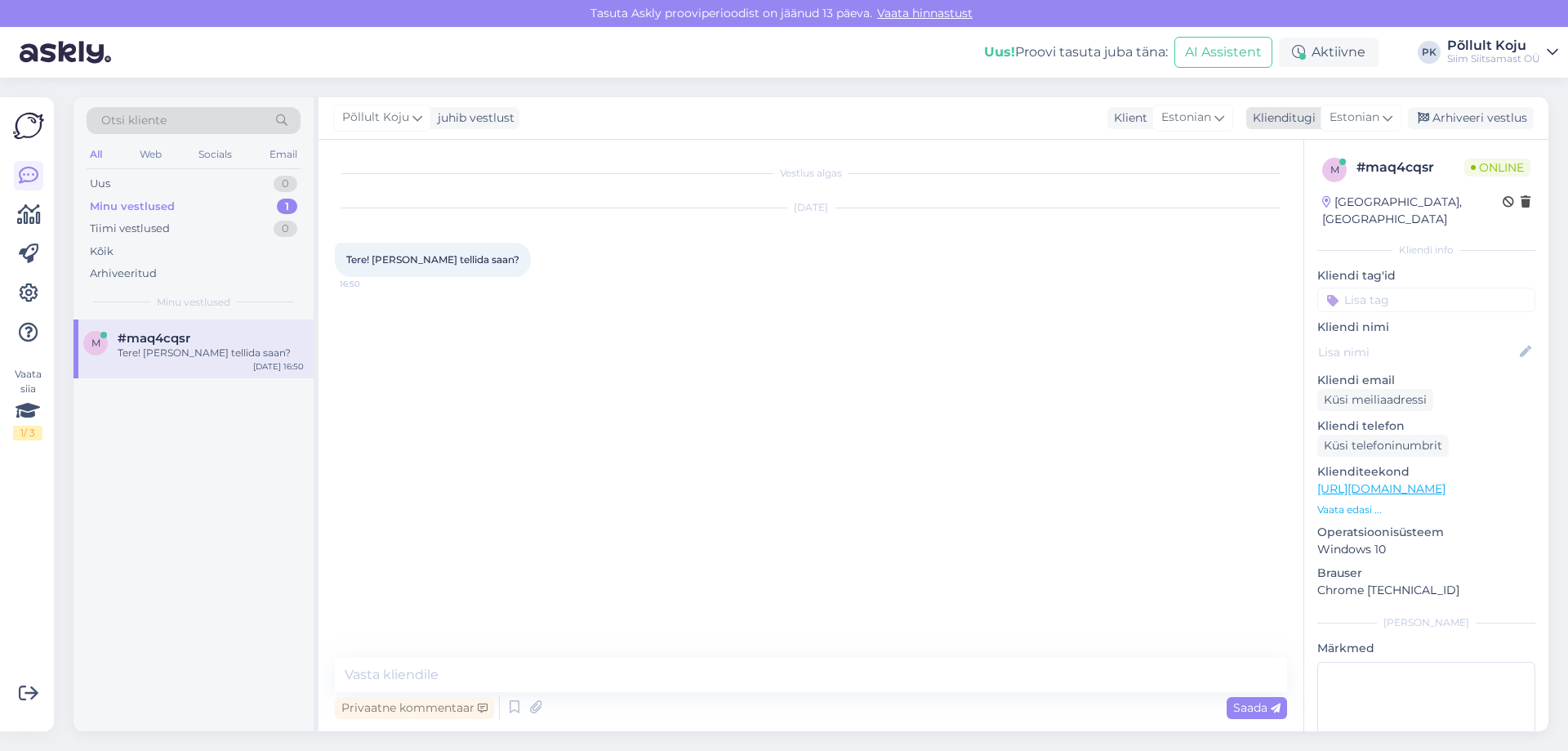
click at [1315, 119] on div "Klienditugi" at bounding box center [1281, 118] width 69 height 18
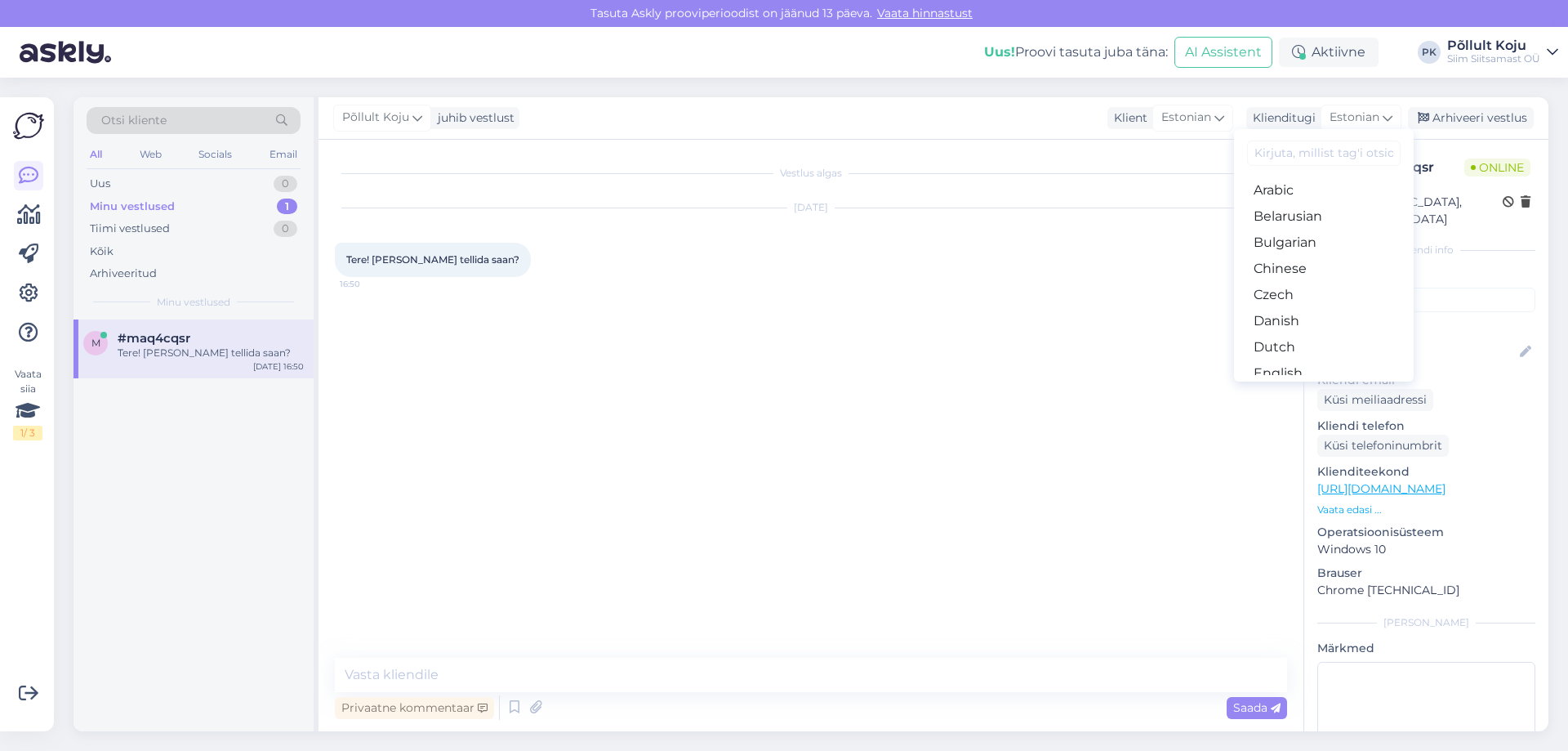
click at [1126, 328] on div "Vestlus algas [DATE] Tere! [PERSON_NAME] tellida saan? 16:50" at bounding box center [819, 399] width 967 height 487
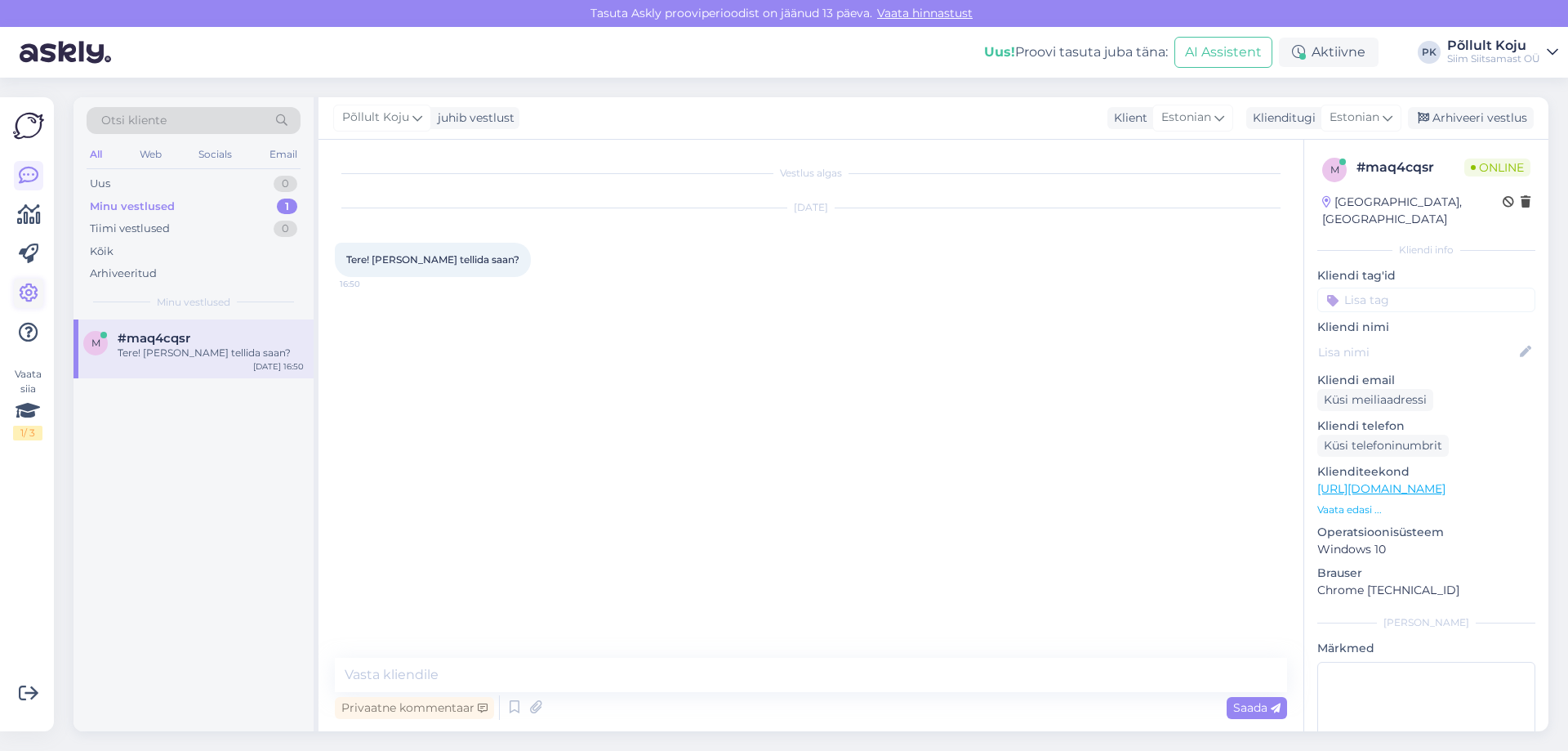
click at [26, 299] on icon at bounding box center [28, 293] width 19 height 19
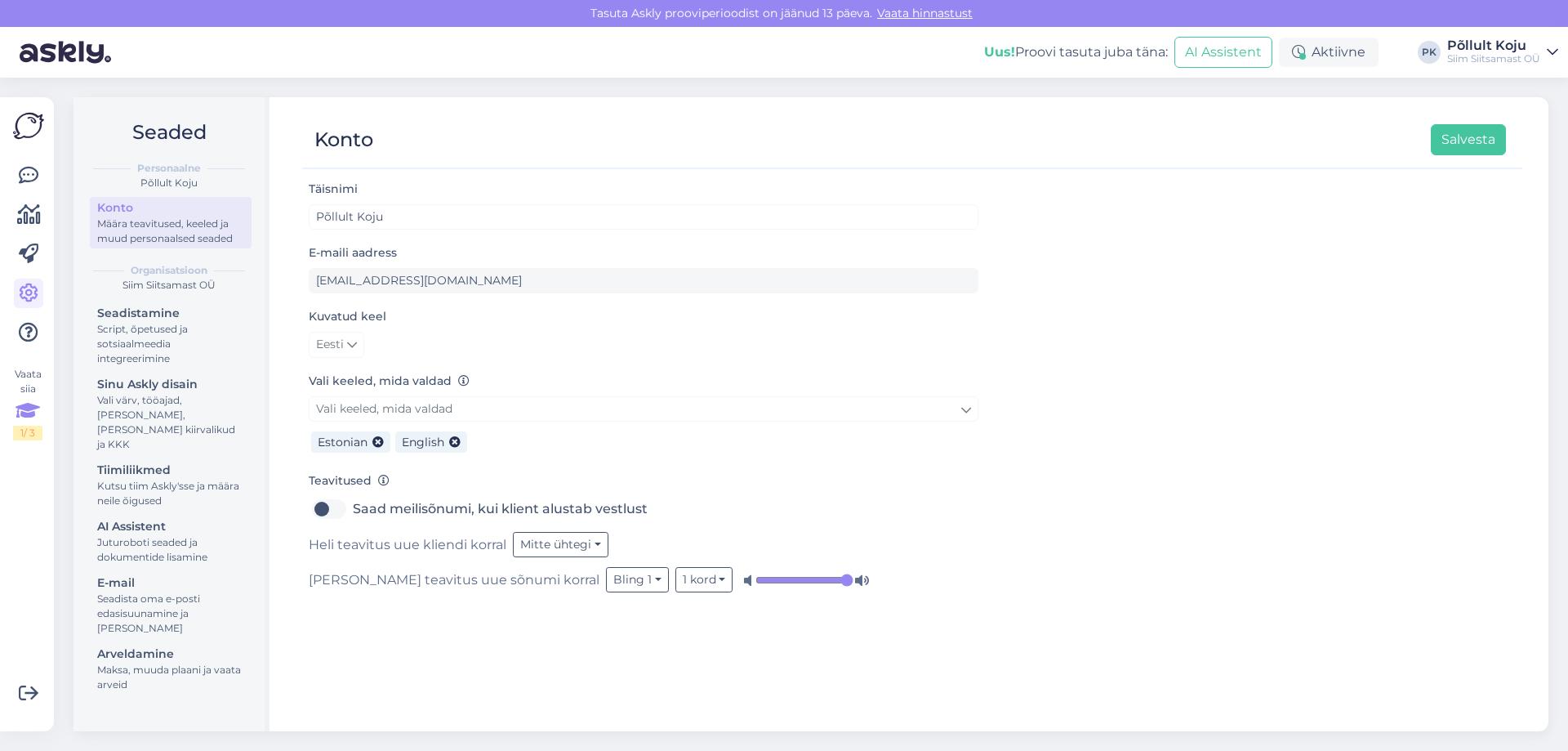
click at [30, 422] on icon at bounding box center [28, 411] width 25 height 29
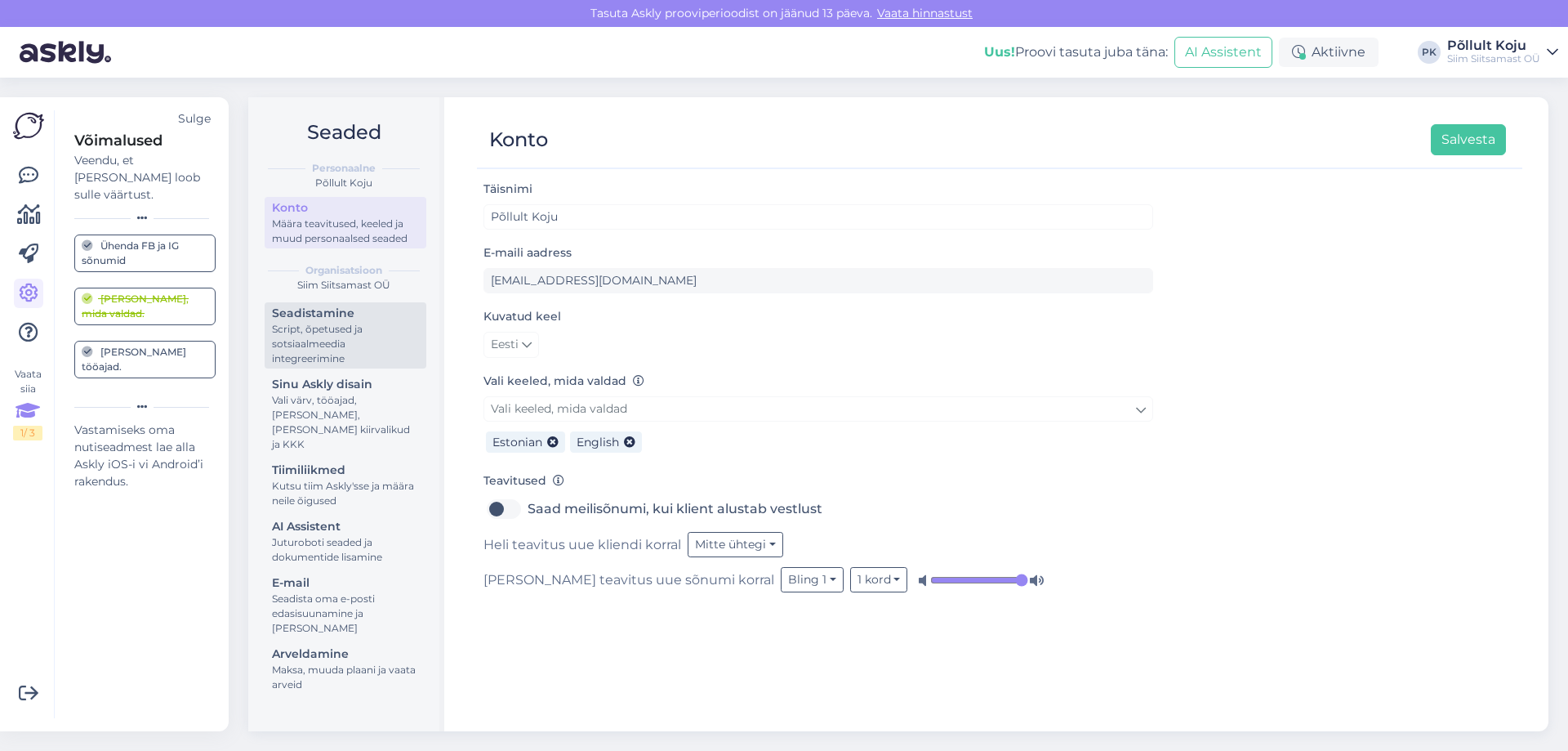
click at [345, 329] on div "Script, õpetused ja sotsiaalmeedia integreerimine" at bounding box center [345, 344] width 147 height 44
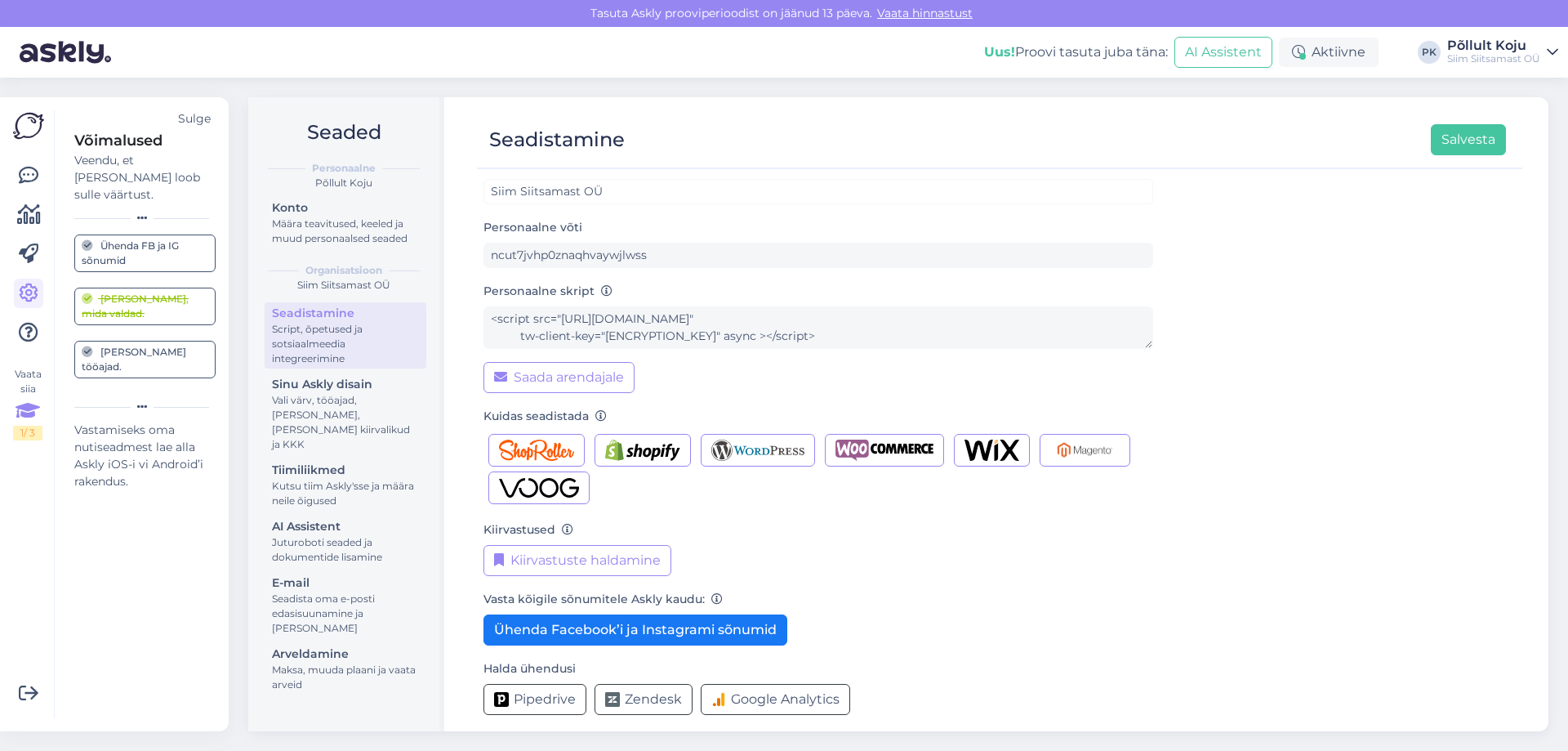
scroll to position [37, 0]
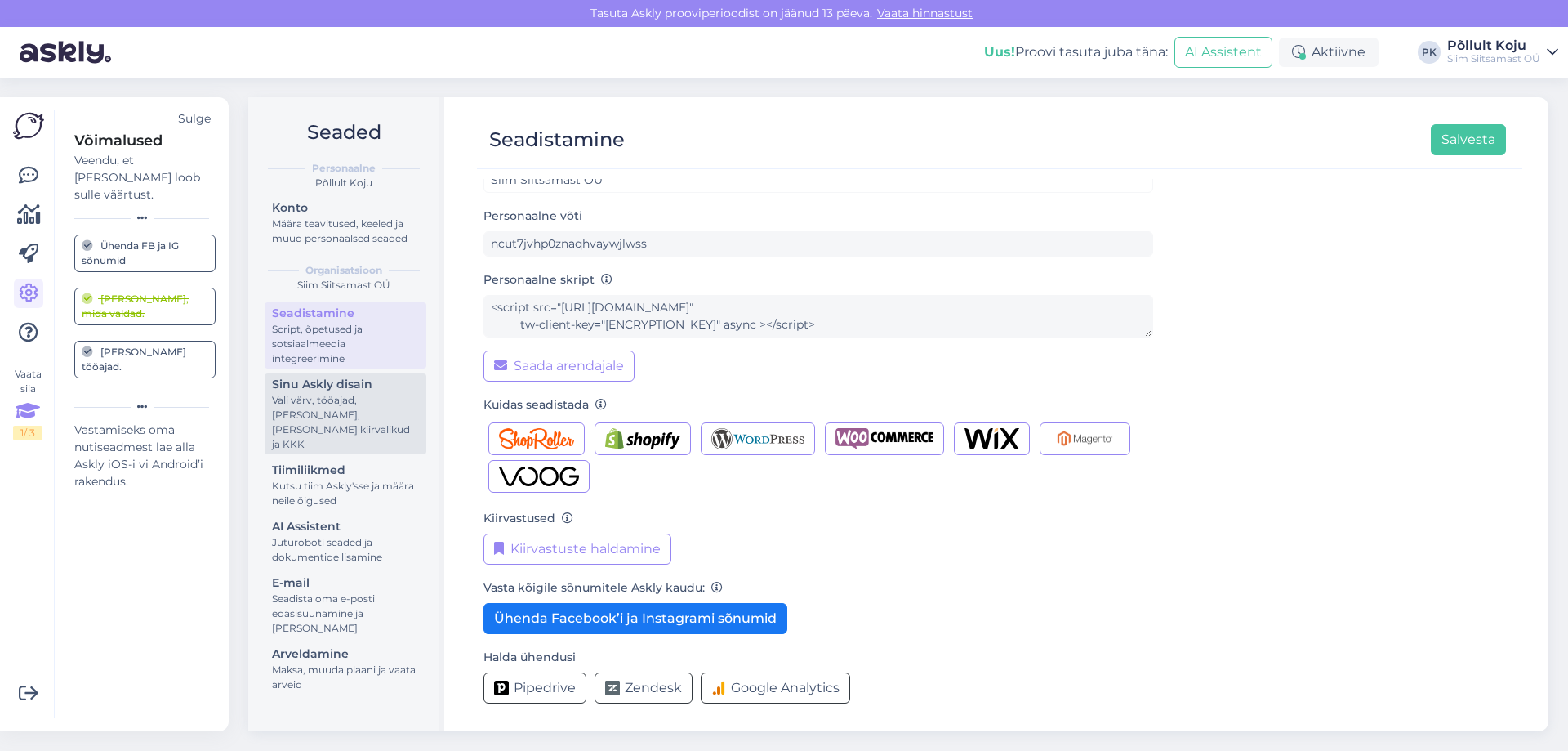
click at [359, 416] on div "Vali värv, tööajad, [PERSON_NAME], [PERSON_NAME] kiirvalikud ja KKK" at bounding box center [345, 423] width 147 height 59
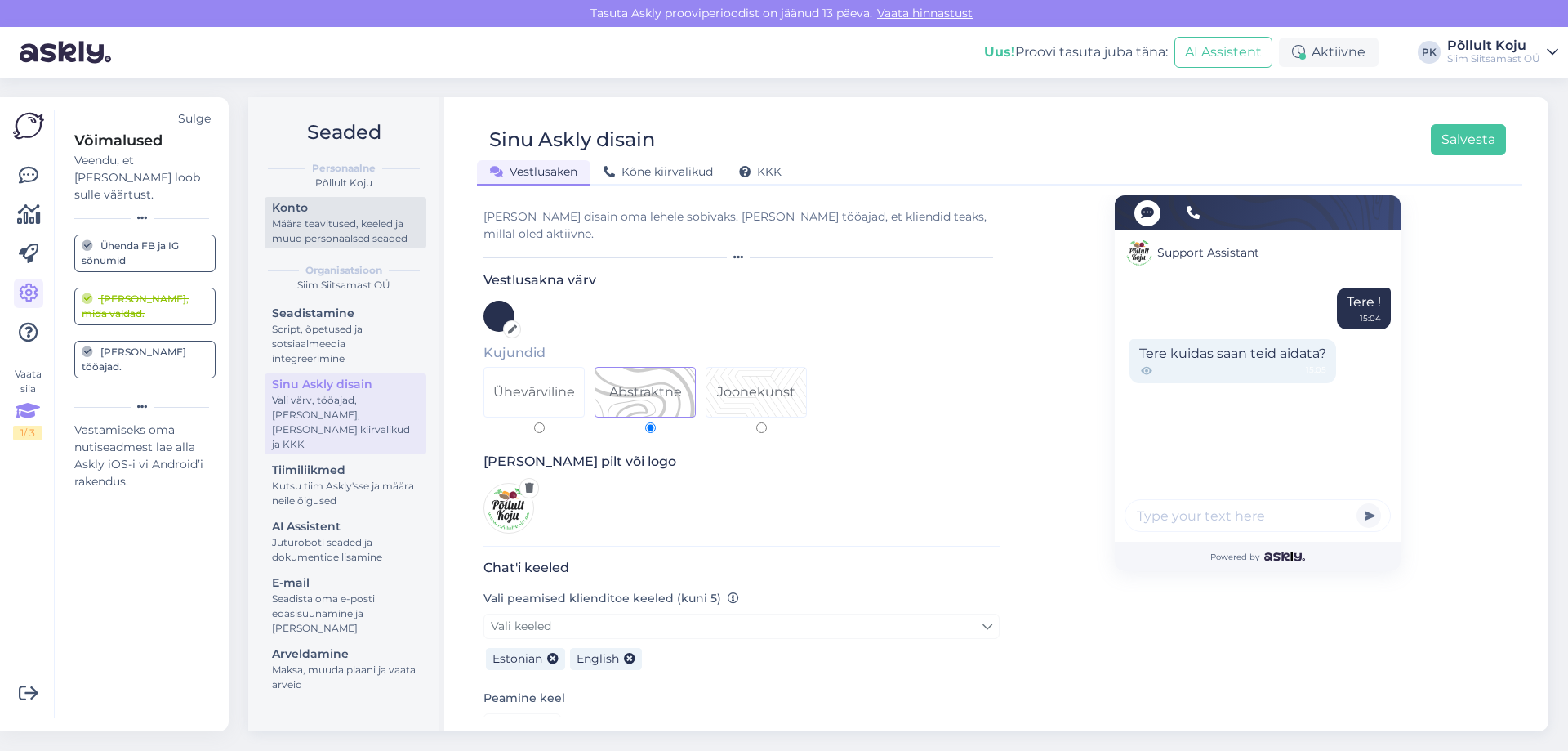
click at [328, 234] on div "Määra teavitused, keeled ja muud personaalsed seaded" at bounding box center [345, 231] width 147 height 29
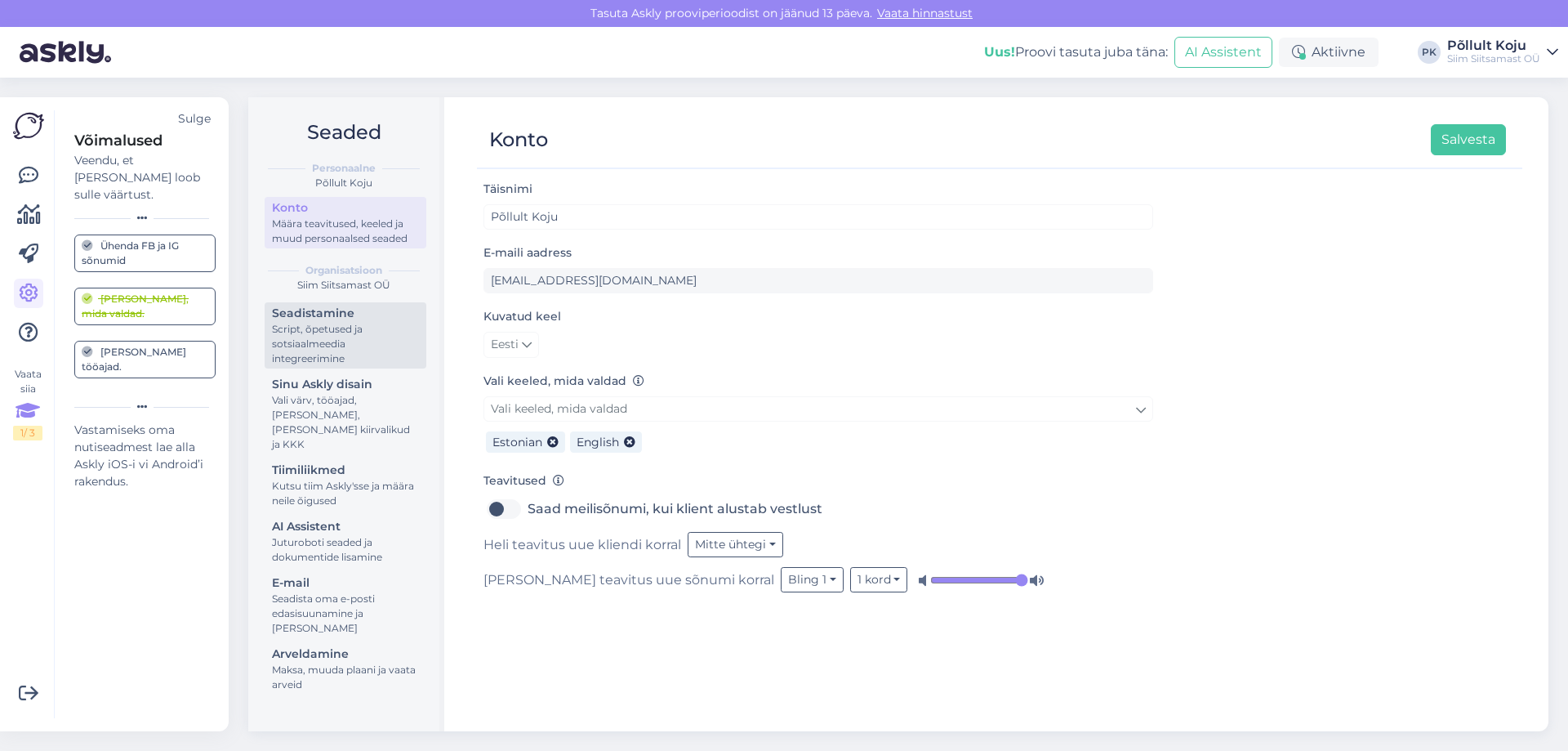
click at [314, 326] on div "Script, õpetused ja sotsiaalmeedia integreerimine" at bounding box center [345, 344] width 147 height 44
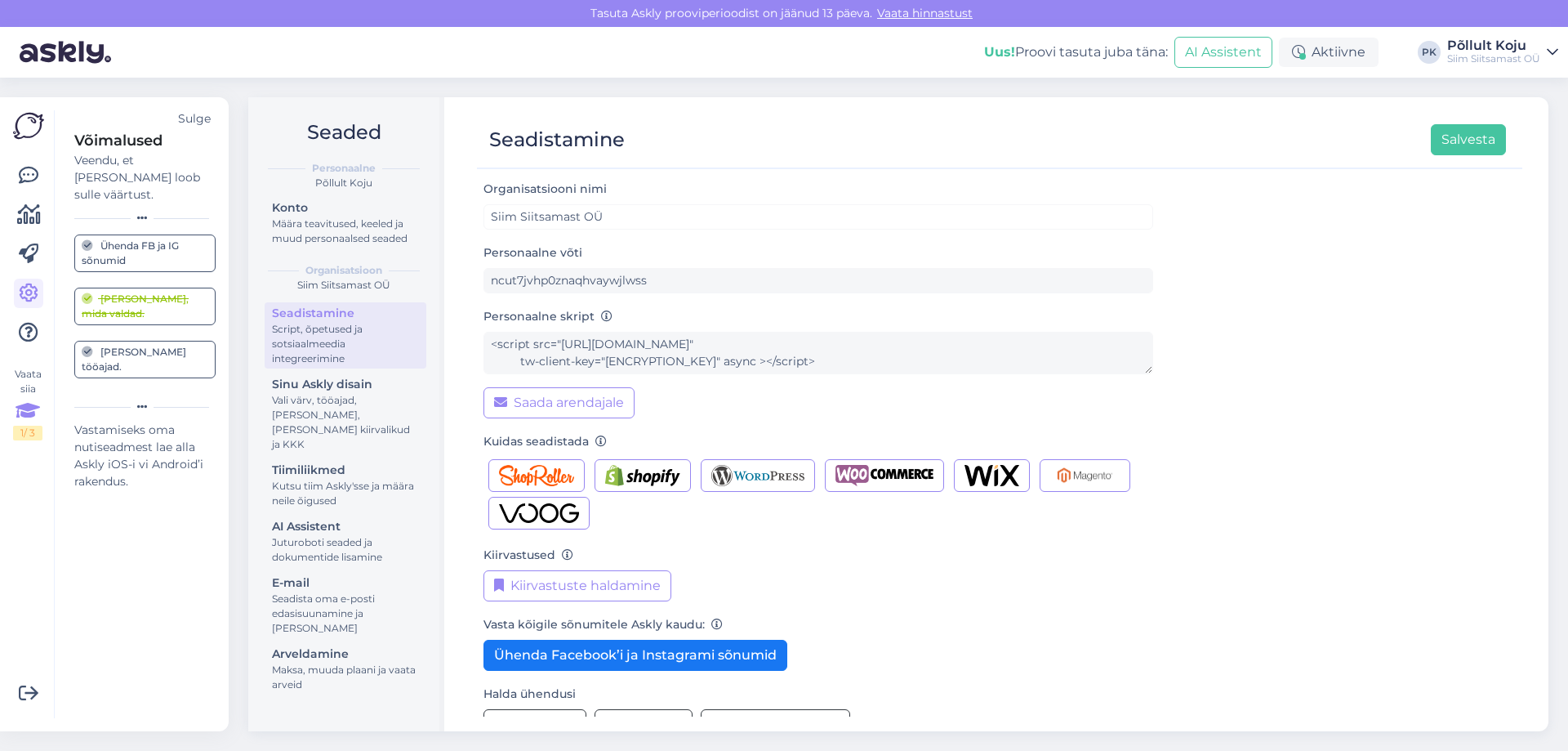
scroll to position [37, 0]
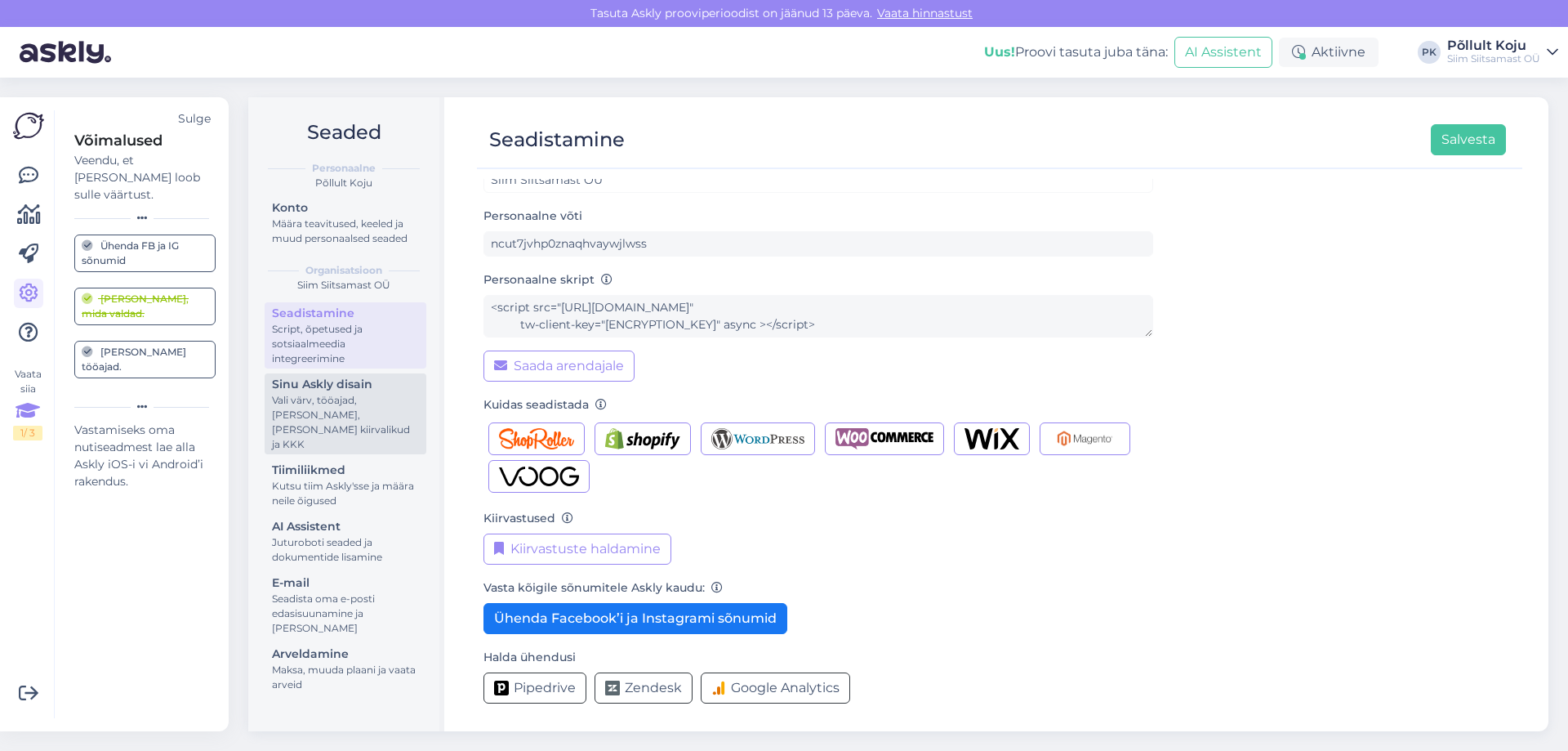
click at [385, 422] on div "Vali värv, tööajad, [PERSON_NAME], [PERSON_NAME] kiirvalikud ja KKK" at bounding box center [345, 423] width 147 height 59
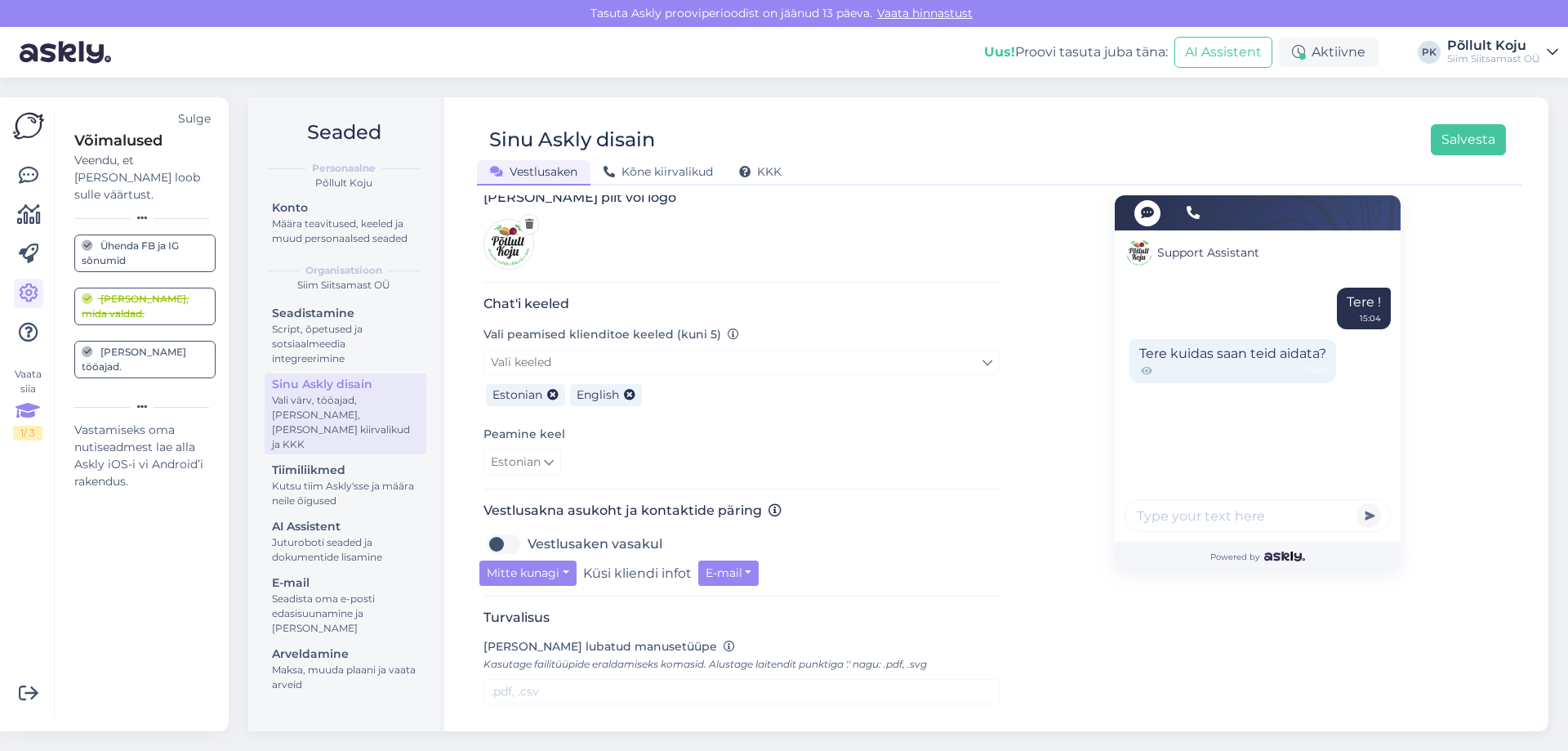
scroll to position [327, 0]
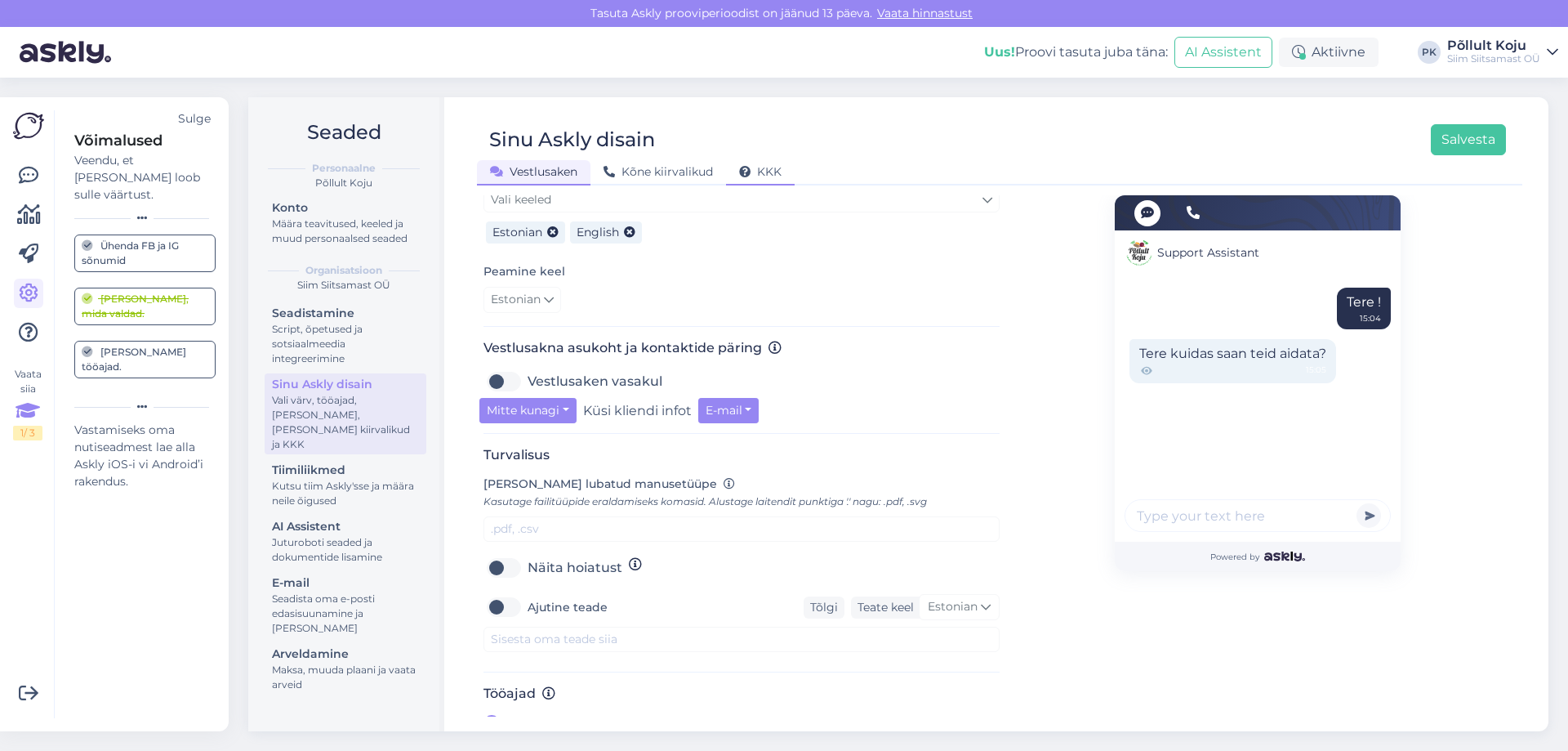
click at [774, 170] on span "KKK" at bounding box center [760, 171] width 42 height 15
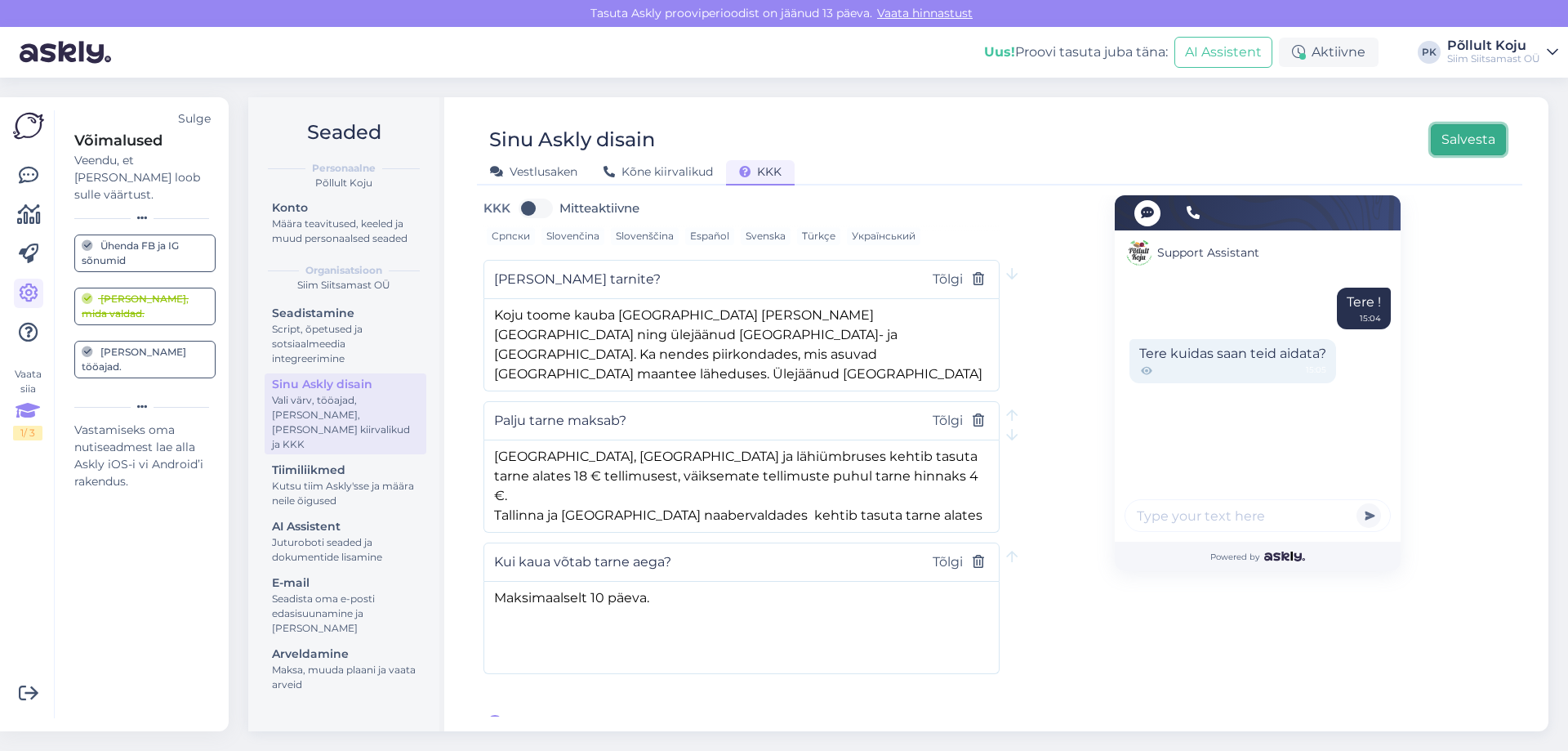
click at [1457, 130] on button "Salvesta" at bounding box center [1469, 140] width 76 height 31
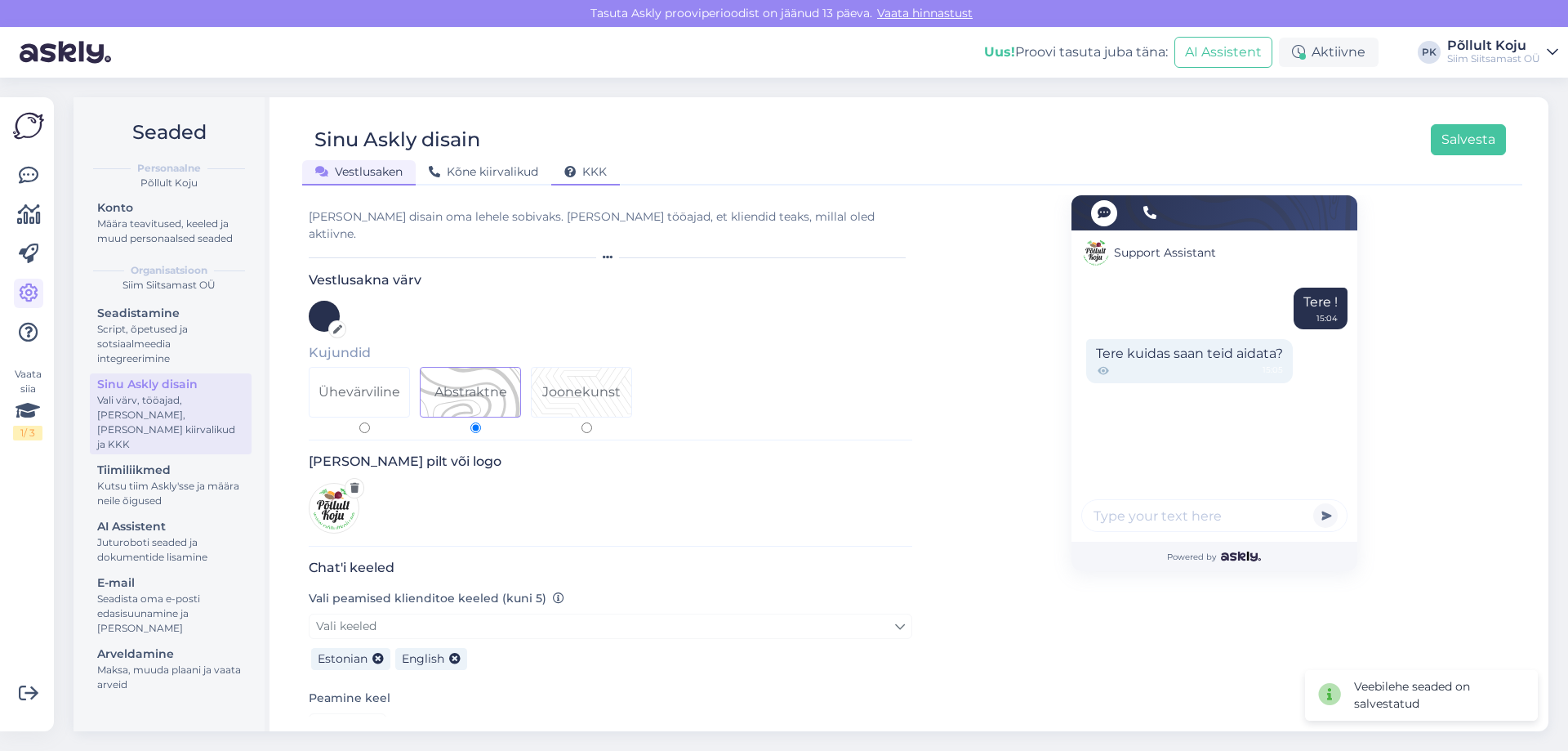
click at [592, 174] on span "KKK" at bounding box center [586, 171] width 42 height 15
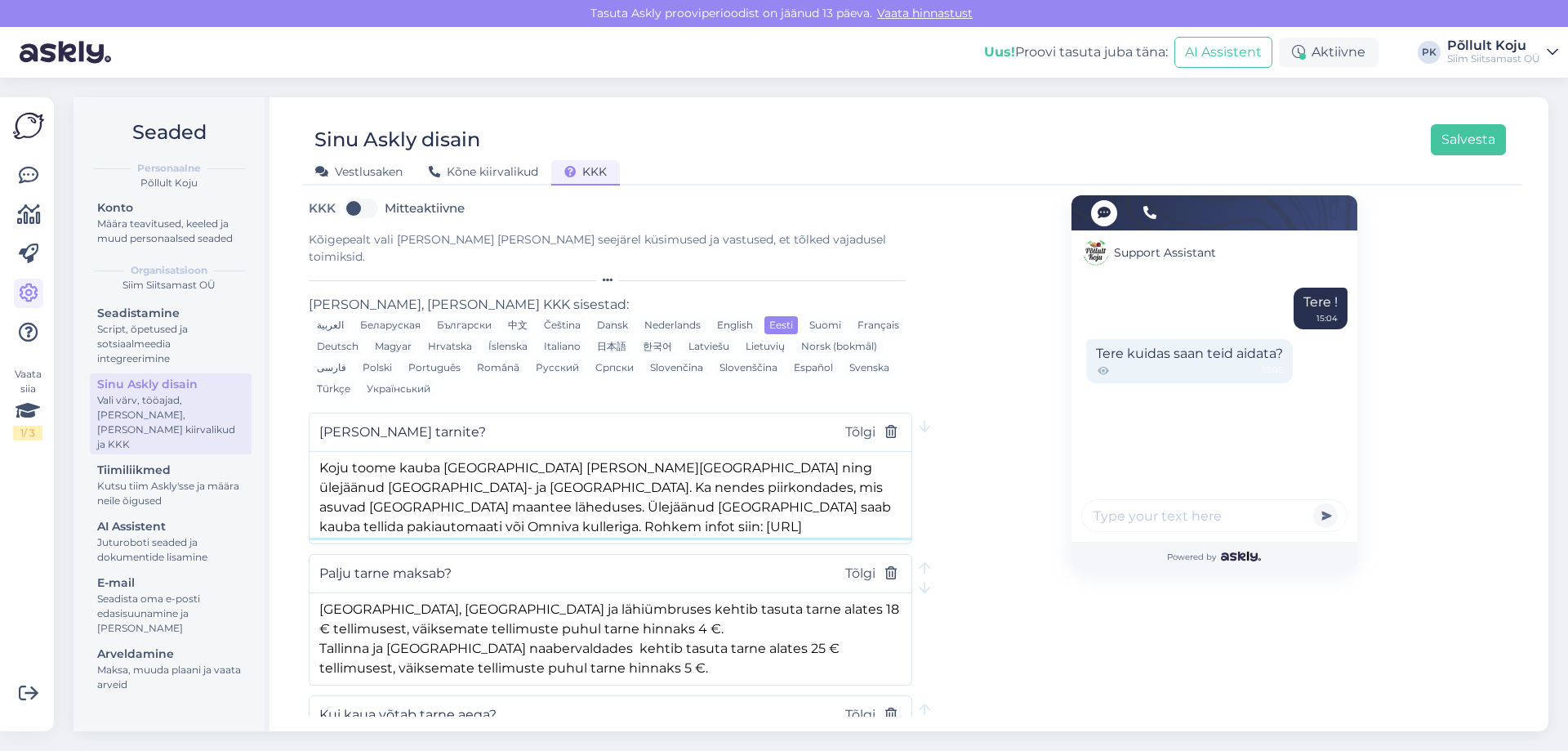
scroll to position [6, 0]
drag, startPoint x: 313, startPoint y: 446, endPoint x: 675, endPoint y: 512, distance: 368.0
click at [675, 512] on textarea "Koju toome kauba [GEOGRAPHIC_DATA] [PERSON_NAME][GEOGRAPHIC_DATA] ning ülejäänu…" at bounding box center [610, 494] width 602 height 86
click at [11, 162] on div "Vaata siia 1 / 3 Võimalused Veendu, et Askly loob sulle väärtust. Sulge Ühenda …" at bounding box center [27, 415] width 54 height 634
click at [29, 167] on icon at bounding box center [28, 175] width 19 height 19
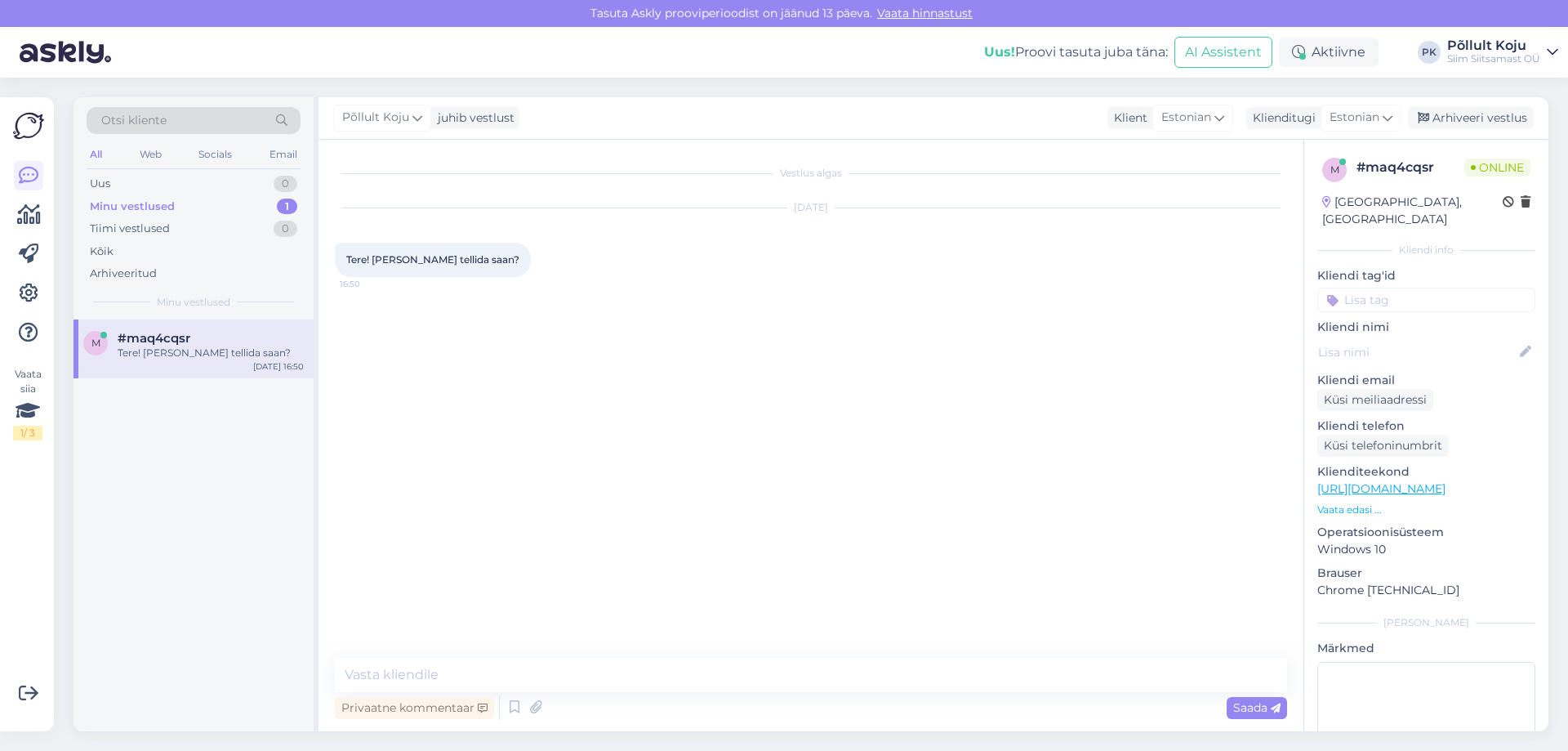
click at [591, 722] on div "Vestlus algas [DATE] Tere! [PERSON_NAME] tellida saan? 16:50 Privaatne kommenta…" at bounding box center [811, 436] width 985 height 592
click at [602, 691] on textarea at bounding box center [812, 675] width 953 height 34
click at [605, 679] on textarea at bounding box center [812, 675] width 953 height 34
paste textarea "Koju toome kauba [GEOGRAPHIC_DATA] [PERSON_NAME][GEOGRAPHIC_DATA] ning ülejäänu…"
type textarea "Koju toome kauba [GEOGRAPHIC_DATA] [PERSON_NAME][GEOGRAPHIC_DATA] ning ülejäänu…"
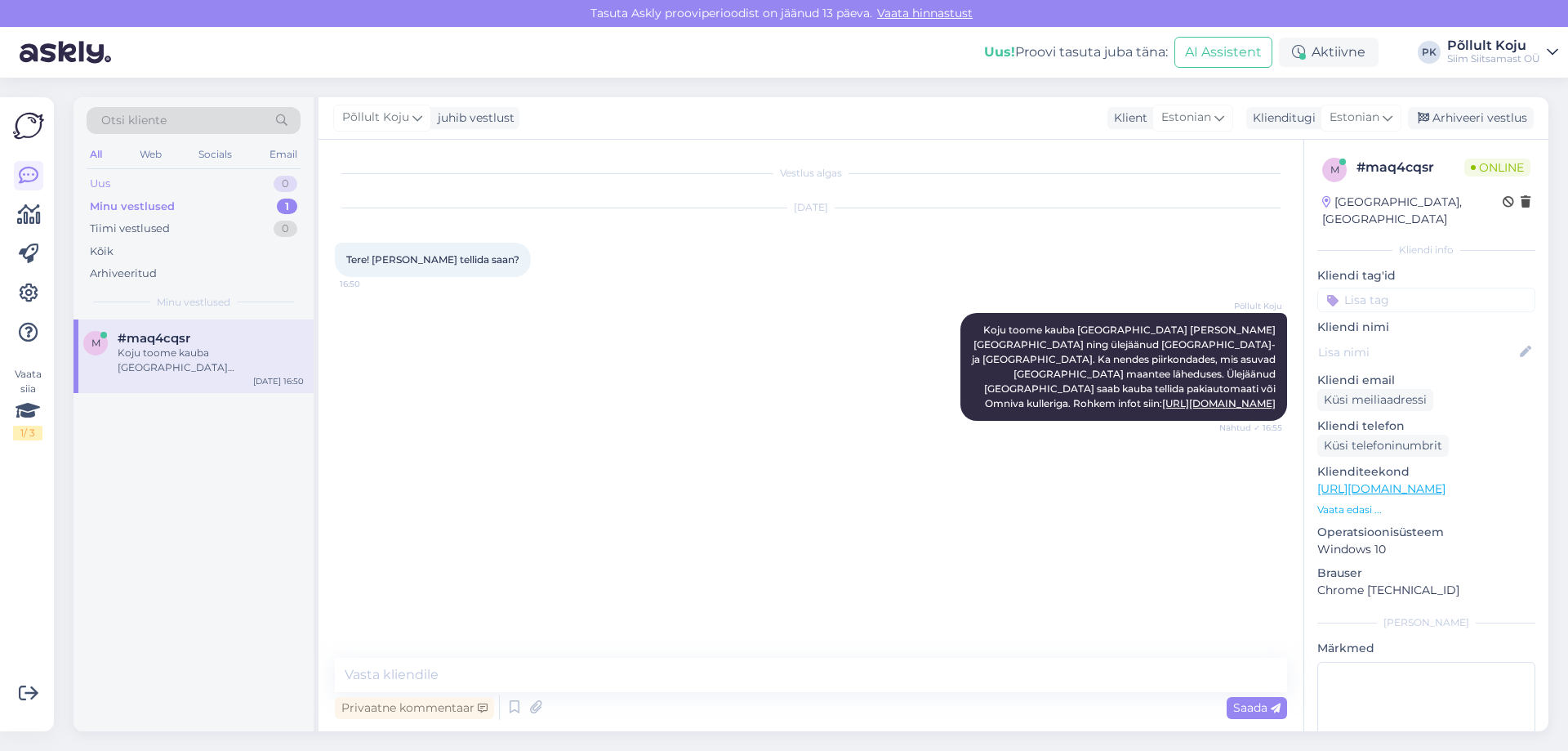
click at [120, 189] on div "Uus 0" at bounding box center [193, 183] width 214 height 23
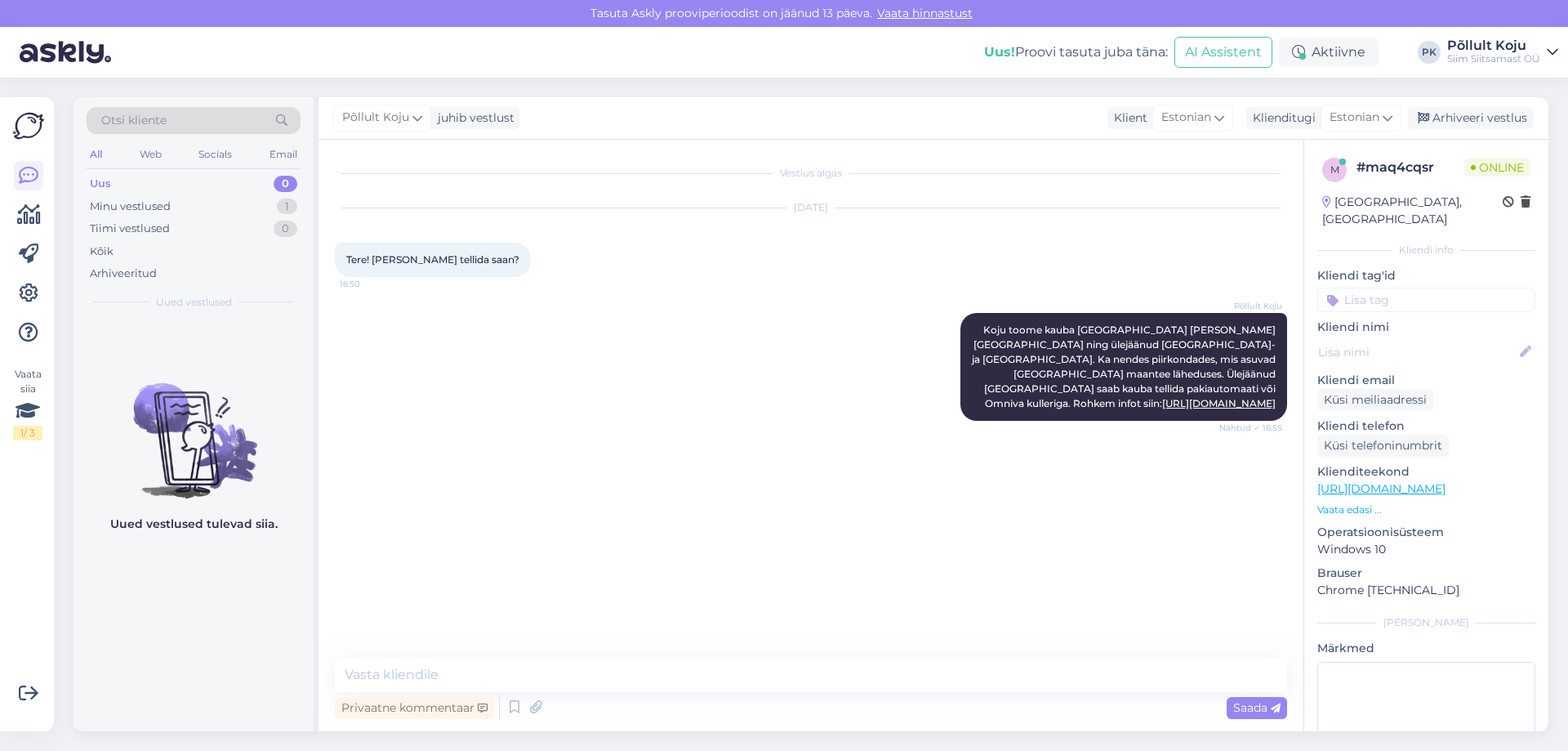
click at [33, 130] on img at bounding box center [29, 126] width 31 height 31
click at [24, 286] on icon at bounding box center [28, 293] width 19 height 19
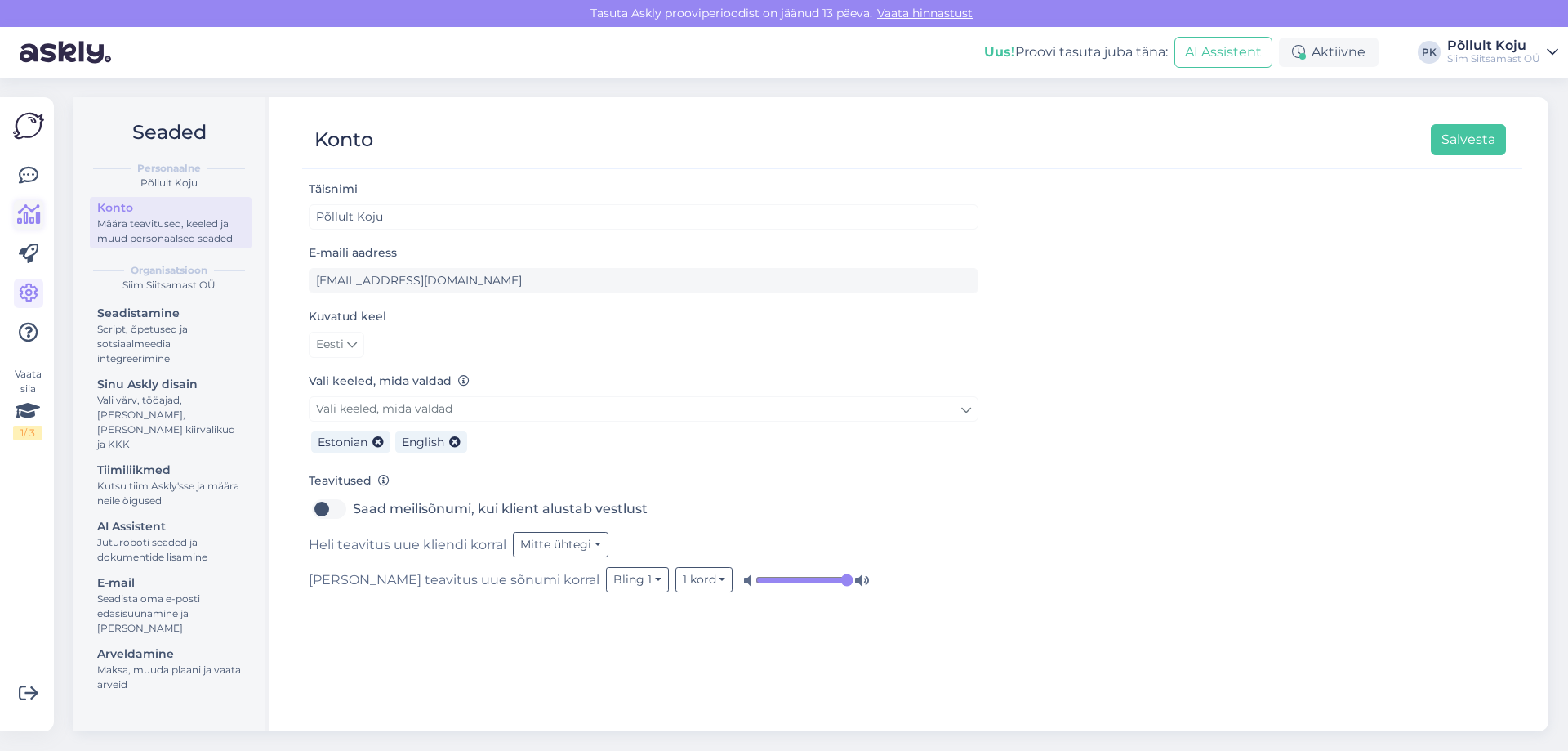
click at [27, 212] on icon at bounding box center [29, 215] width 24 height 19
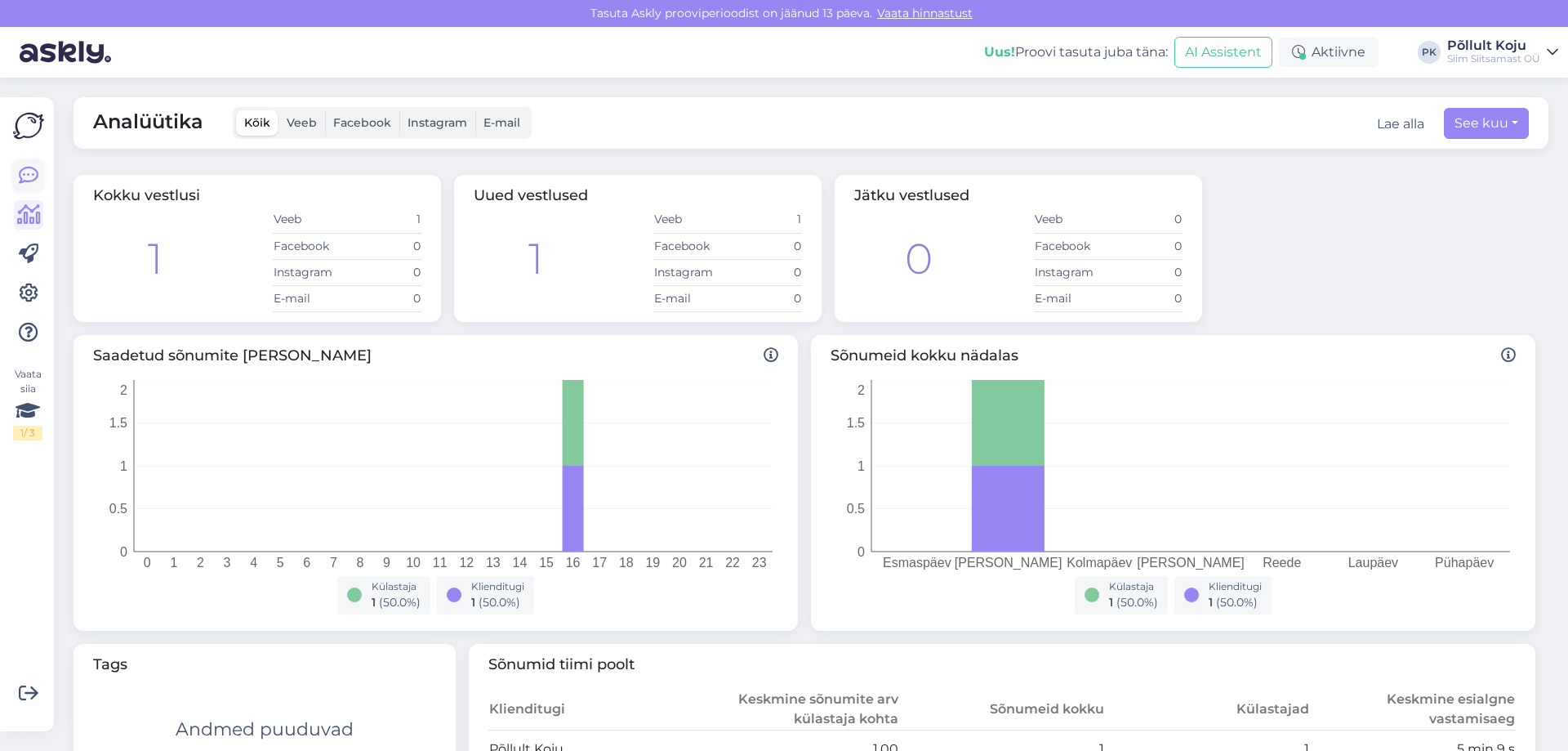
click at [37, 162] on link at bounding box center [29, 176] width 29 height 29
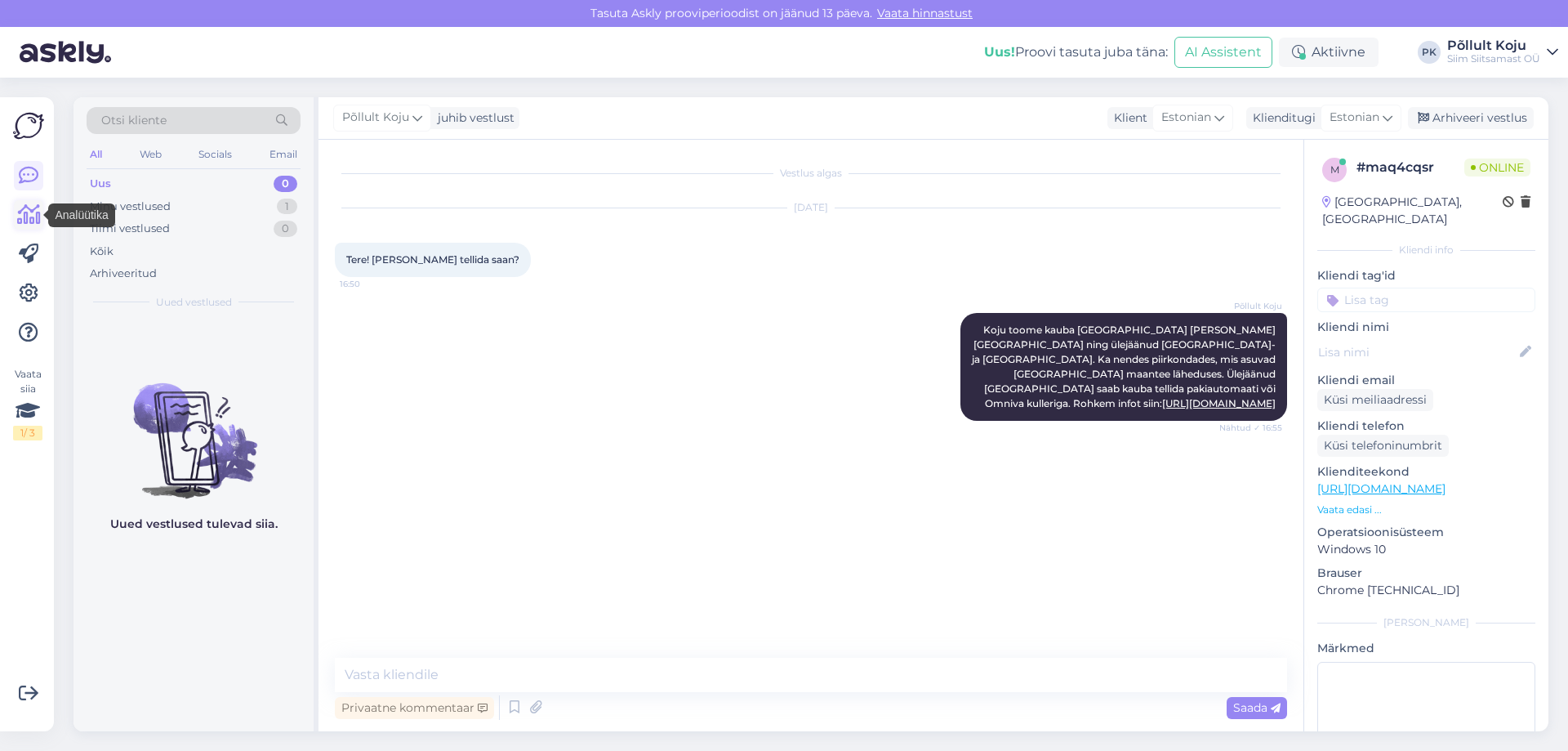
click at [34, 214] on icon at bounding box center [29, 215] width 24 height 19
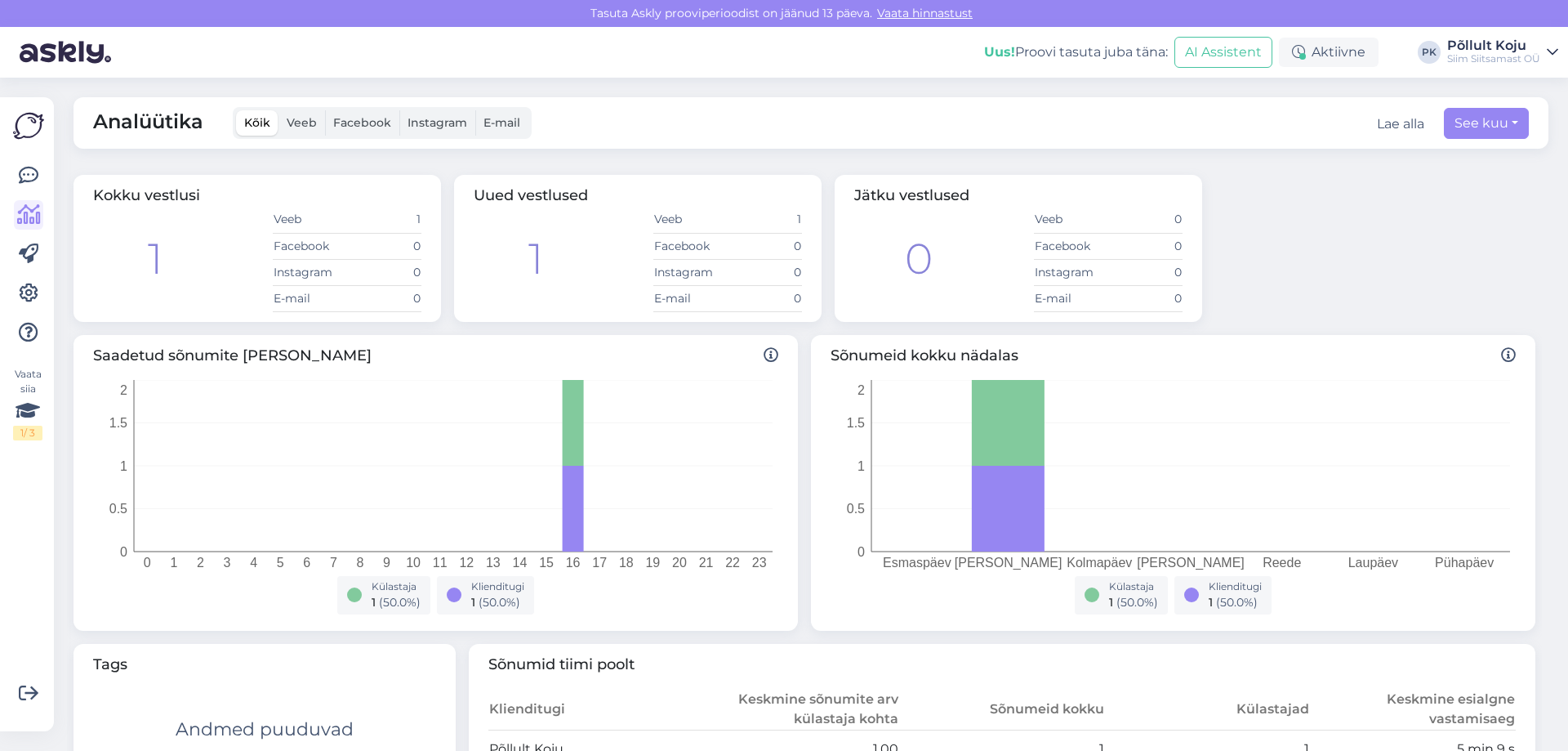
click at [31, 129] on img at bounding box center [29, 126] width 31 height 31
click at [38, 247] on icon at bounding box center [28, 253] width 19 height 19
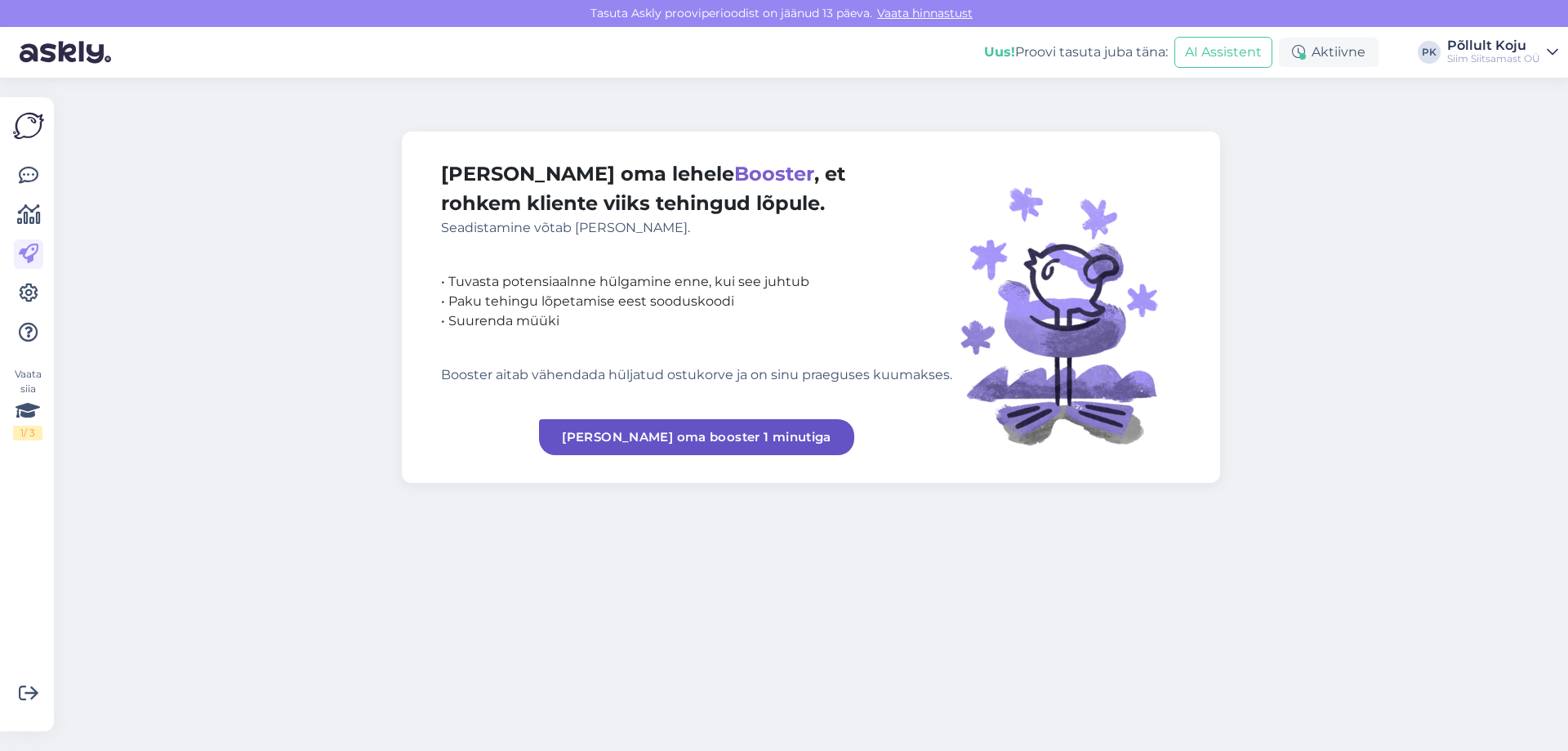
click at [44, 422] on div "Vaata siia 1 / 3 Võimalused Veendu, et Askly loob sulle väärtust. Sulge Ühenda …" at bounding box center [27, 415] width 54 height 634
click at [40, 421] on div "Vaata siia 1 / 3" at bounding box center [28, 404] width 29 height 74
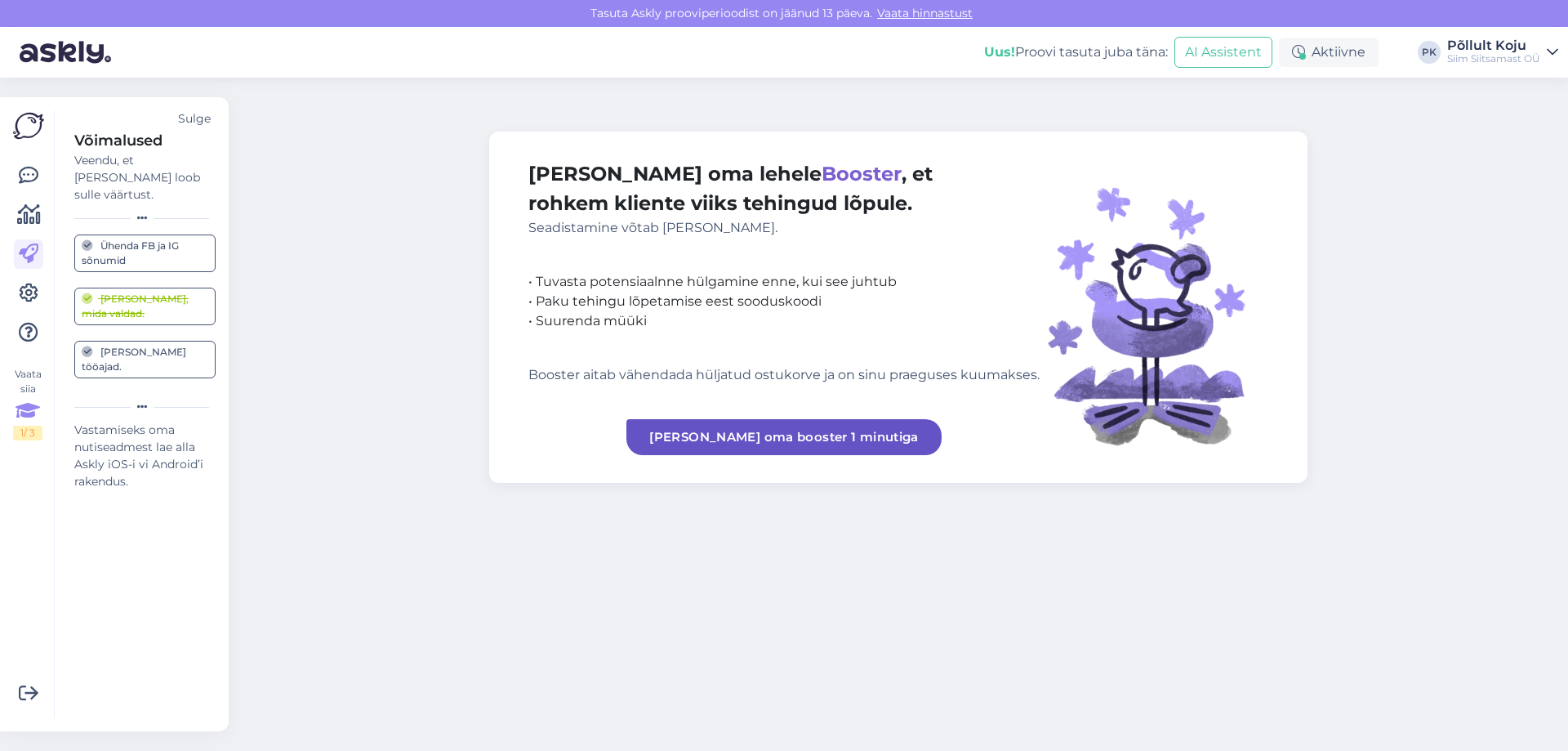
click at [146, 240] on div "Ühenda FB ja IG sõnumid" at bounding box center [145, 253] width 126 height 29
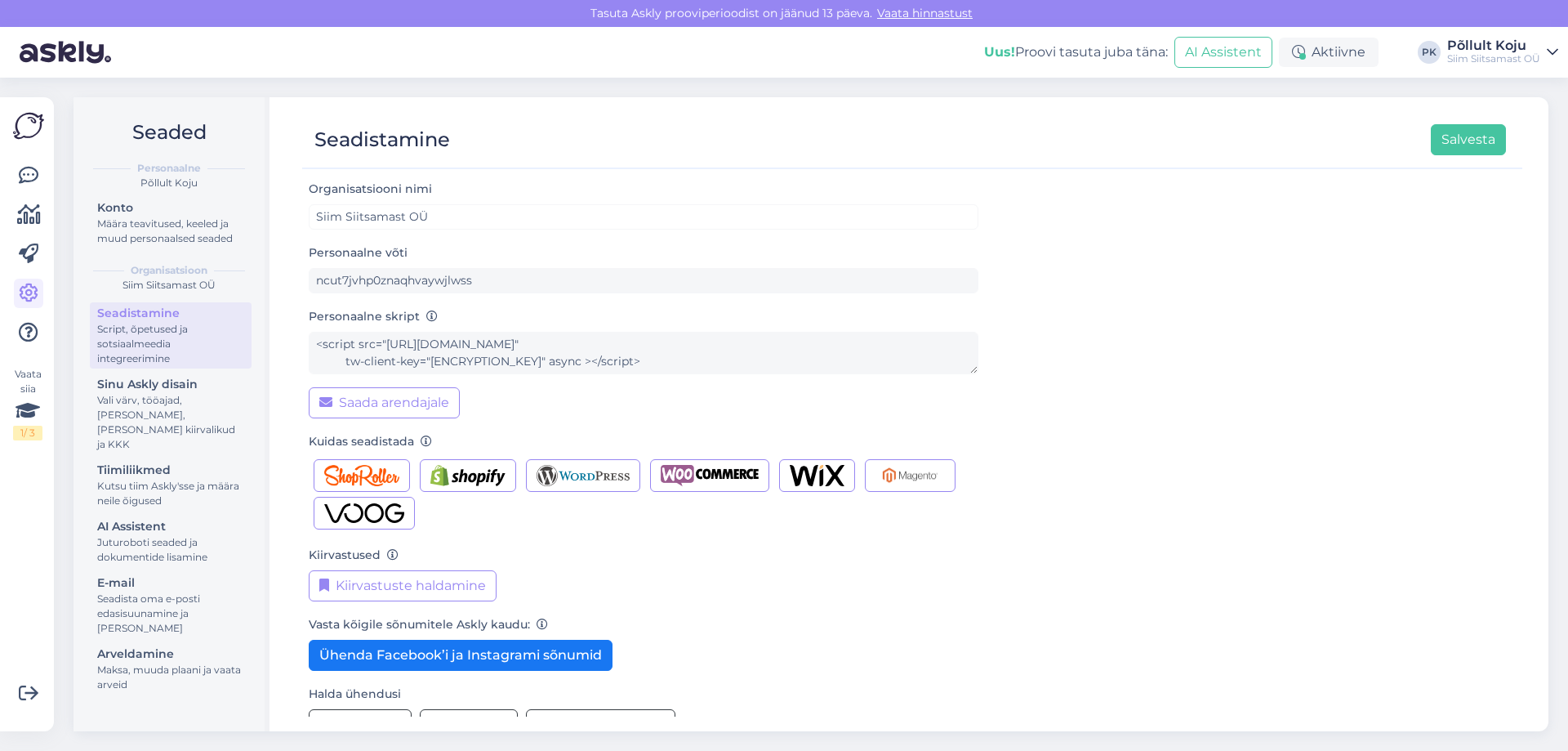
scroll to position [37, 0]
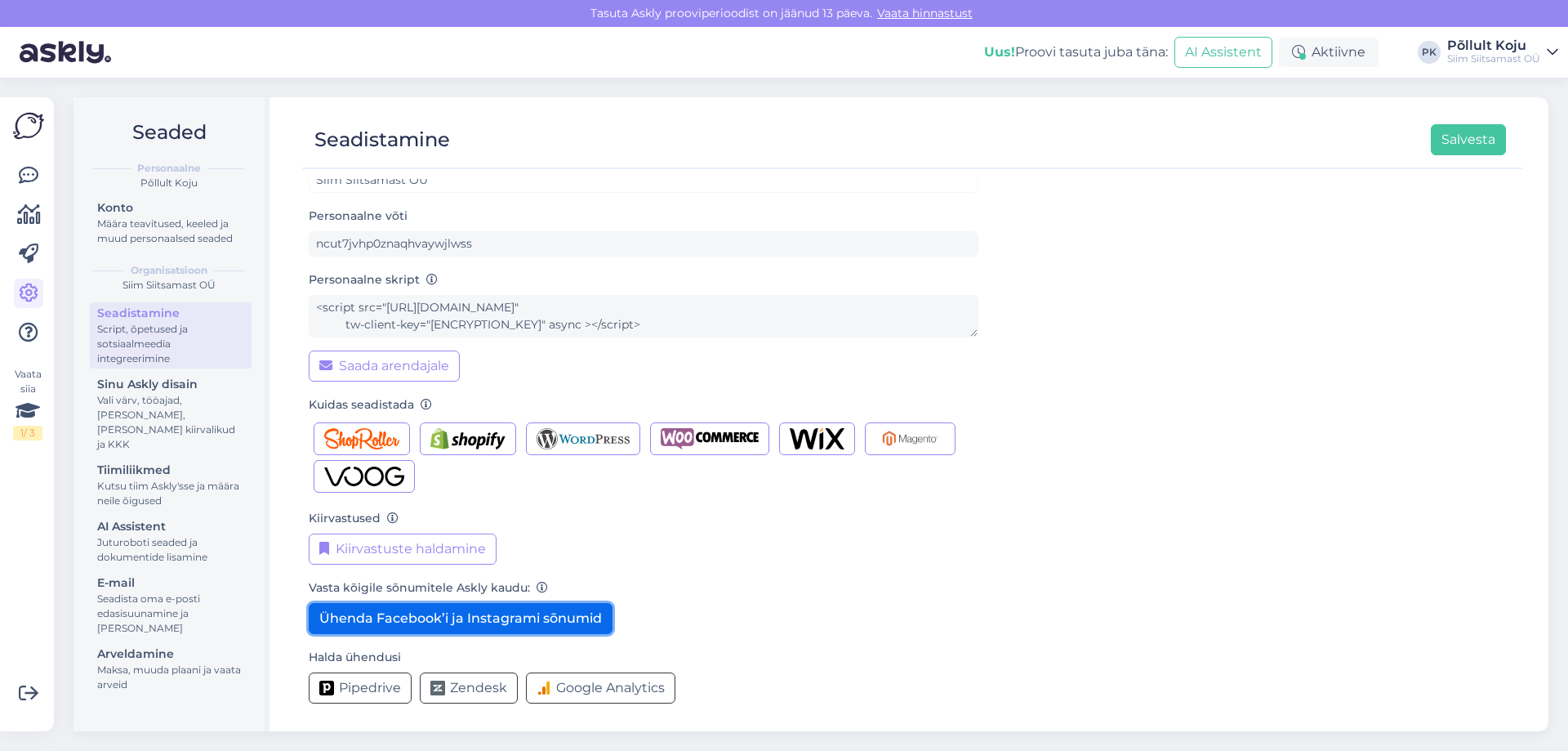
click at [458, 616] on button "Ühenda Facebook’i ja Instagrami sõnumid" at bounding box center [461, 618] width 304 height 31
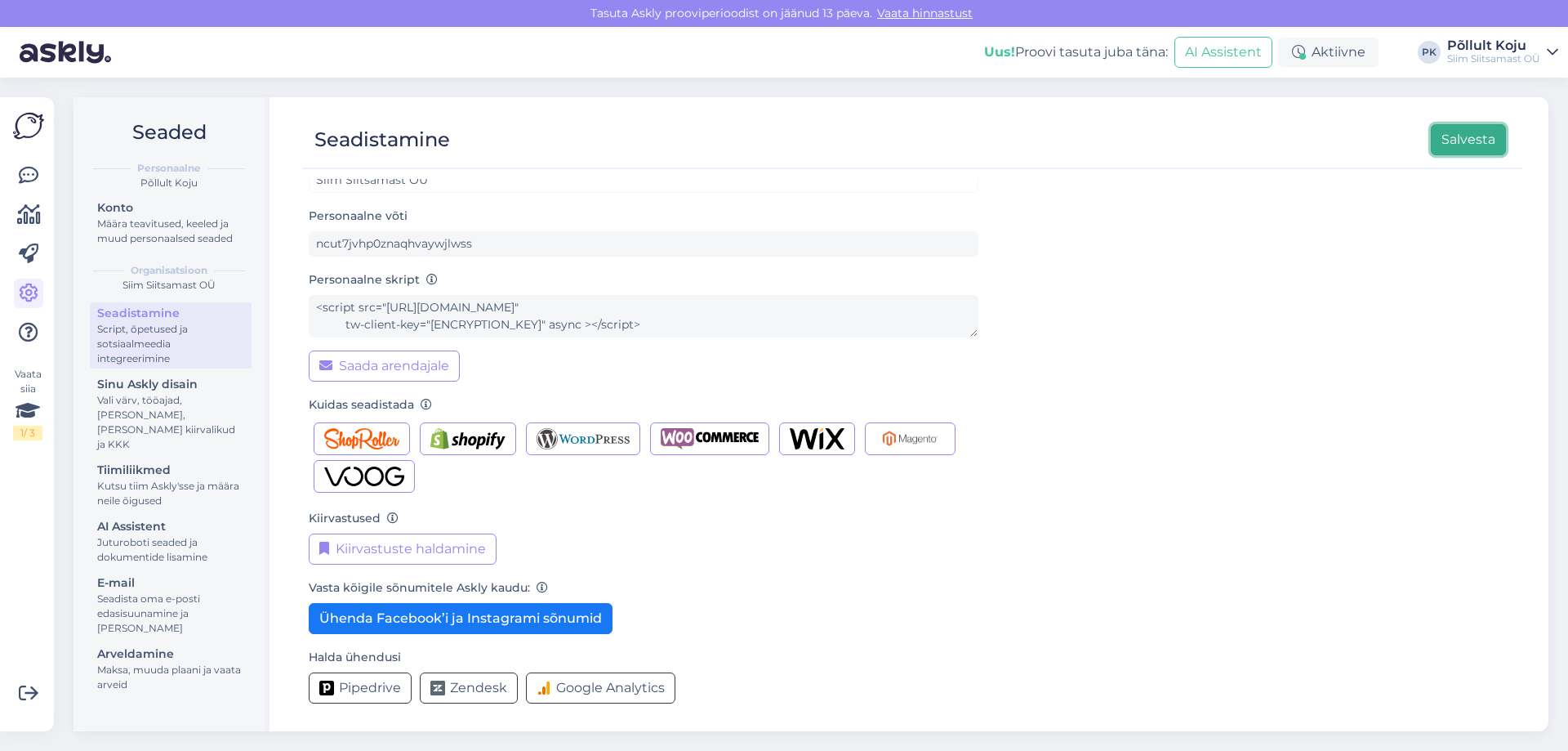
click at [1445, 146] on button "Salvesta" at bounding box center [1469, 140] width 76 height 31
click at [36, 246] on icon at bounding box center [28, 253] width 19 height 19
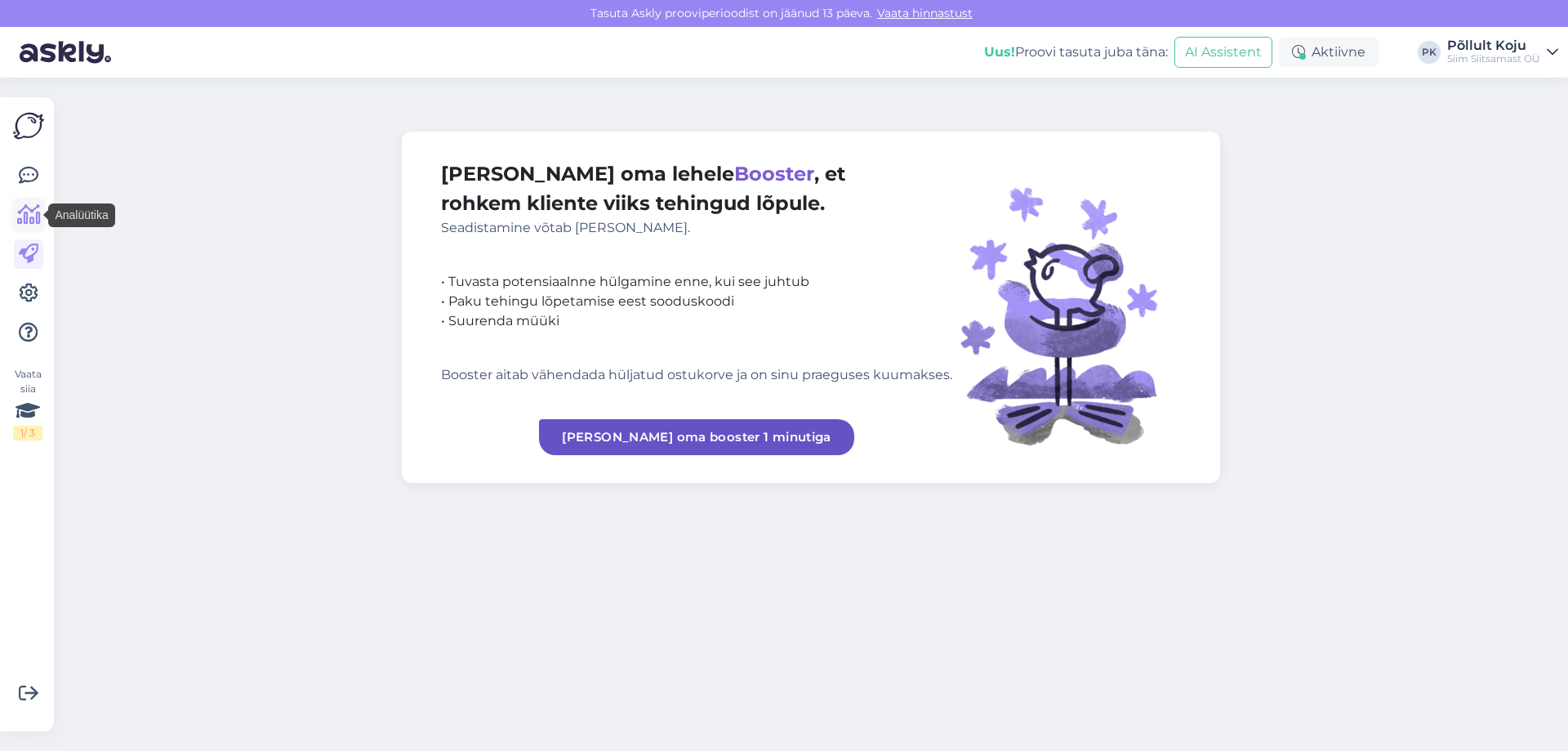
click at [36, 223] on icon at bounding box center [29, 215] width 24 height 19
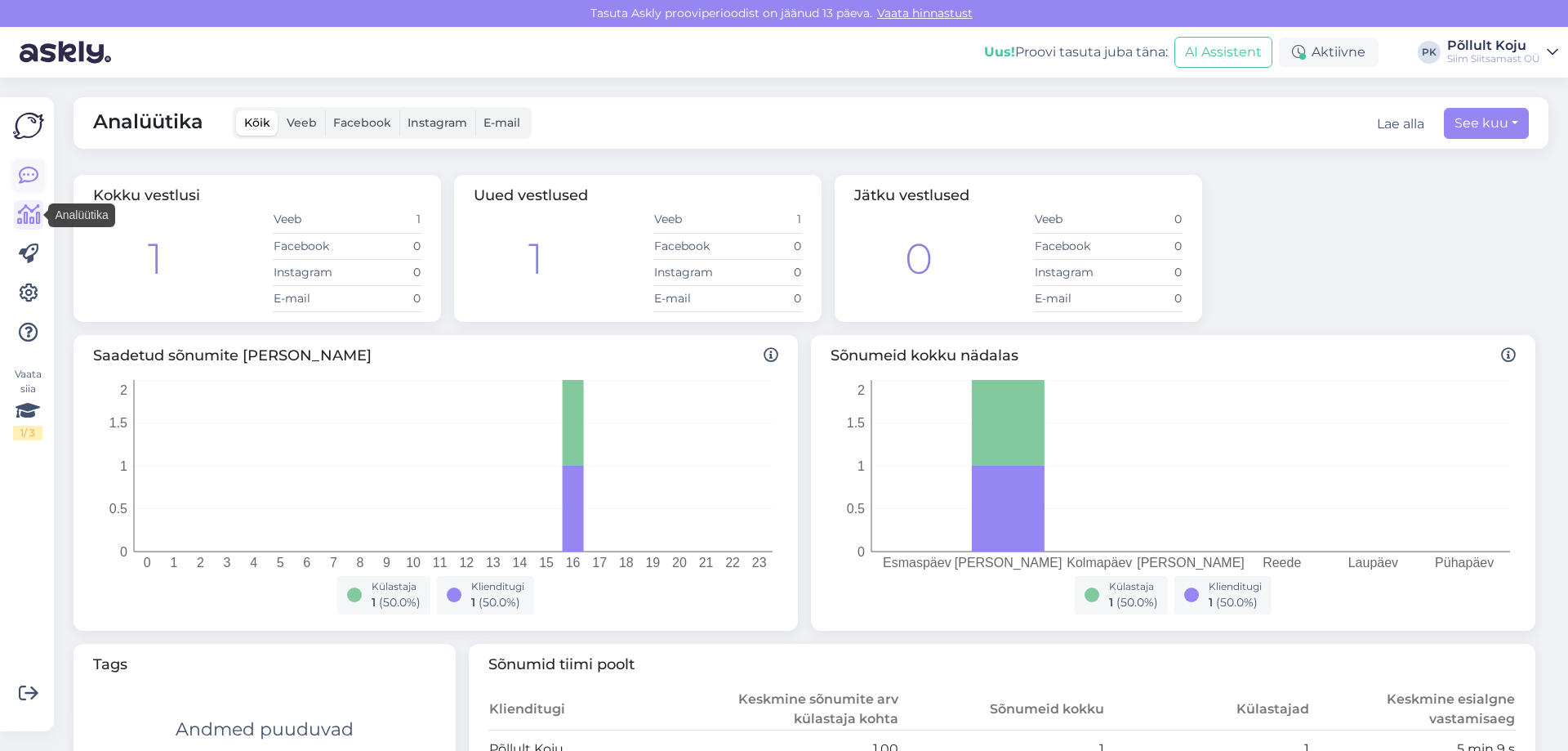
click at [34, 170] on icon at bounding box center [28, 175] width 19 height 19
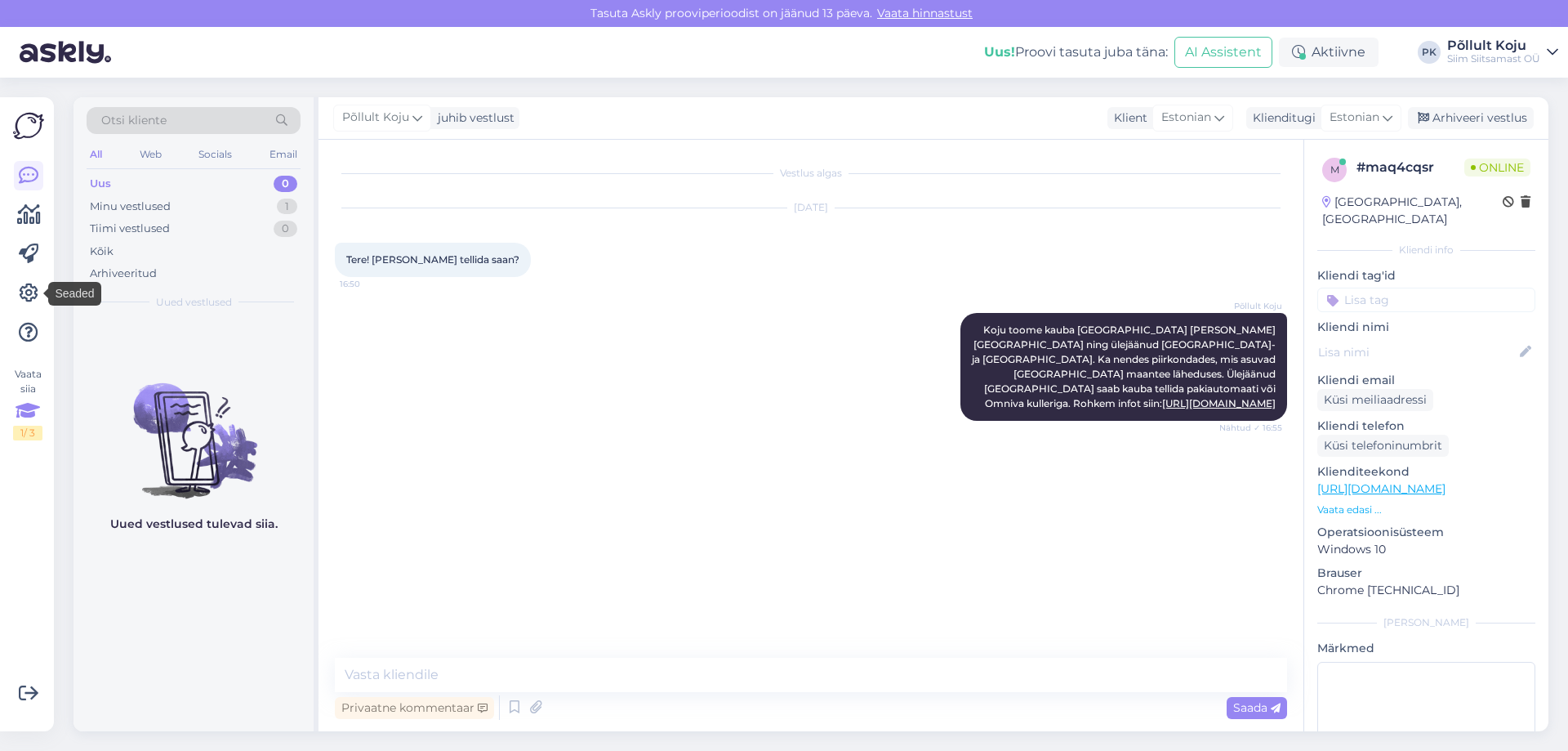
click at [39, 422] on icon at bounding box center [28, 411] width 25 height 29
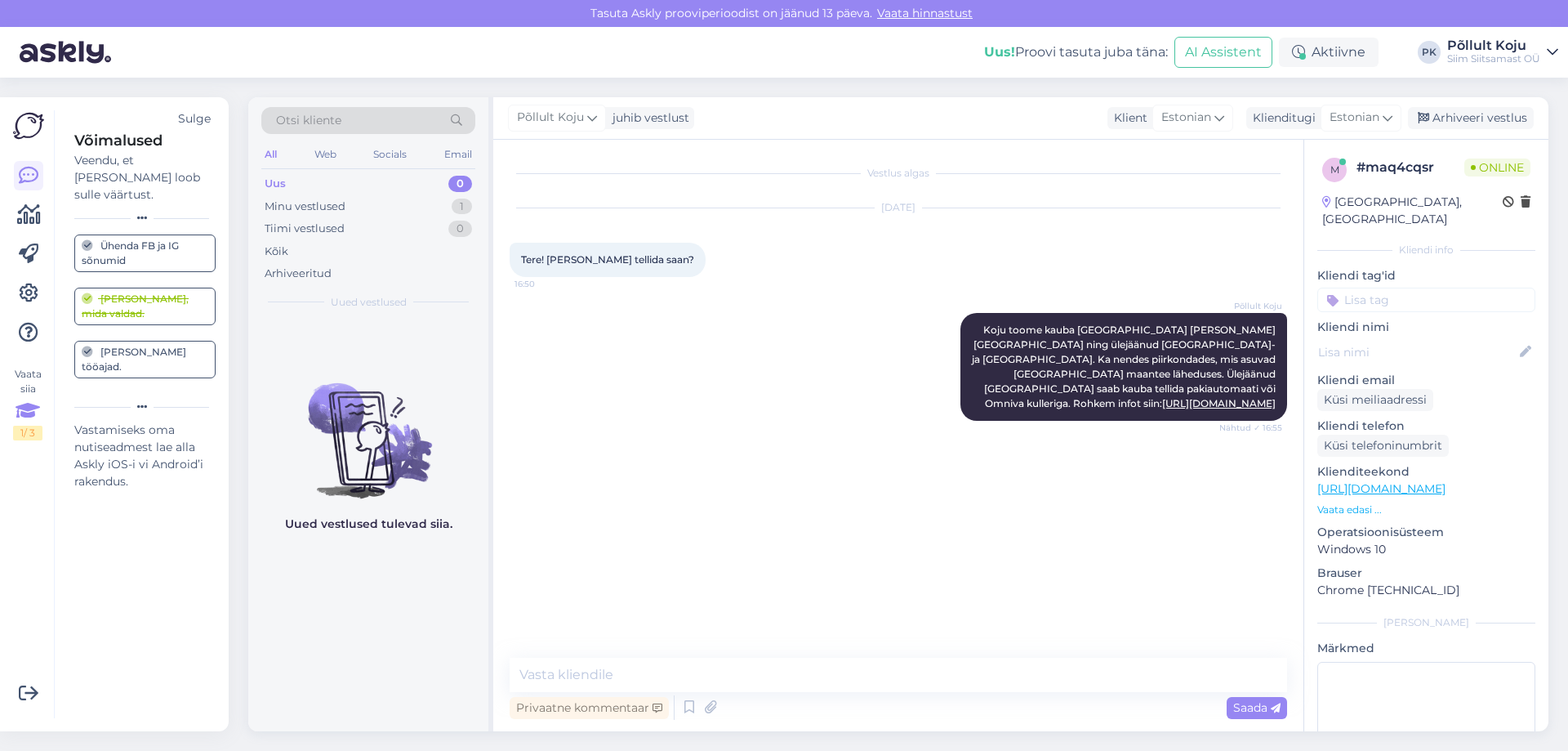
click at [135, 241] on div "Ühenda FB ja IG sõnumid" at bounding box center [145, 253] width 126 height 29
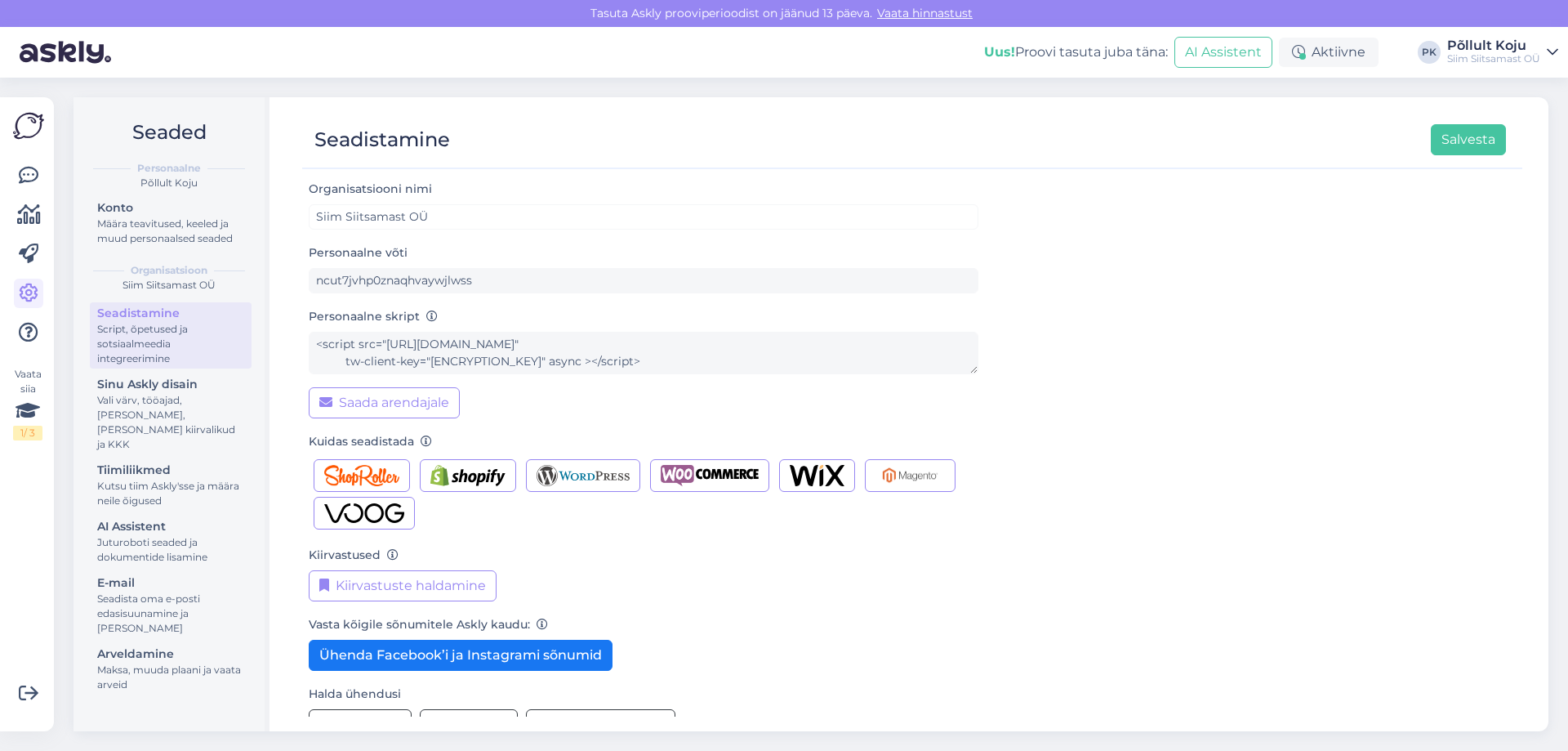
scroll to position [37, 0]
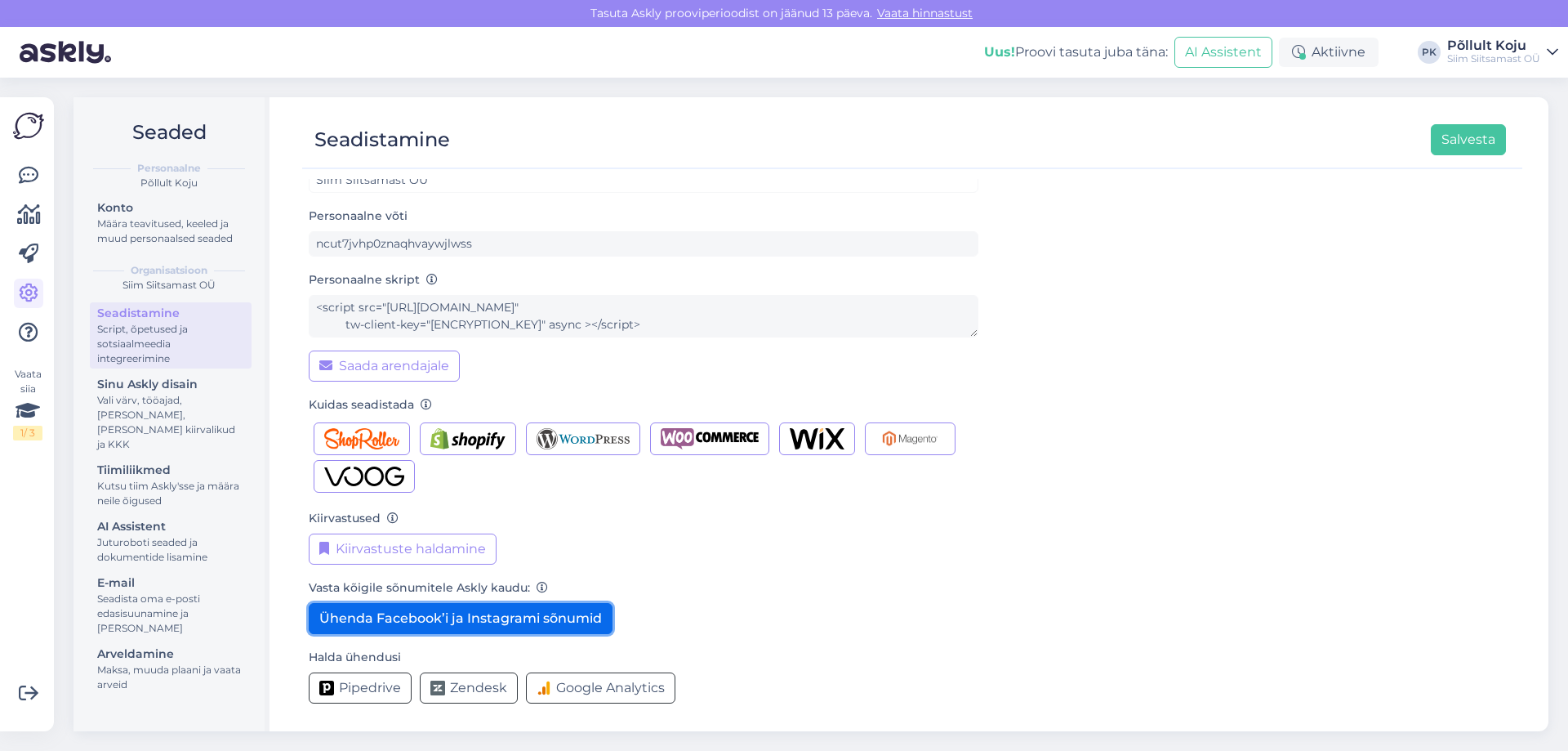
click at [546, 624] on button "Ühenda Facebook’i ja Instagrami sõnumid" at bounding box center [461, 618] width 304 height 31
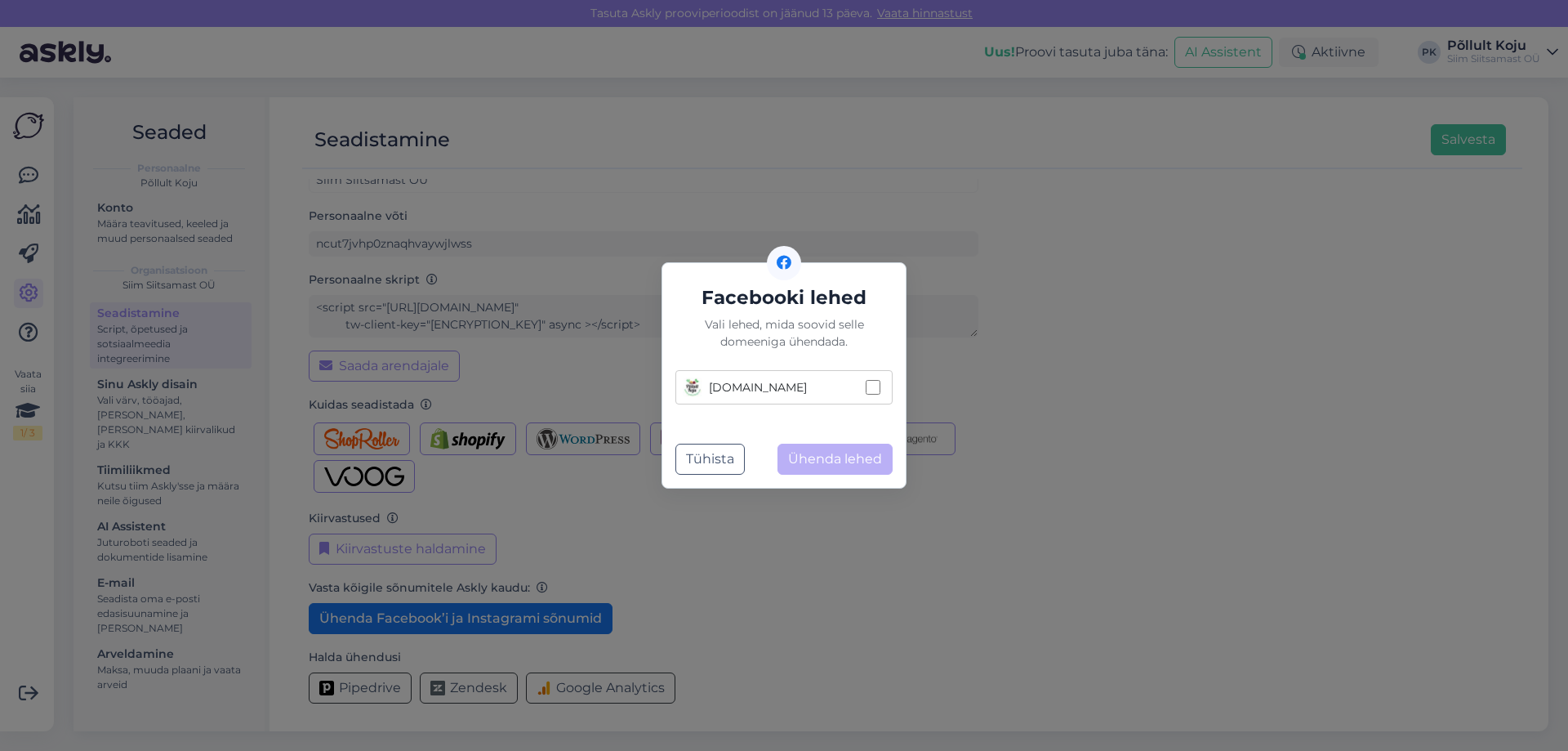
click at [876, 376] on label "[DOMAIN_NAME]" at bounding box center [784, 387] width 217 height 34
click at [876, 380] on input "[DOMAIN_NAME]" at bounding box center [873, 387] width 15 height 15
checkbox input "true"
click at [876, 452] on button "Ühenda lehed" at bounding box center [835, 459] width 115 height 31
click at [818, 464] on button "Ühenda lehed" at bounding box center [835, 459] width 115 height 31
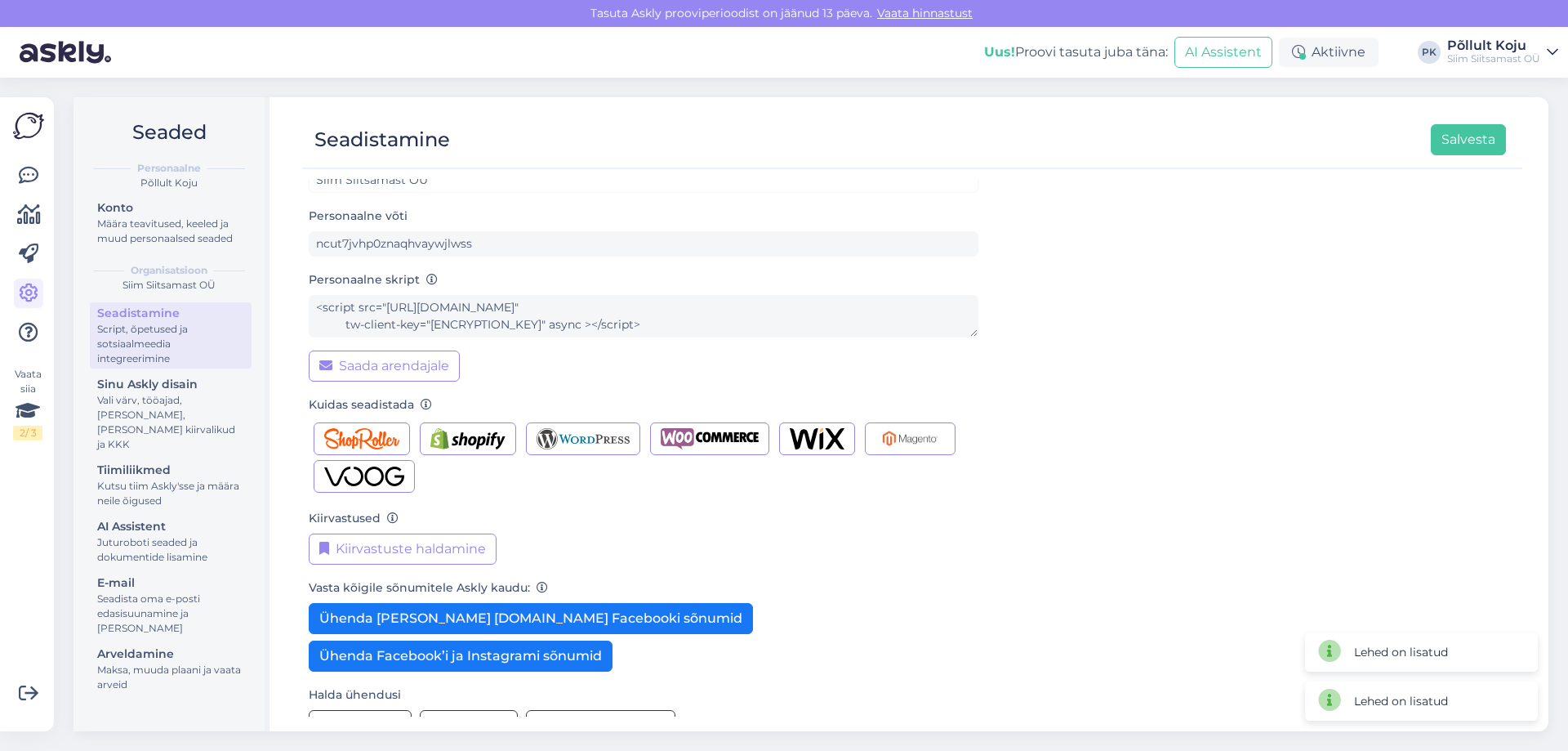
click at [891, 552] on div "Kiirvastuste haldamine" at bounding box center [643, 549] width 670 height 31
click at [1477, 147] on button "Salvesta" at bounding box center [1469, 140] width 76 height 31
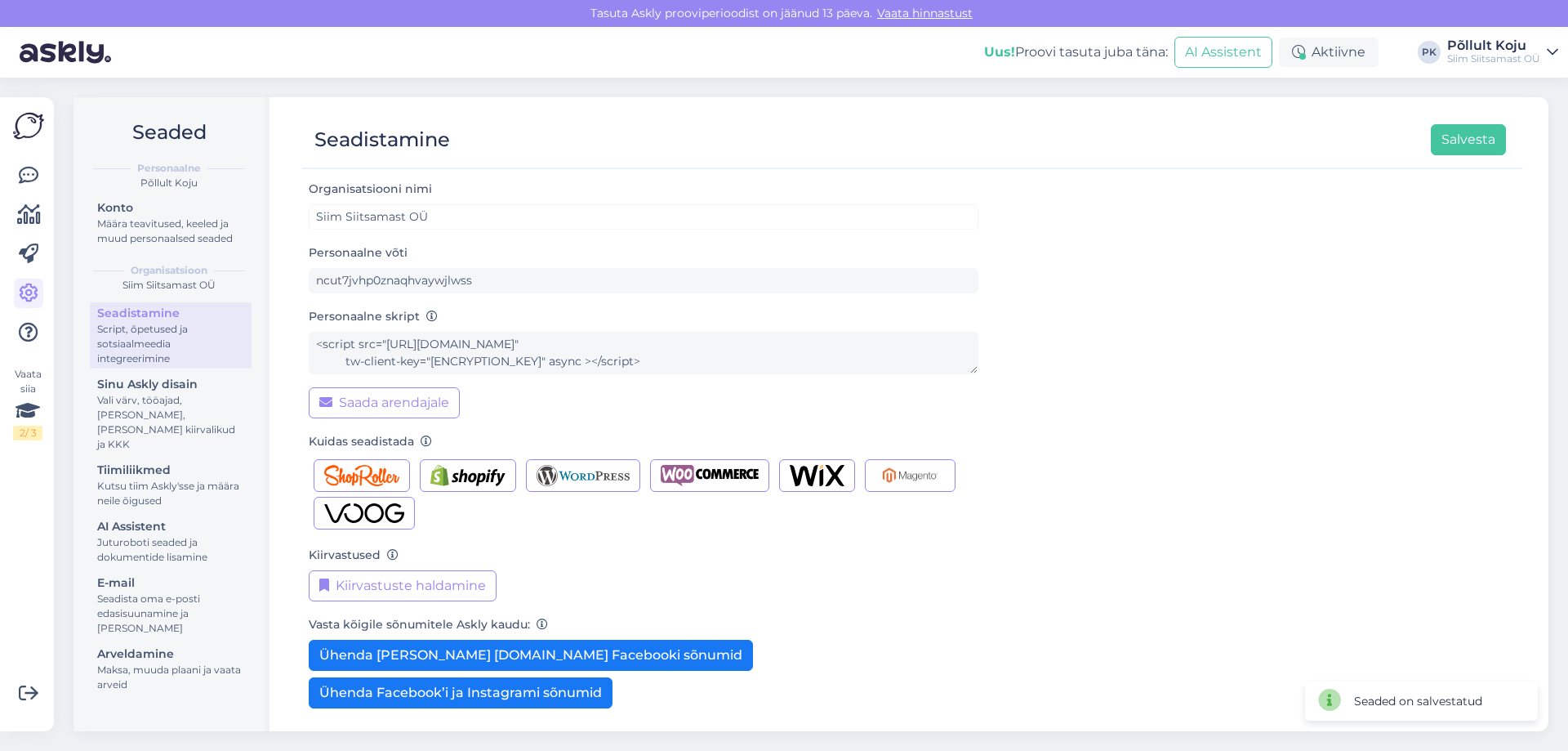
scroll to position [75, 0]
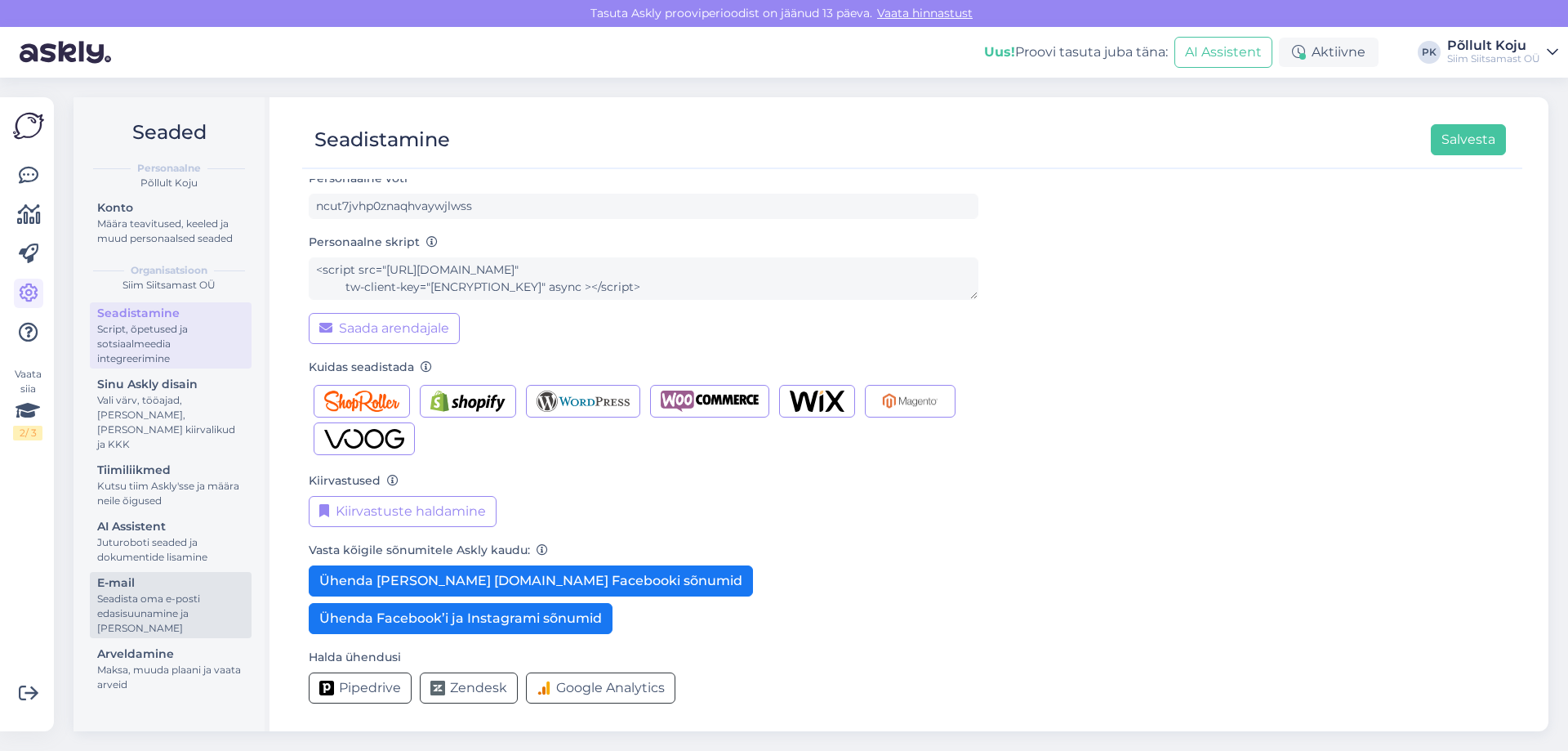
click at [154, 592] on div "Seadista oma e-posti edasisuunamine ja [PERSON_NAME]" at bounding box center [171, 614] width 147 height 44
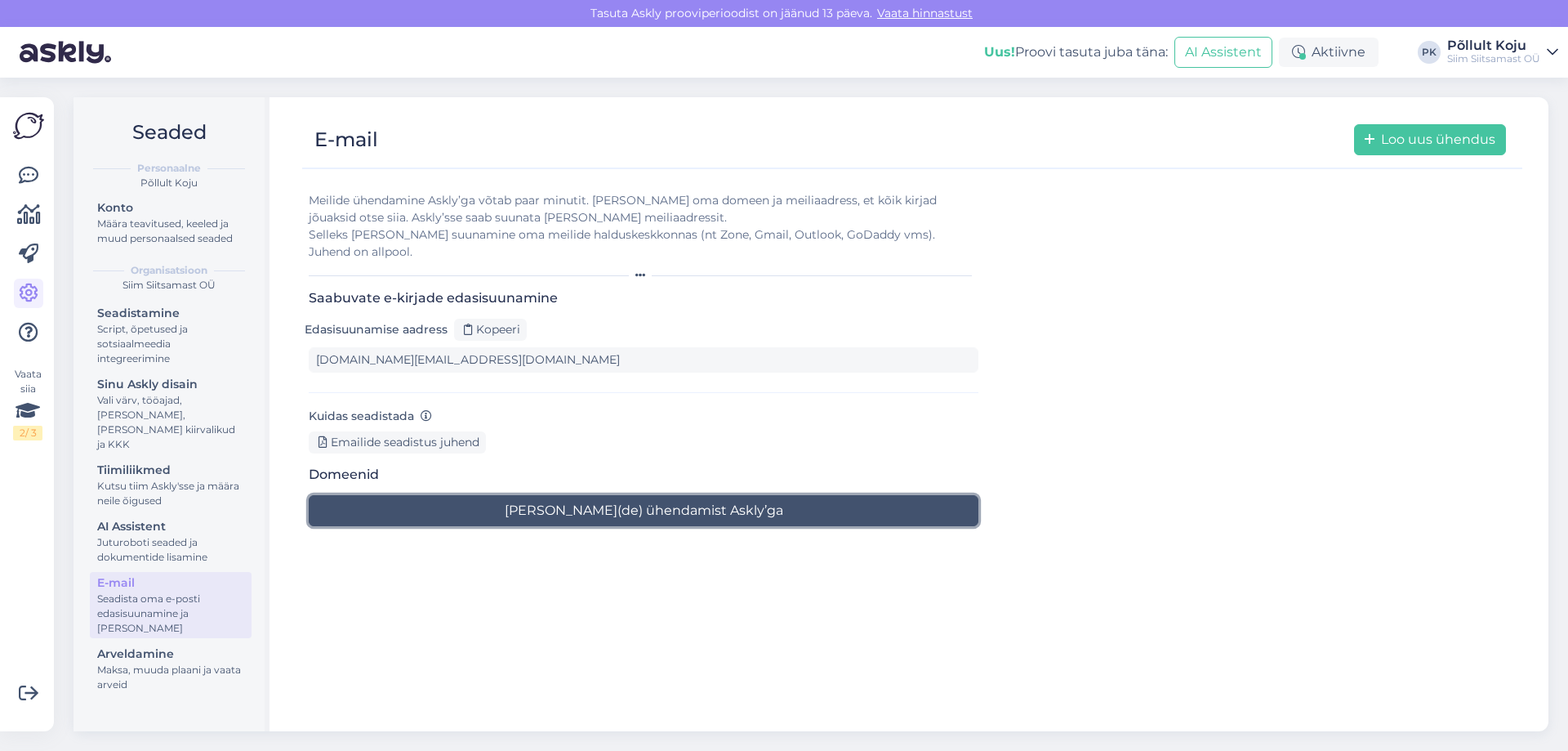
click at [470, 495] on button "[PERSON_NAME](de) ühendamist Askly’ga" at bounding box center [643, 510] width 670 height 31
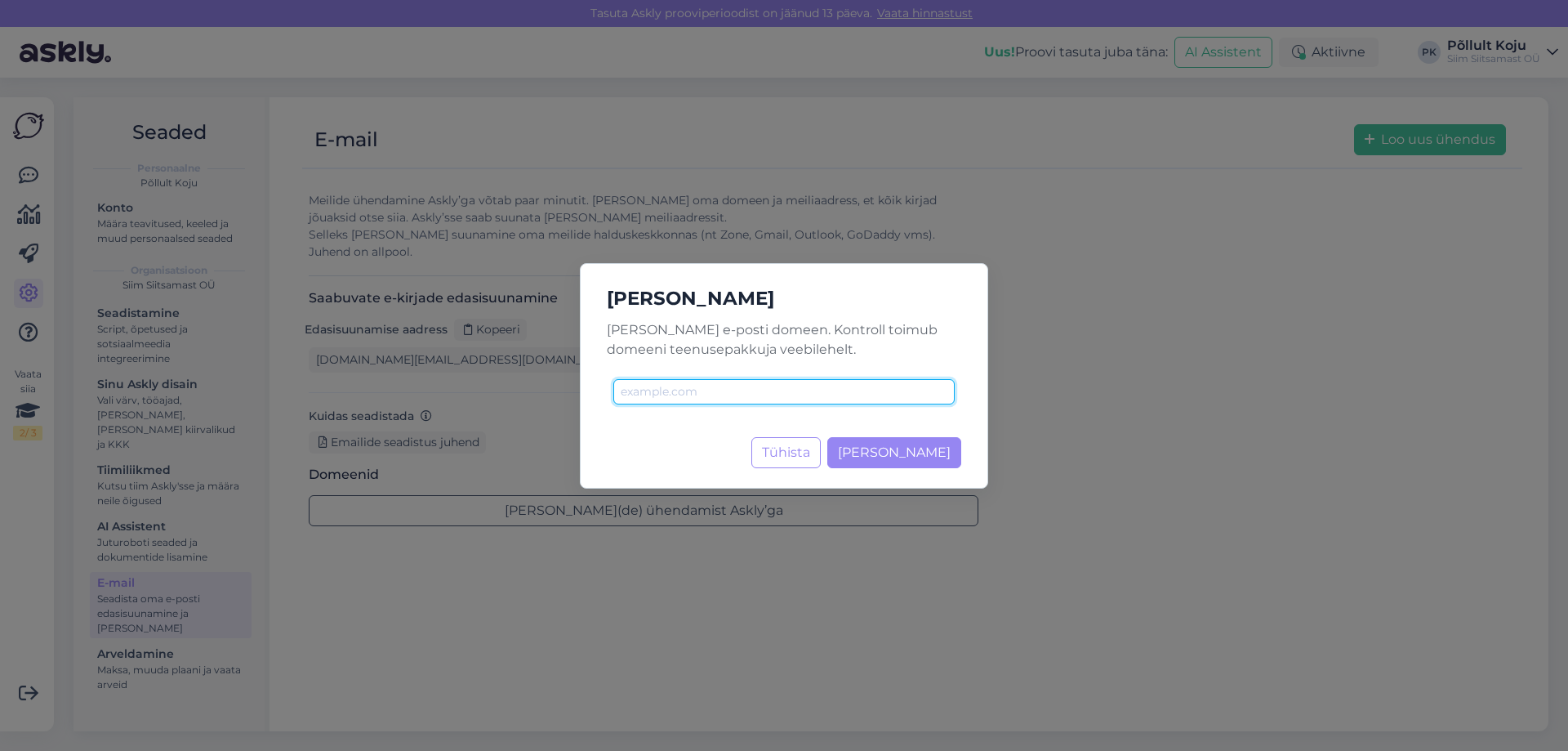
click at [726, 394] on input "text" at bounding box center [784, 391] width 342 height 25
type input "[DOMAIN_NAME]"
click at [924, 452] on span "[PERSON_NAME]" at bounding box center [895, 452] width 112 height 16
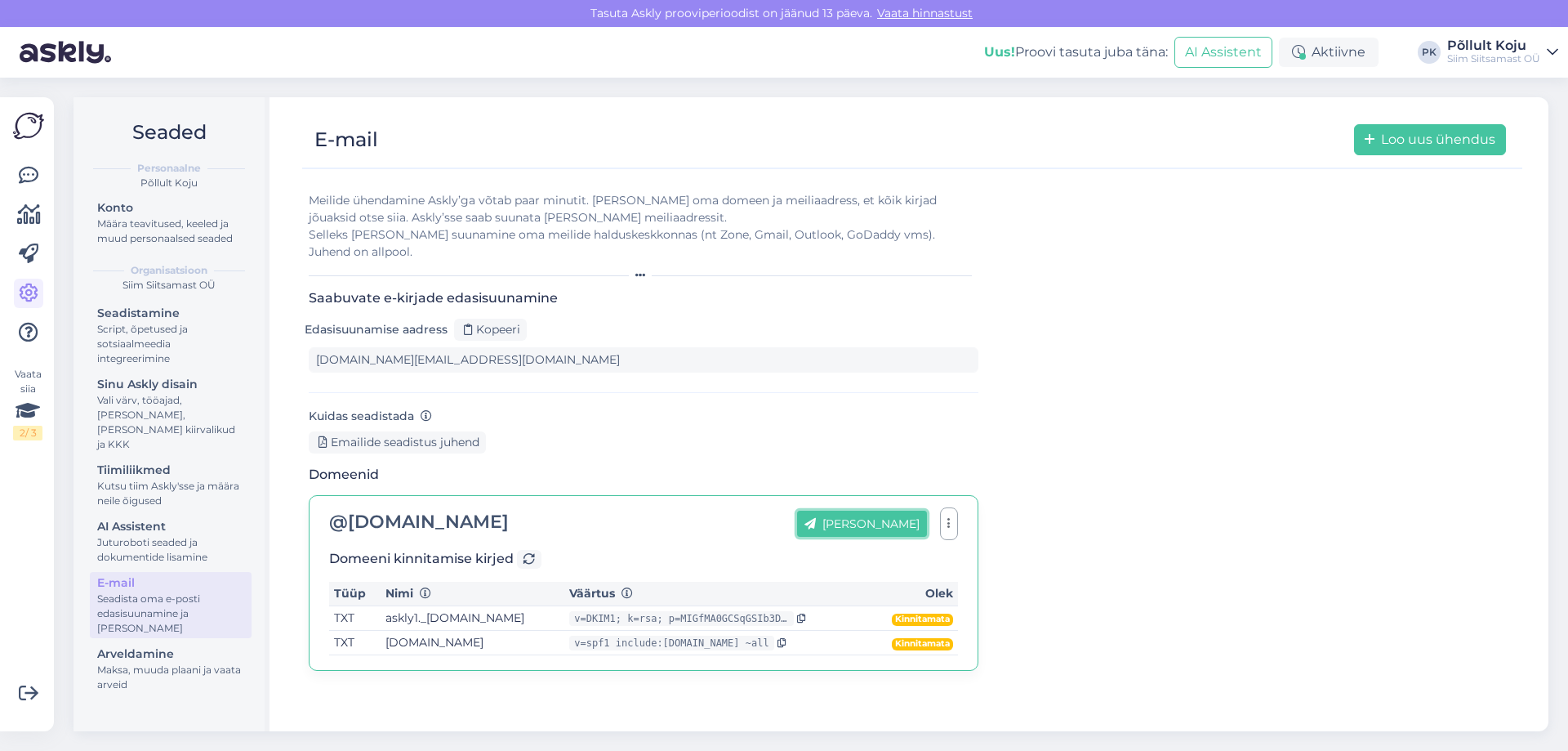
click at [850, 516] on button "[PERSON_NAME]" at bounding box center [861, 523] width 130 height 26
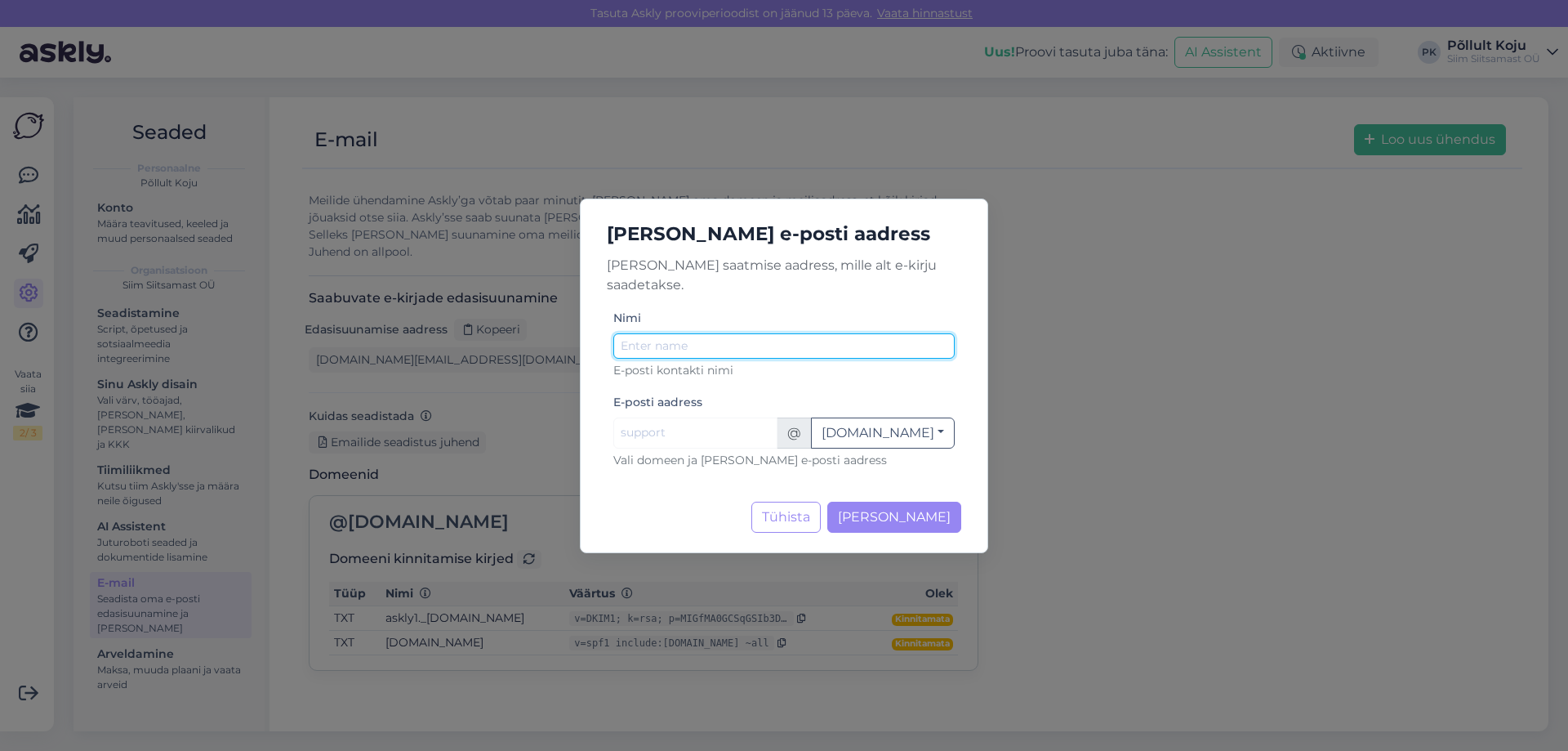
click at [728, 337] on input "Nimi" at bounding box center [784, 346] width 342 height 25
type input "Siim"
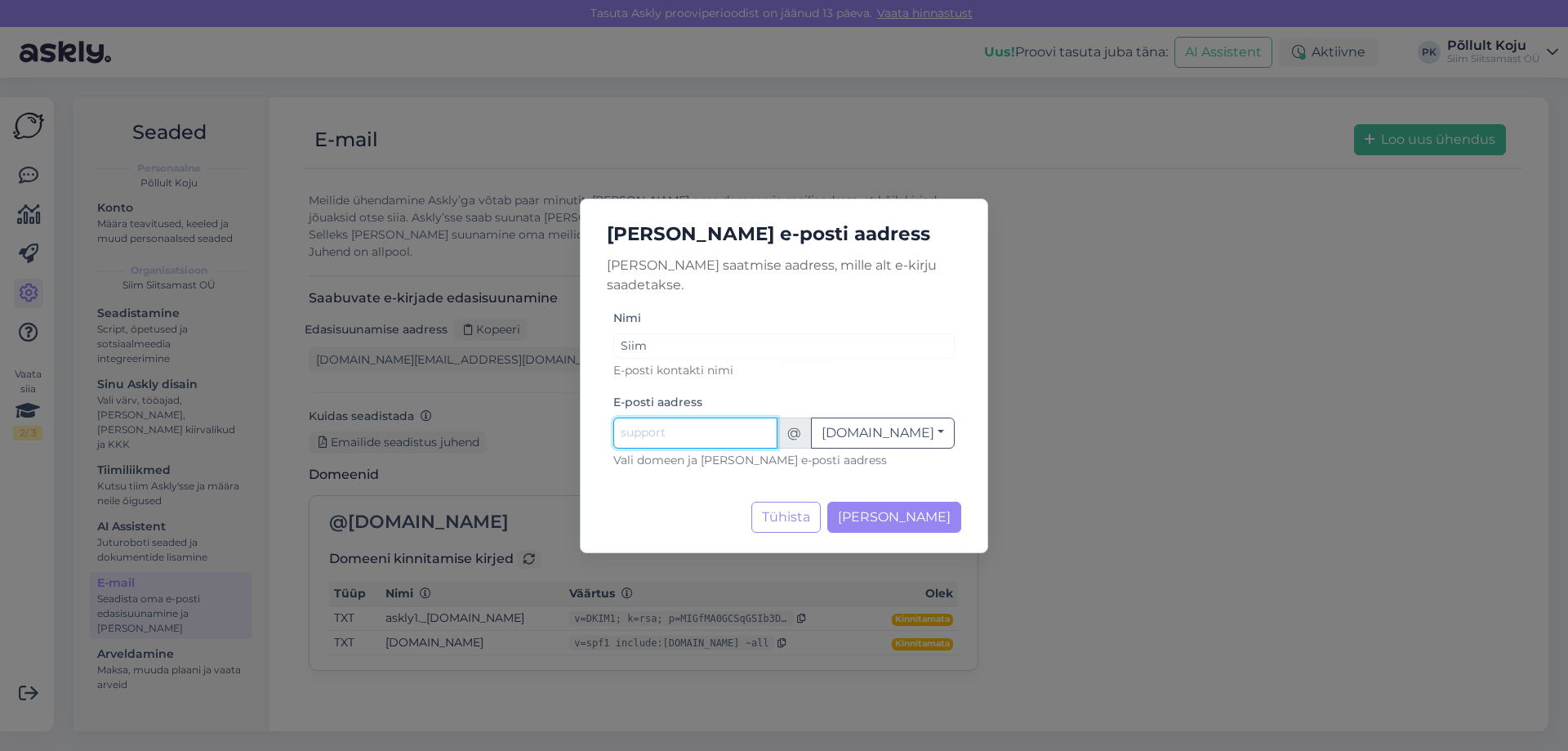
click at [710, 417] on input "Nimi" at bounding box center [696, 433] width 164 height 31
type input "info"
click at [905, 421] on button "veebimajutus.ee" at bounding box center [883, 433] width 144 height 31
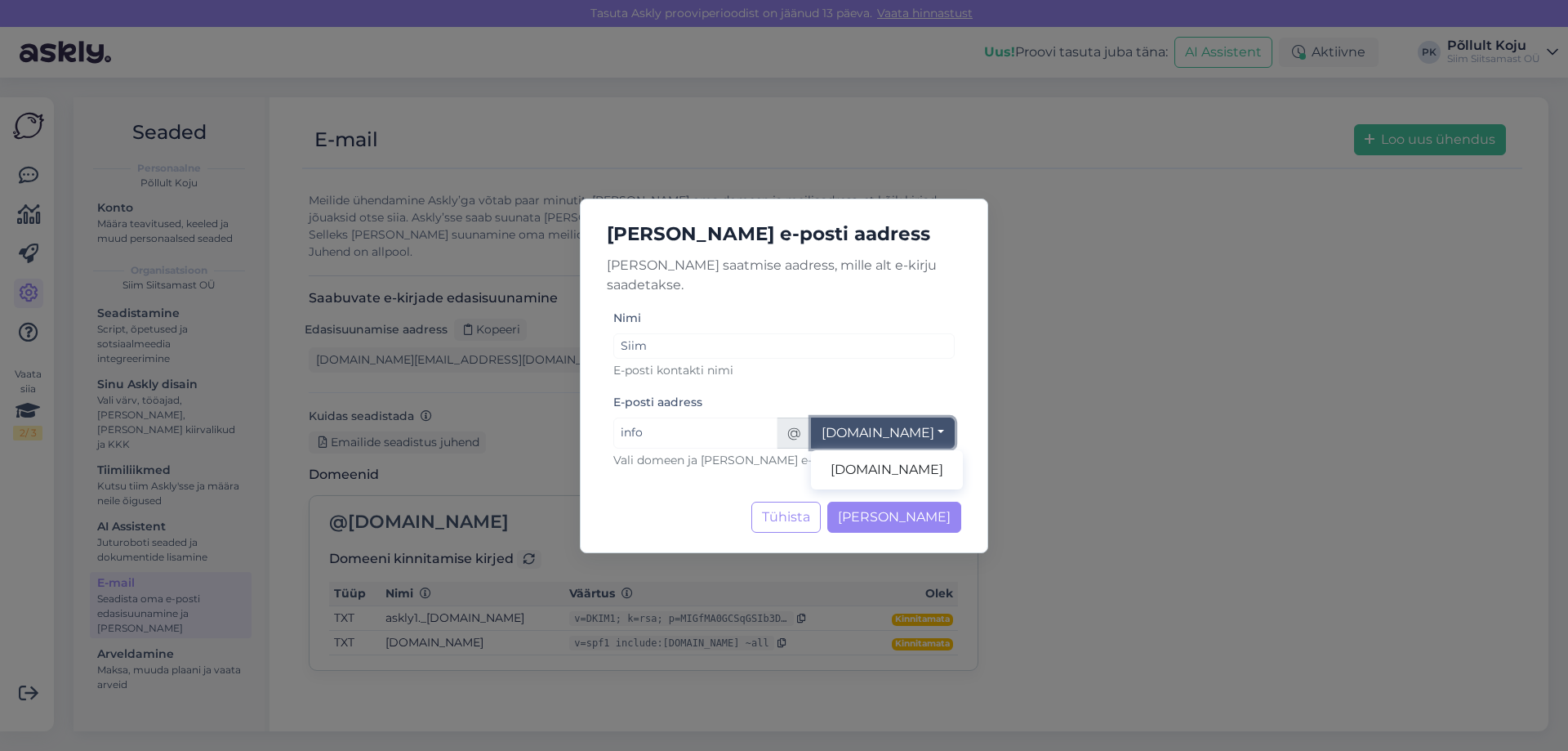
click at [905, 421] on button "veebimajutus.ee" at bounding box center [883, 433] width 144 height 31
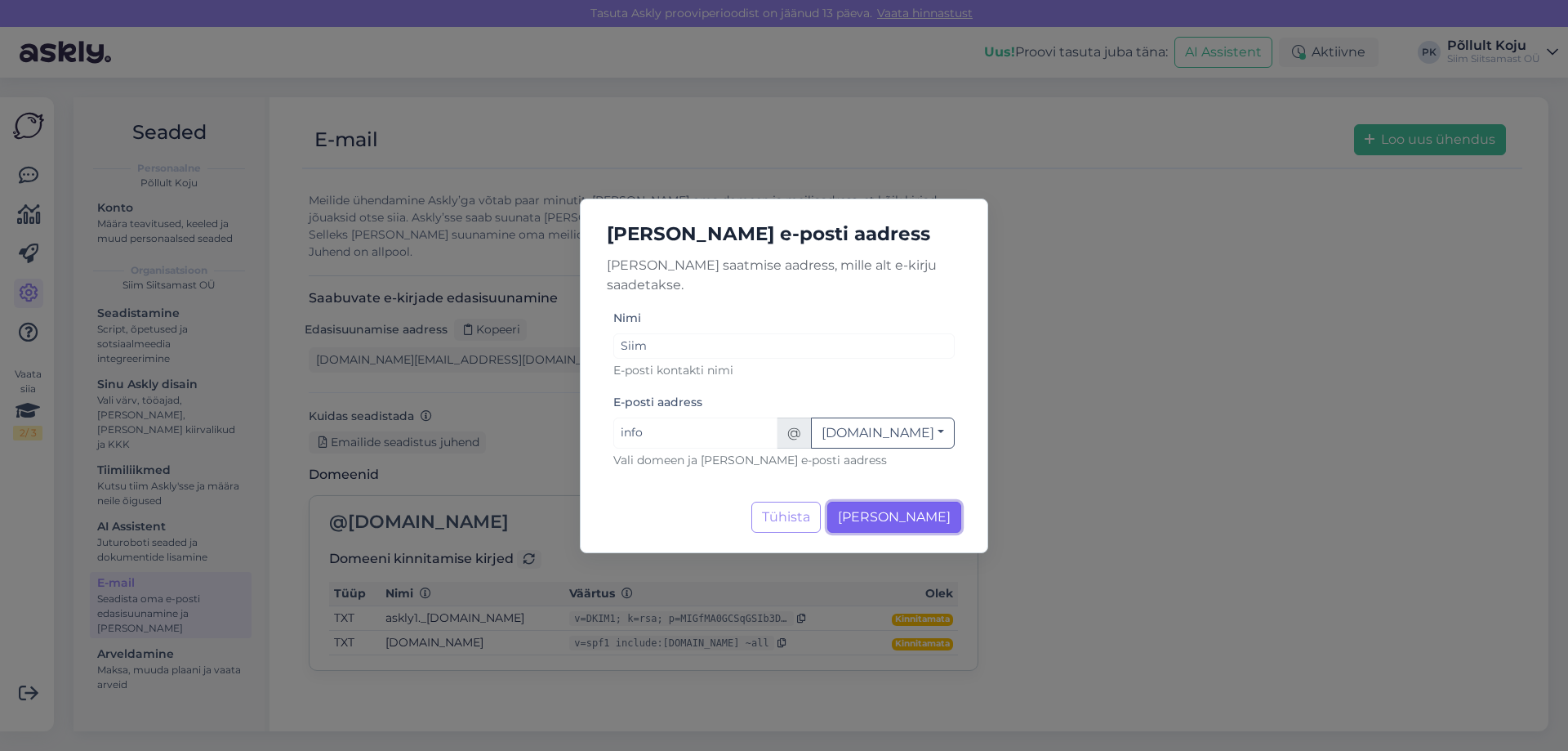
click at [872, 507] on button "Lisa aadress" at bounding box center [894, 517] width 134 height 31
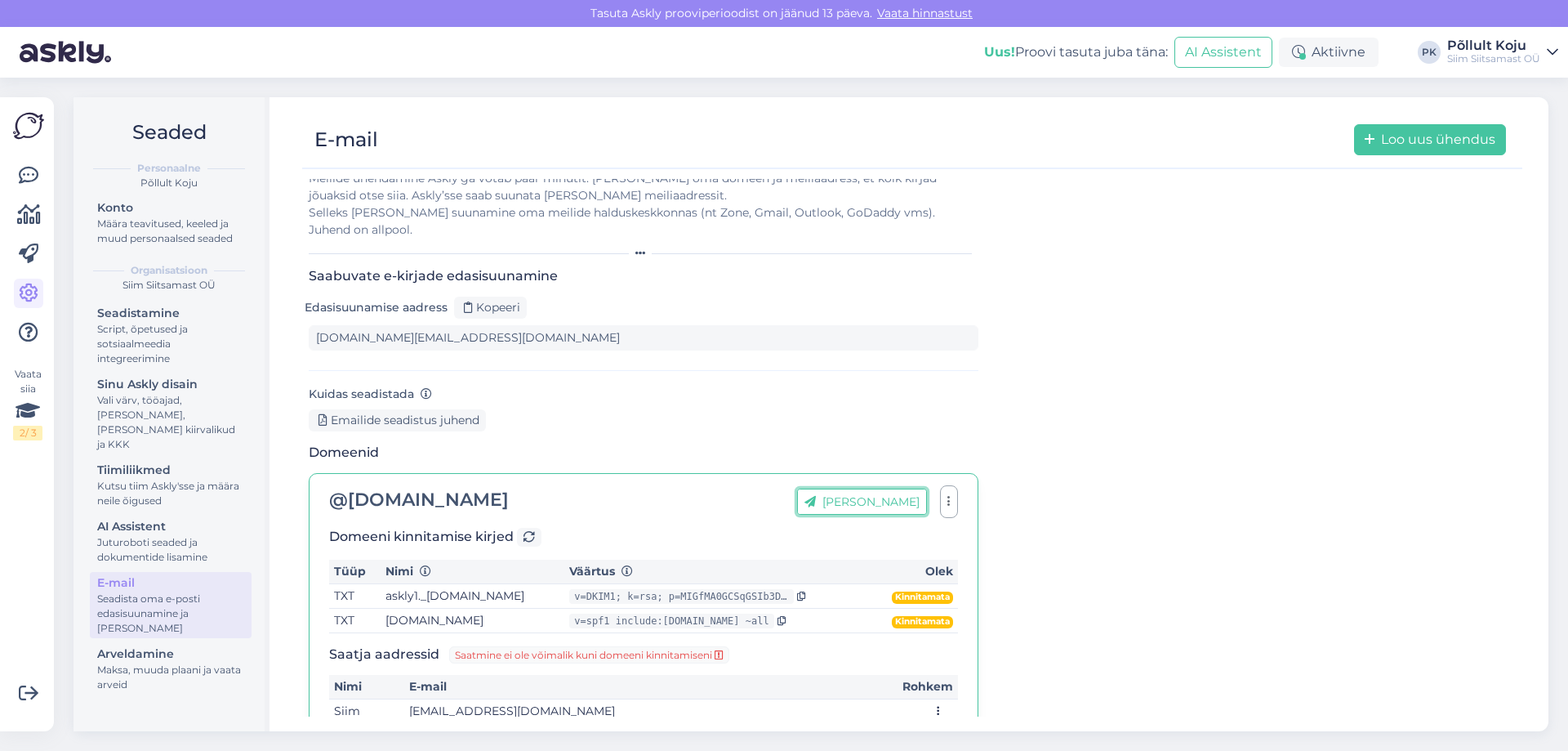
scroll to position [41, 0]
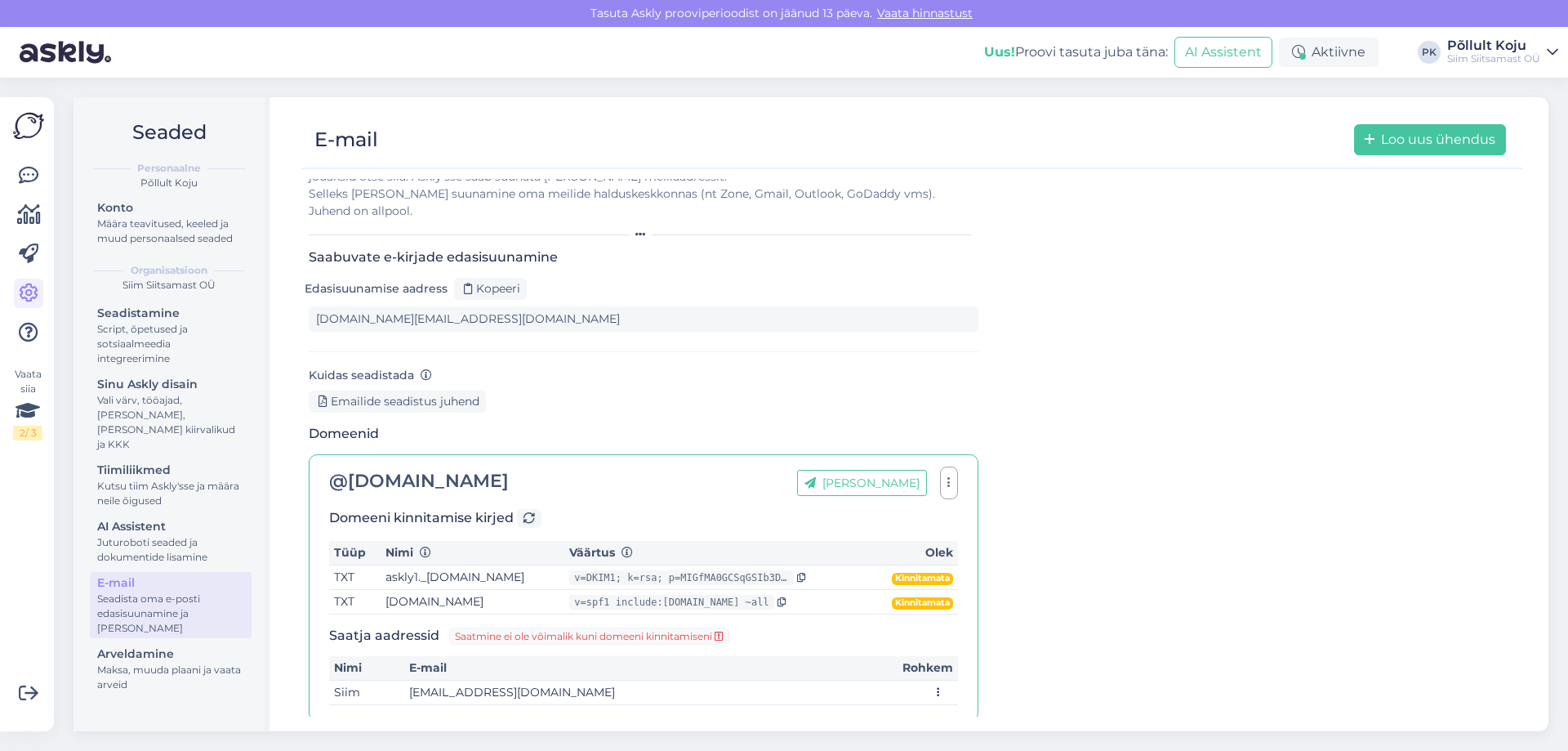
click at [942, 687] on icon at bounding box center [939, 693] width 17 height 11
click at [990, 660] on span "Kustuta" at bounding box center [1010, 665] width 40 height 12
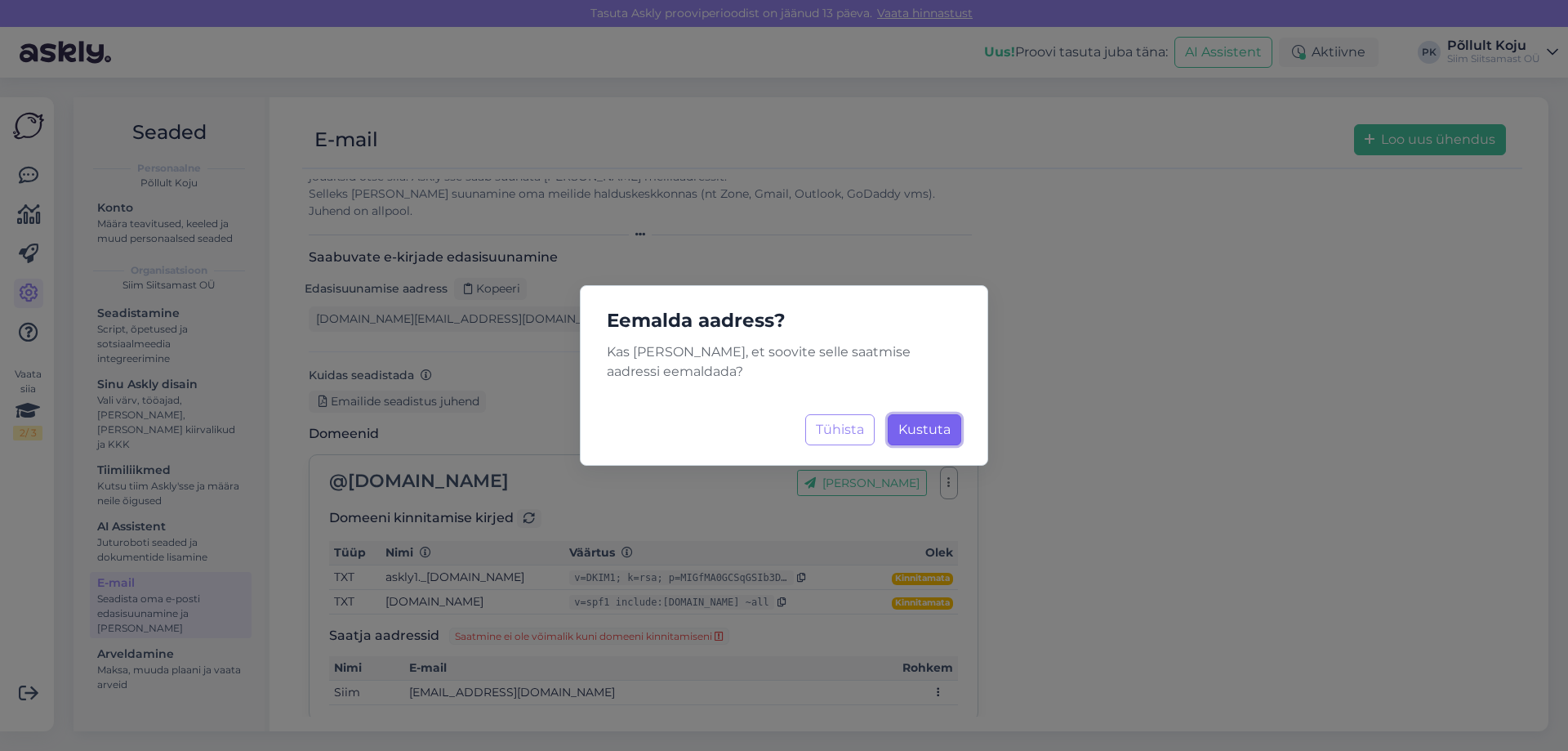
click at [936, 437] on button "Kustuta Laadimine..." at bounding box center [925, 430] width 74 height 31
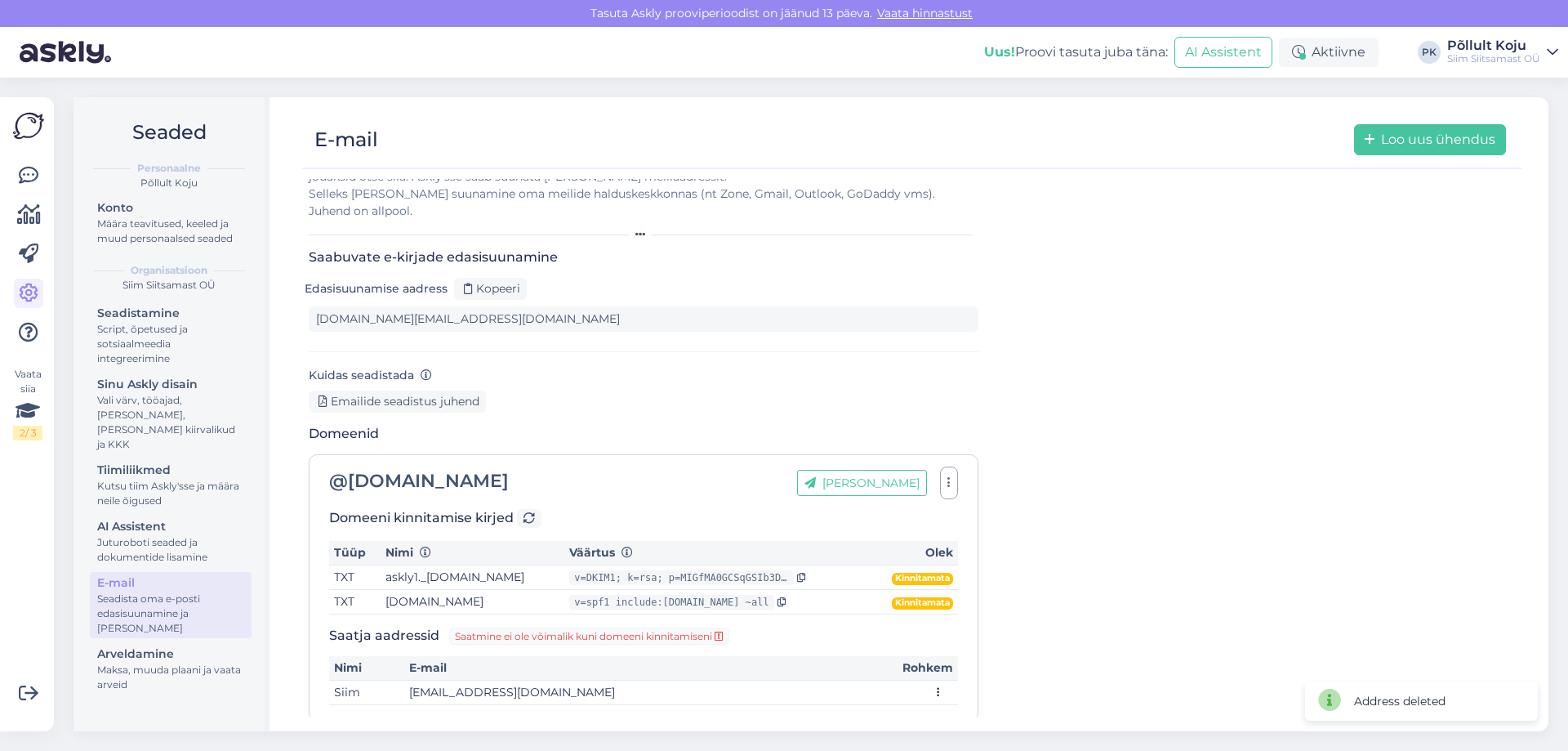
scroll to position [0, 0]
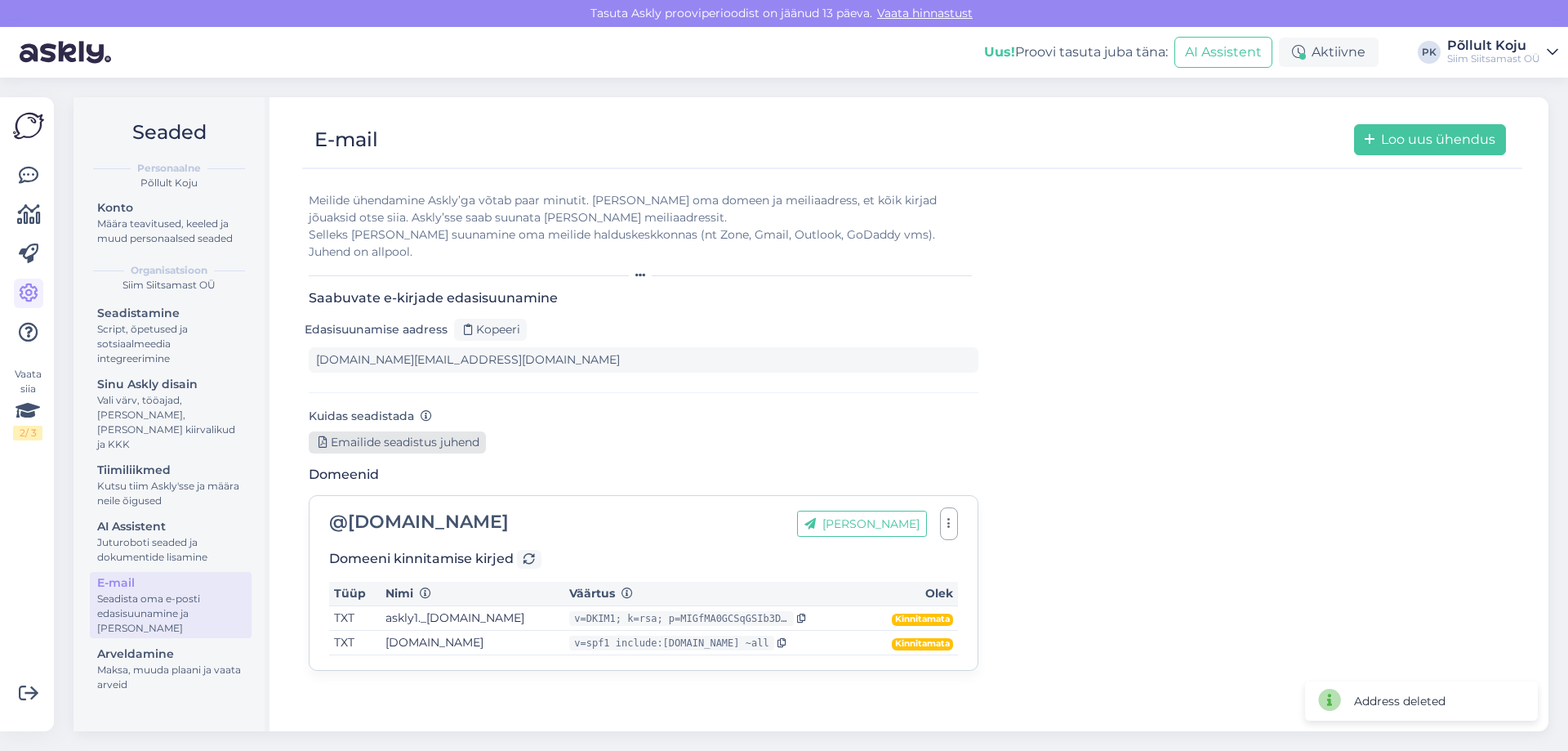
click at [425, 431] on div "Emailide seadistus juhend" at bounding box center [397, 442] width 177 height 22
click at [952, 508] on button "button" at bounding box center [950, 523] width 18 height 32
click at [930, 551] on link "Eemalda" at bounding box center [876, 562] width 163 height 41
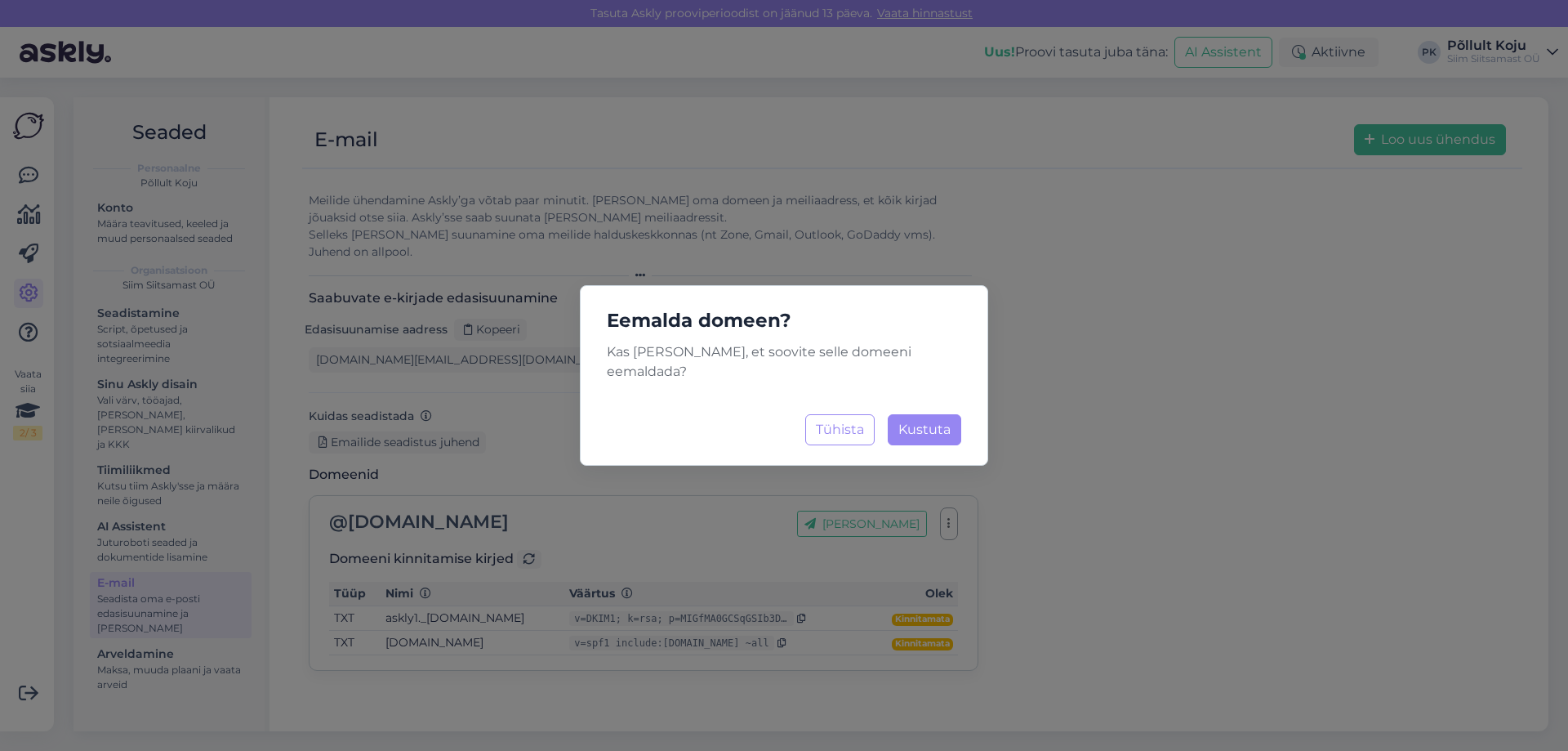
click at [944, 400] on div "Eemalda domeen? Kas olete kindel, et soovite selle domeeni eemaldada? Tühista K…" at bounding box center [784, 375] width 408 height 181
click at [928, 415] on button "Kustuta Laadimine..." at bounding box center [925, 430] width 74 height 31
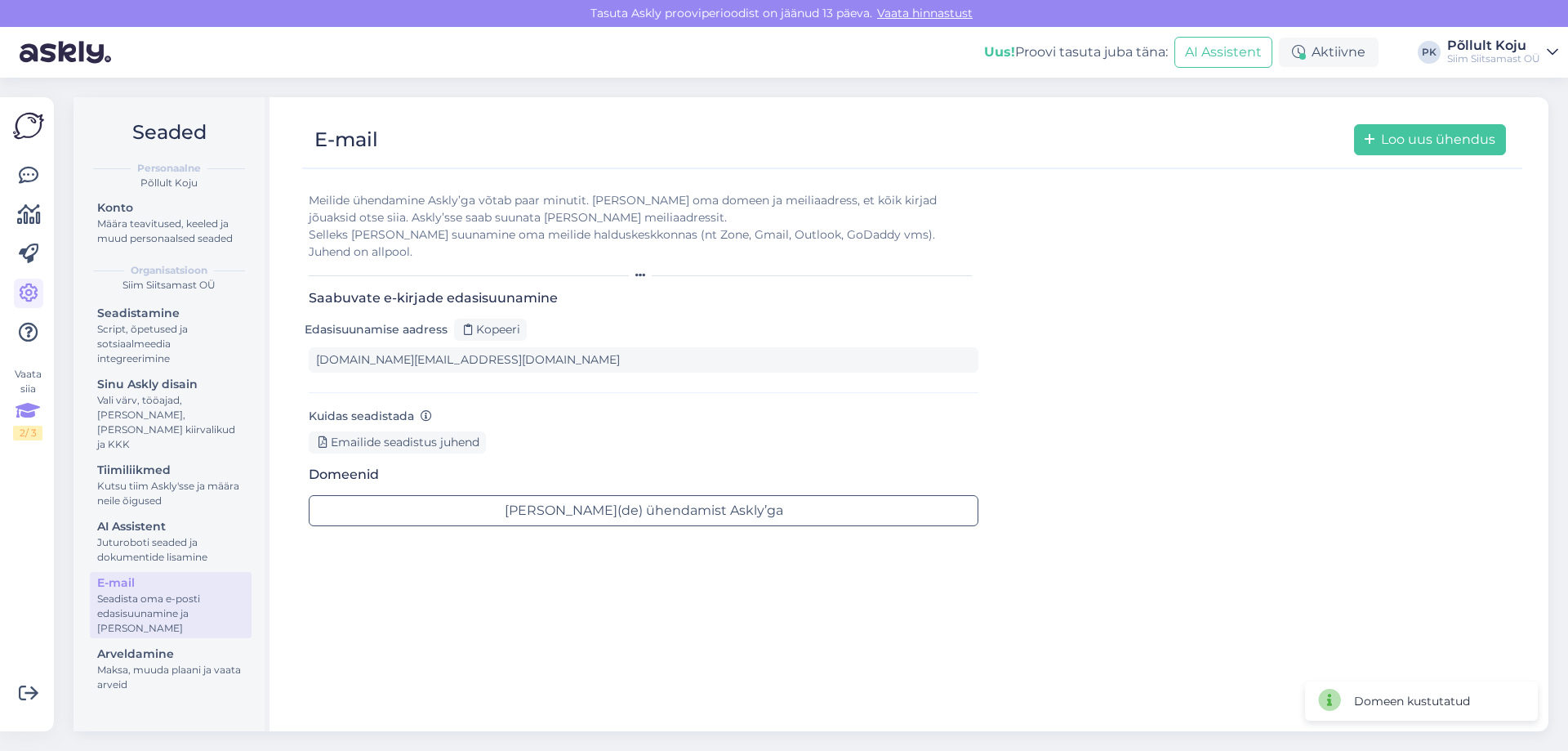
click at [29, 418] on icon at bounding box center [28, 411] width 25 height 29
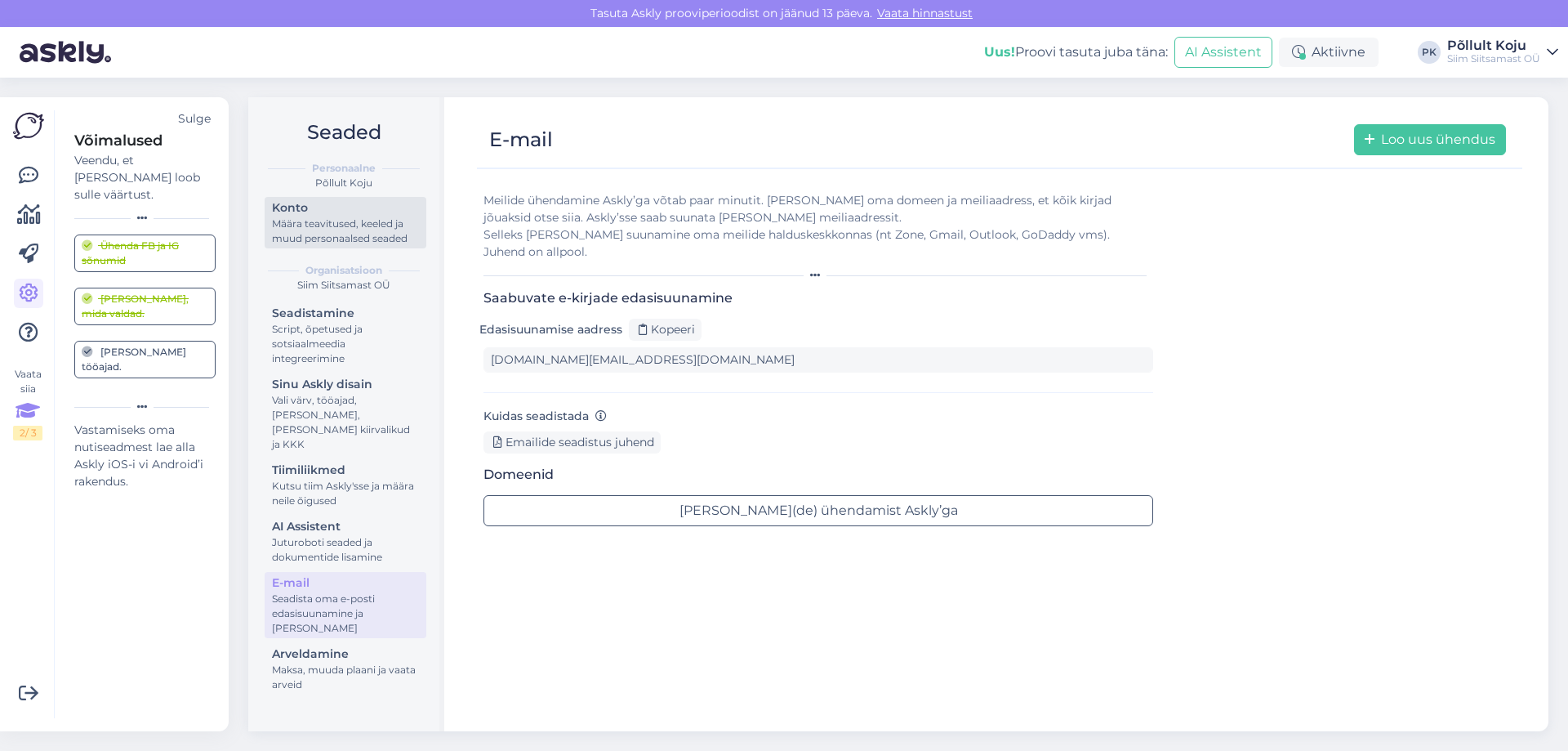
click at [327, 215] on div "Konto" at bounding box center [345, 207] width 147 height 18
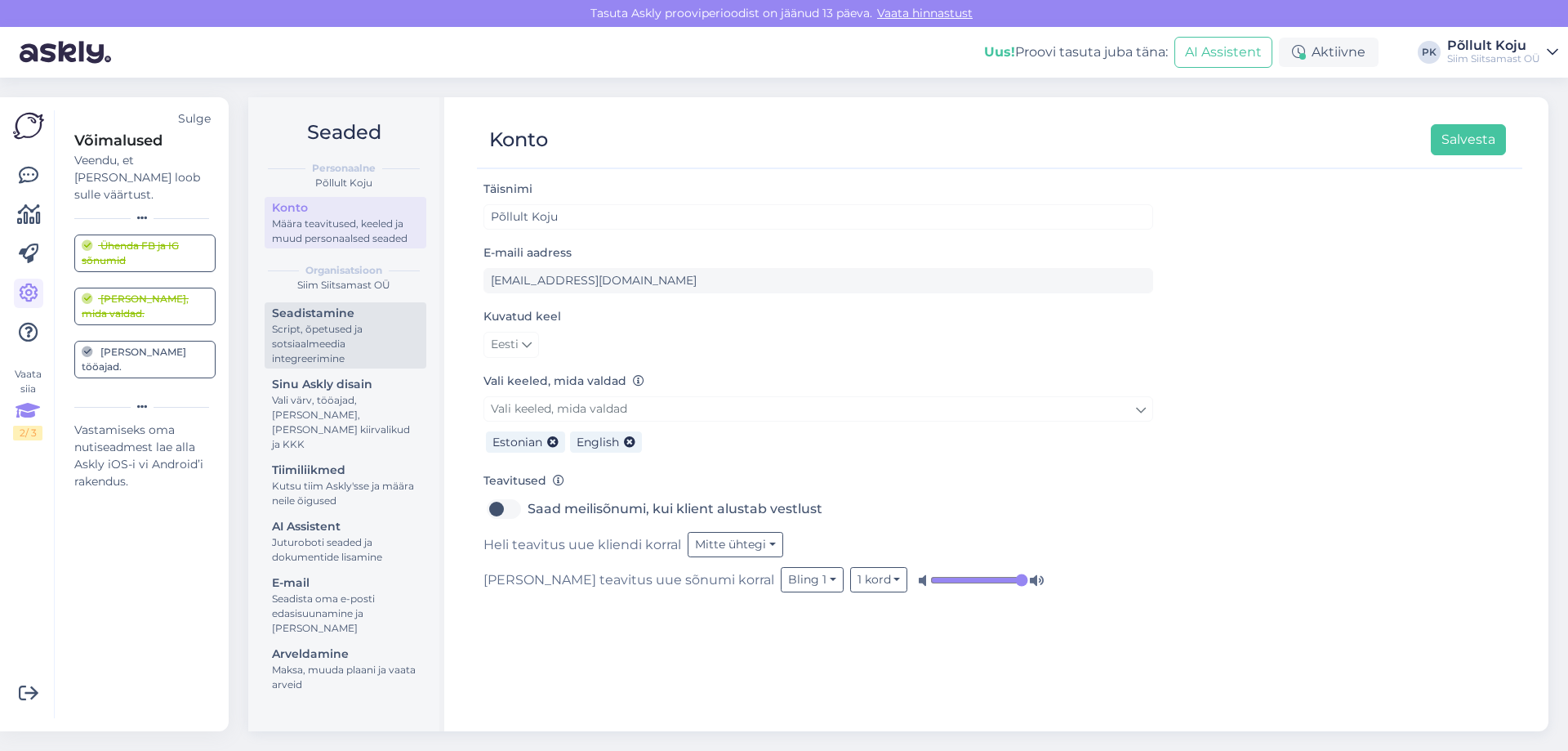
click at [327, 343] on div "Script, õpetused ja sotsiaalmeedia integreerimine" at bounding box center [345, 344] width 147 height 44
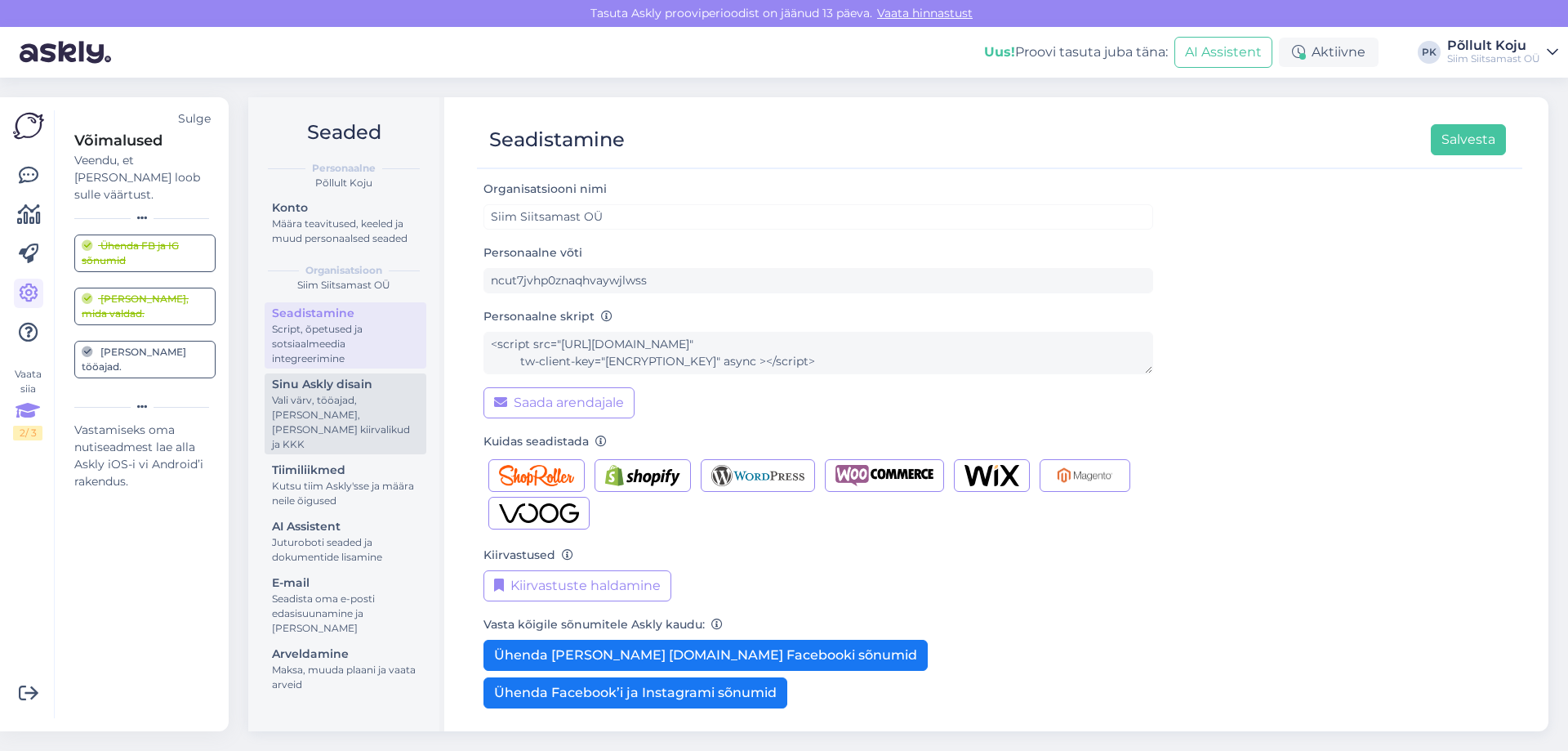
click at [362, 402] on div "Vali värv, tööajad, lisa meilivorm, kõne kiirvalikud ja KKK" at bounding box center [345, 423] width 147 height 59
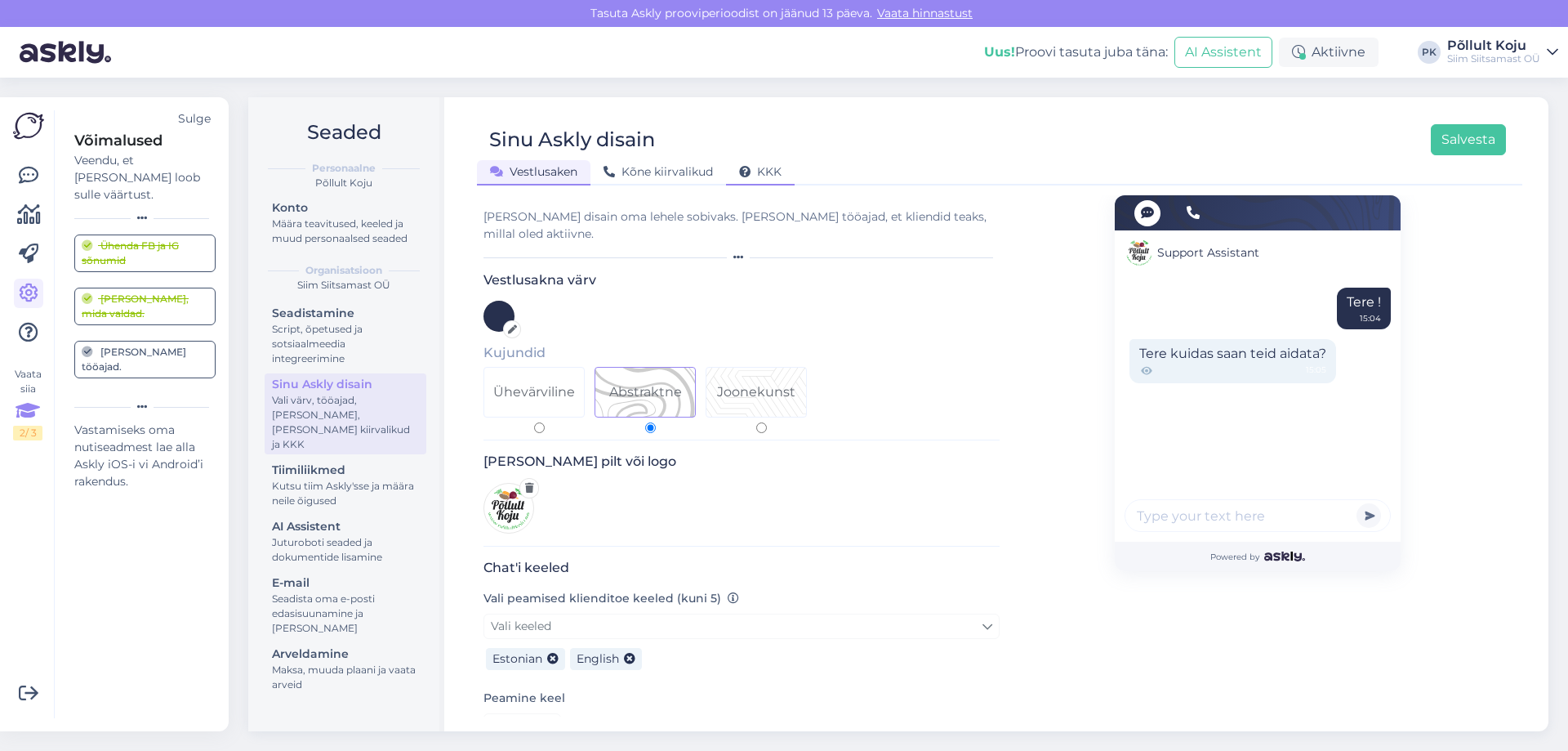
click at [754, 164] on span "KKK" at bounding box center [760, 171] width 42 height 15
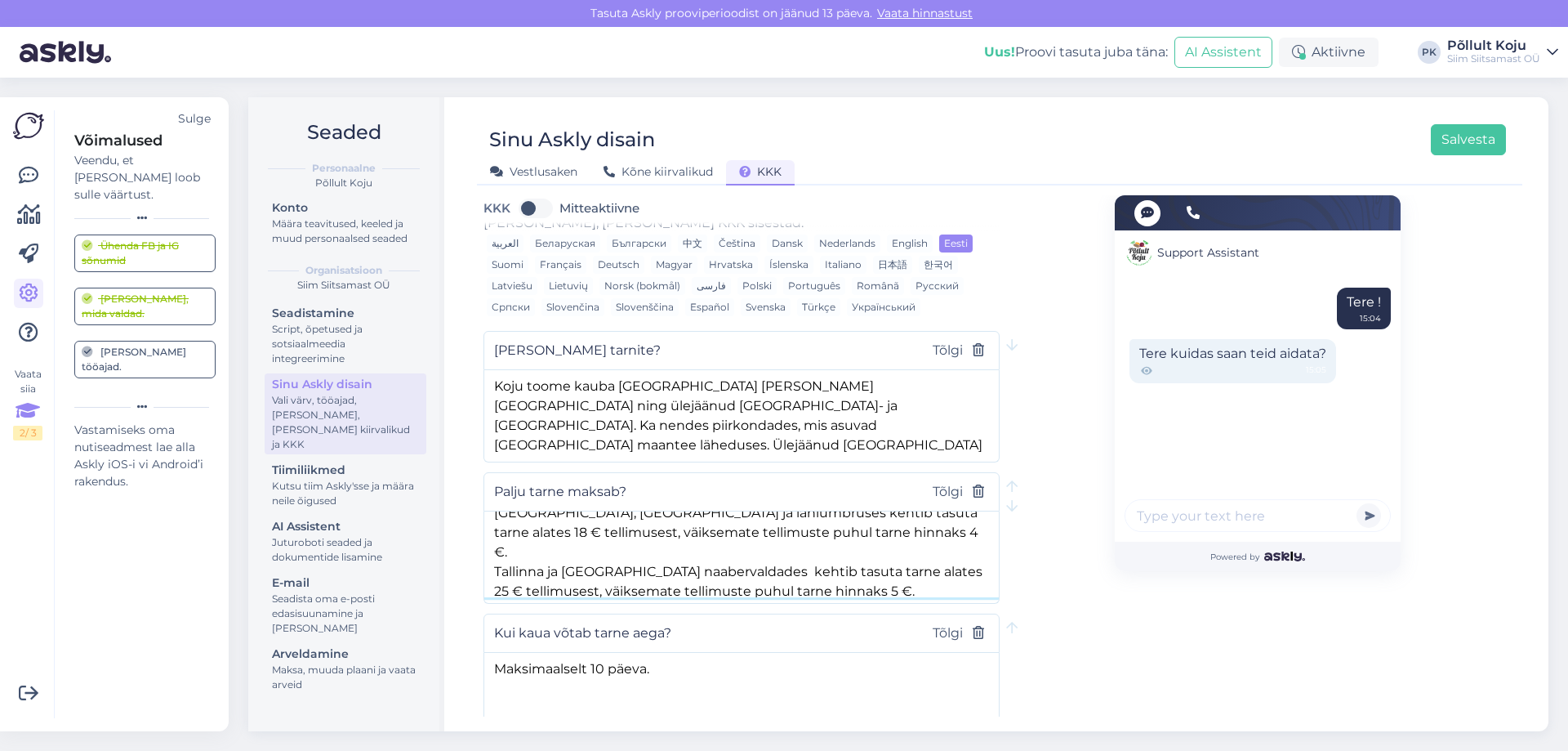
scroll to position [45, 0]
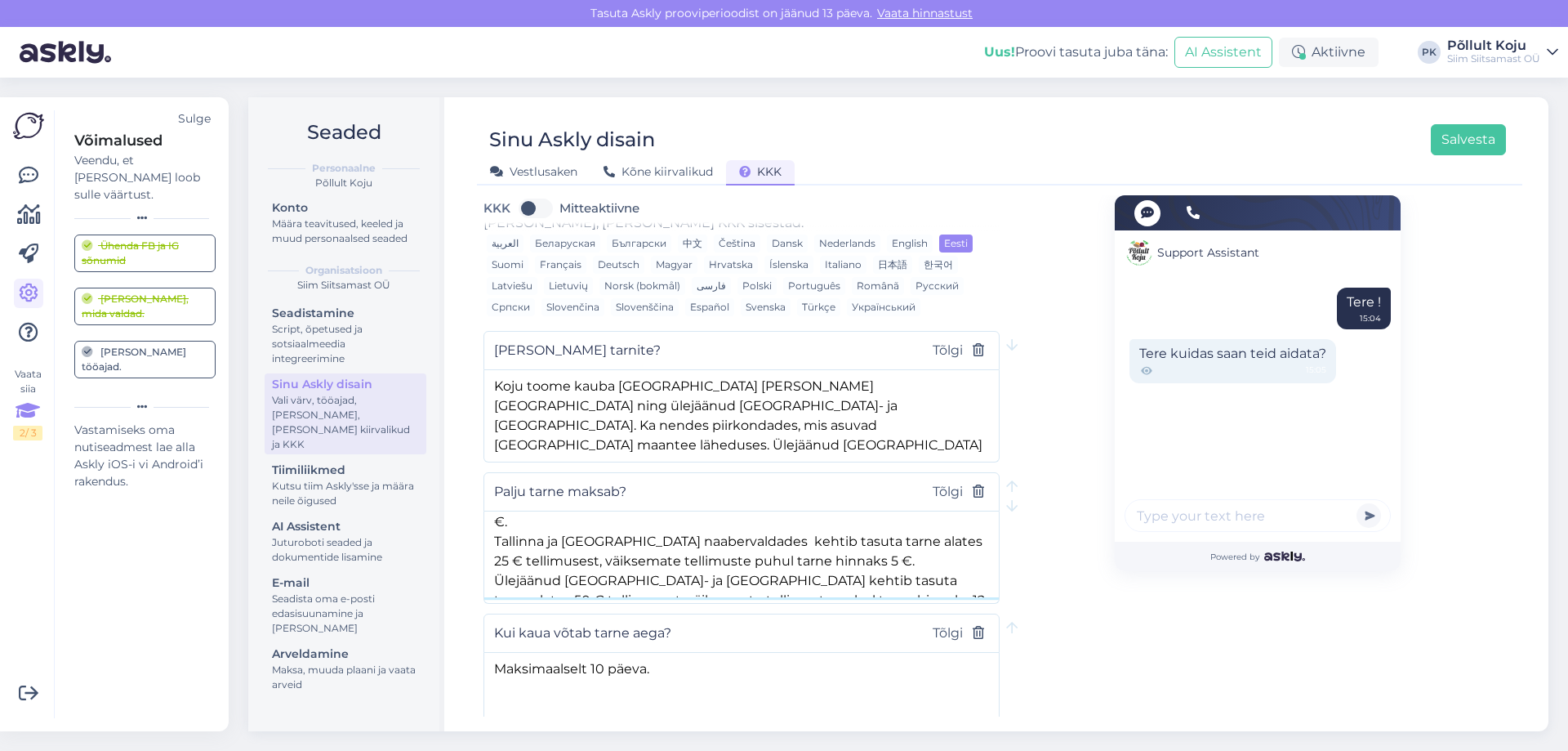
drag, startPoint x: 490, startPoint y: 507, endPoint x: 920, endPoint y: 572, distance: 434.9
click at [920, 572] on textarea "Tallinnas, Tartus ja lähiümbruses kehtib tasuta tarne alates 18 € tellimusest, …" at bounding box center [742, 554] width 515 height 86
click at [32, 163] on link at bounding box center [29, 176] width 29 height 29
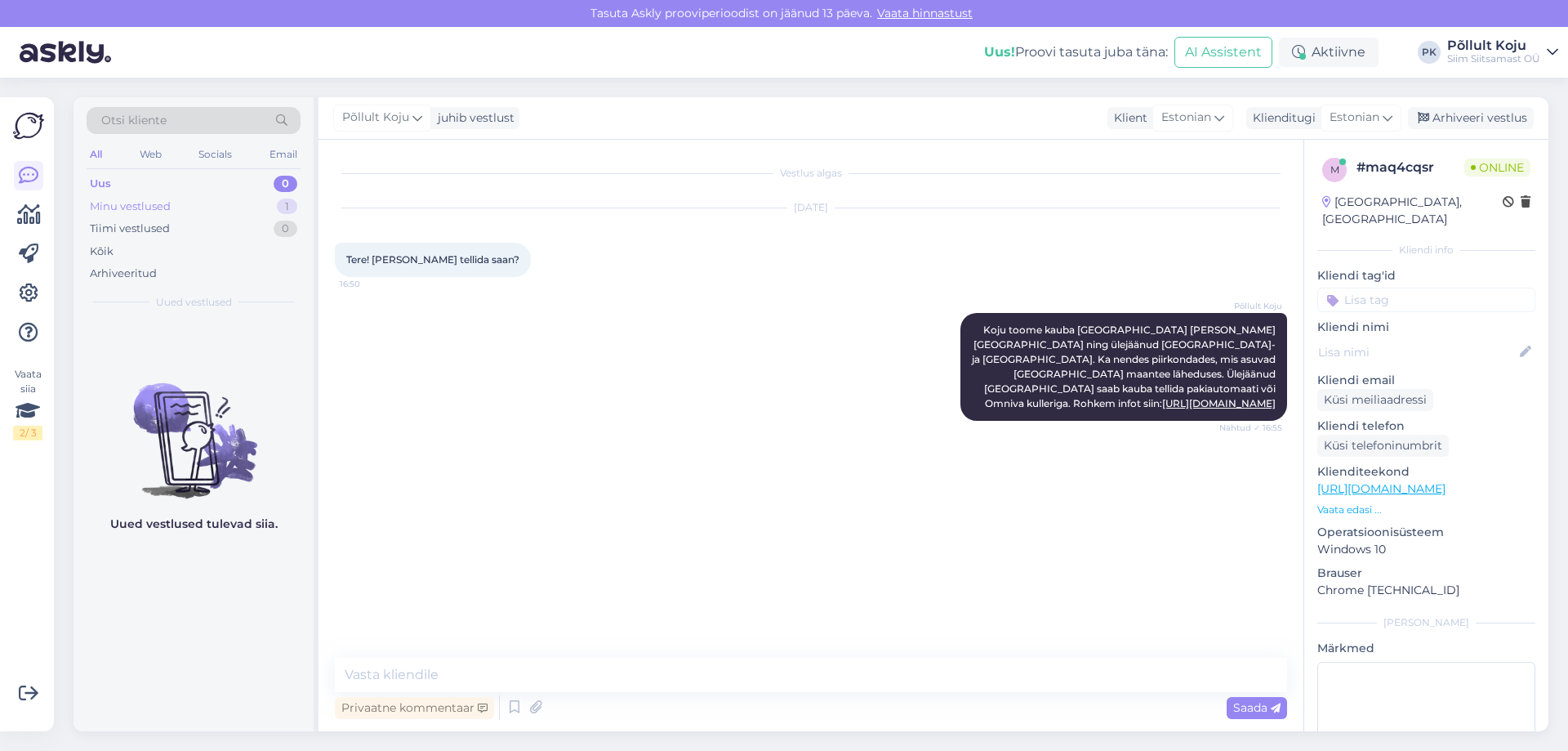
click at [254, 200] on div "Minu vestlused 1" at bounding box center [193, 206] width 214 height 23
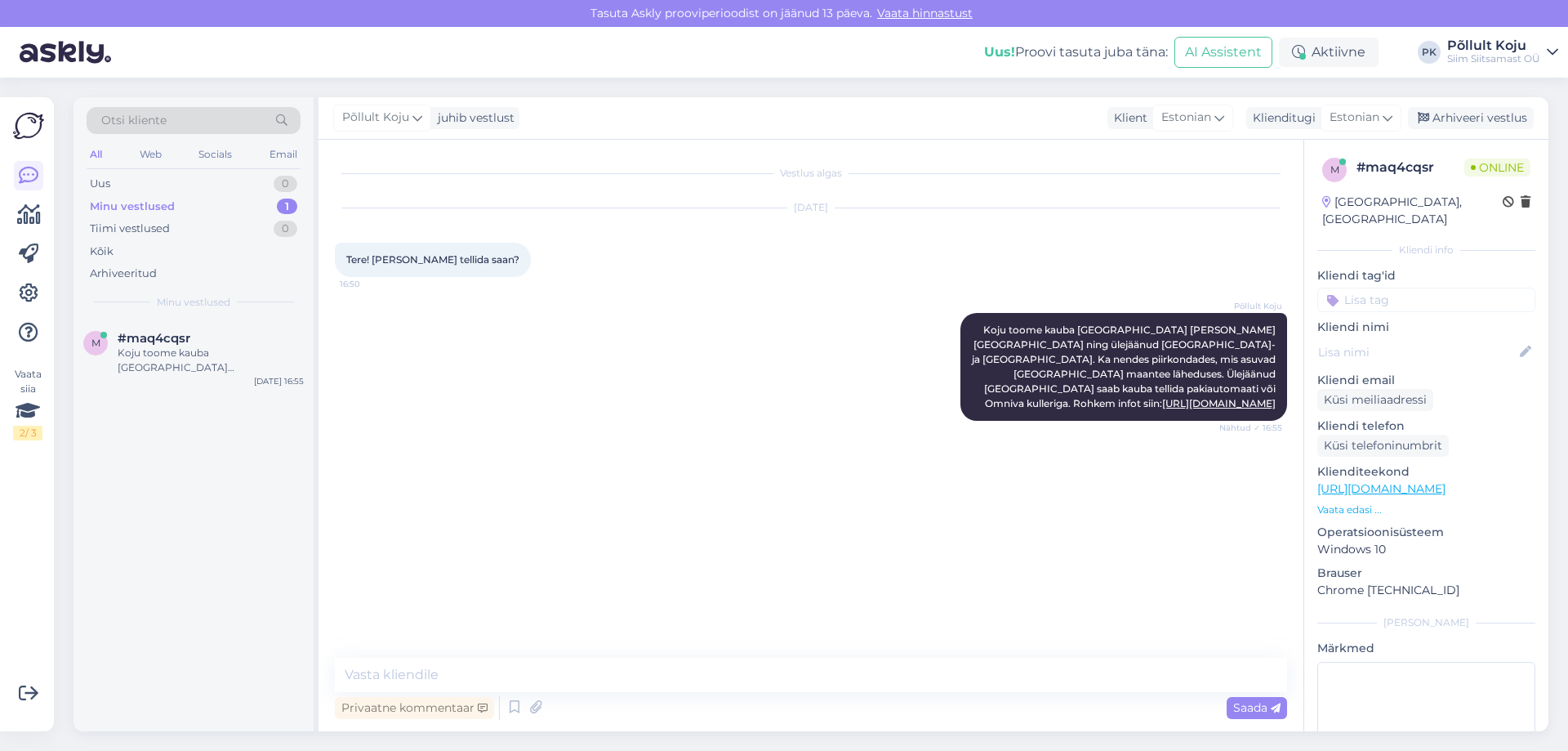
click at [597, 709] on div "Privaatne kommentaar Saada" at bounding box center [812, 708] width 953 height 31
click at [555, 682] on textarea at bounding box center [812, 675] width 953 height 34
paste textarea "Tallinnas, Tartus ja lähiümbruses kehtib tasuta tarne alates 18 € tellimusest, …"
type textarea "Tallinnas, Tartus ja lähiümbruses kehtib tasuta tarne alates 18 € tellimusest, …"
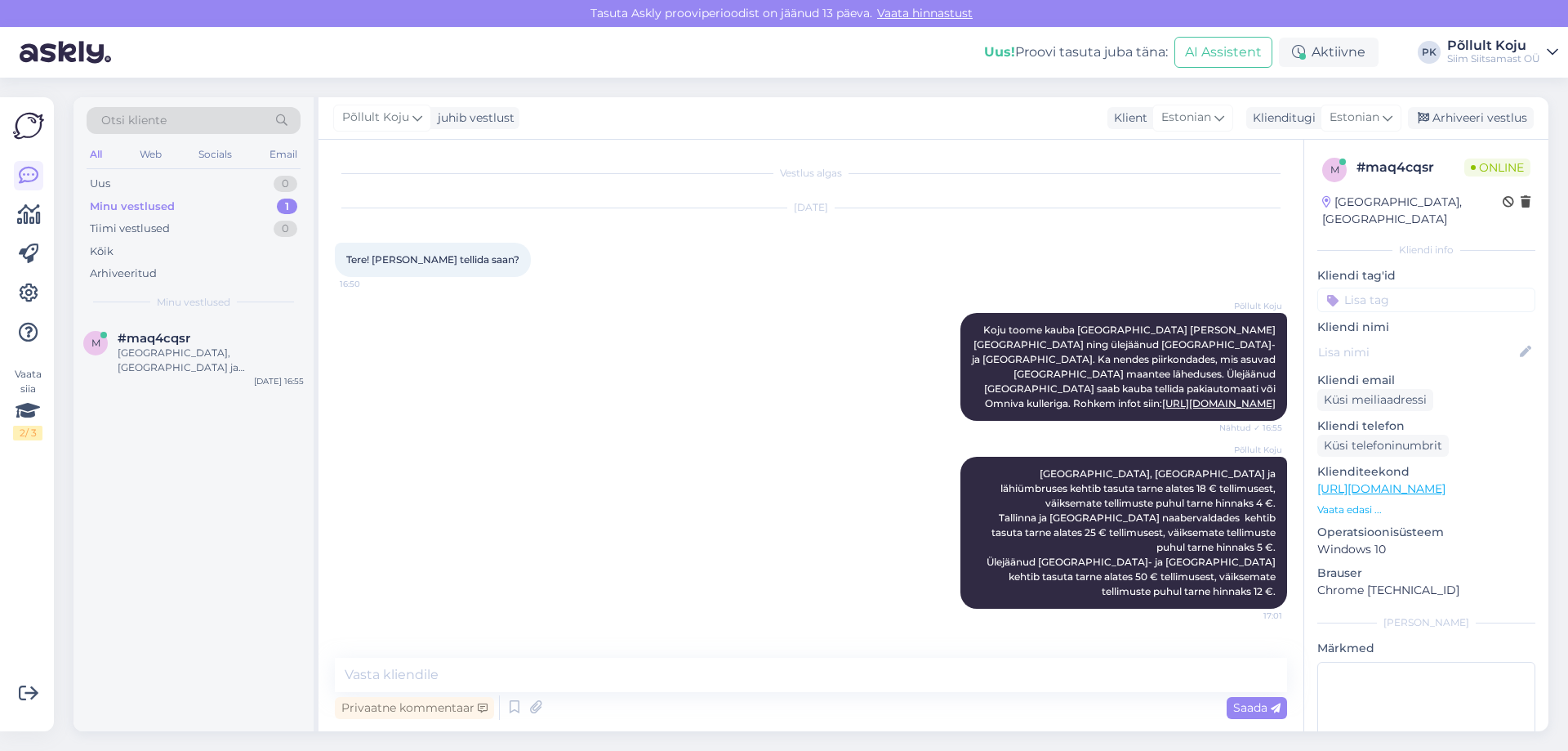
click at [83, 42] on img at bounding box center [64, 52] width 91 height 51
click at [22, 123] on img at bounding box center [29, 126] width 31 height 31
click at [36, 128] on img at bounding box center [29, 126] width 31 height 31
click at [47, 65] on img at bounding box center [64, 52] width 91 height 51
click at [52, 54] on img at bounding box center [64, 52] width 91 height 51
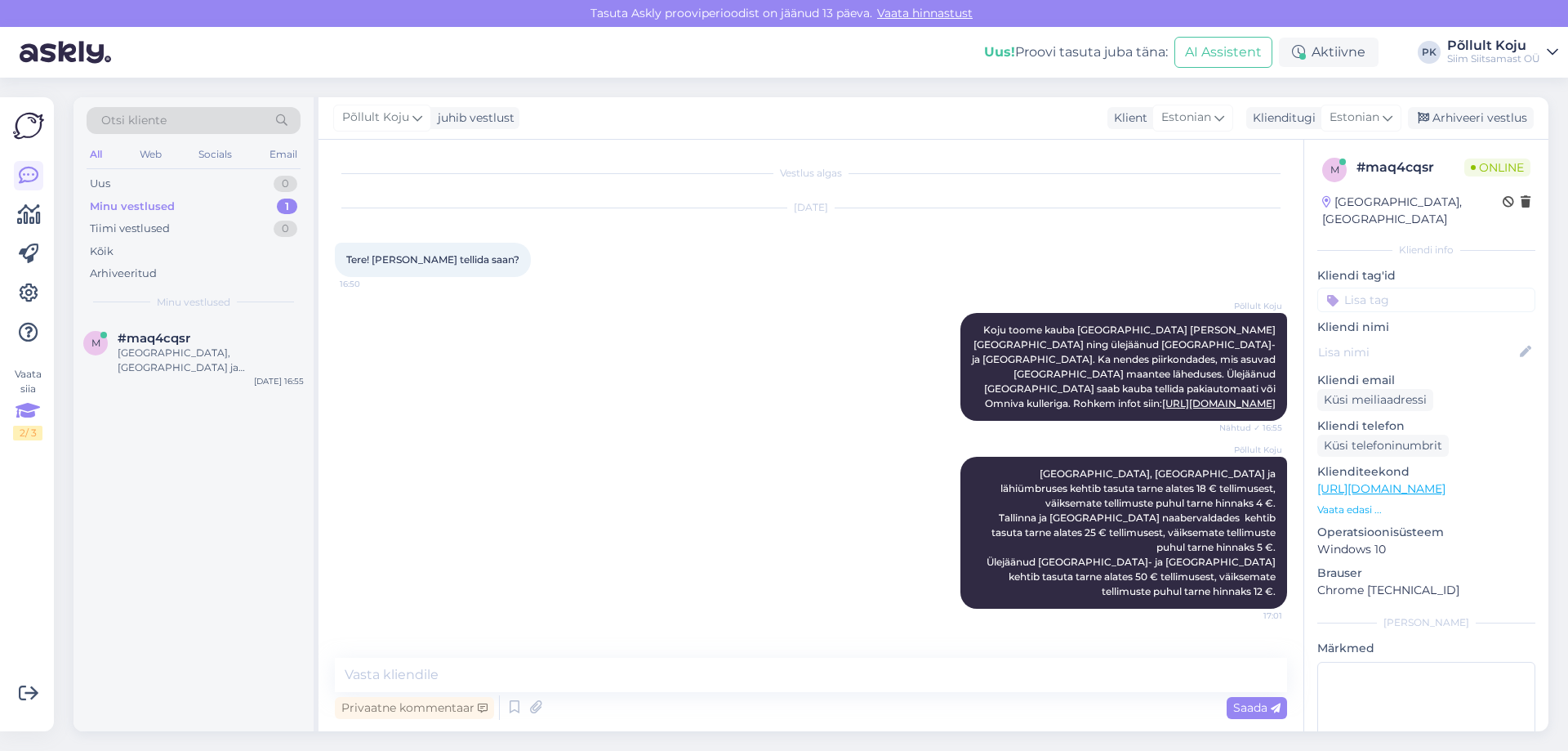
click at [40, 405] on div "Vaata siia 2 / 3" at bounding box center [28, 404] width 29 height 74
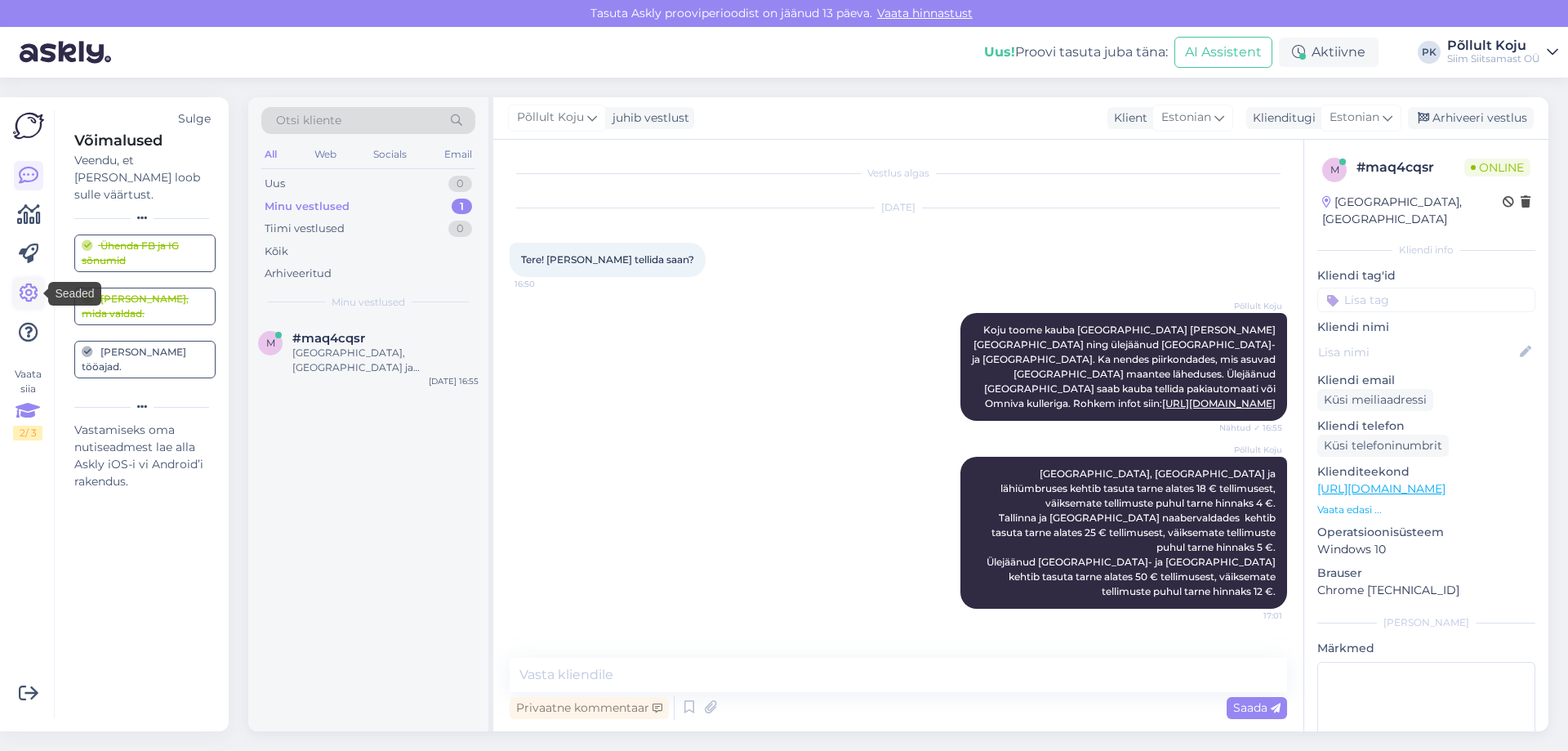
click at [34, 288] on icon at bounding box center [28, 293] width 19 height 19
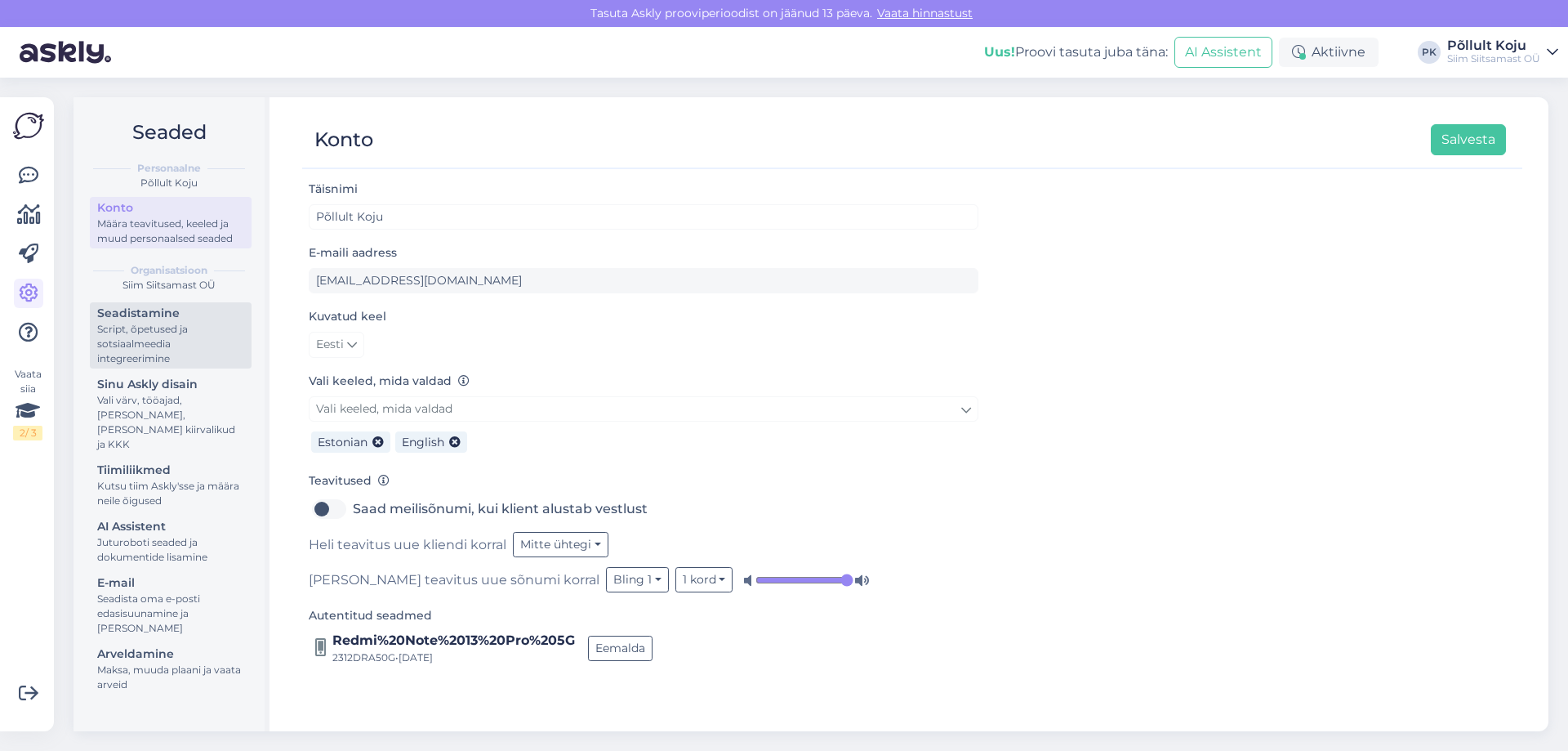
click at [198, 345] on div "Script, õpetused ja sotsiaalmeedia integreerimine" at bounding box center [171, 344] width 147 height 44
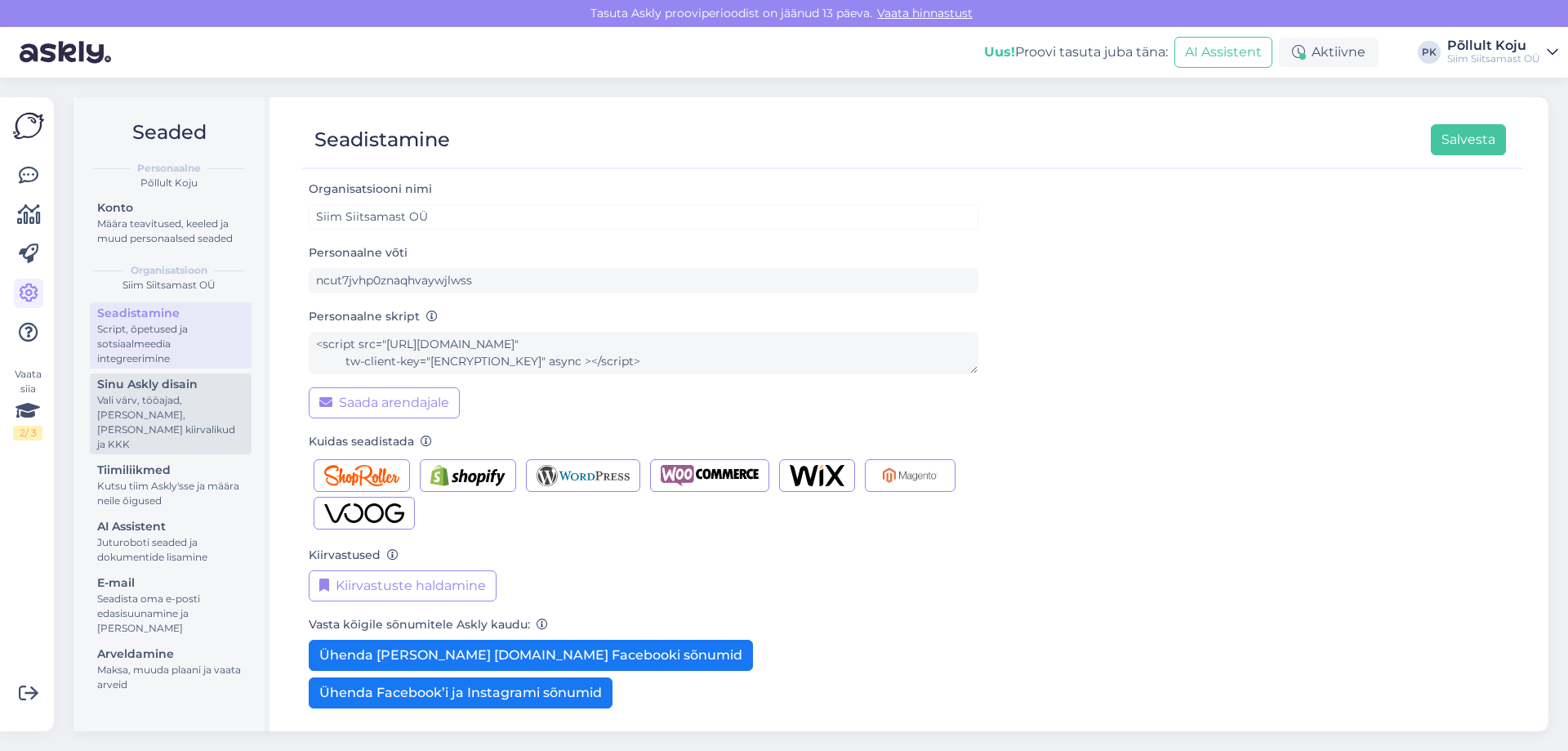
click at [194, 397] on div "Vali värv, tööajad, lisa meilivorm, kõne kiirvalikud ja KKK" at bounding box center [171, 423] width 147 height 59
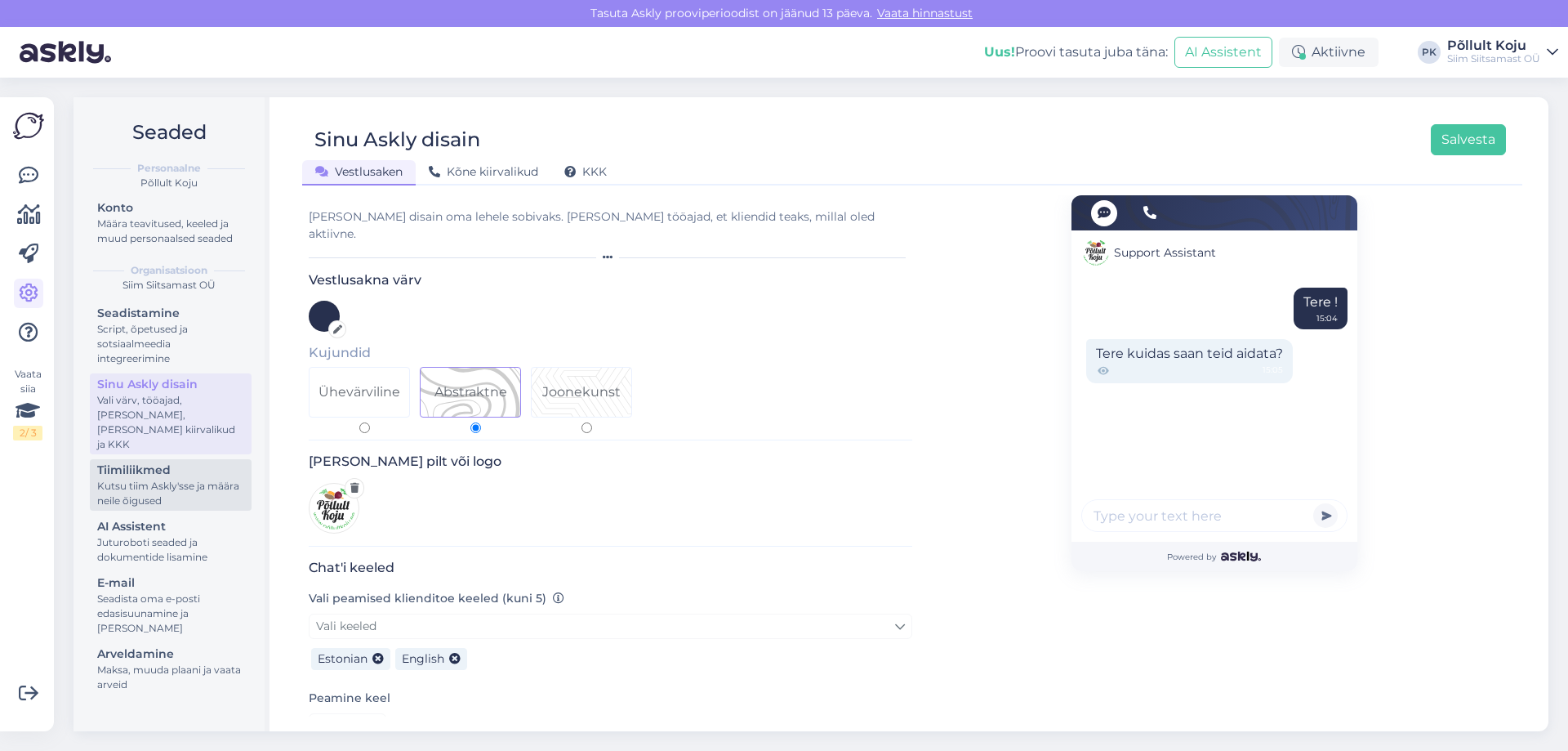
click at [192, 462] on div "Tiimiliikmed" at bounding box center [171, 470] width 147 height 18
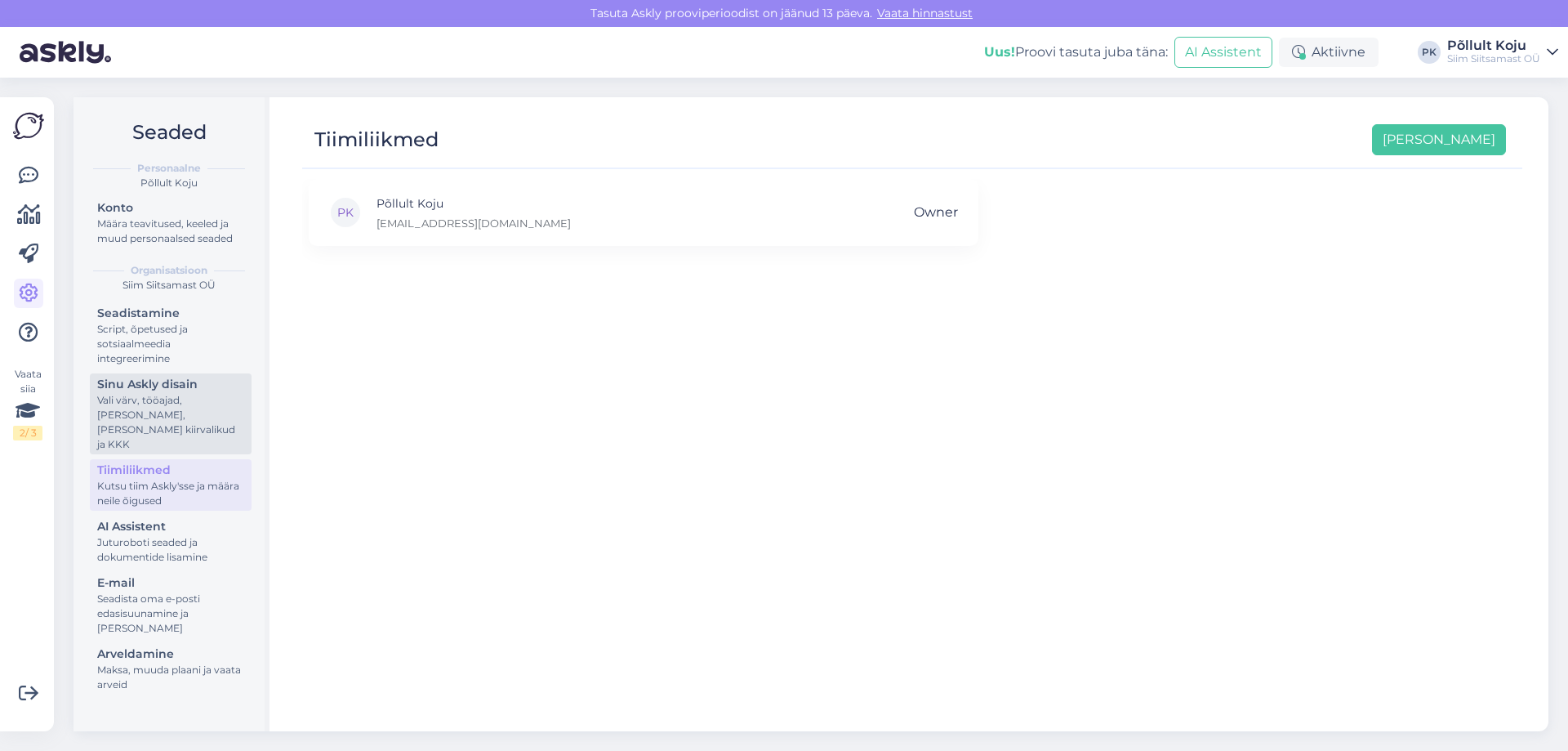
click at [184, 405] on div "Vali värv, tööajad, lisa meilivorm, kõne kiirvalikud ja KKK" at bounding box center [171, 423] width 147 height 59
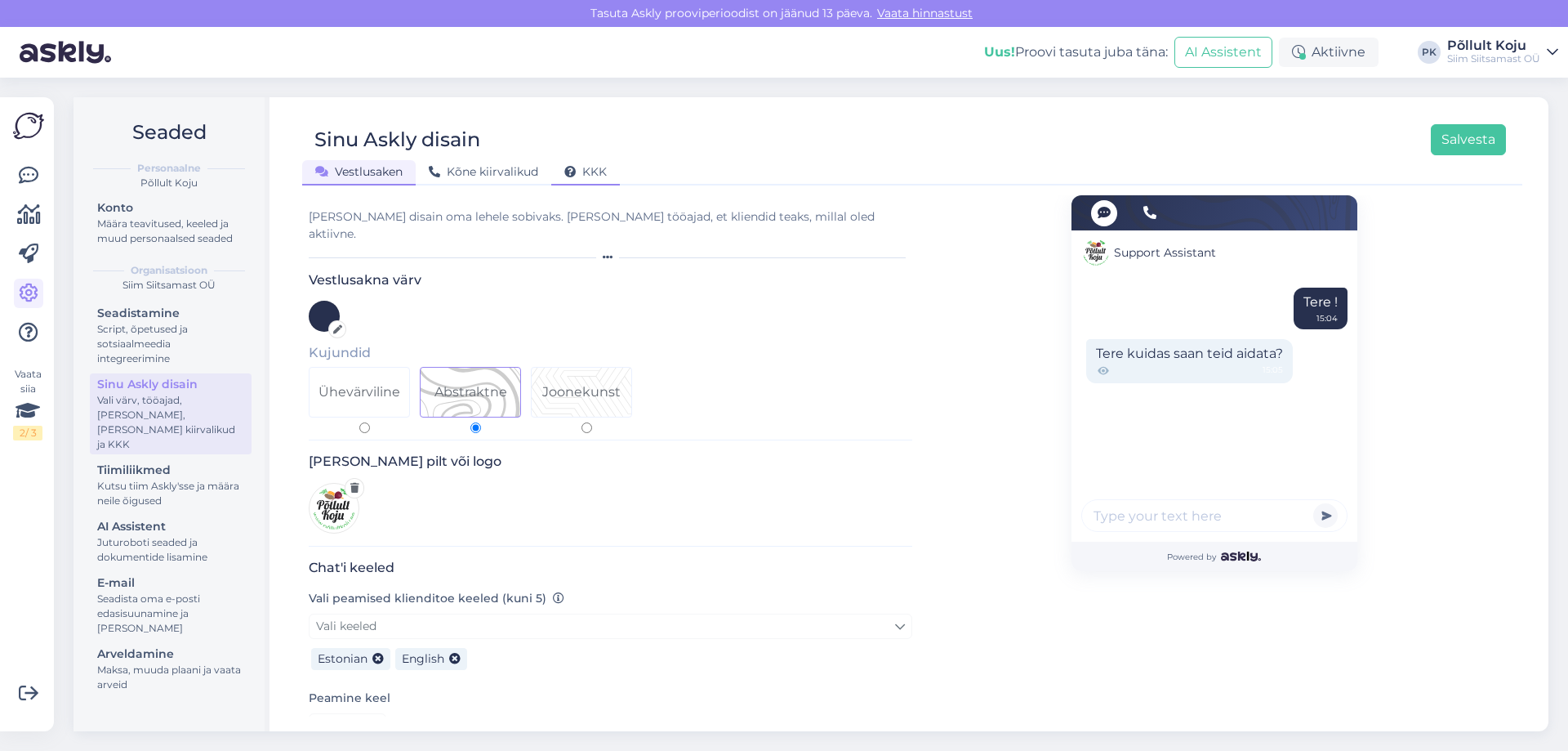
click at [595, 170] on span "KKK" at bounding box center [586, 171] width 42 height 15
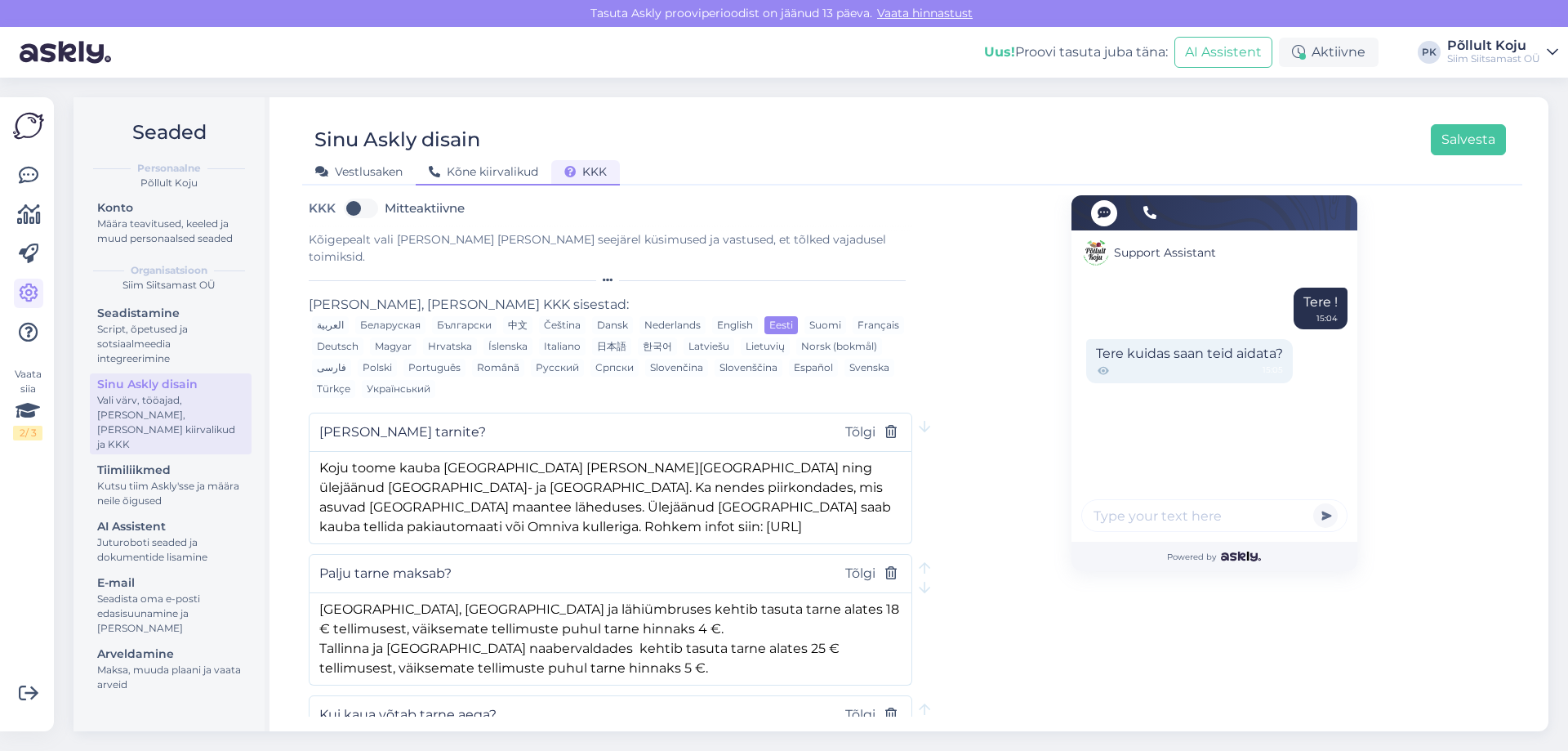
click at [507, 170] on span "Kõne kiirvalikud" at bounding box center [484, 171] width 110 height 15
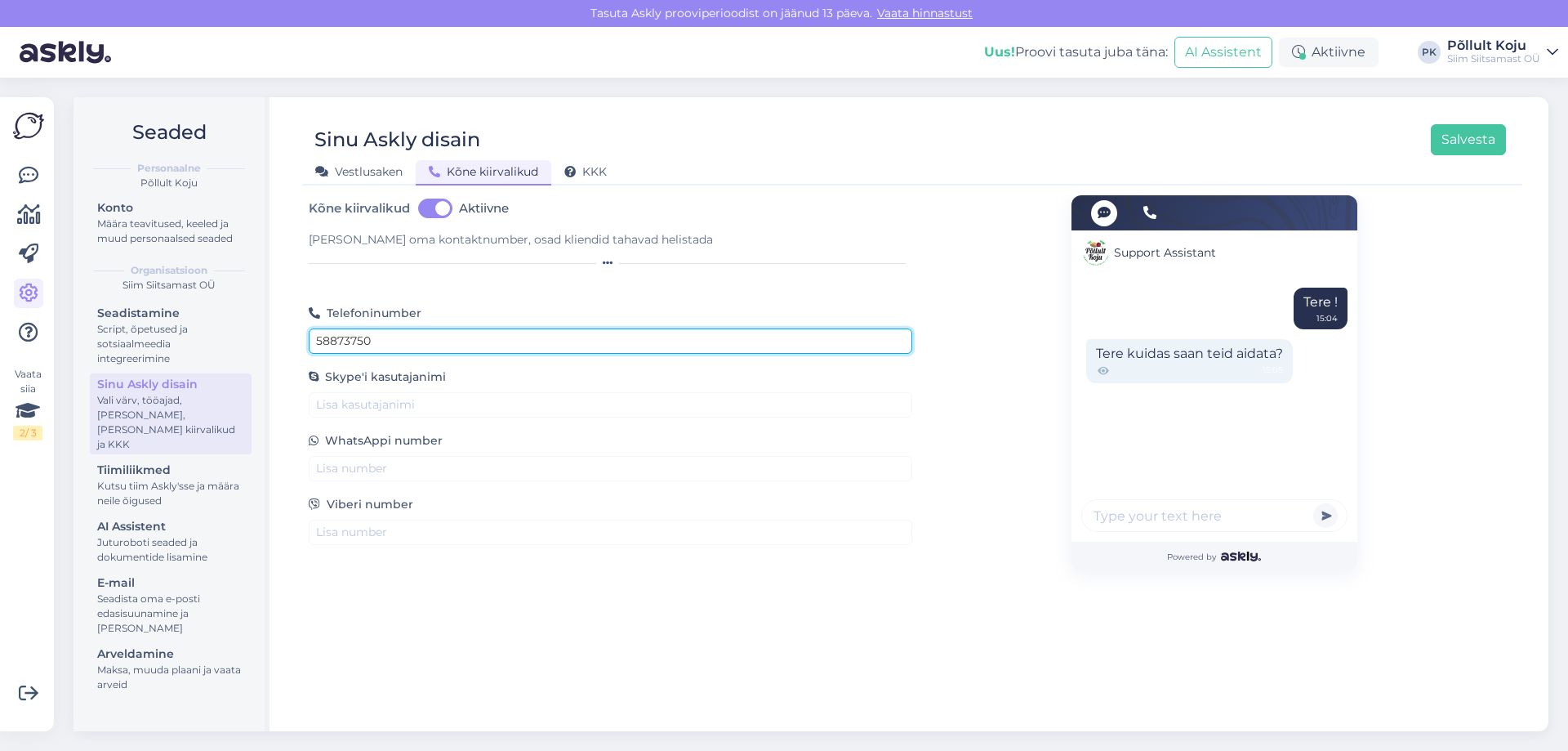
drag, startPoint x: 319, startPoint y: 343, endPoint x: 337, endPoint y: 339, distance: 18.4
click at [319, 343] on input "58873750" at bounding box center [610, 340] width 603 height 25
type input "+37258873750"
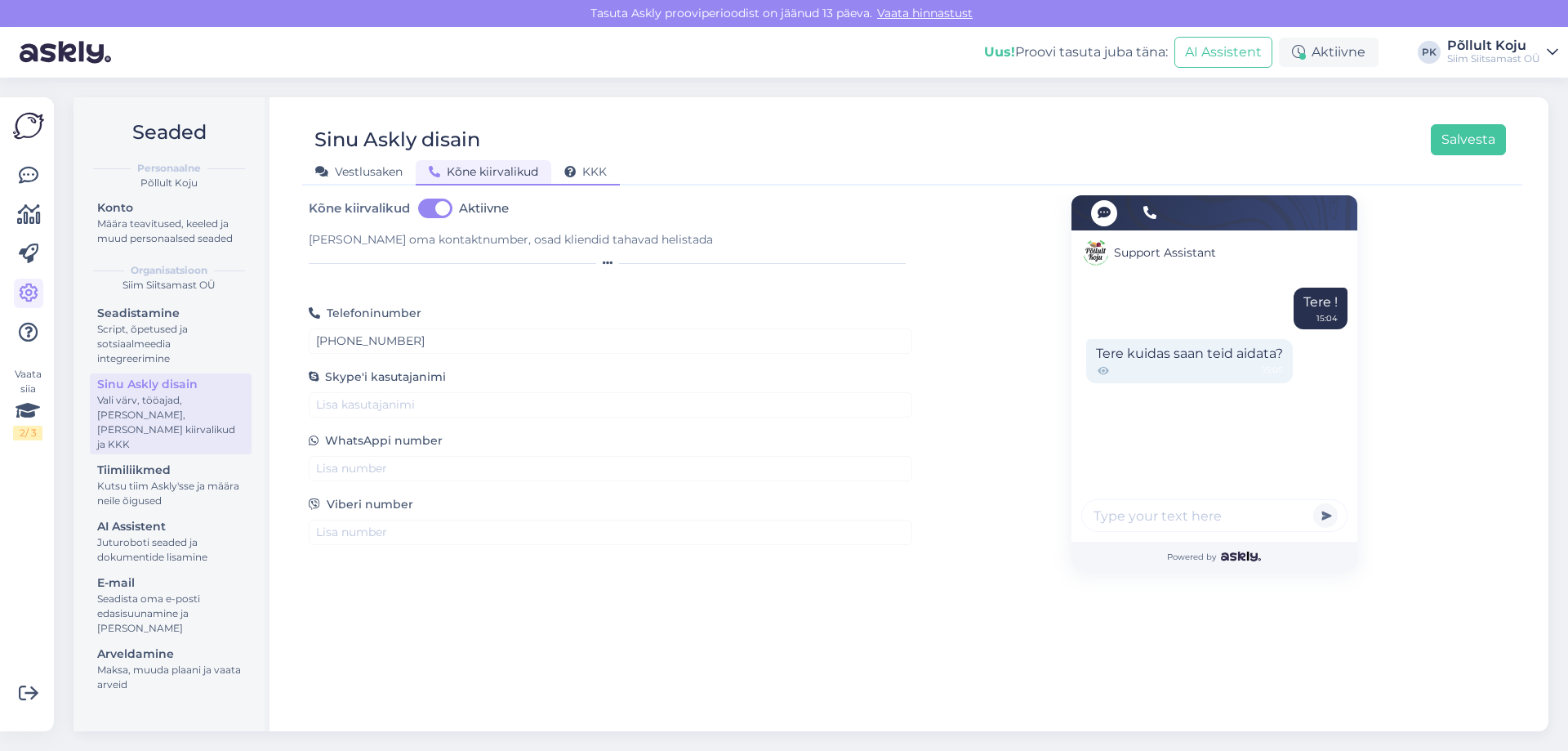
click at [595, 177] on span "KKK" at bounding box center [586, 171] width 42 height 15
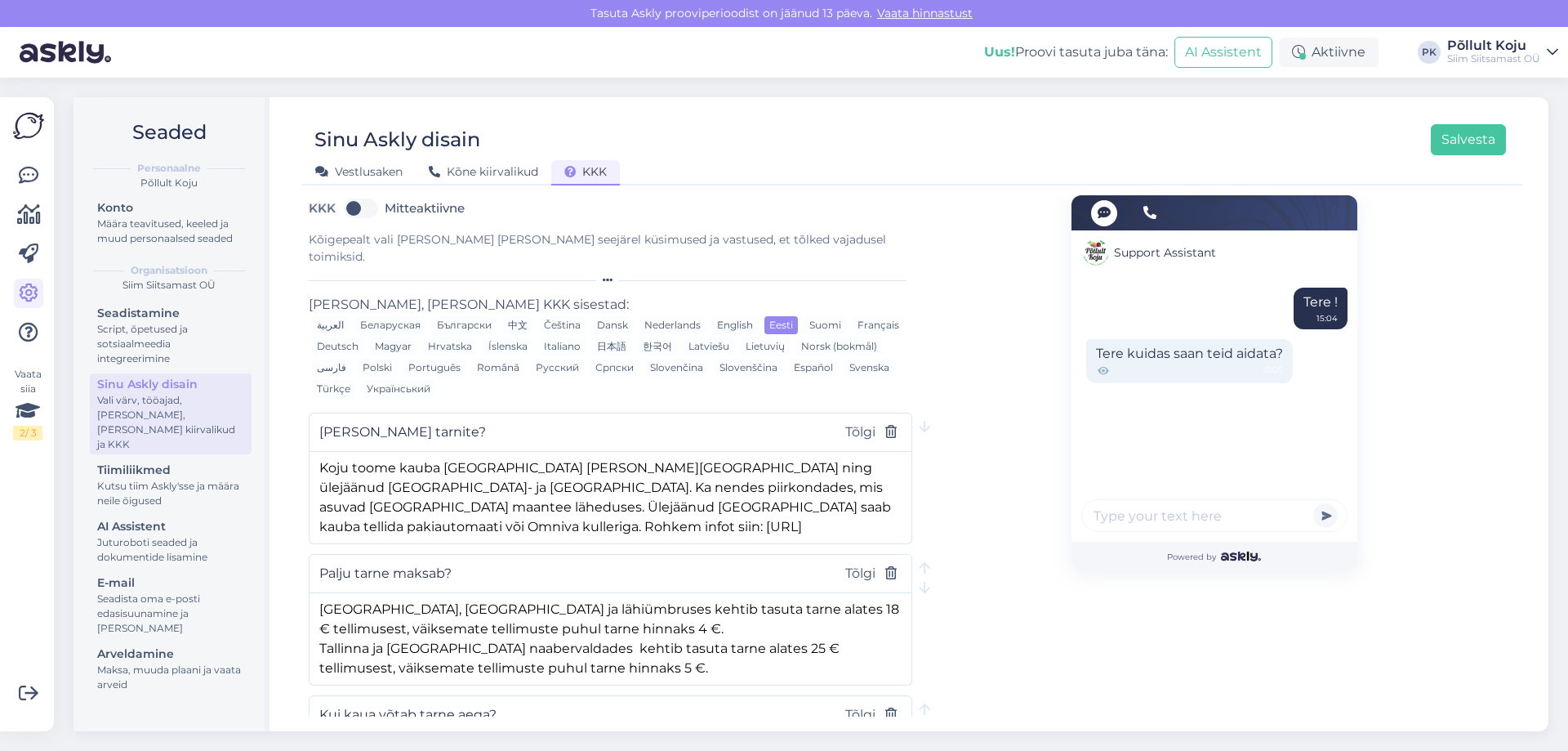
click at [385, 207] on label "Mitteaktiivne" at bounding box center [425, 208] width 80 height 26
click at [372, 207] on input "Mitteaktiivne" at bounding box center [361, 208] width 41 height 26
checkbox input "true"
click at [1492, 137] on button "Salvesta" at bounding box center [1469, 140] width 76 height 31
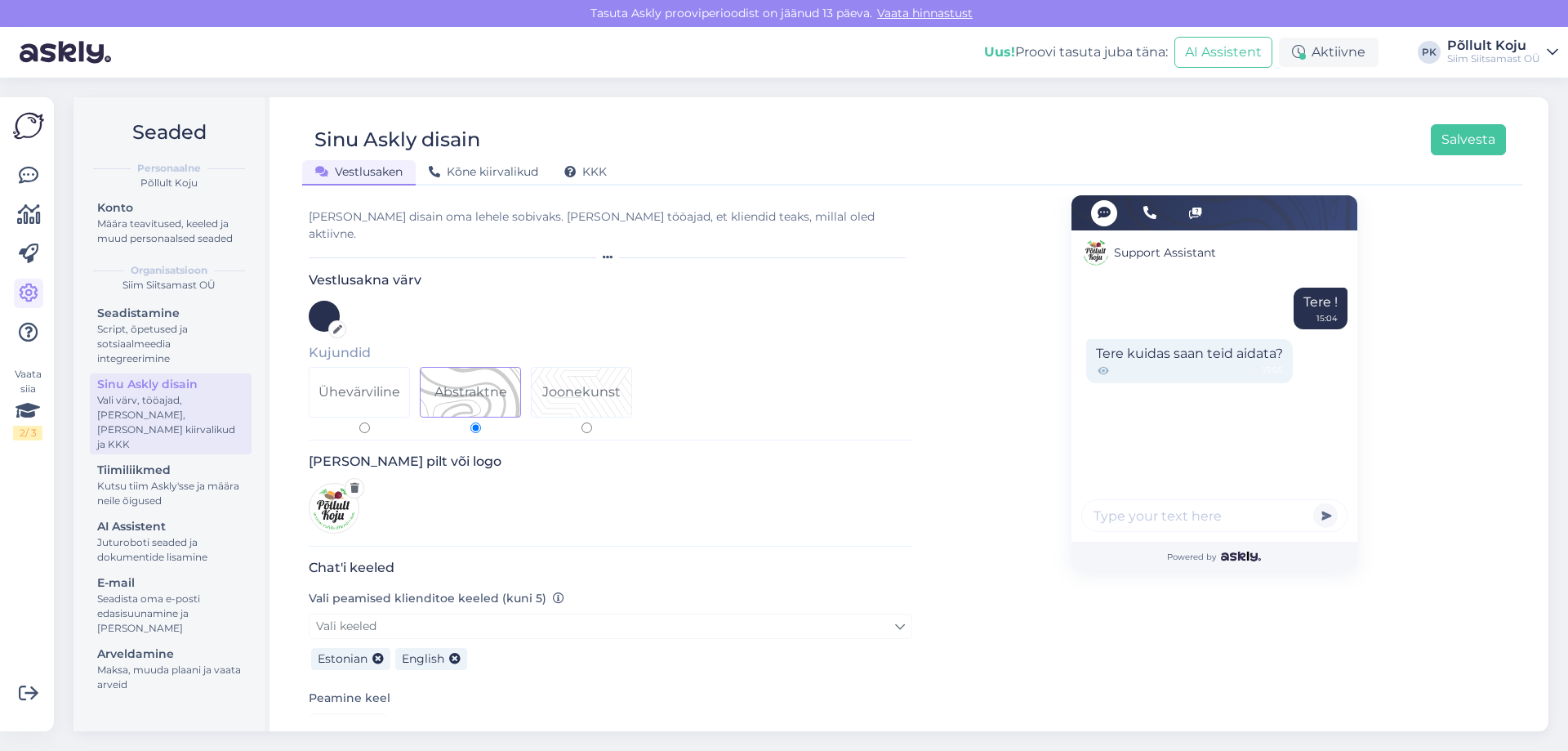
click at [597, 157] on div "Vestlusaken Kõne kiirvalikud KKK" at bounding box center [904, 169] width 1204 height 29
click at [599, 173] on span "KKK" at bounding box center [586, 171] width 42 height 15
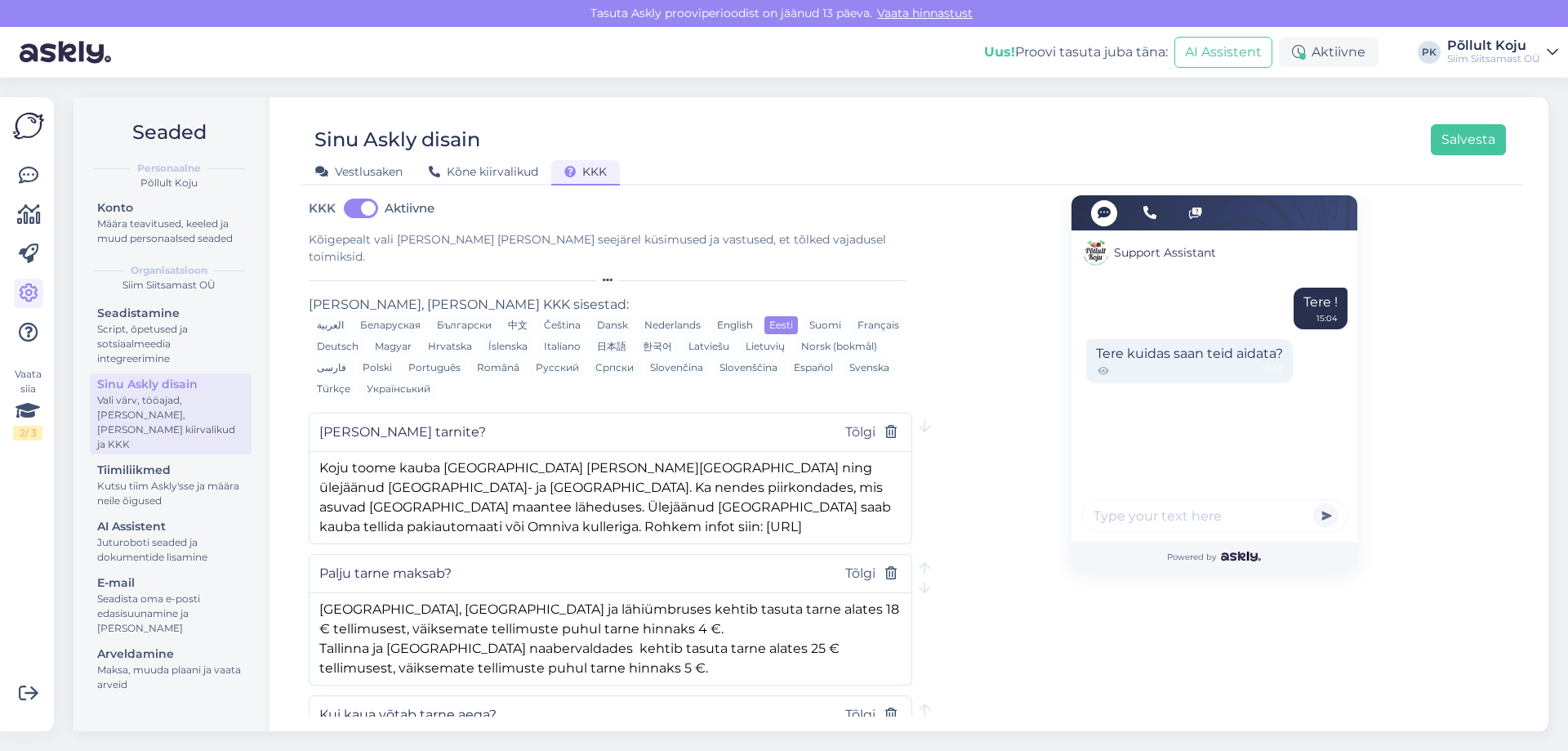
click at [445, 422] on input "Kuhu kaupa tarnite?" at bounding box center [570, 432] width 501 height 21
click at [443, 422] on input "Kuhu kaupa tarnite?" at bounding box center [570, 432] width 501 height 21
click at [438, 422] on input "Kuhu kaupa tarnite?" at bounding box center [570, 432] width 501 height 21
type input "Kuhu kaupa tarnime?"
click at [1469, 139] on button "Salvesta" at bounding box center [1469, 140] width 76 height 31
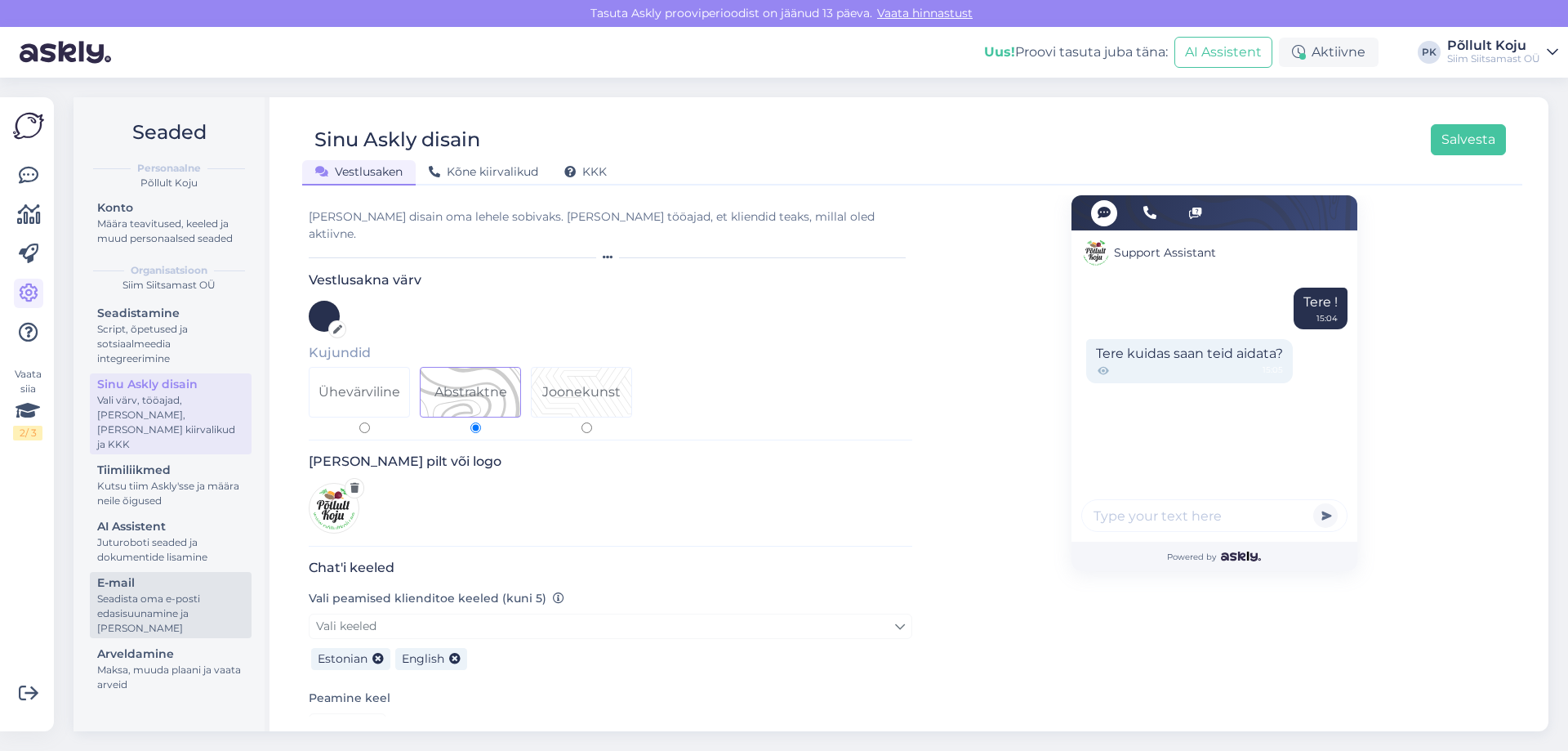
click at [202, 592] on div "Seadista oma e-posti edasisuunamine ja lisa domeenid" at bounding box center [171, 614] width 147 height 44
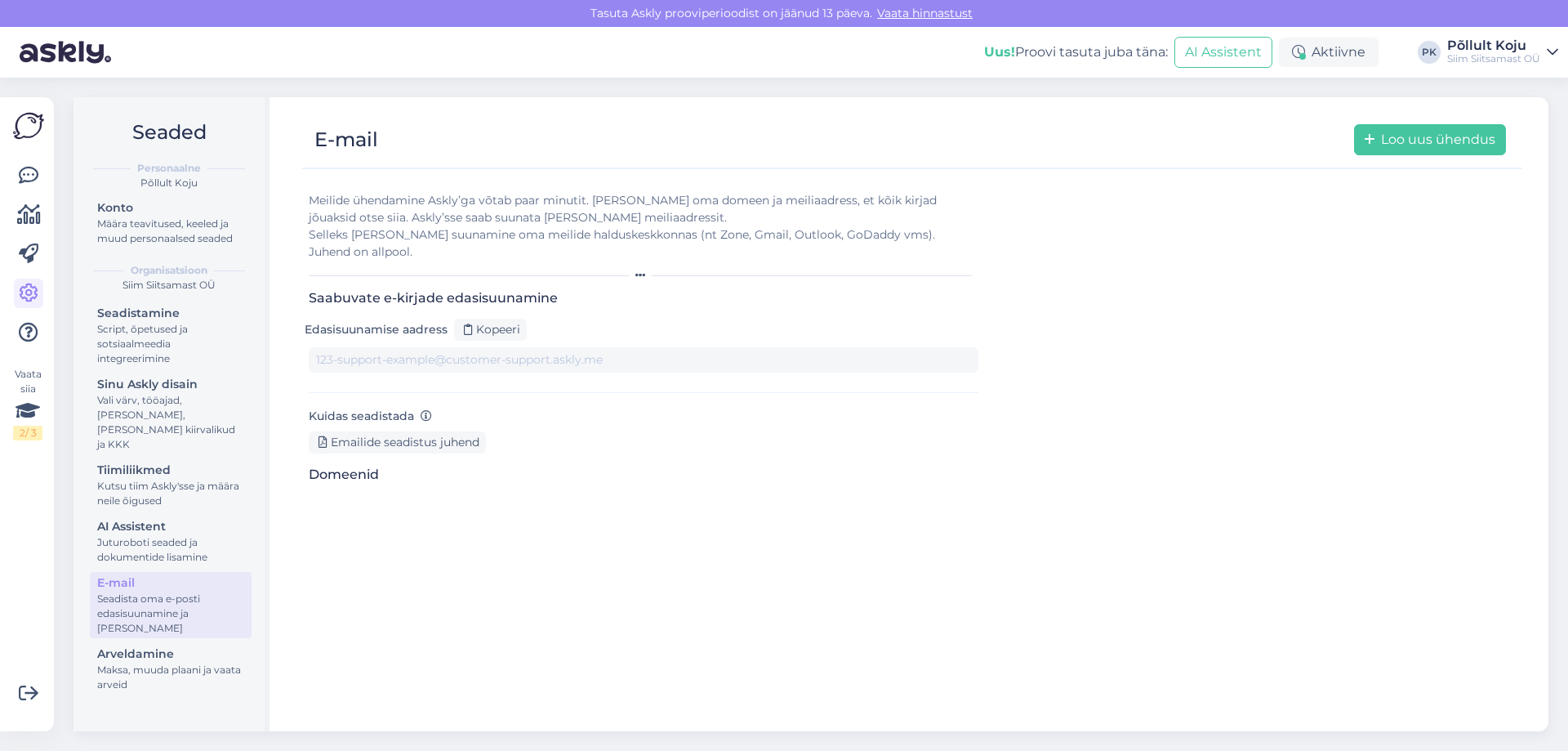
type input "1xzdoksgwh2-3bxp3ckvord.support@tickets.askly.me"
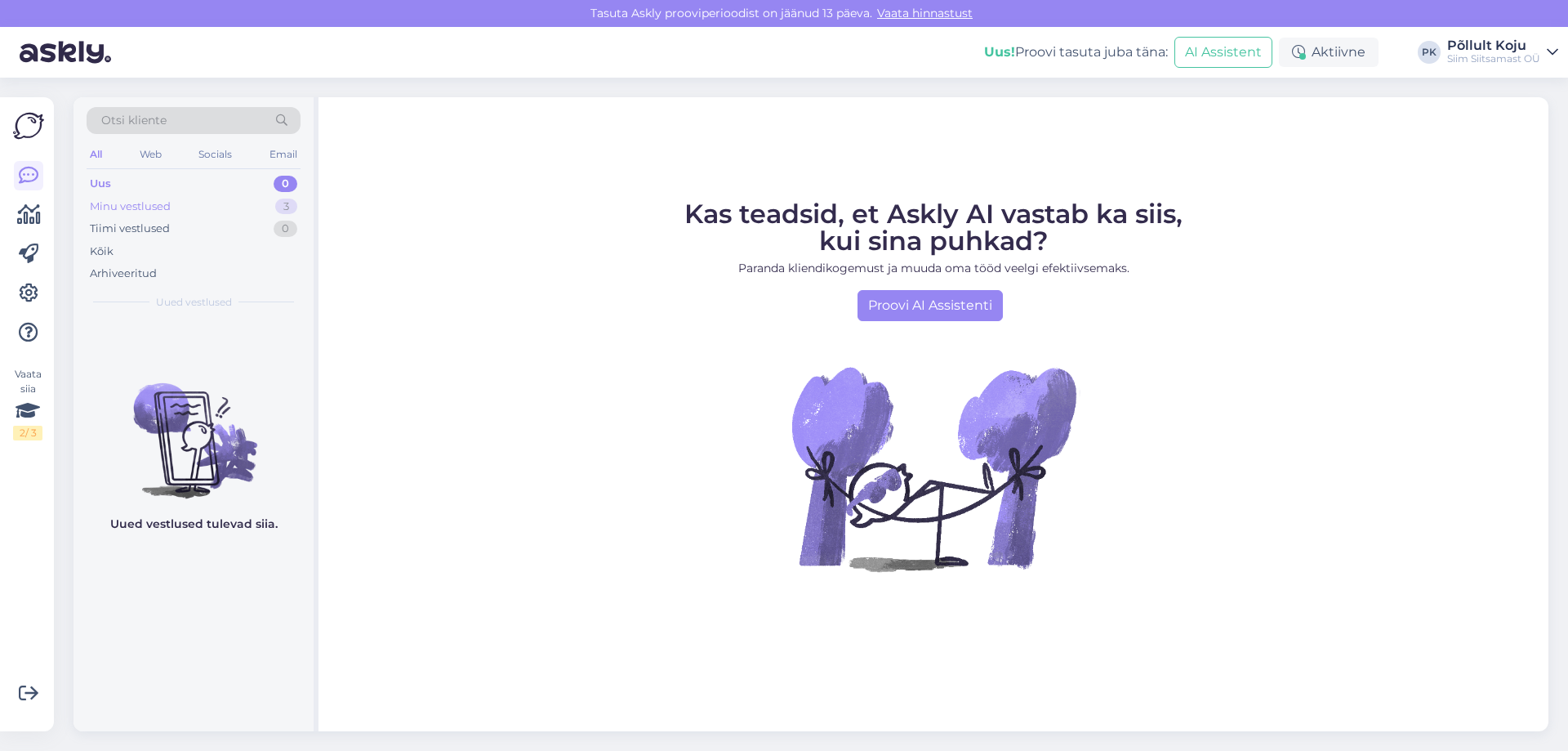
click at [137, 213] on div "Minu vestlused" at bounding box center [131, 206] width 81 height 17
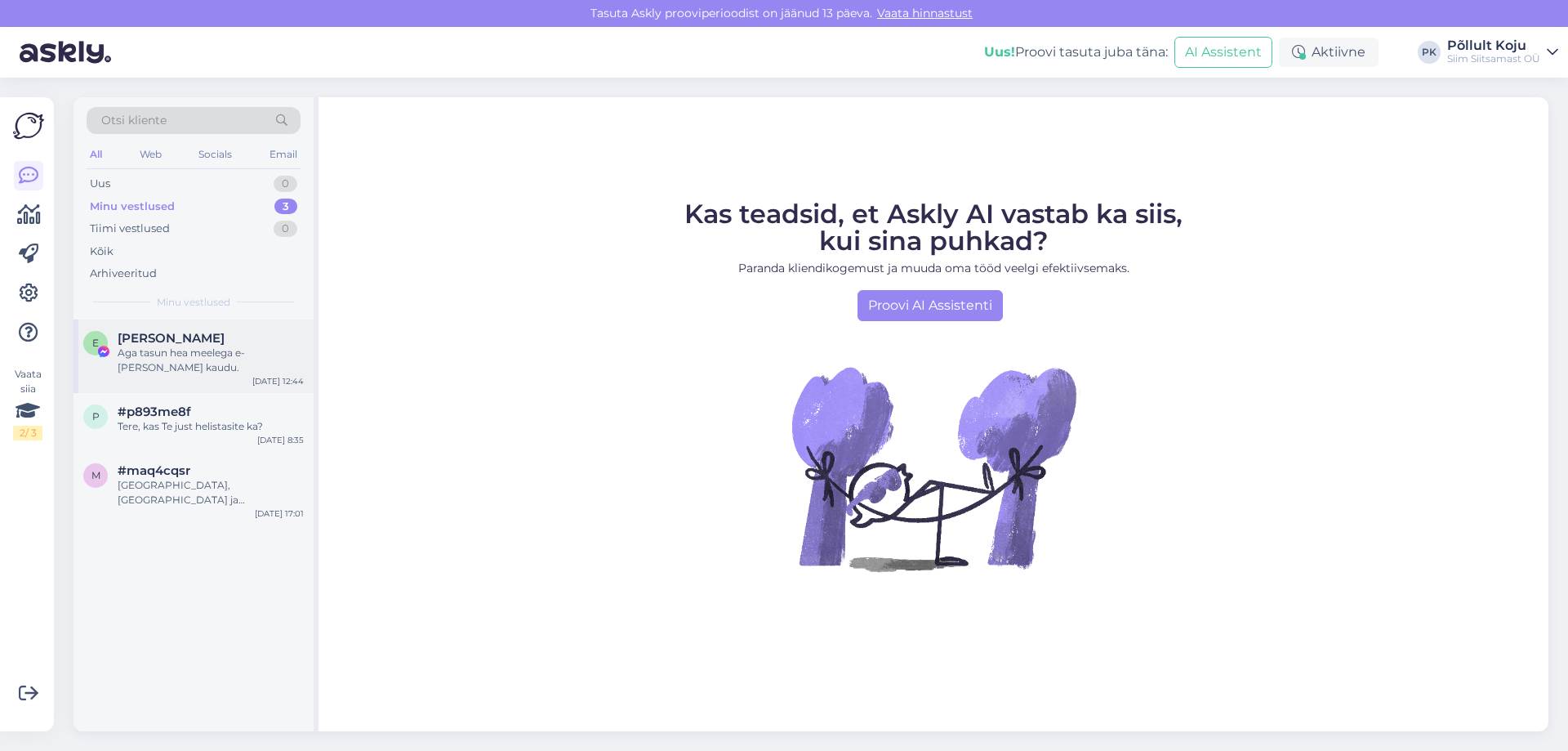
click at [215, 336] on div "[PERSON_NAME]" at bounding box center [211, 338] width 186 height 15
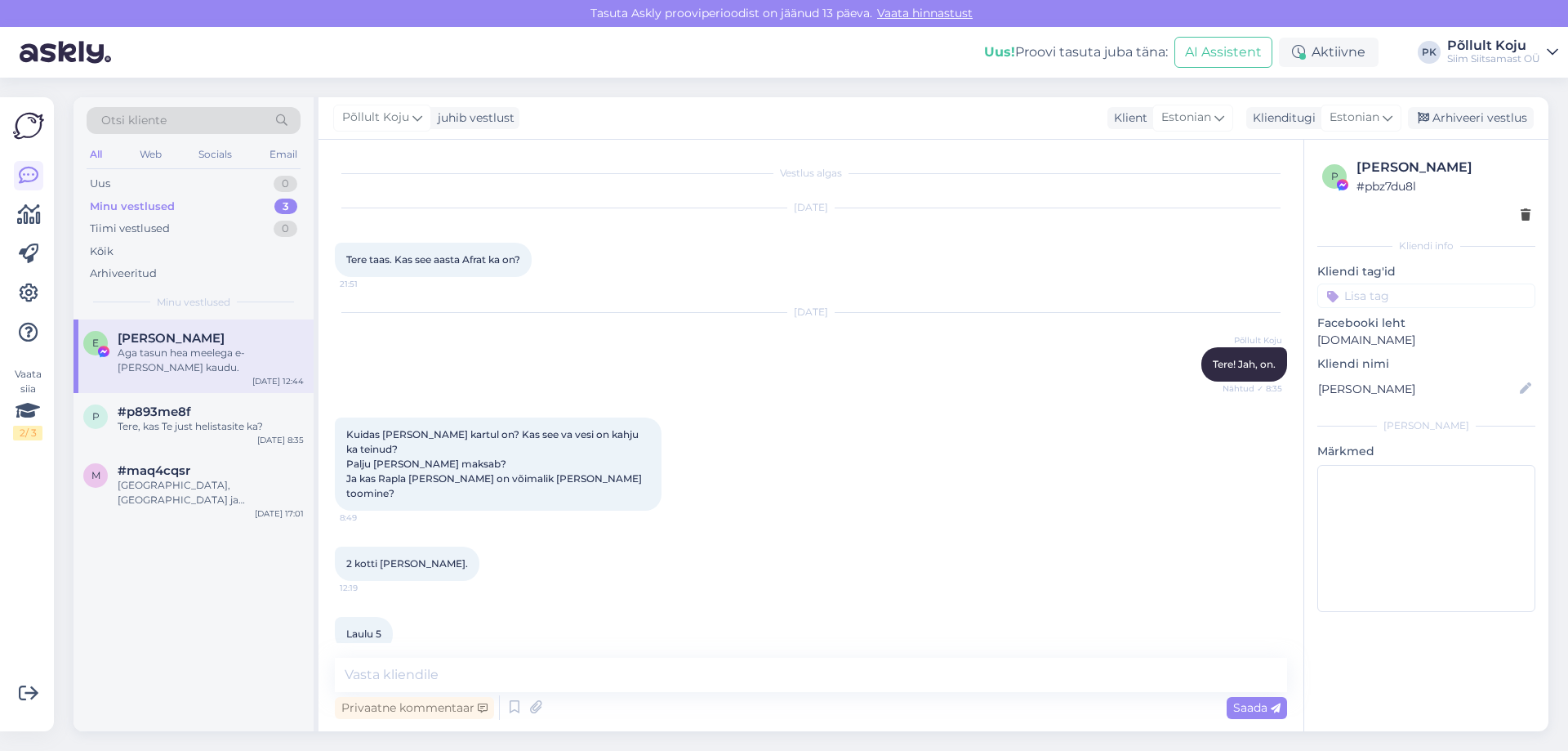
scroll to position [307, 0]
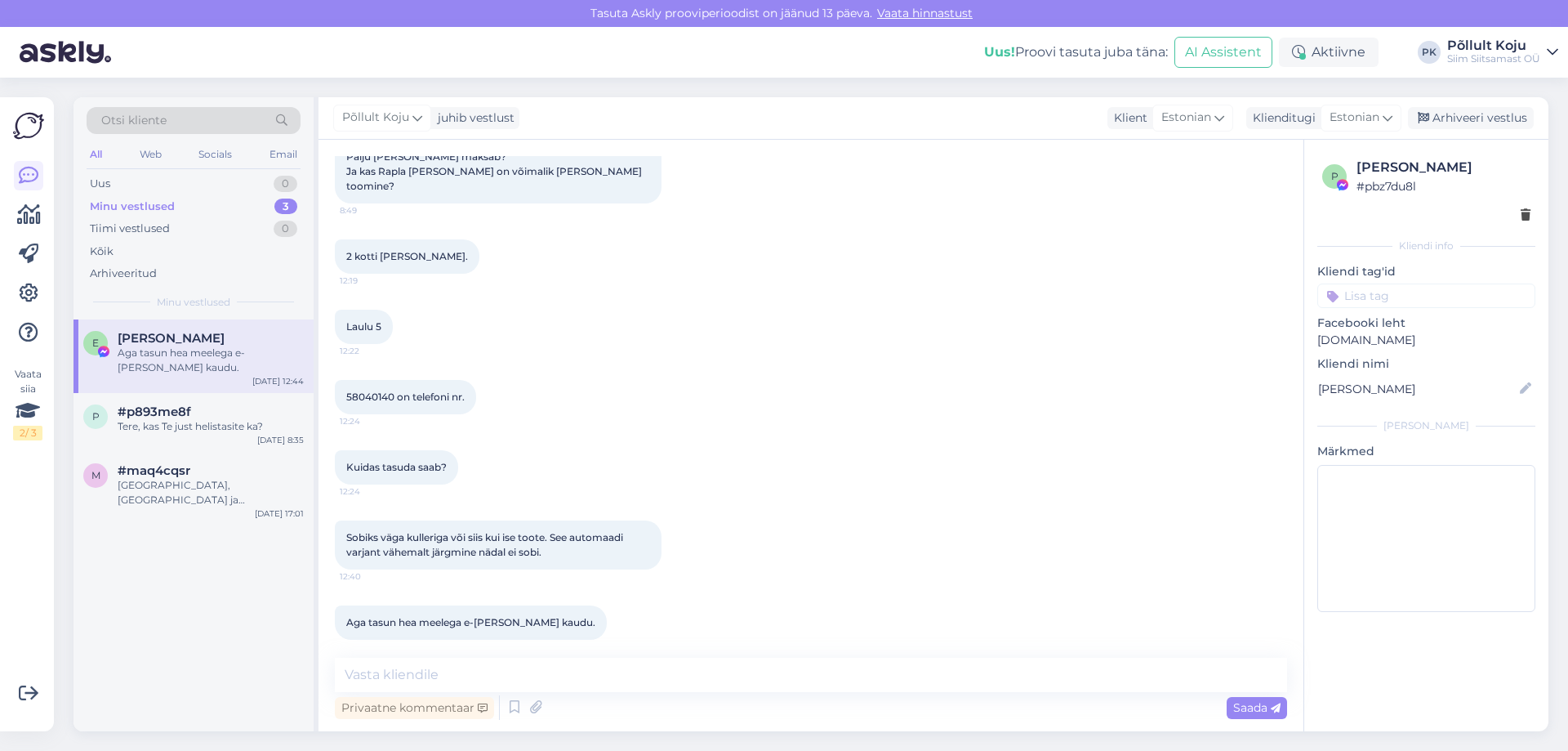
click at [613, 715] on div "Privaatne kommentaar Saada" at bounding box center [812, 708] width 953 height 31
click at [584, 708] on div "Privaatne kommentaar Saada" at bounding box center [812, 708] width 953 height 31
click at [552, 706] on div "Privaatne kommentaar Saada" at bounding box center [812, 708] width 953 height 31
click at [422, 678] on textarea at bounding box center [812, 675] width 953 height 34
type textarea "Järgmine nädal transporti ei toimugi. [GEOGRAPHIC_DATA]"
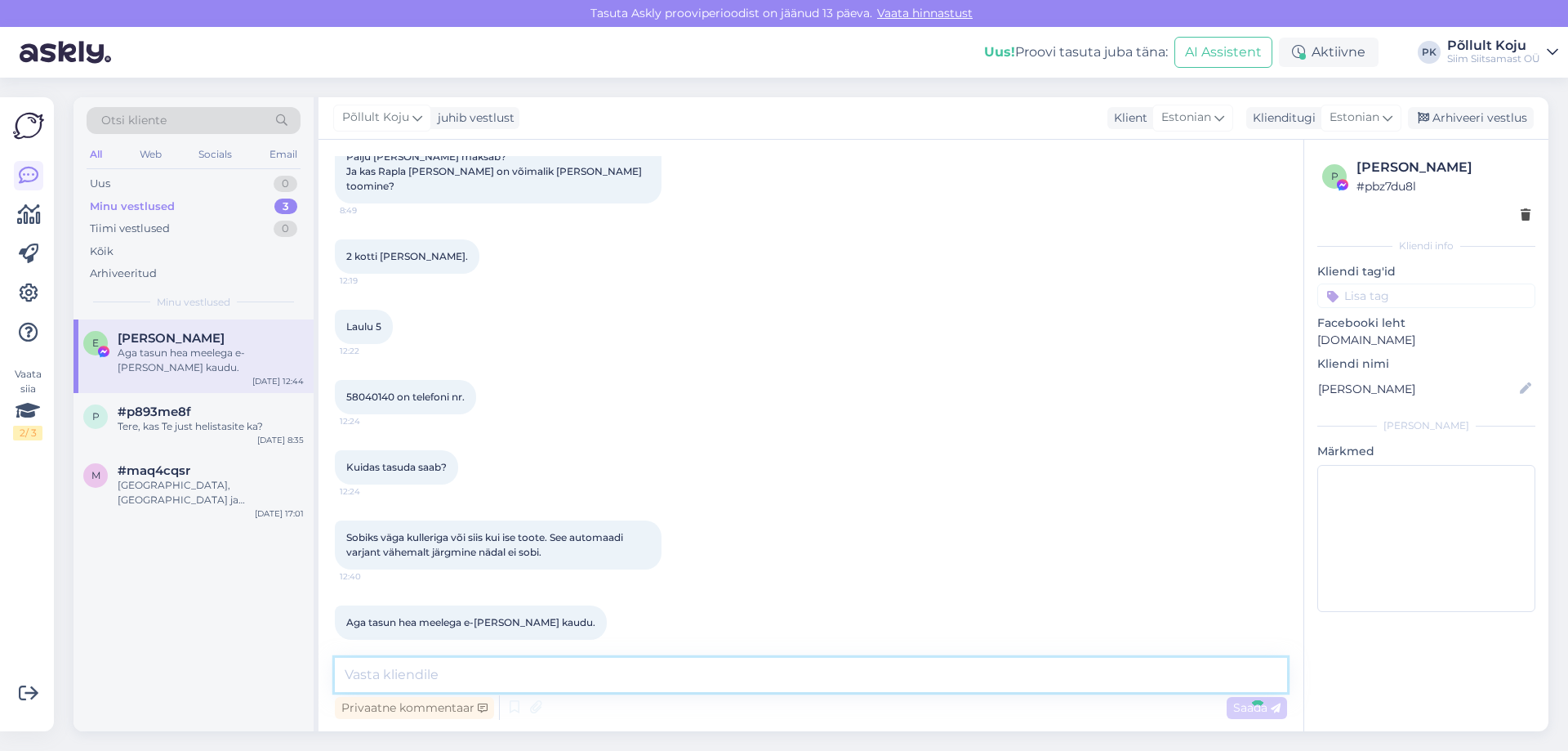
scroll to position [378, 0]
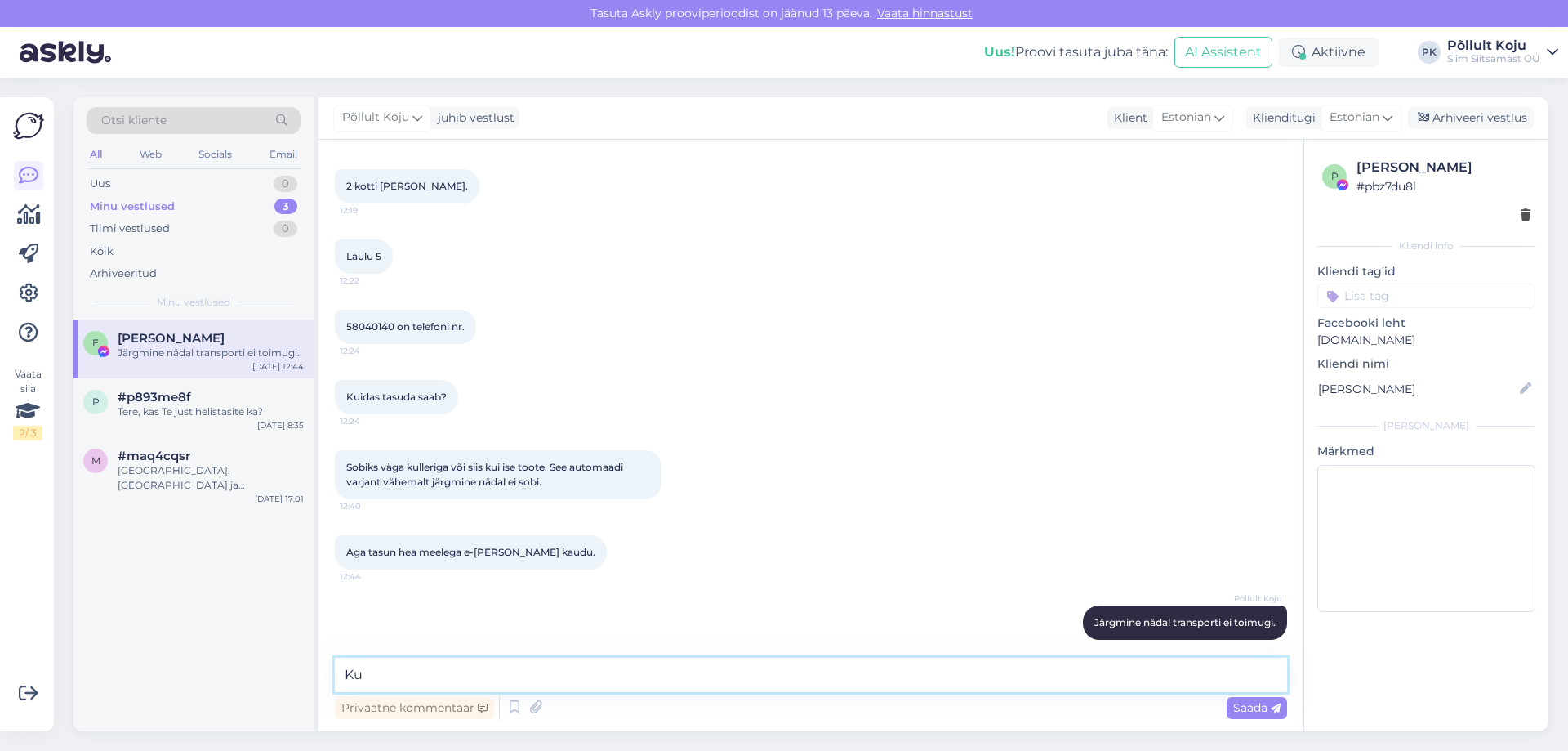
type textarea "K"
type textarea "M"
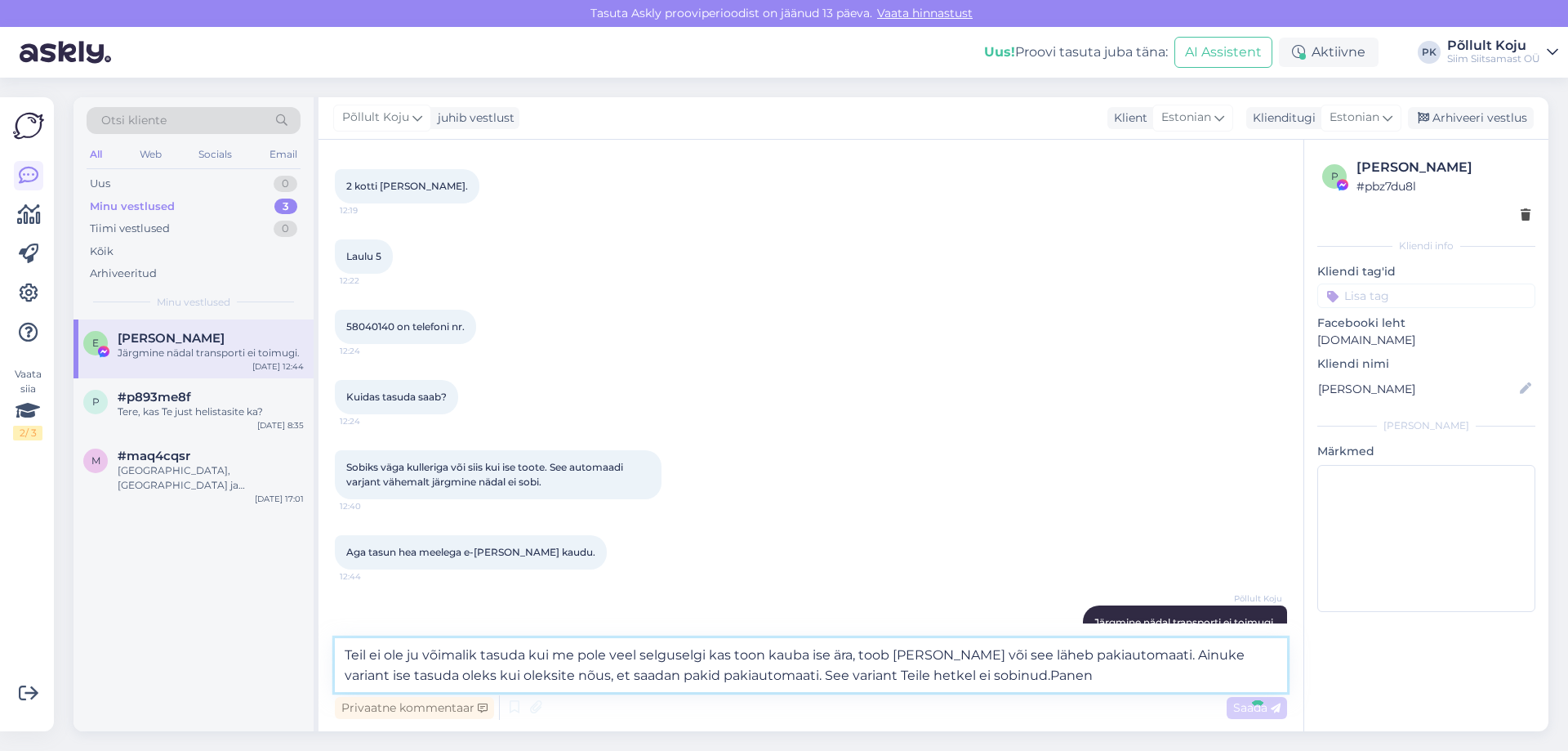
type textarea "Teil ei ole ju võimalik tasuda kui me pole veel selguselgi kas toon kauba ise ä…"
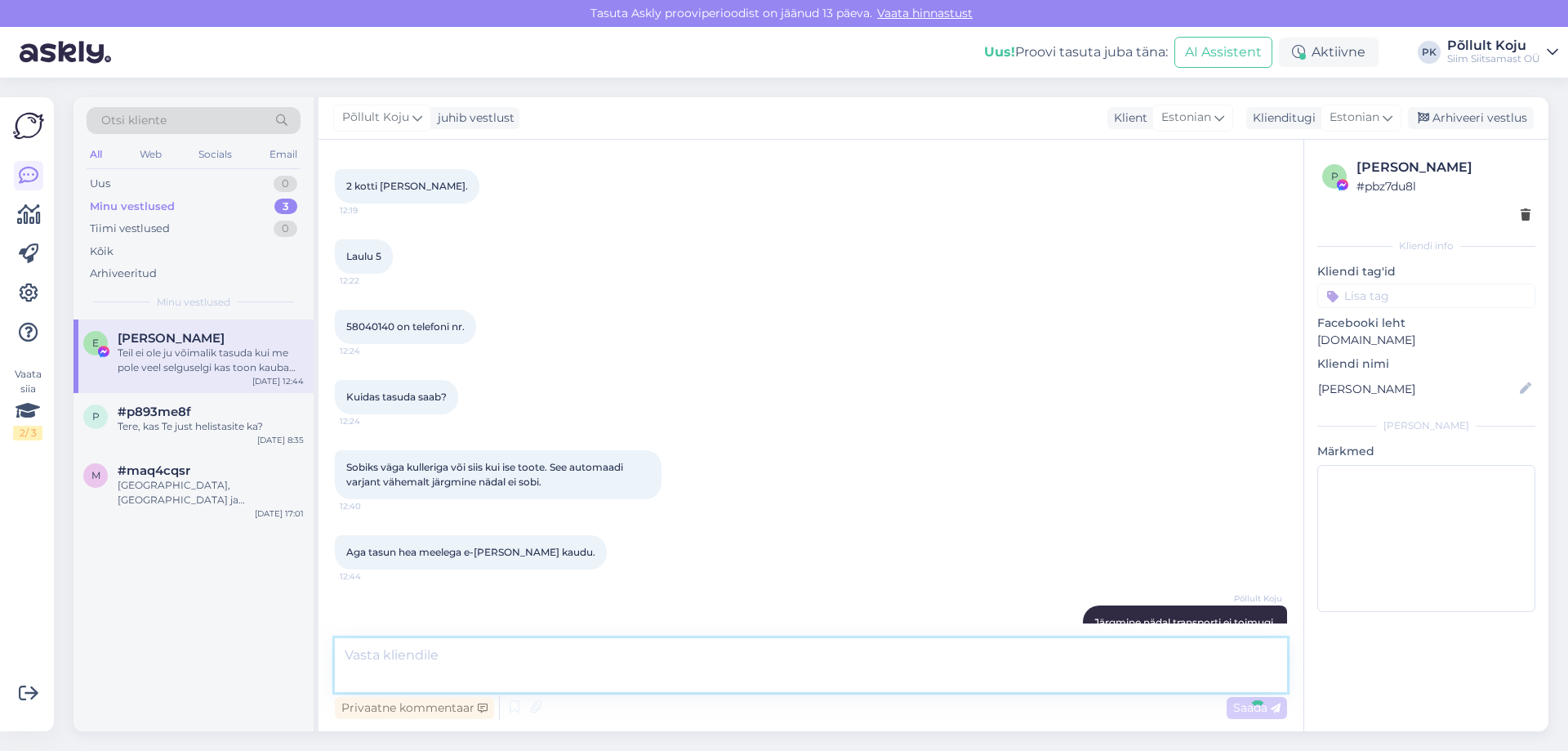
scroll to position [492, 0]
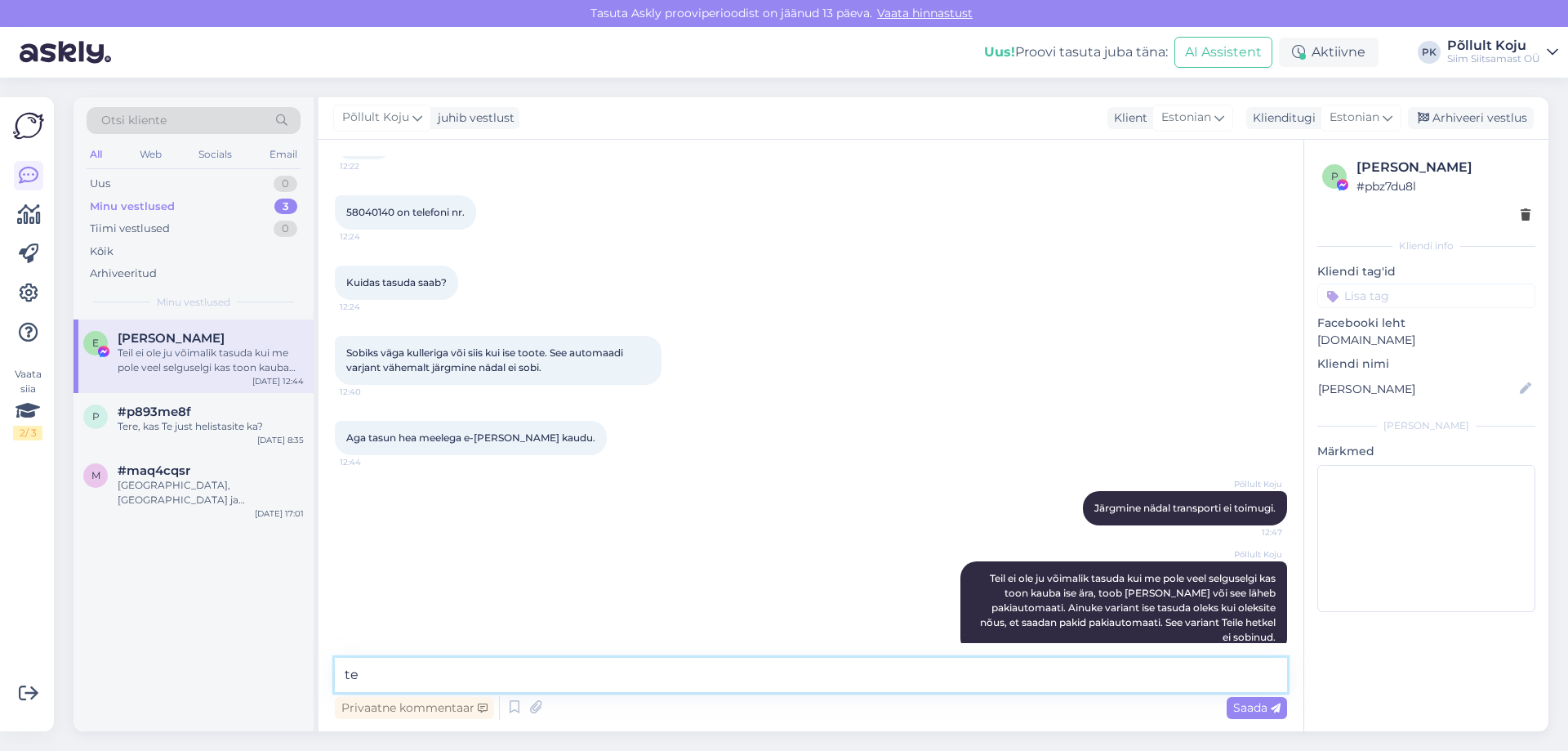
type textarea "t"
type textarea "O"
type textarea "Panen Teie tellimuse kirja ja võtan ühendust kui asjas on rohkem selgust. Hetke…"
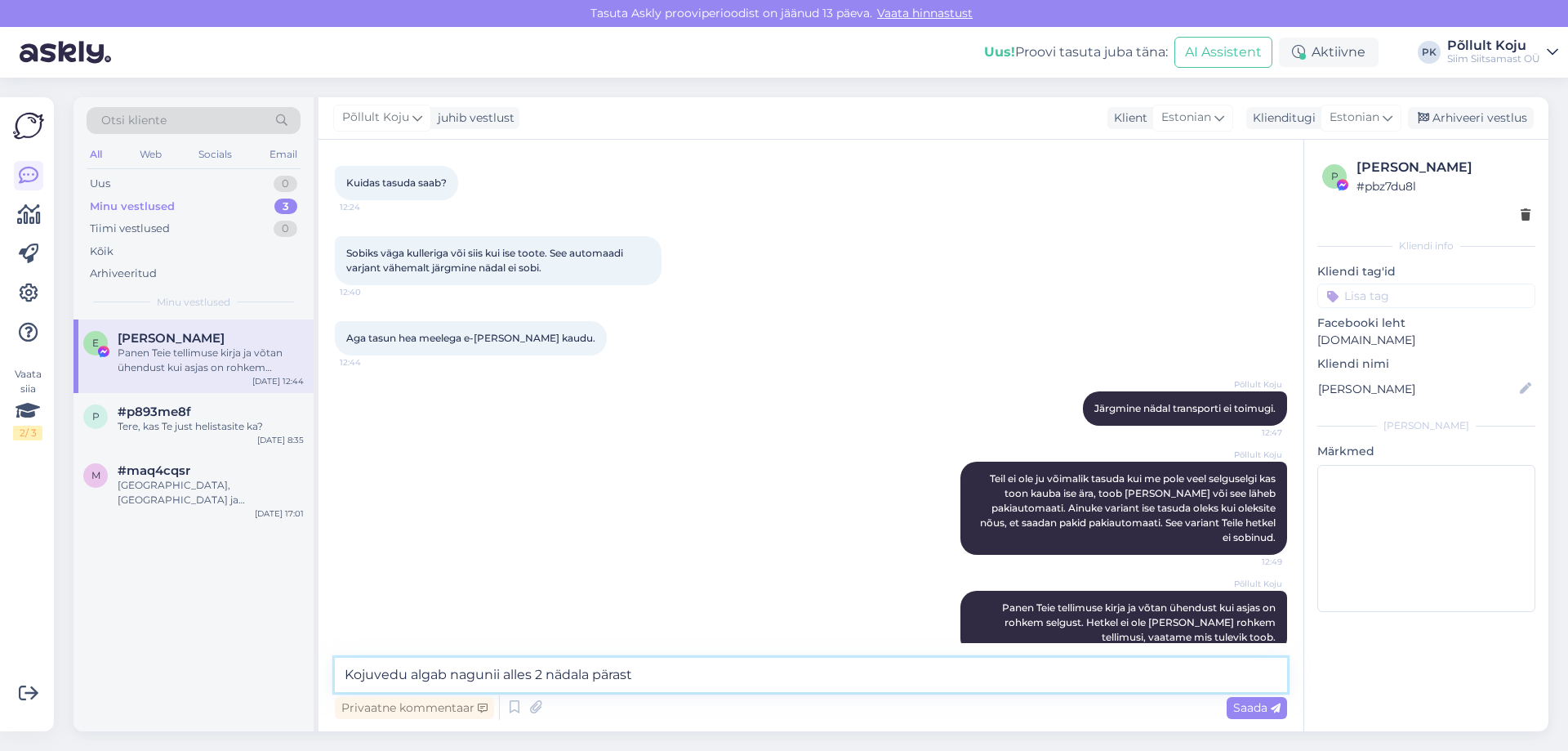
type textarea "Kojuvedu algab nagunii alles 2 nädala pärast."
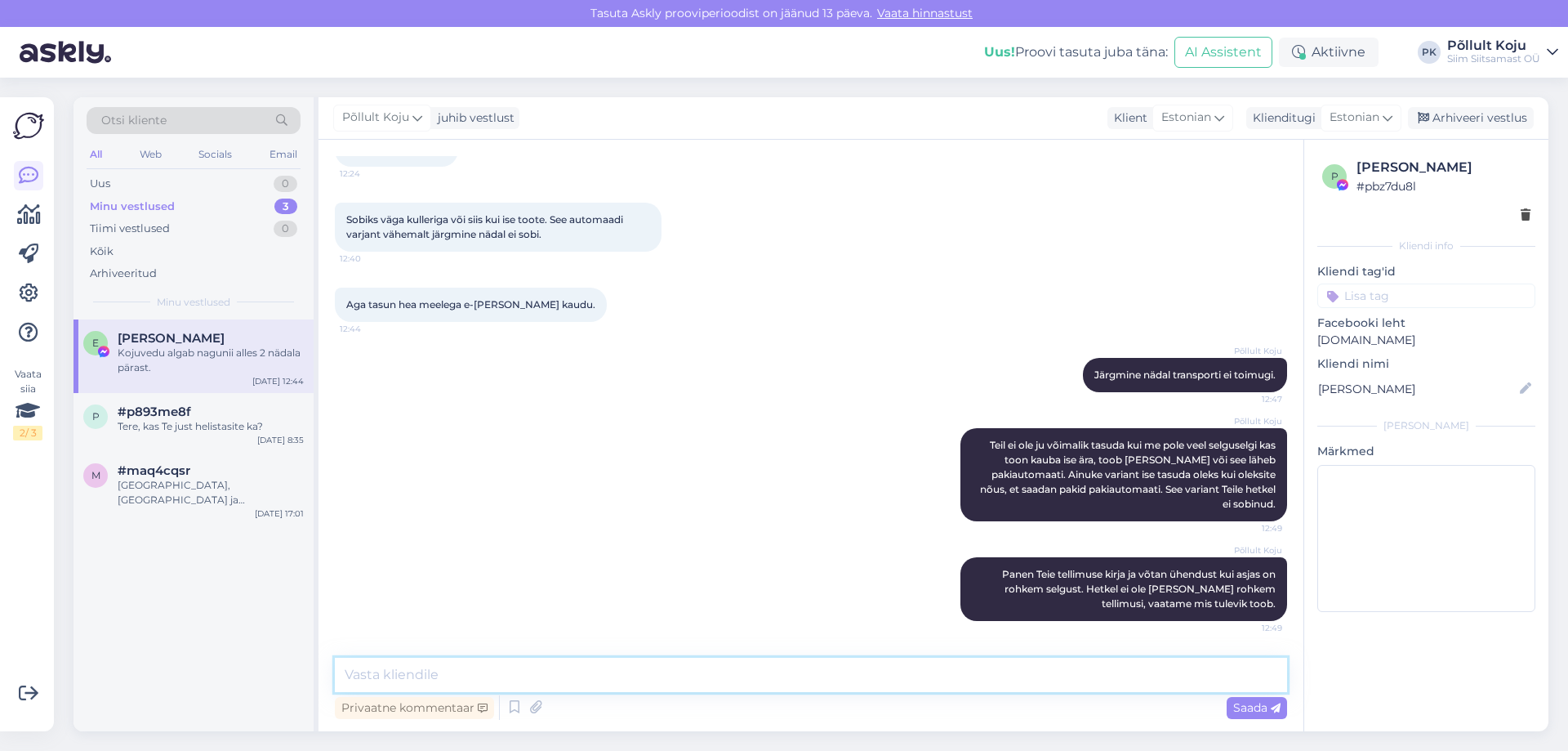
scroll to position [662, 0]
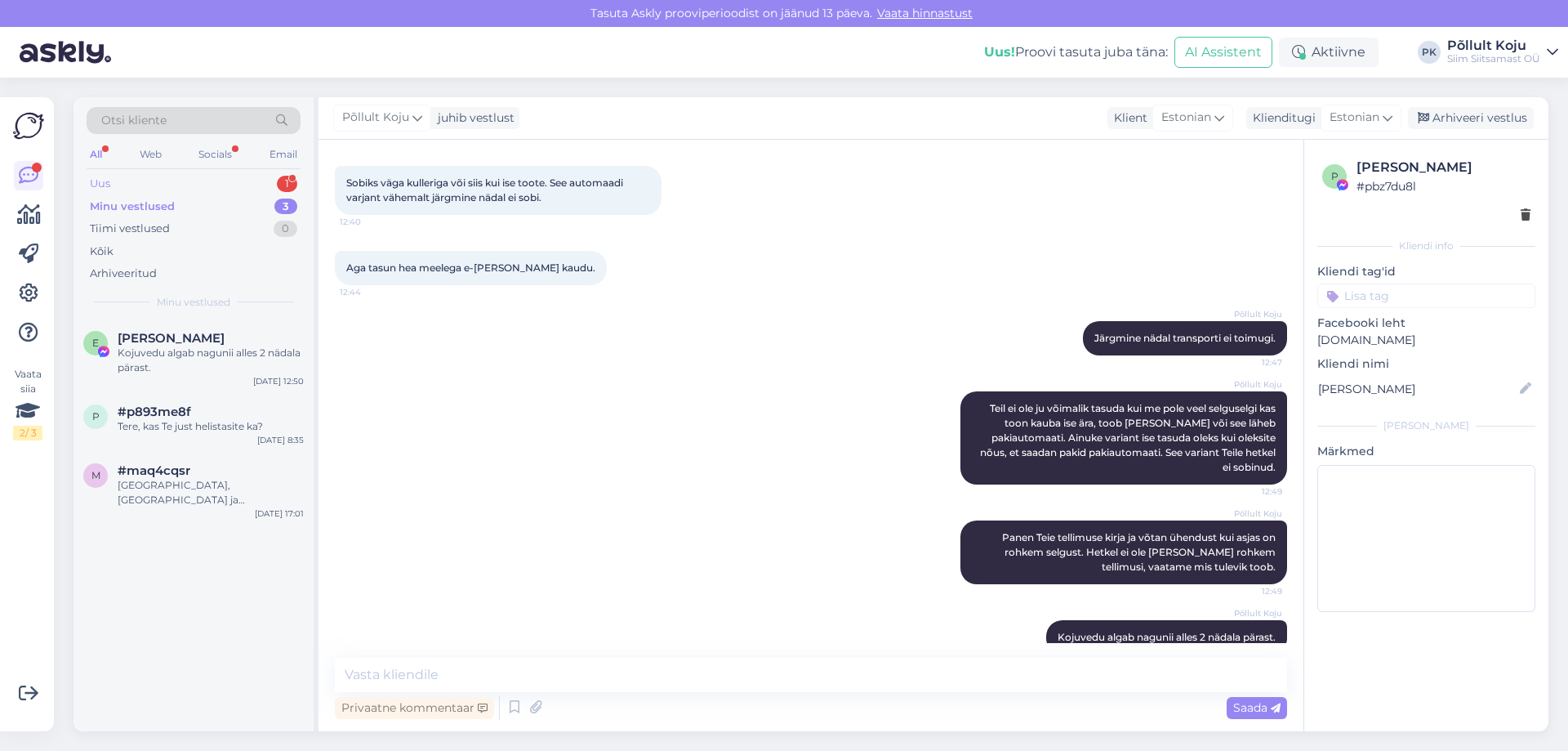
click at [185, 182] on div "Uus 1" at bounding box center [193, 183] width 214 height 23
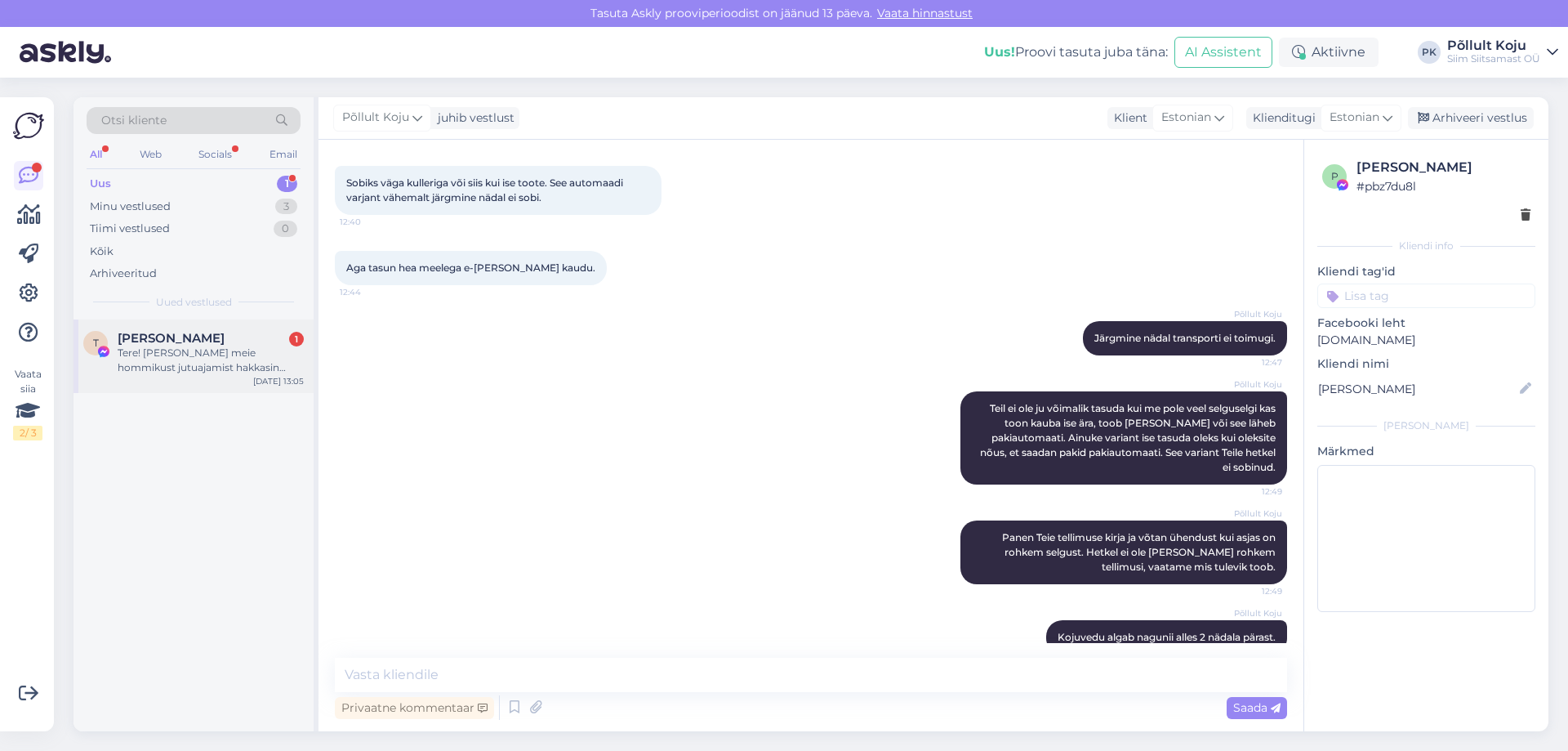
click at [216, 371] on div "Tere! [PERSON_NAME] meie hommikust jutuajamist hakkasin mõtlema,et kas oleks va…" at bounding box center [211, 360] width 186 height 29
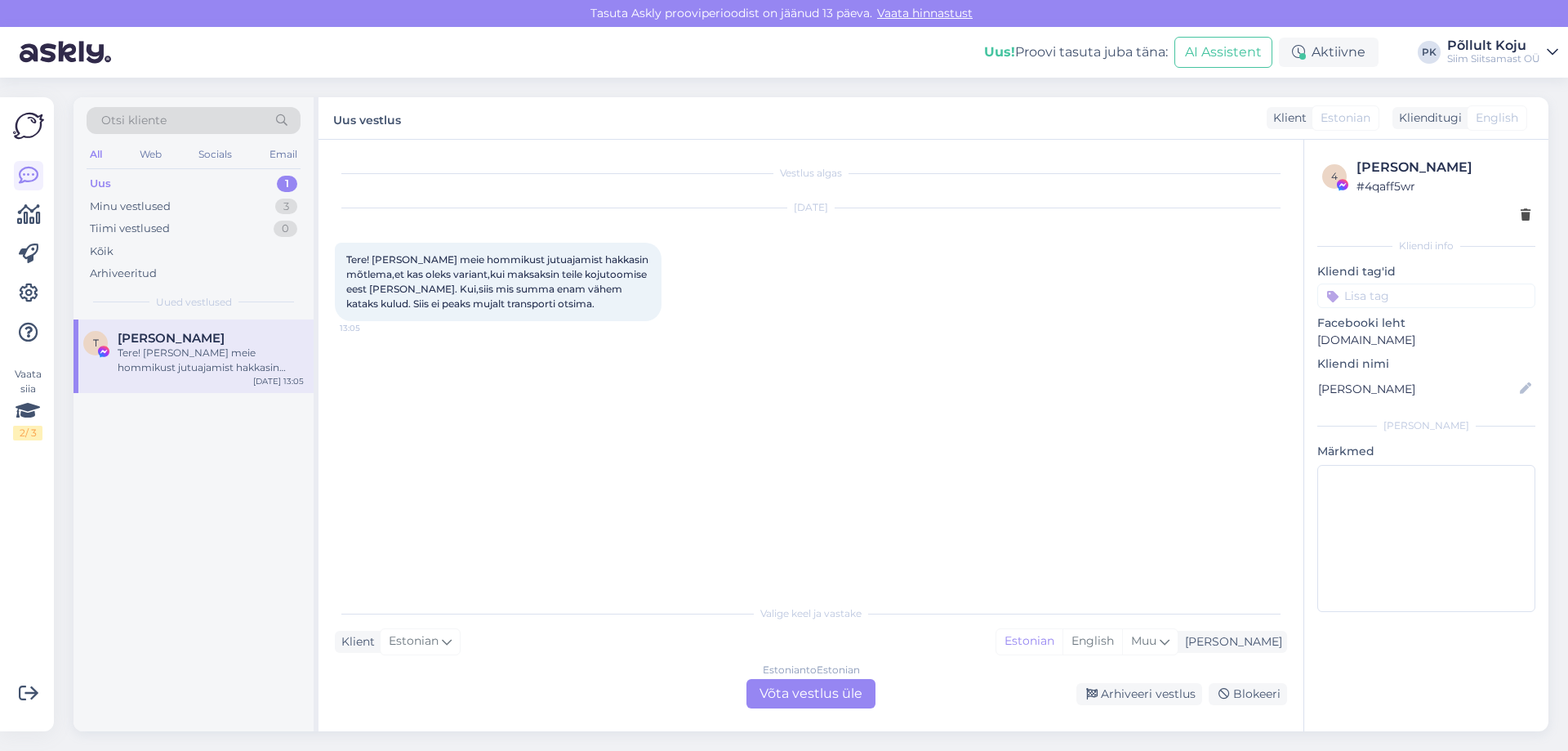
scroll to position [0, 0]
drag, startPoint x: 524, startPoint y: 288, endPoint x: 527, endPoint y: 298, distance: 10.4
click at [526, 295] on div "Tere! [PERSON_NAME] meie hommikust jutuajamist hakkasin mõtlema,et kas oleks va…" at bounding box center [498, 281] width 327 height 78
click at [780, 703] on div "Estonian to Estonian Võta vestlus üle" at bounding box center [811, 694] width 129 height 29
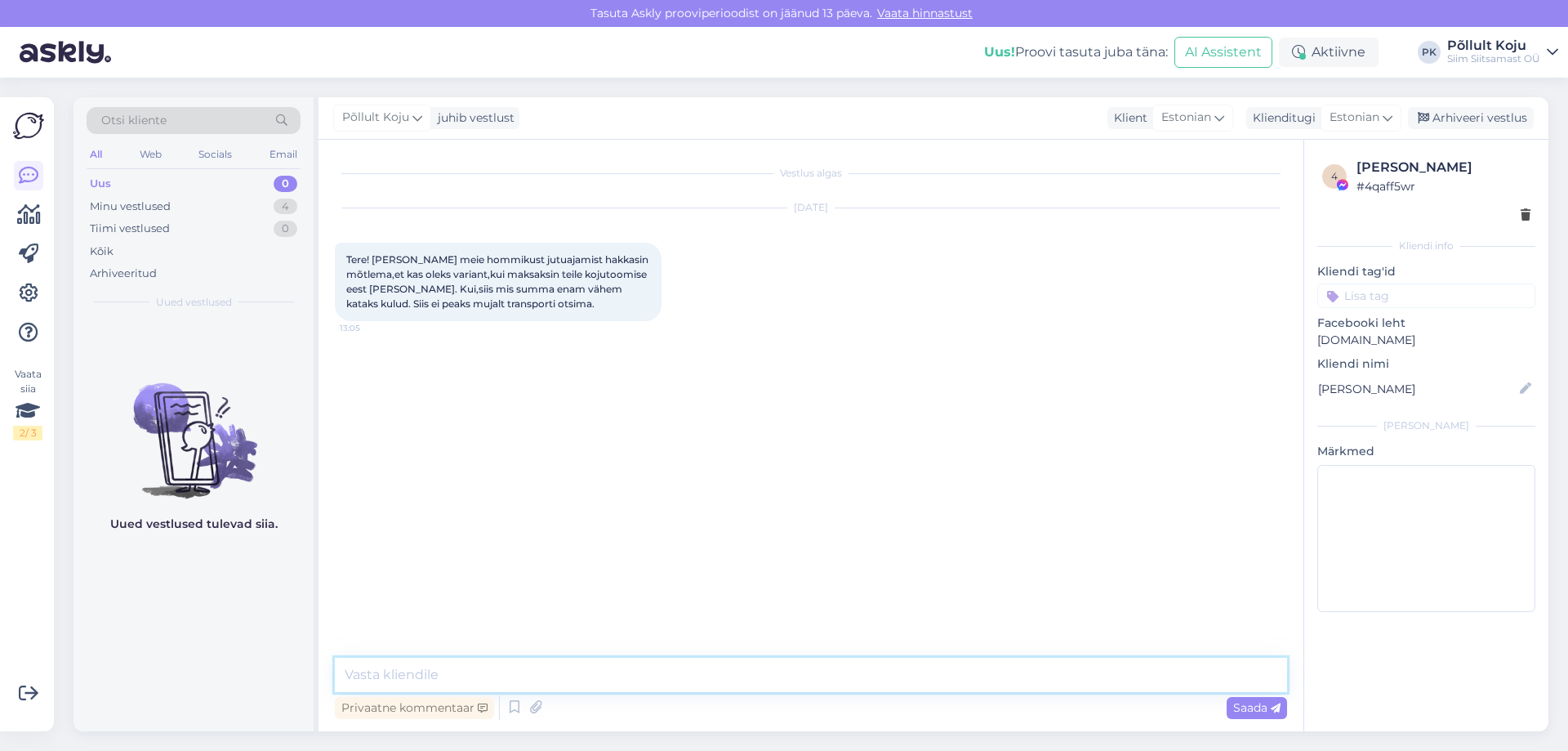
click at [569, 687] on textarea at bounding box center [812, 675] width 953 height 34
type textarea "M"
type textarea "56282835 on Teie telefoninumber?"
